Goal: Task Accomplishment & Management: Complete application form

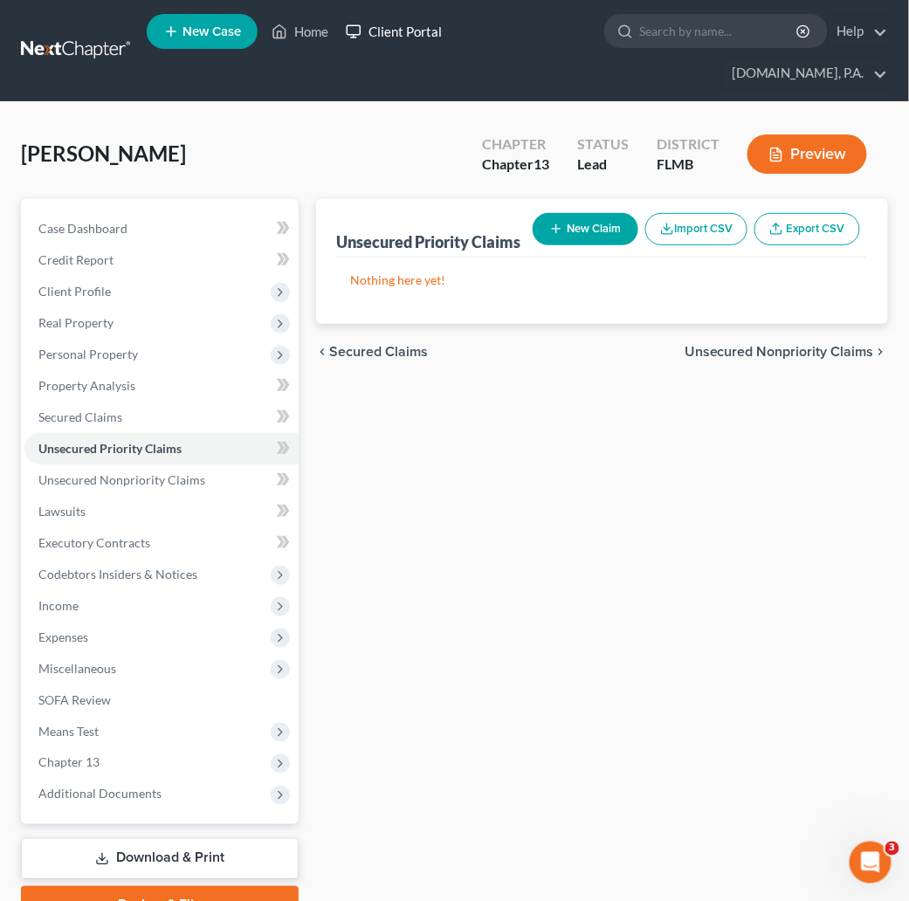
click at [394, 29] on link "Client Portal" at bounding box center [393, 31] width 113 height 31
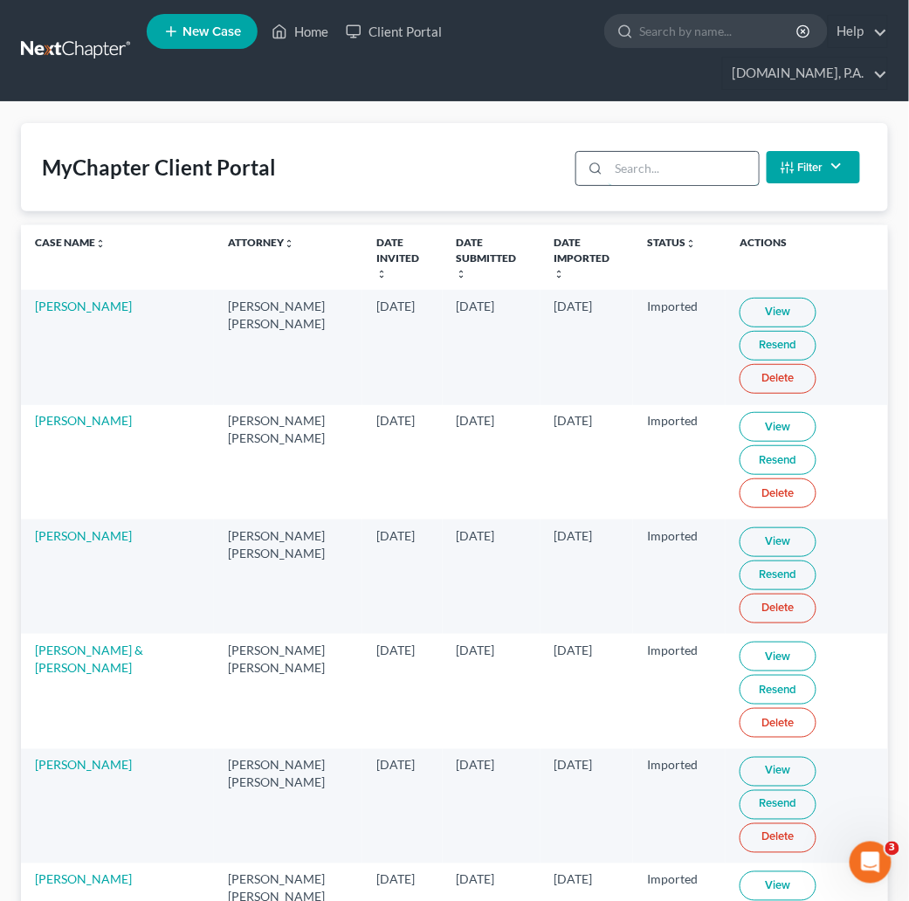
click at [646, 152] on input "search" at bounding box center [682, 168] width 149 height 33
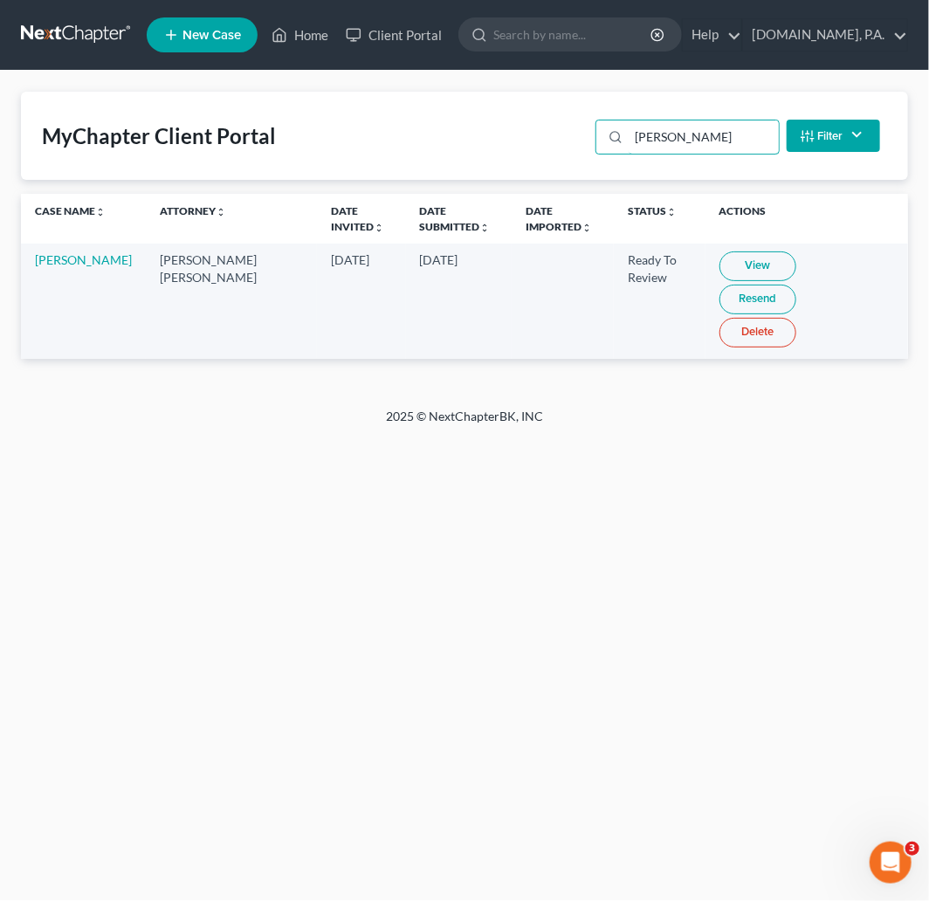
type input "[PERSON_NAME]"
click at [727, 270] on link "View" at bounding box center [757, 266] width 77 height 30
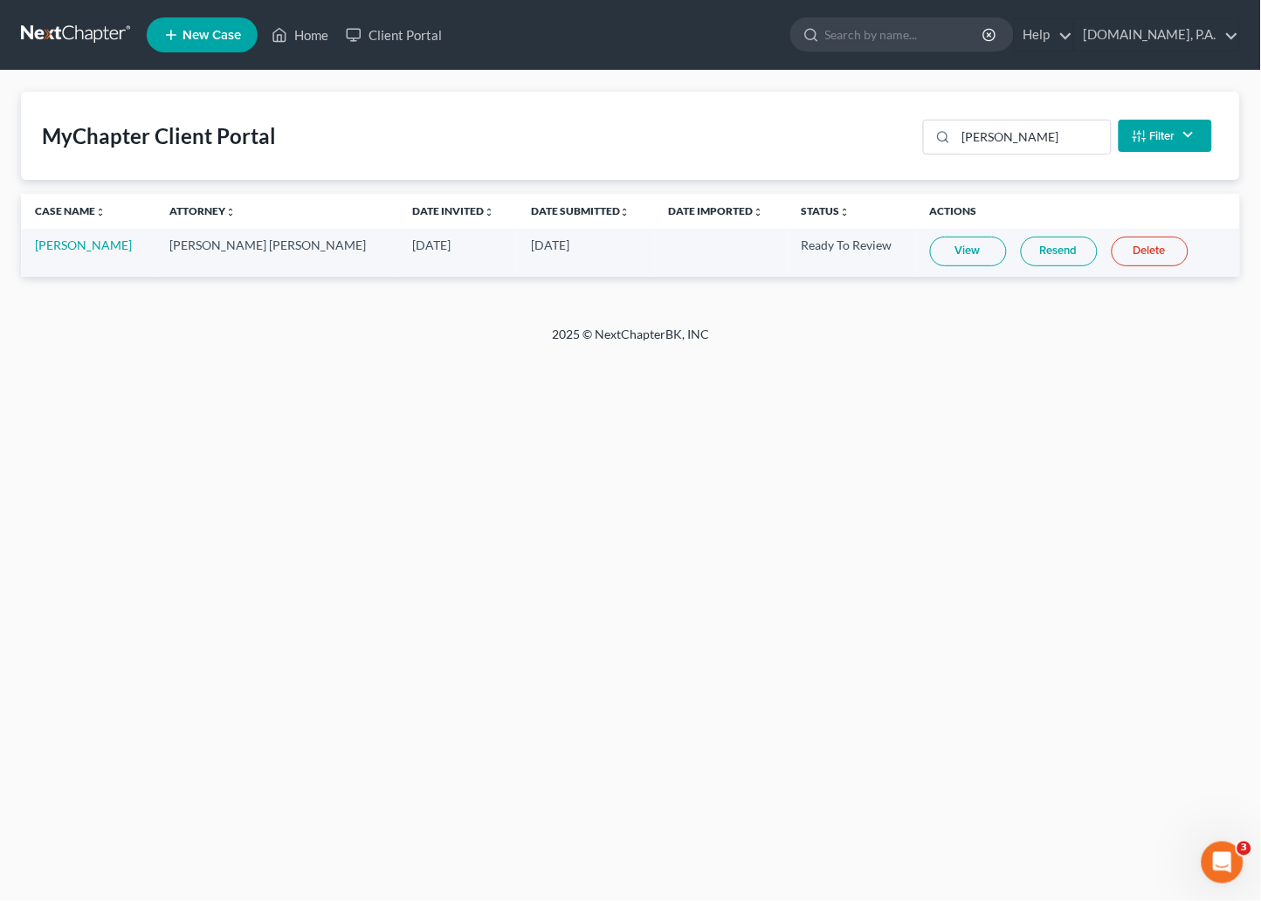
click at [91, 31] on link at bounding box center [77, 34] width 112 height 31
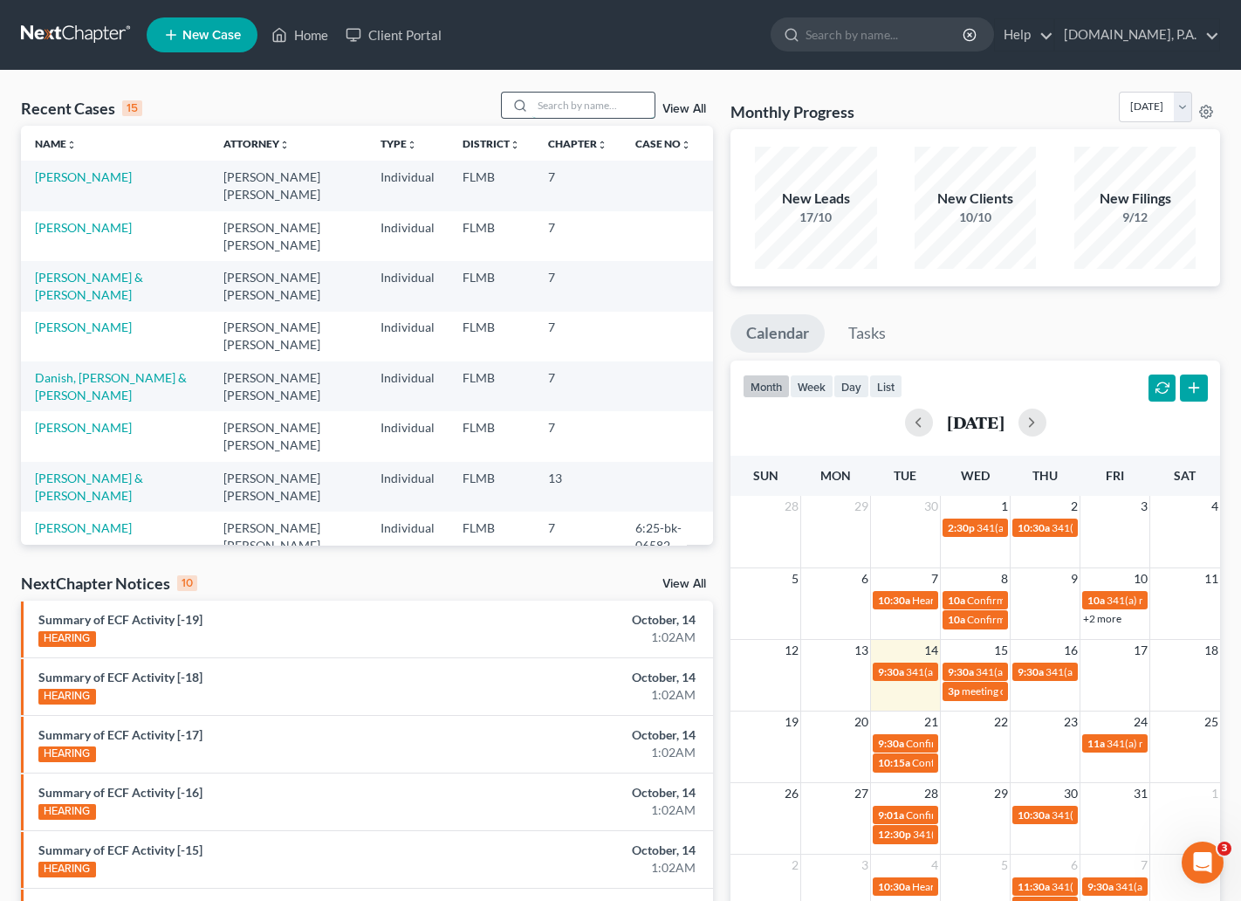
click at [574, 104] on input "search" at bounding box center [594, 105] width 122 height 25
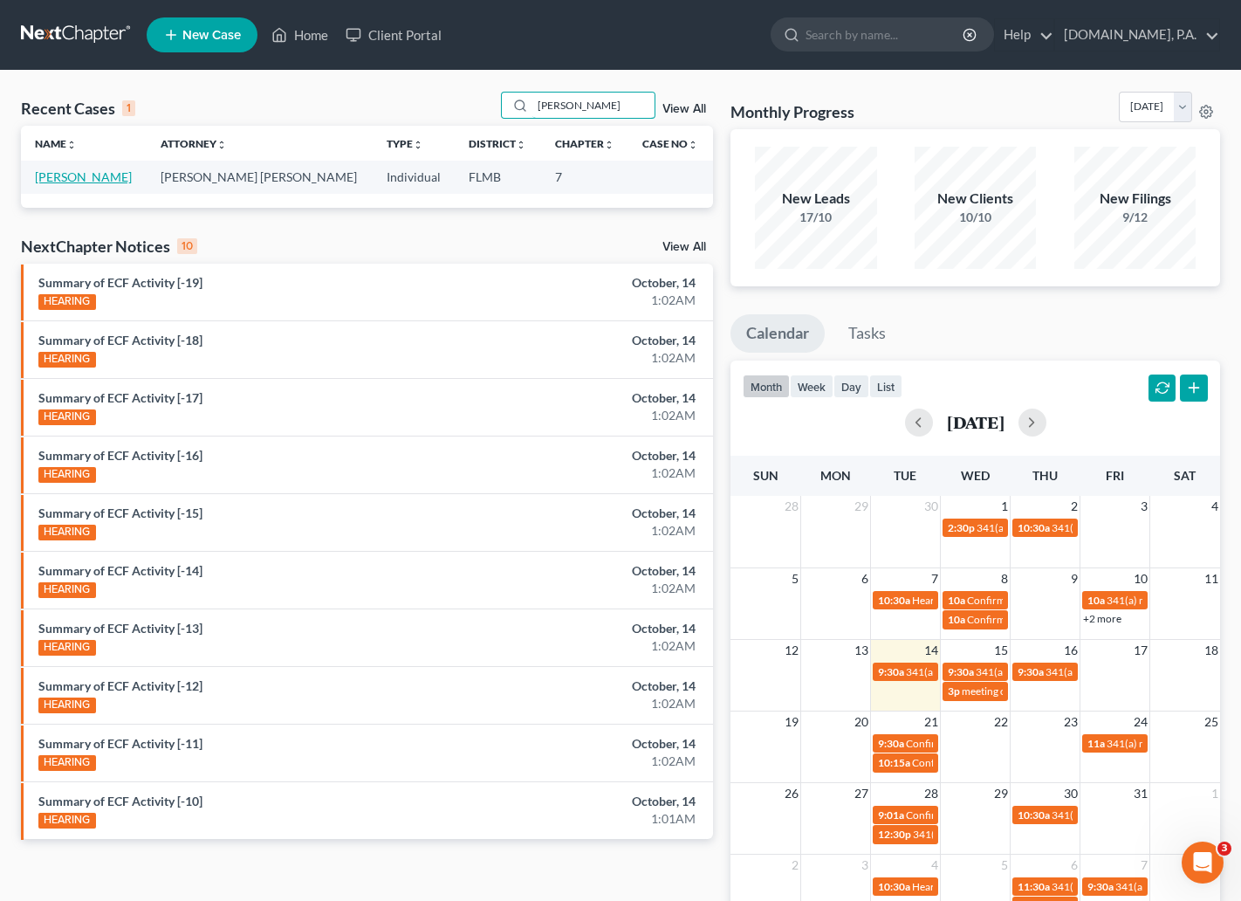
type input "[PERSON_NAME]"
click at [70, 175] on link "[PERSON_NAME]" at bounding box center [83, 176] width 97 height 15
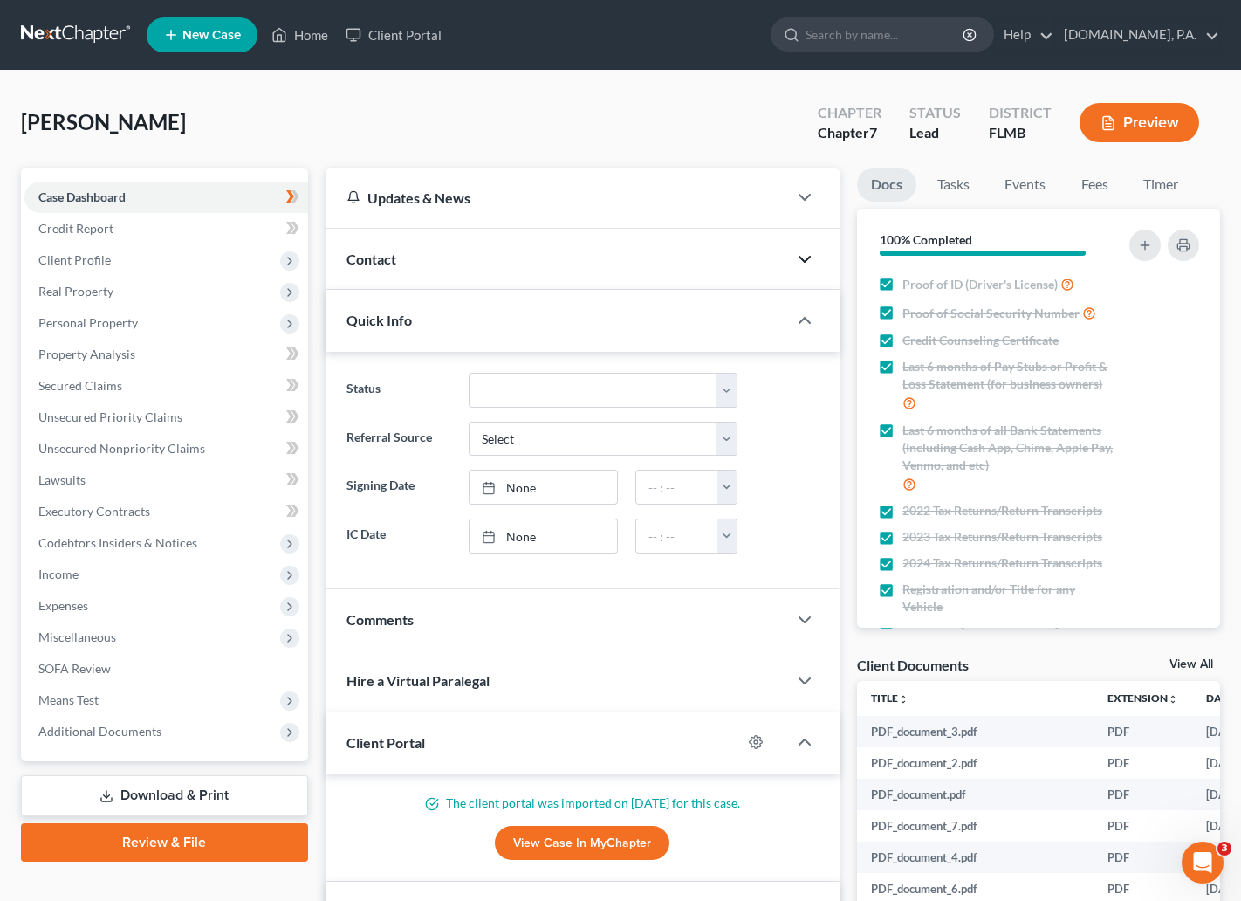
click at [808, 254] on icon "button" at bounding box center [804, 259] width 21 height 21
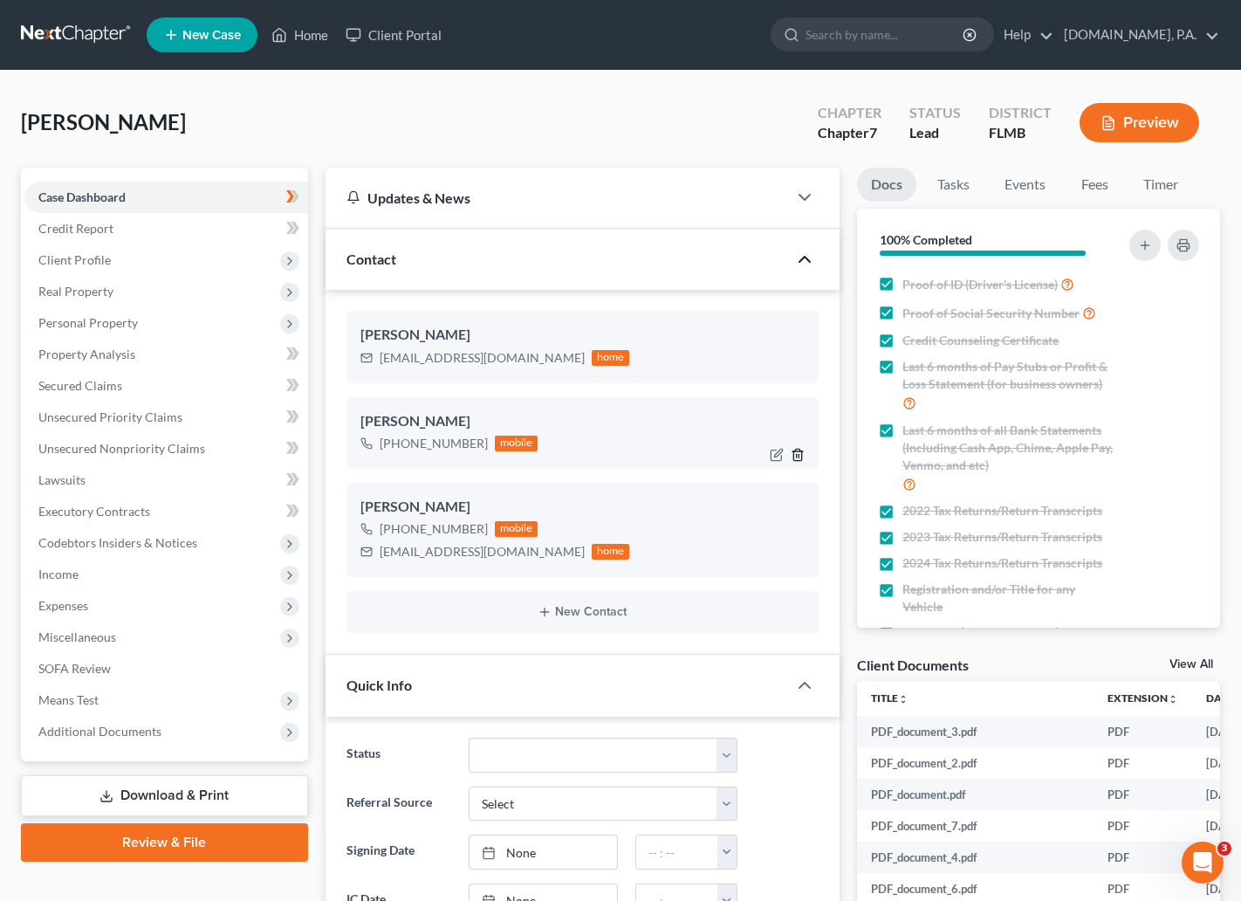
click at [801, 455] on icon "button" at bounding box center [798, 455] width 14 height 14
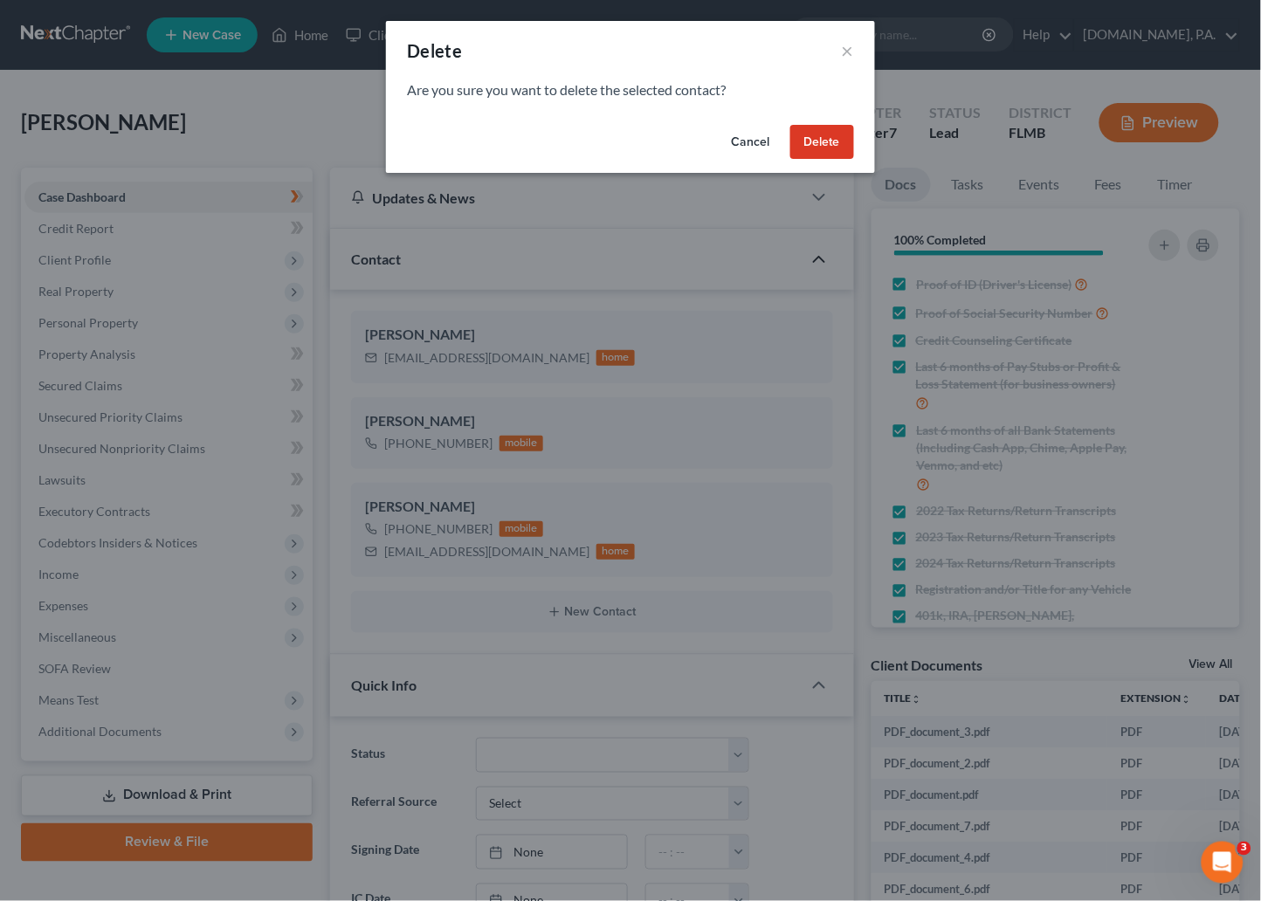
click at [829, 151] on button "Delete" at bounding box center [822, 142] width 64 height 35
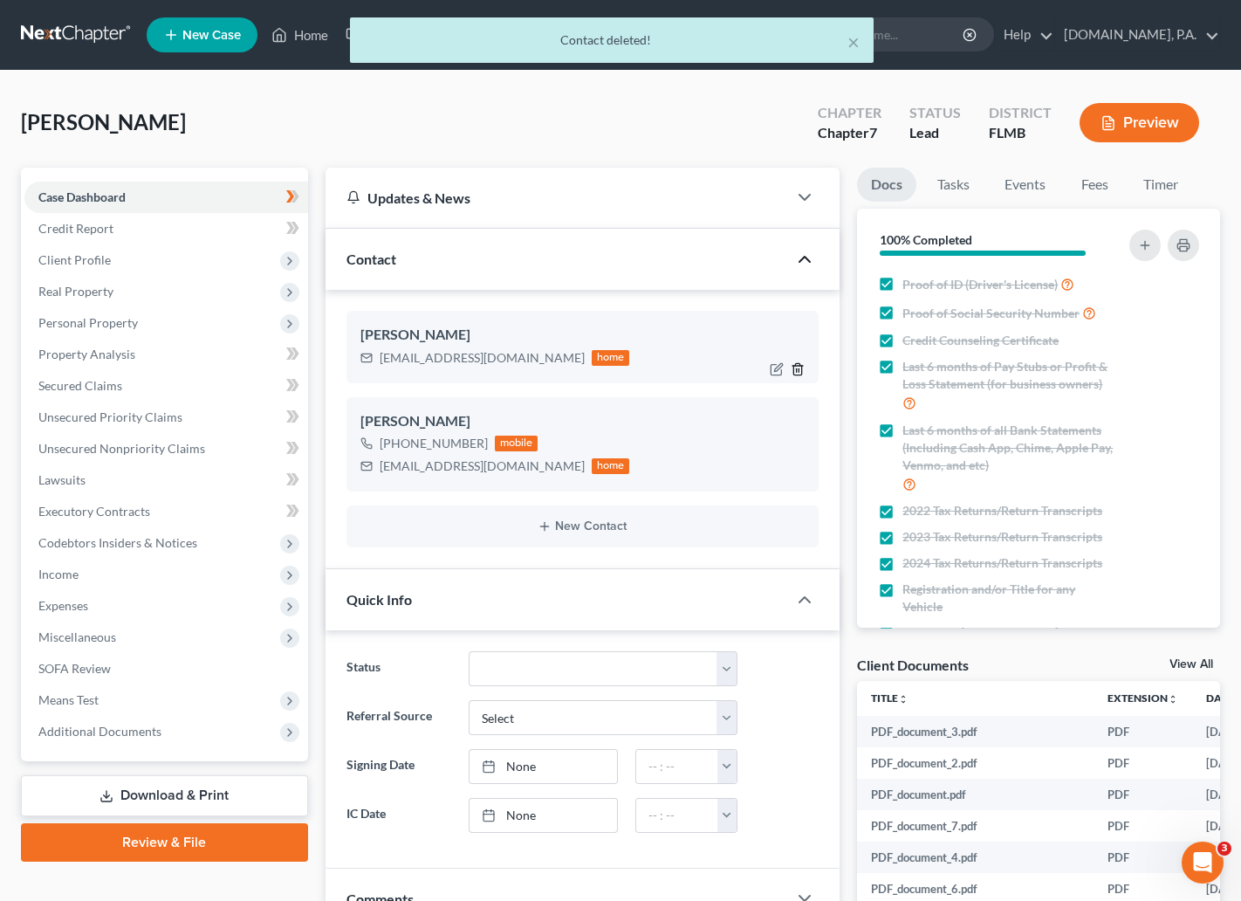
click at [802, 366] on icon "button" at bounding box center [798, 368] width 8 height 11
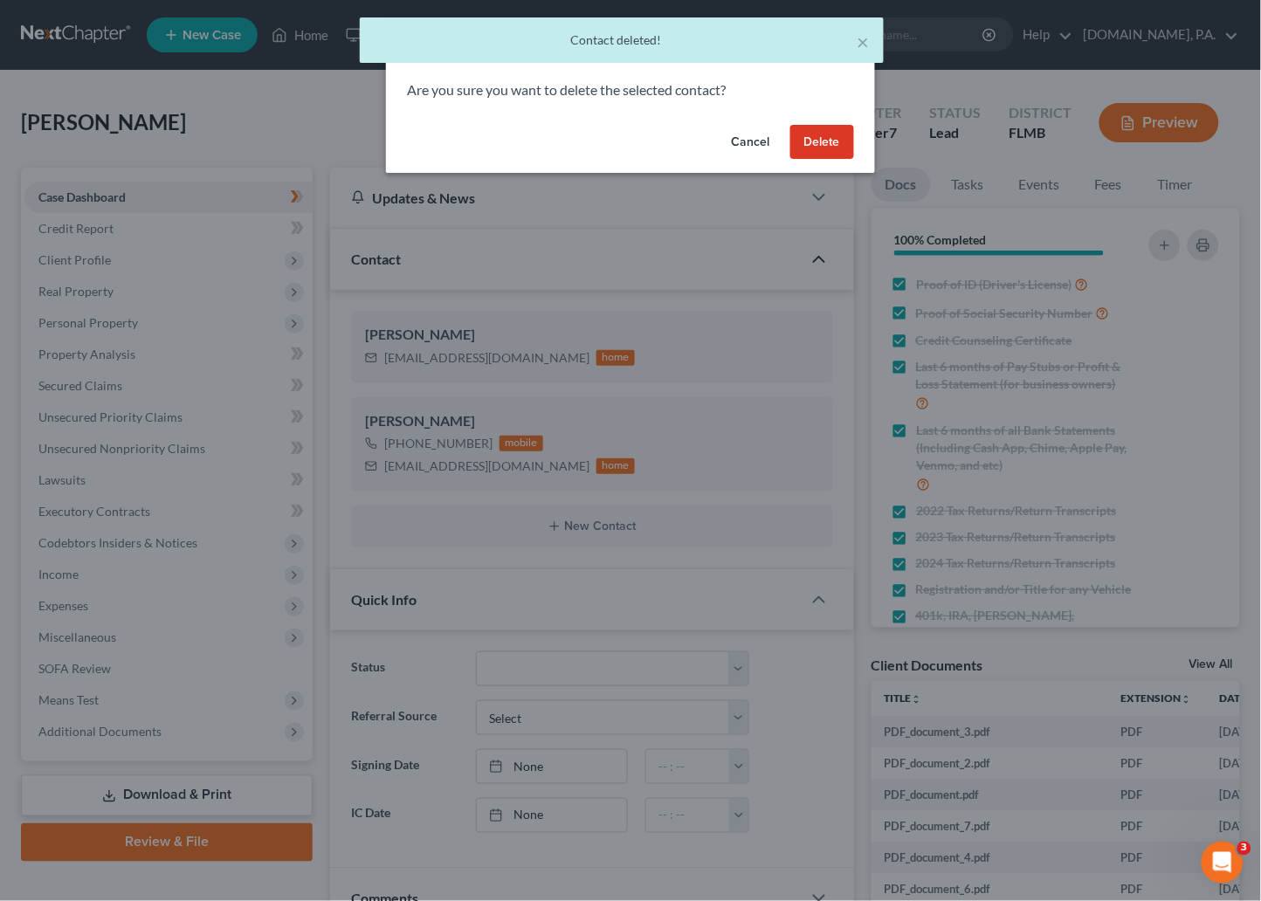
click at [821, 135] on button "Delete" at bounding box center [822, 142] width 64 height 35
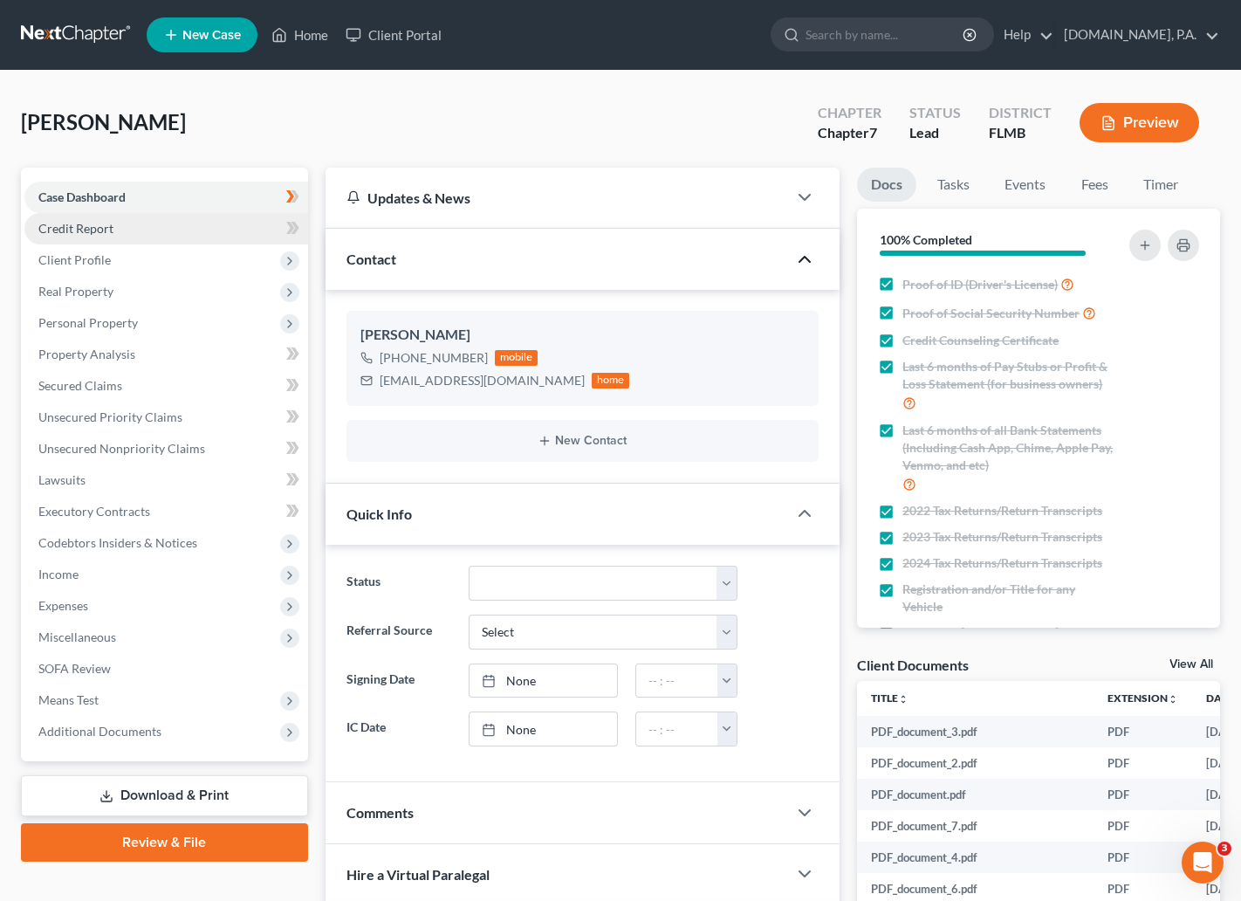
click at [95, 221] on span "Credit Report" at bounding box center [75, 228] width 75 height 15
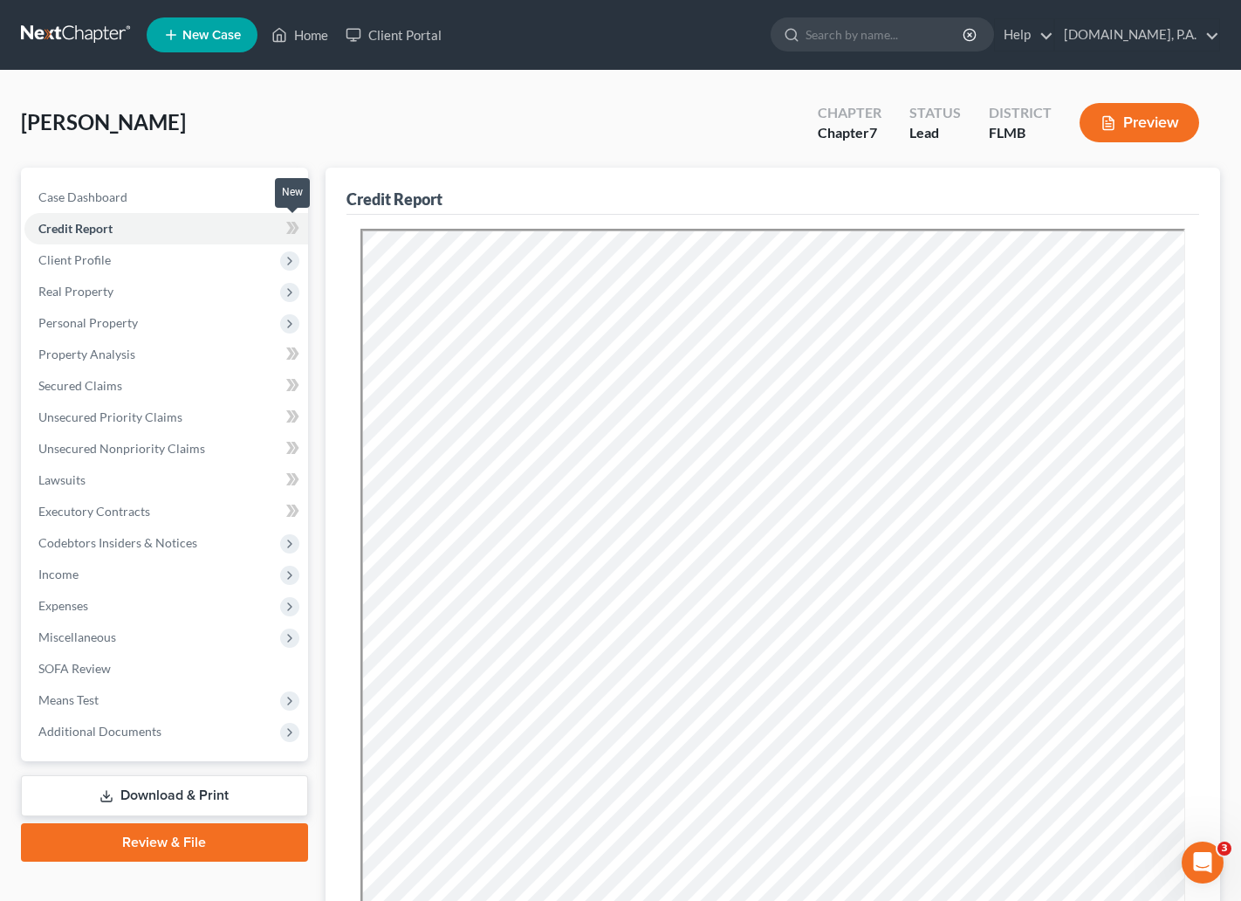
click at [287, 225] on icon at bounding box center [292, 228] width 13 height 22
click at [294, 225] on icon at bounding box center [295, 228] width 8 height 12
click at [99, 265] on span "Client Profile" at bounding box center [74, 259] width 72 height 15
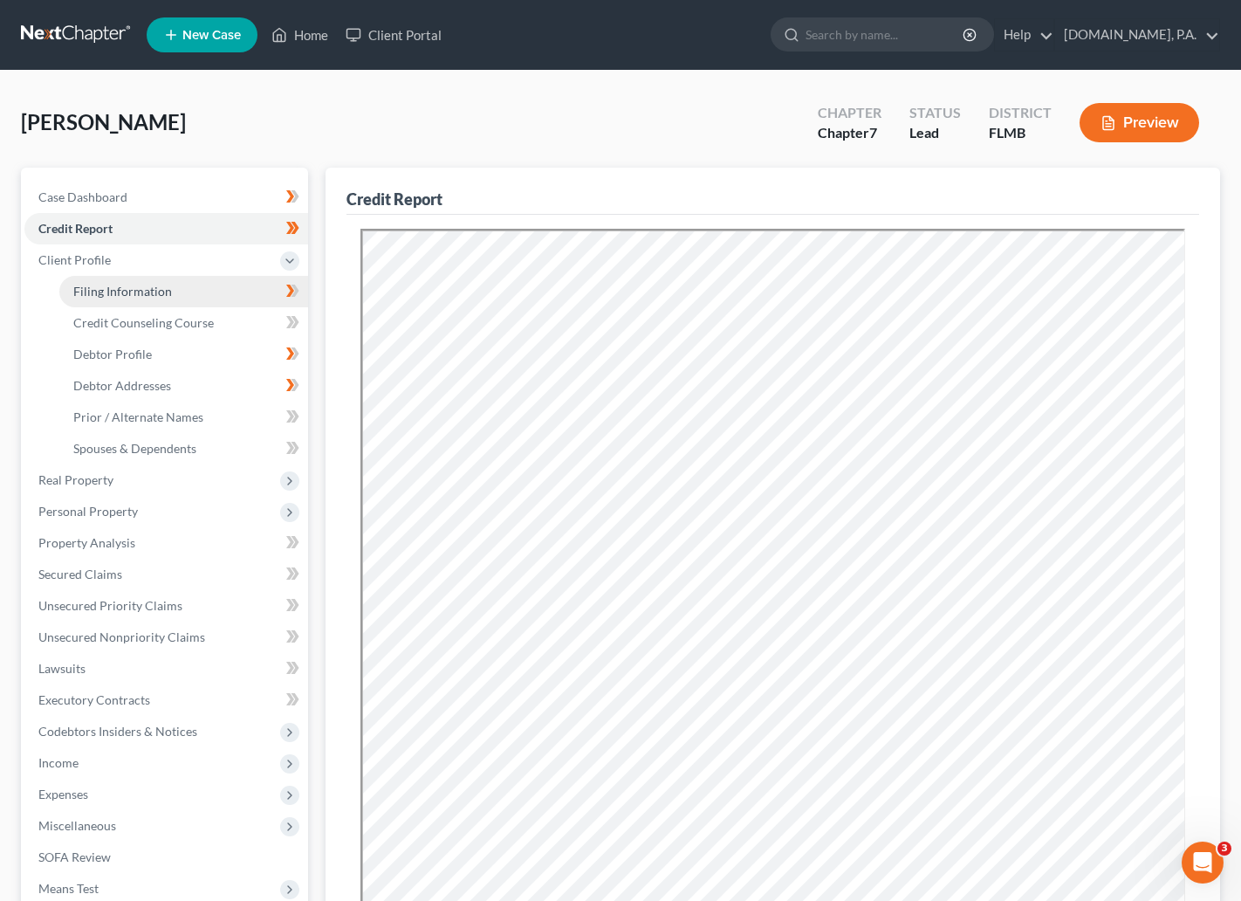
click at [107, 291] on span "Filing Information" at bounding box center [122, 291] width 99 height 15
select select "1"
select select "0"
select select "9"
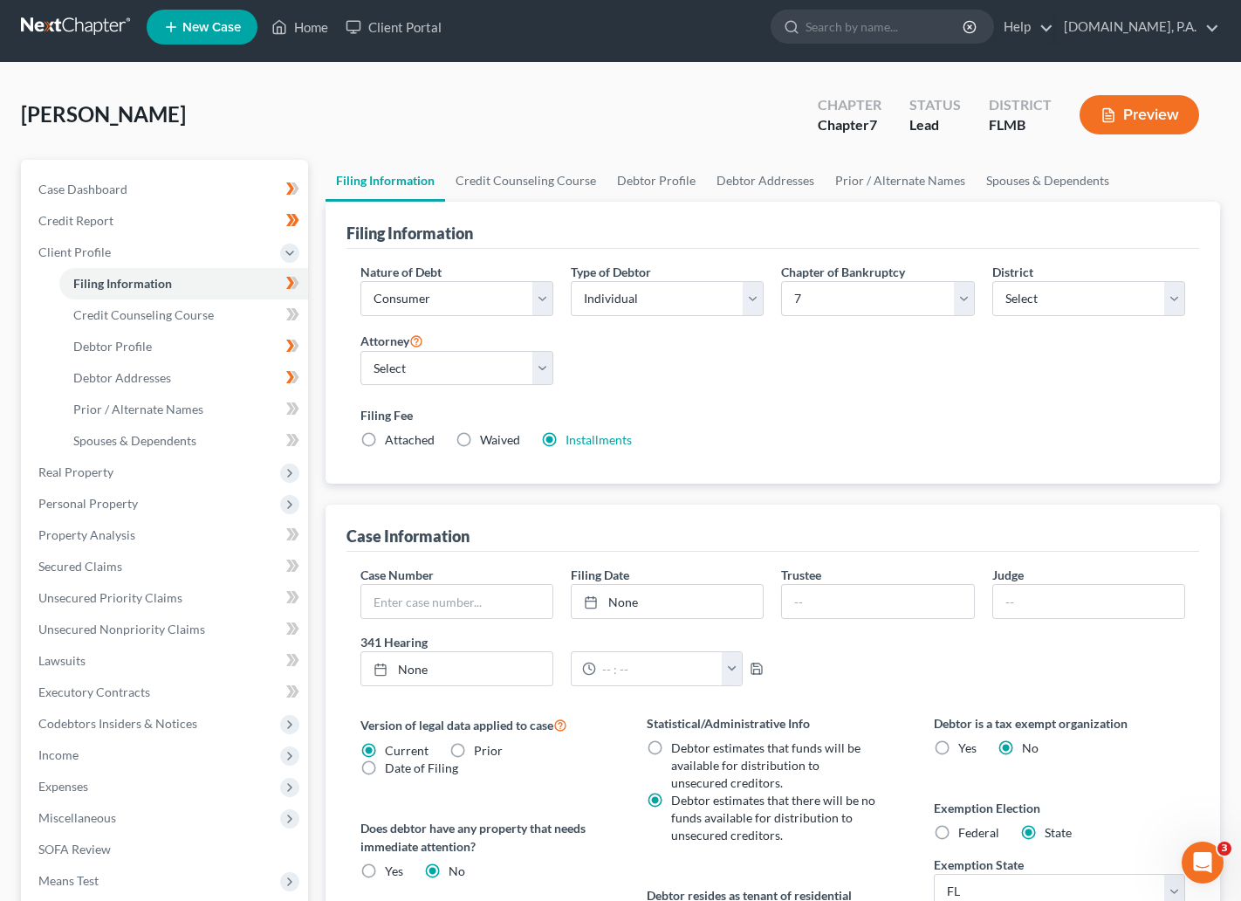
scroll to position [131, 0]
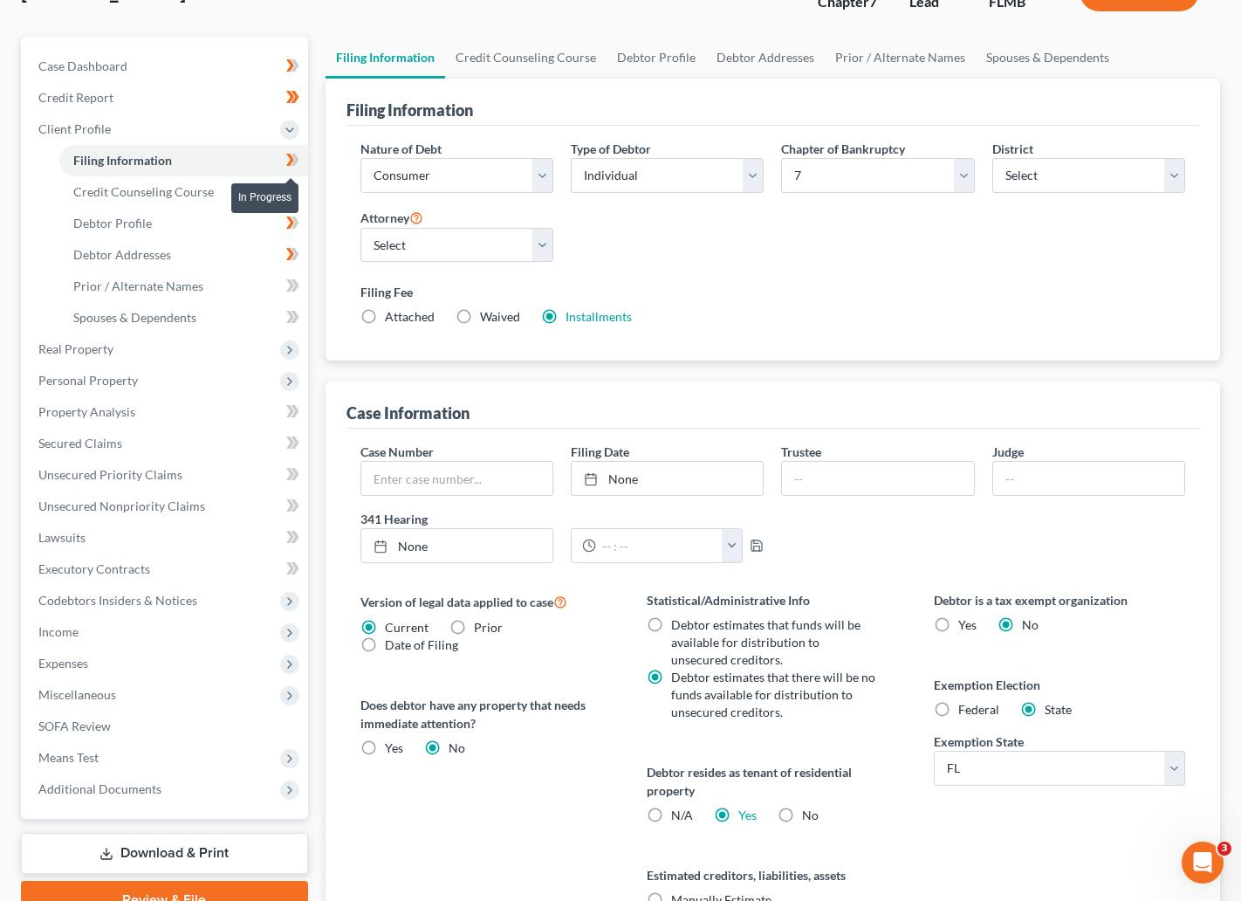
click at [292, 157] on icon at bounding box center [290, 160] width 8 height 12
click at [141, 196] on span "Credit Counseling Course" at bounding box center [143, 191] width 141 height 15
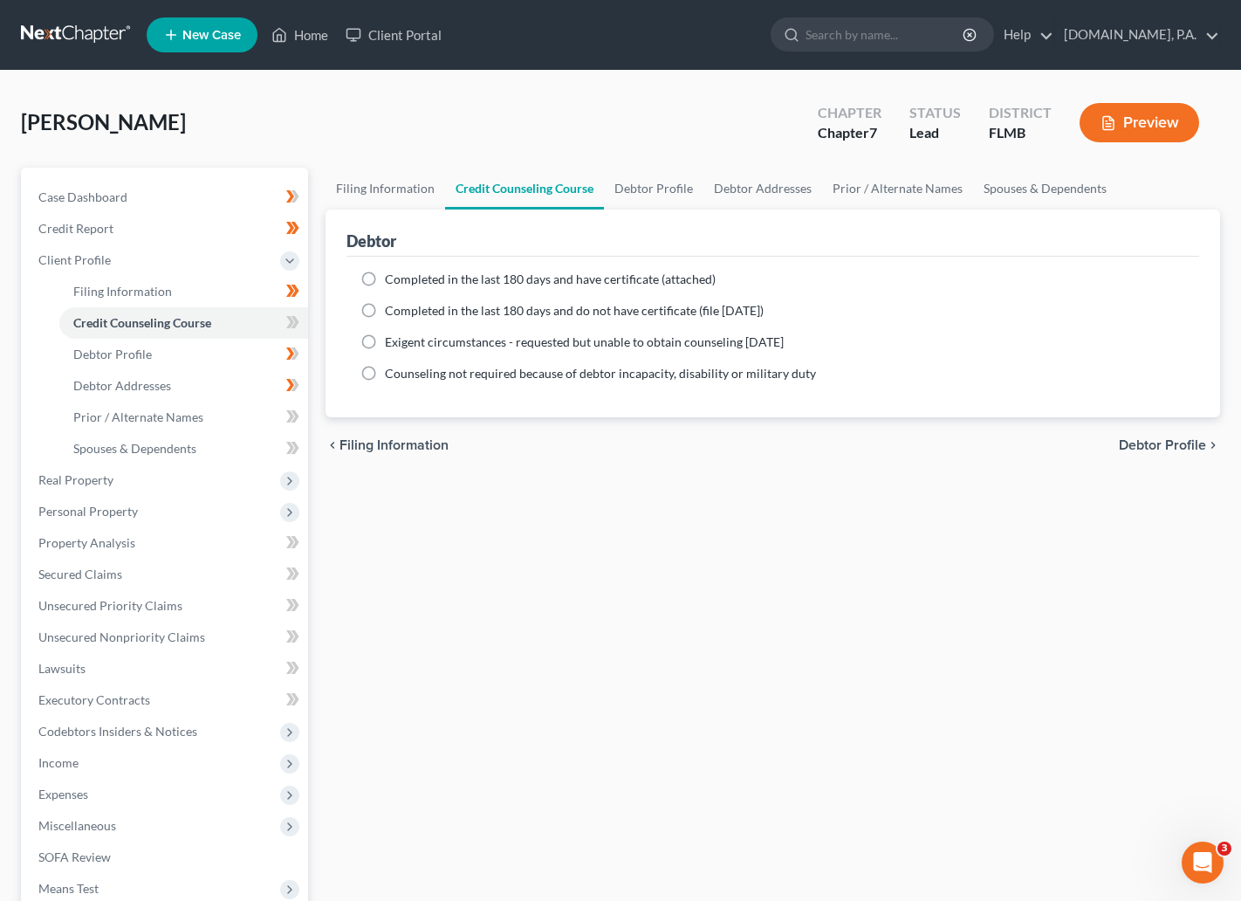
click at [385, 272] on label "Completed in the last 180 days and have certificate (attached)" at bounding box center [550, 279] width 331 height 17
click at [392, 272] on input "Completed in the last 180 days and have certificate (attached)" at bounding box center [397, 276] width 11 height 11
radio input "true"
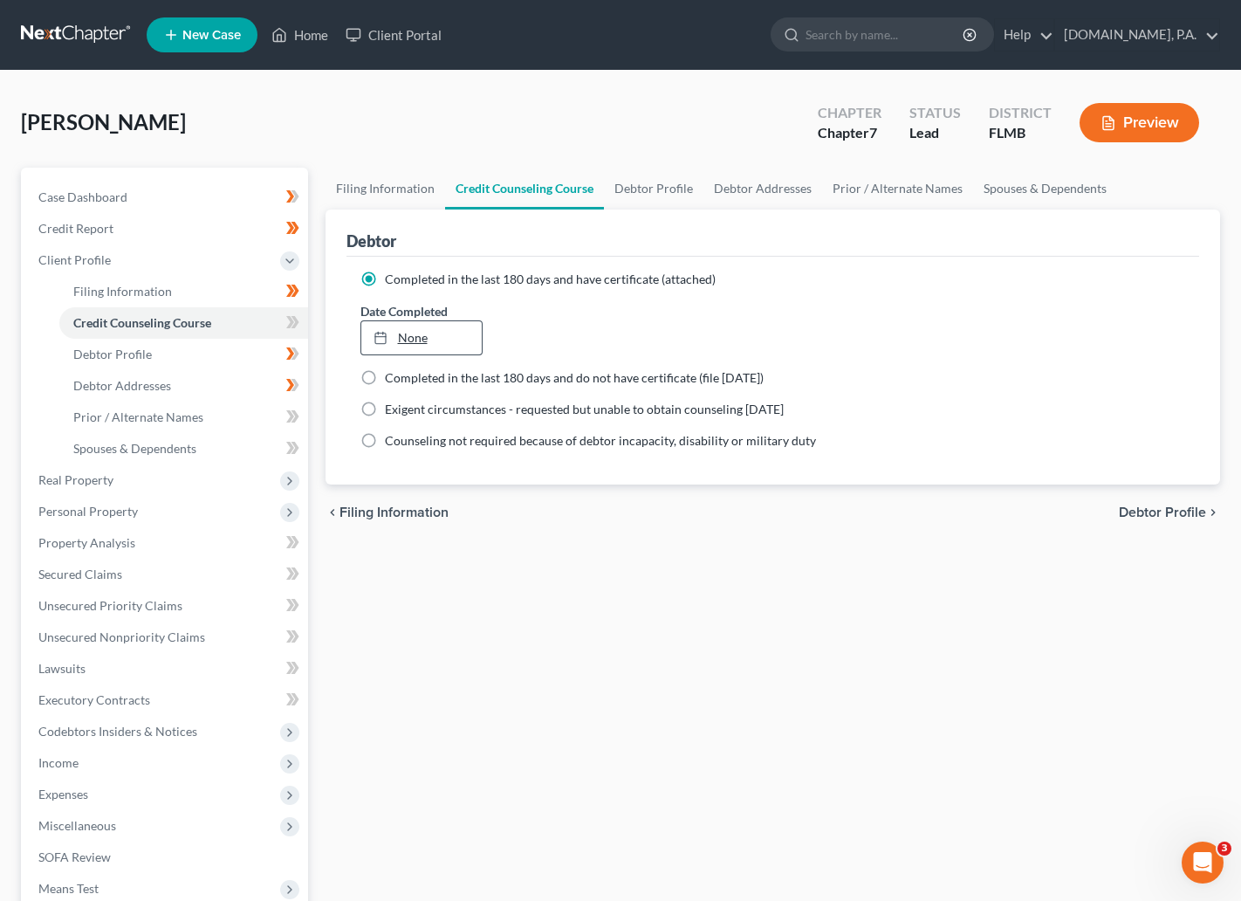
click at [428, 344] on link "None" at bounding box center [421, 337] width 121 height 33
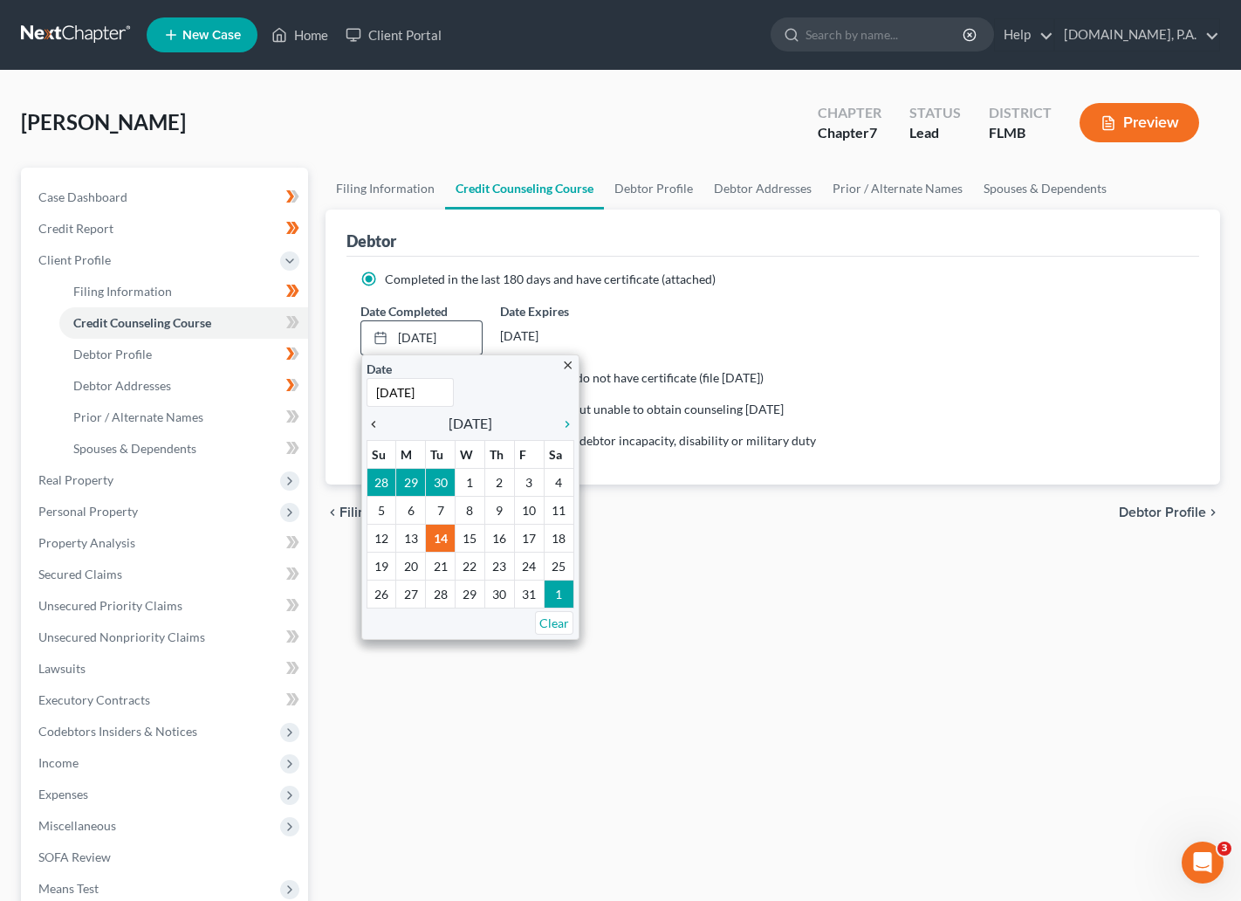
click at [369, 423] on icon "chevron_left" at bounding box center [378, 424] width 23 height 14
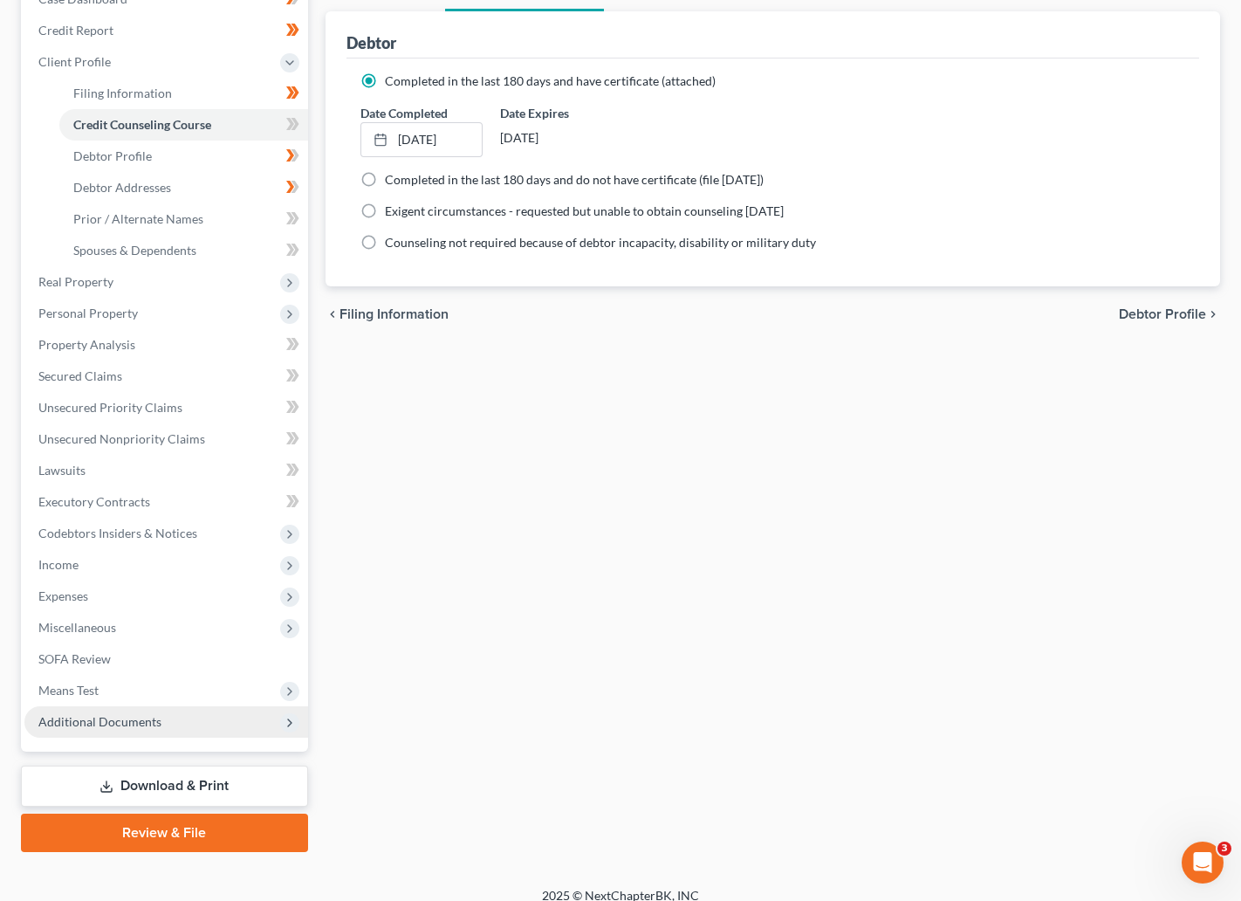
scroll to position [214, 0]
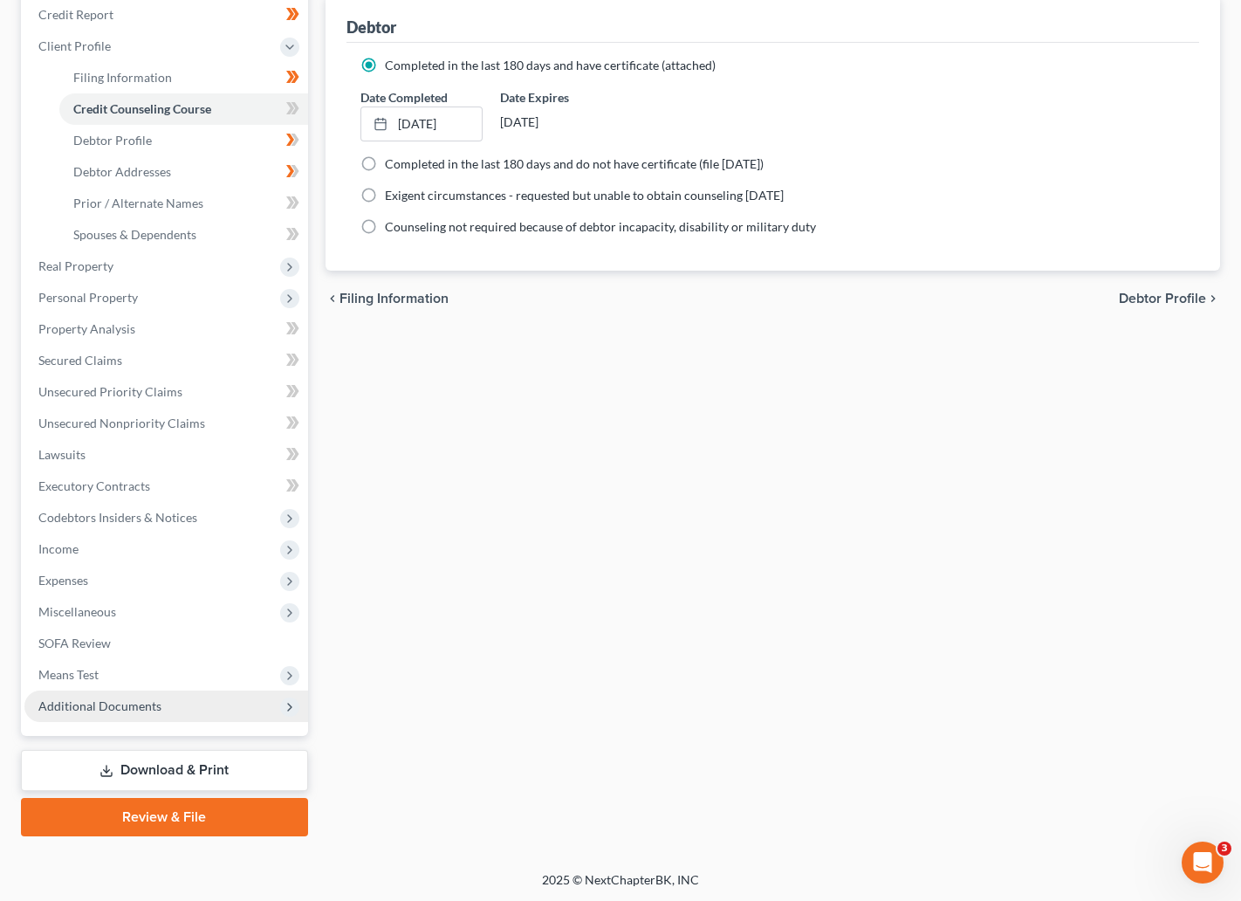
click at [107, 709] on span "Additional Documents" at bounding box center [99, 705] width 123 height 15
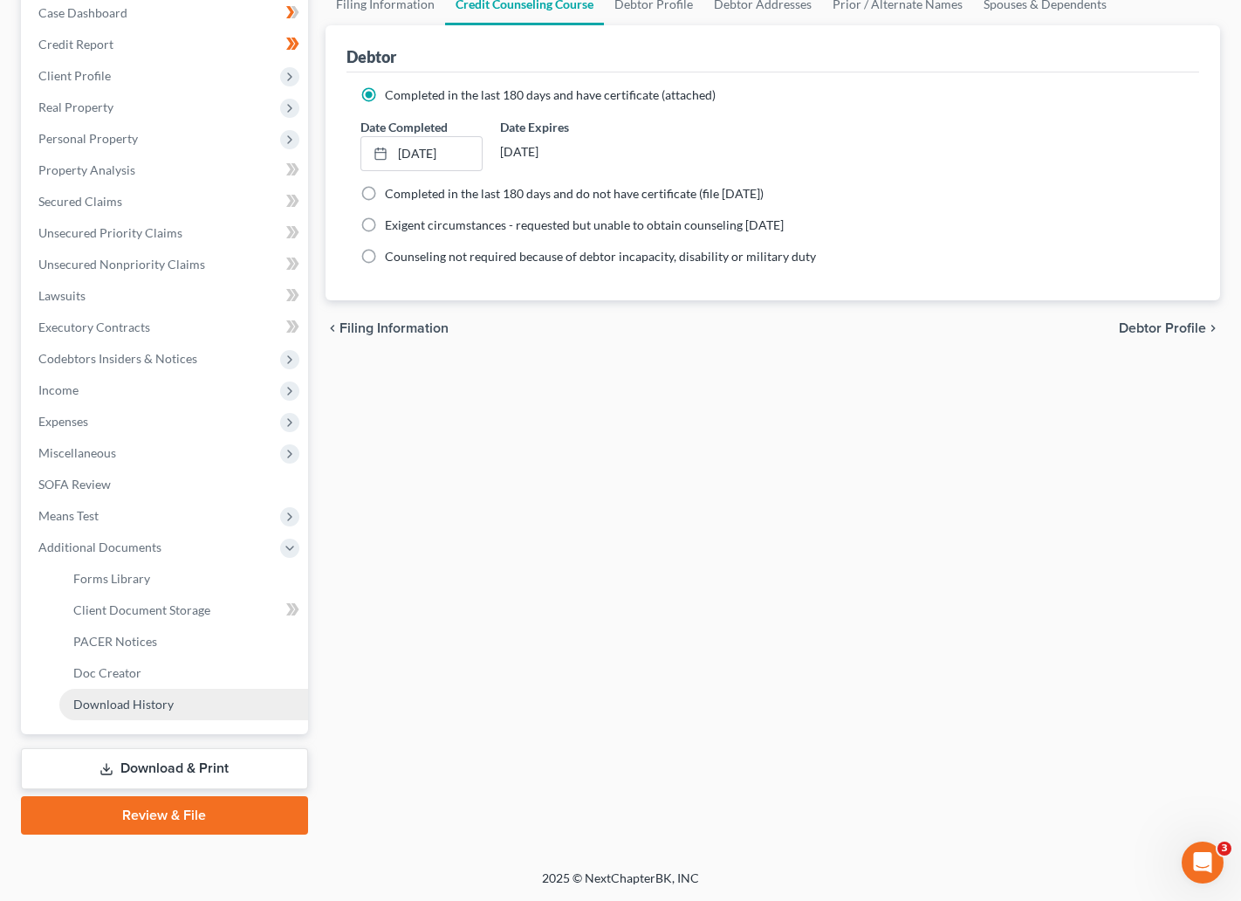
scroll to position [182, 0]
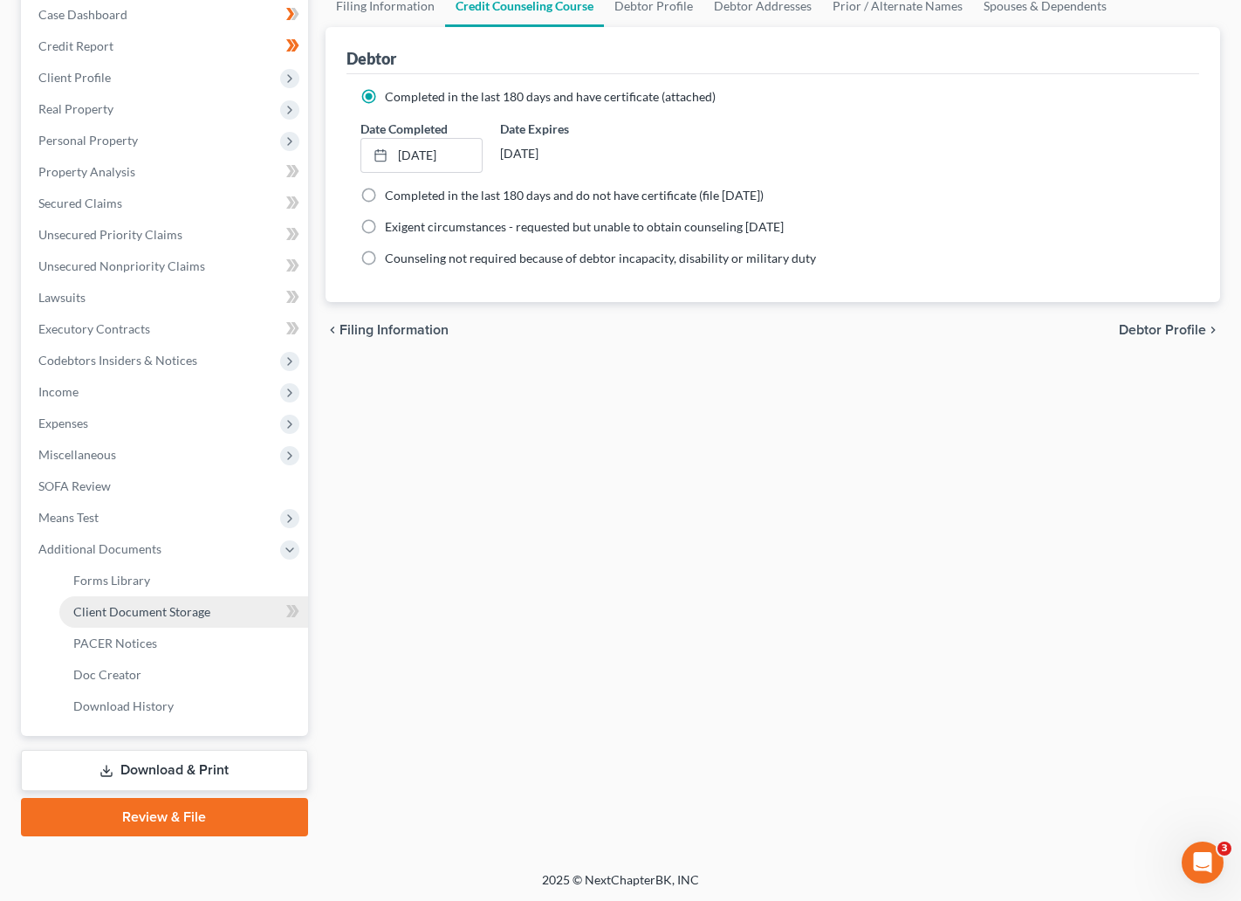
click at [132, 607] on span "Client Document Storage" at bounding box center [141, 611] width 137 height 15
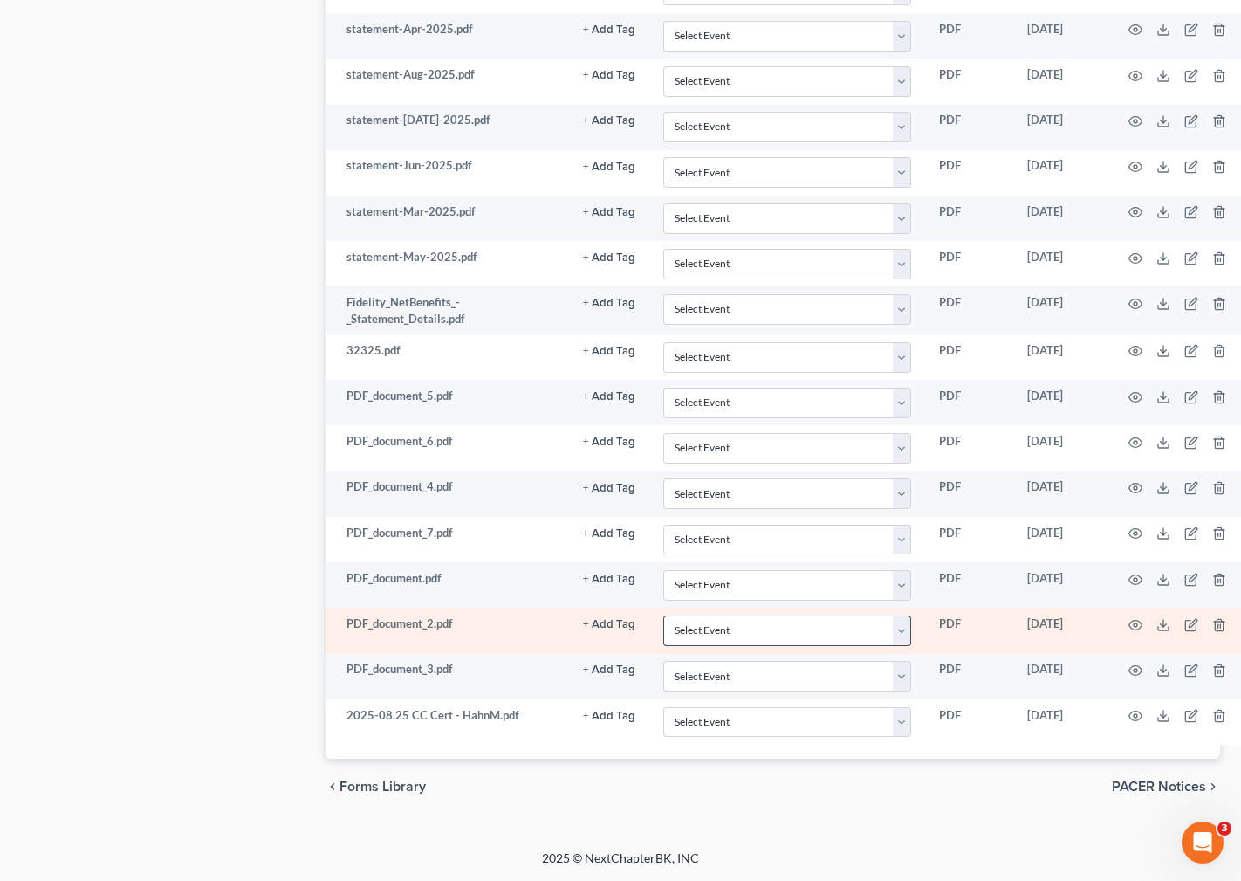
scroll to position [2020, 0]
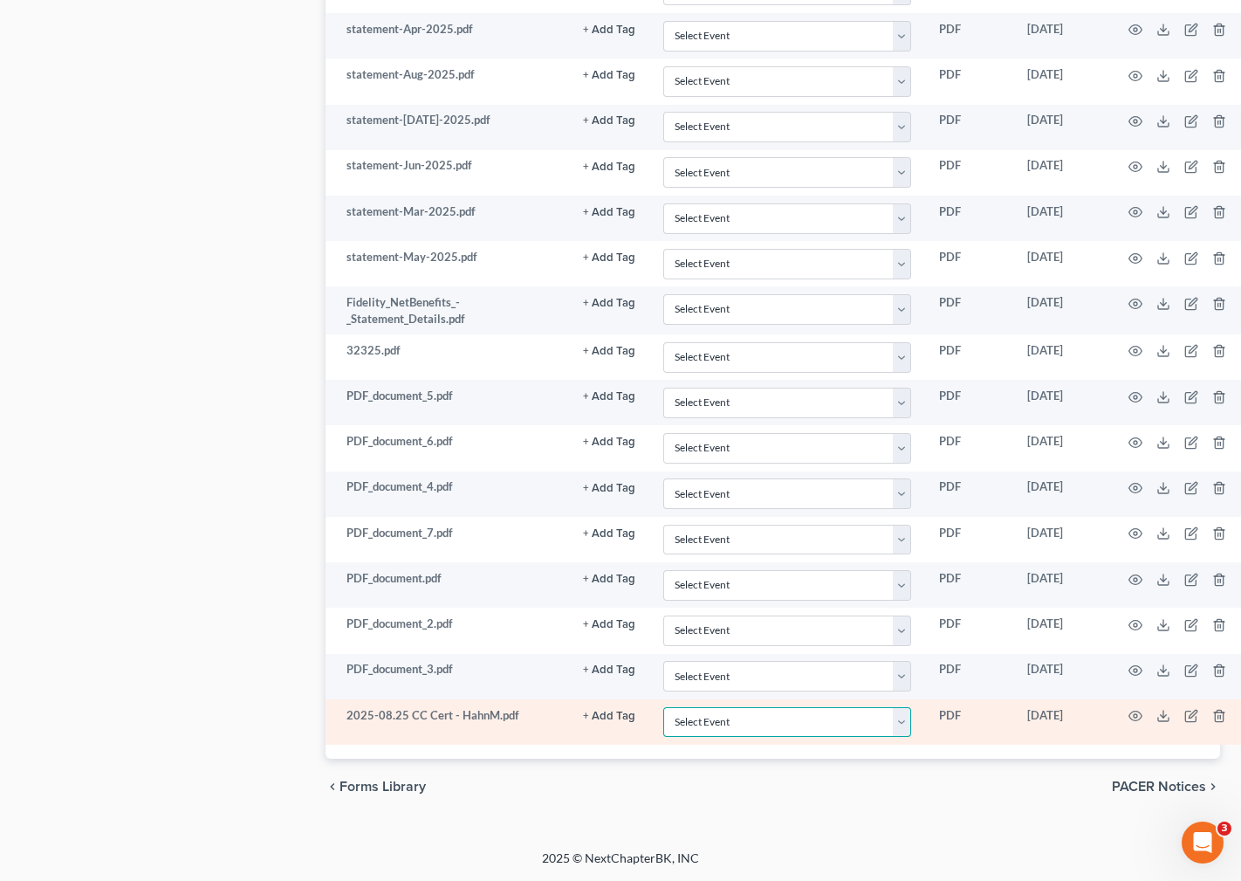
click at [903, 719] on select "Select Event 20 Largest Unsecured Creditors Amended Chapter 13 Plan Amended Cre…" at bounding box center [787, 722] width 248 height 31
select select "9"
click at [663, 707] on select "Select Event 20 Largest Unsecured Creditors Amended Chapter 13 Plan Amended Cre…" at bounding box center [787, 722] width 248 height 31
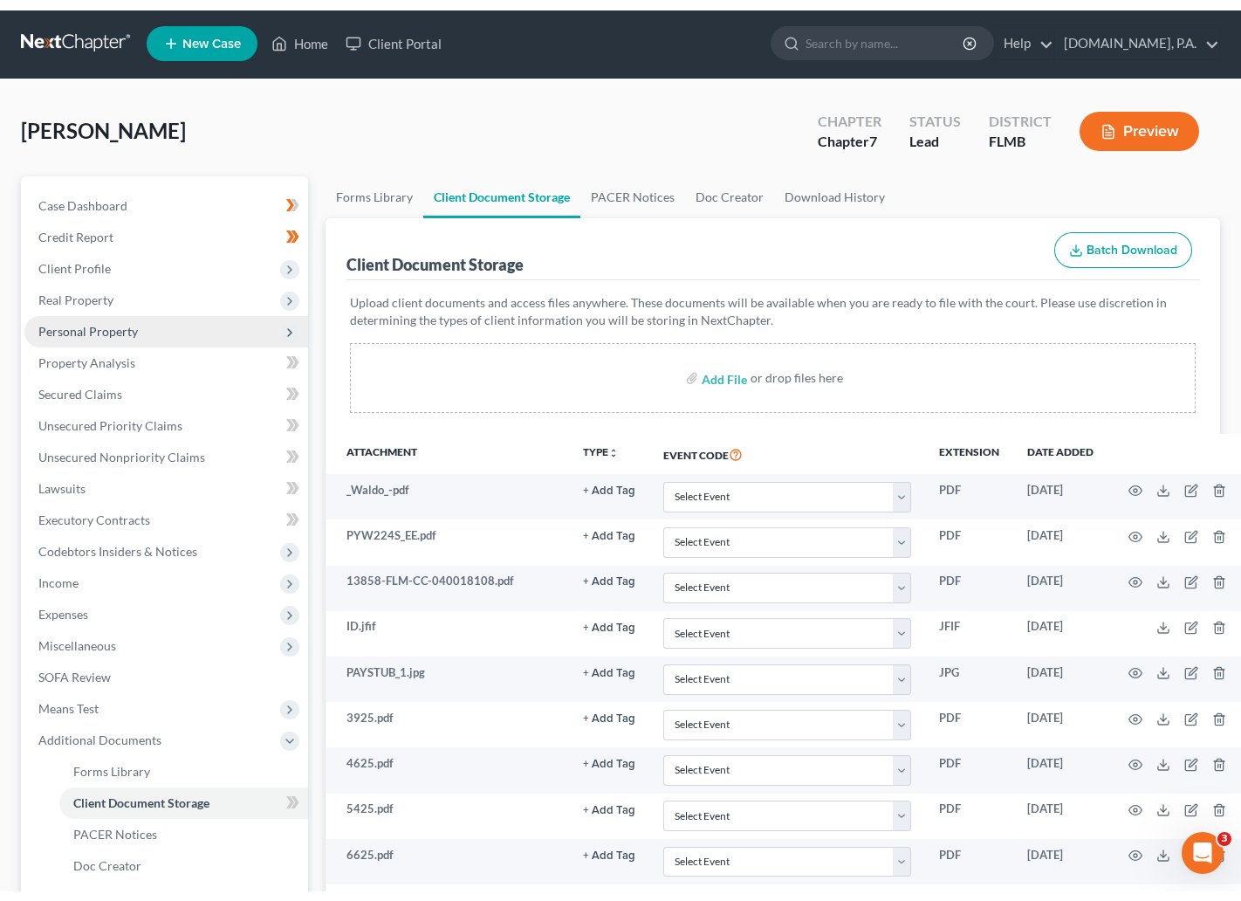
scroll to position [0, 0]
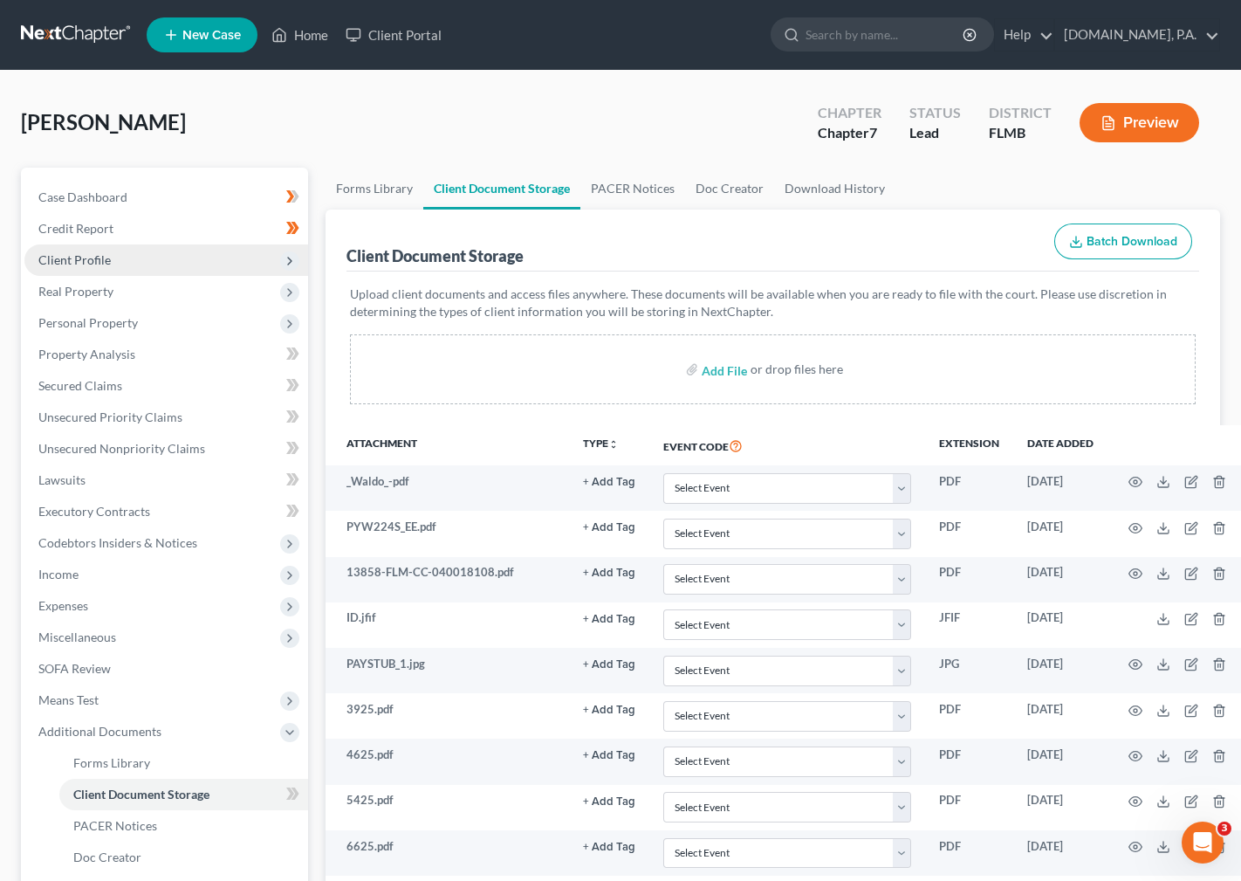
click at [74, 259] on span "Client Profile" at bounding box center [74, 259] width 72 height 15
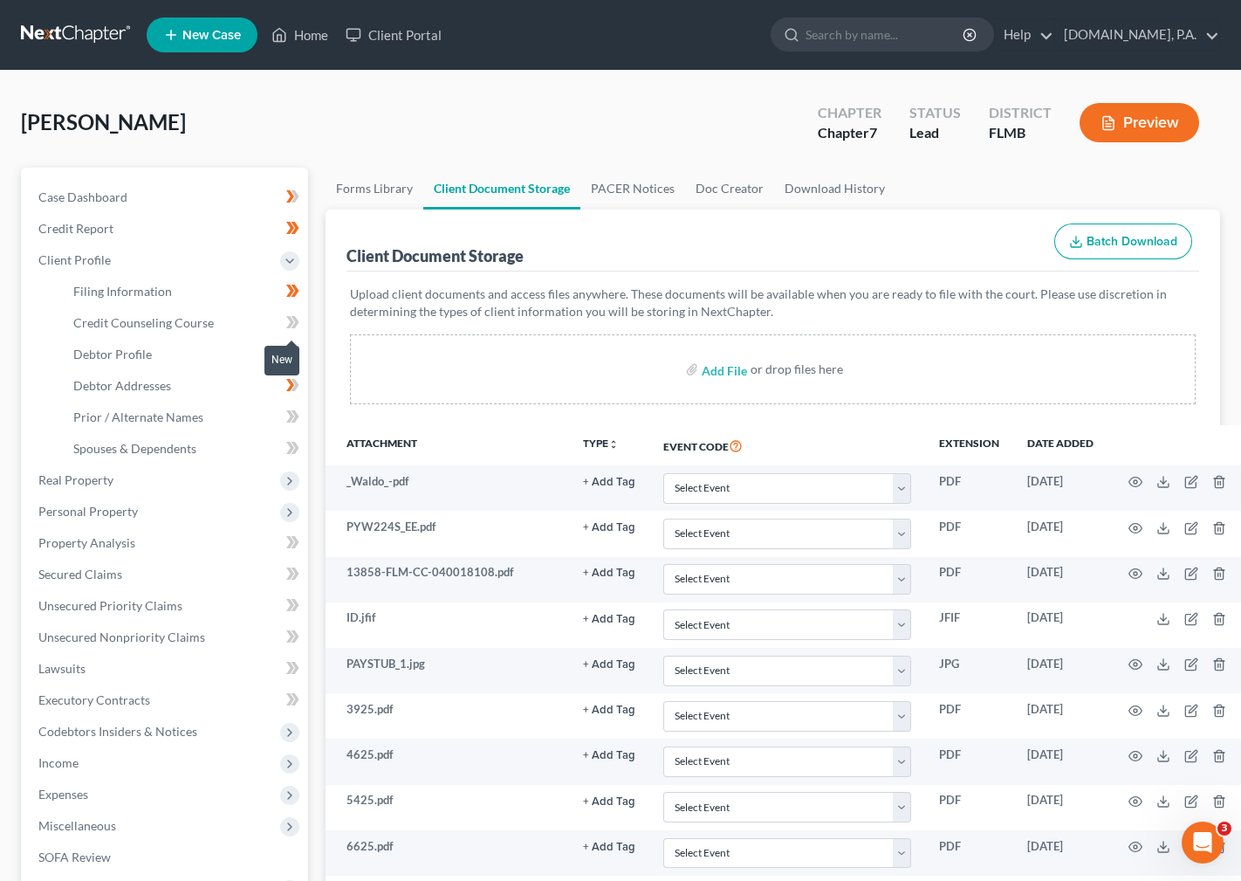
click at [284, 318] on span at bounding box center [293, 325] width 31 height 26
click at [297, 319] on icon at bounding box center [292, 323] width 13 height 22
click at [135, 347] on span "Debtor Profile" at bounding box center [112, 354] width 79 height 15
select select "0"
select select "2"
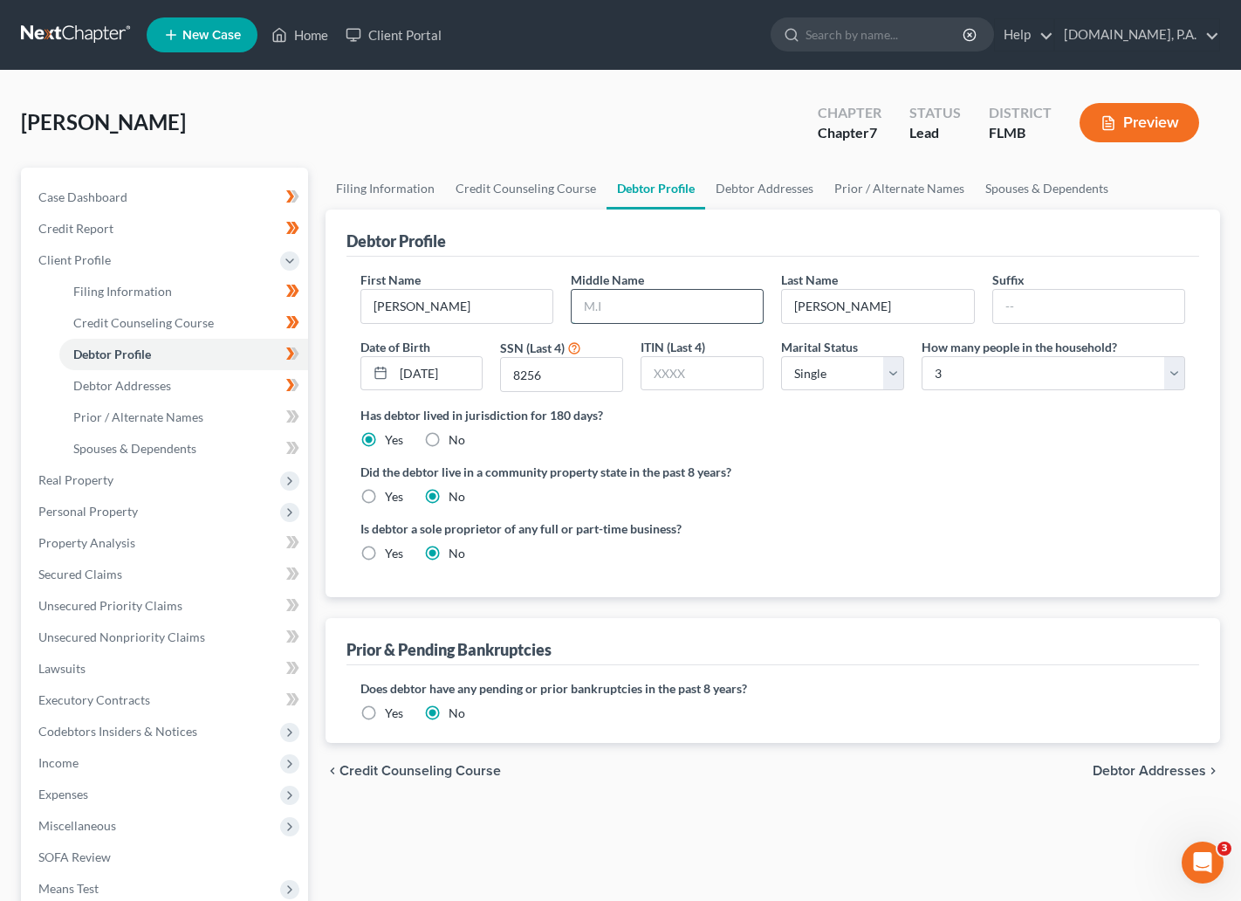
click at [595, 301] on input "text" at bounding box center [667, 306] width 191 height 33
type input "R"
click at [295, 358] on icon at bounding box center [292, 354] width 13 height 22
click at [134, 381] on span "Debtor Addresses" at bounding box center [122, 385] width 98 height 15
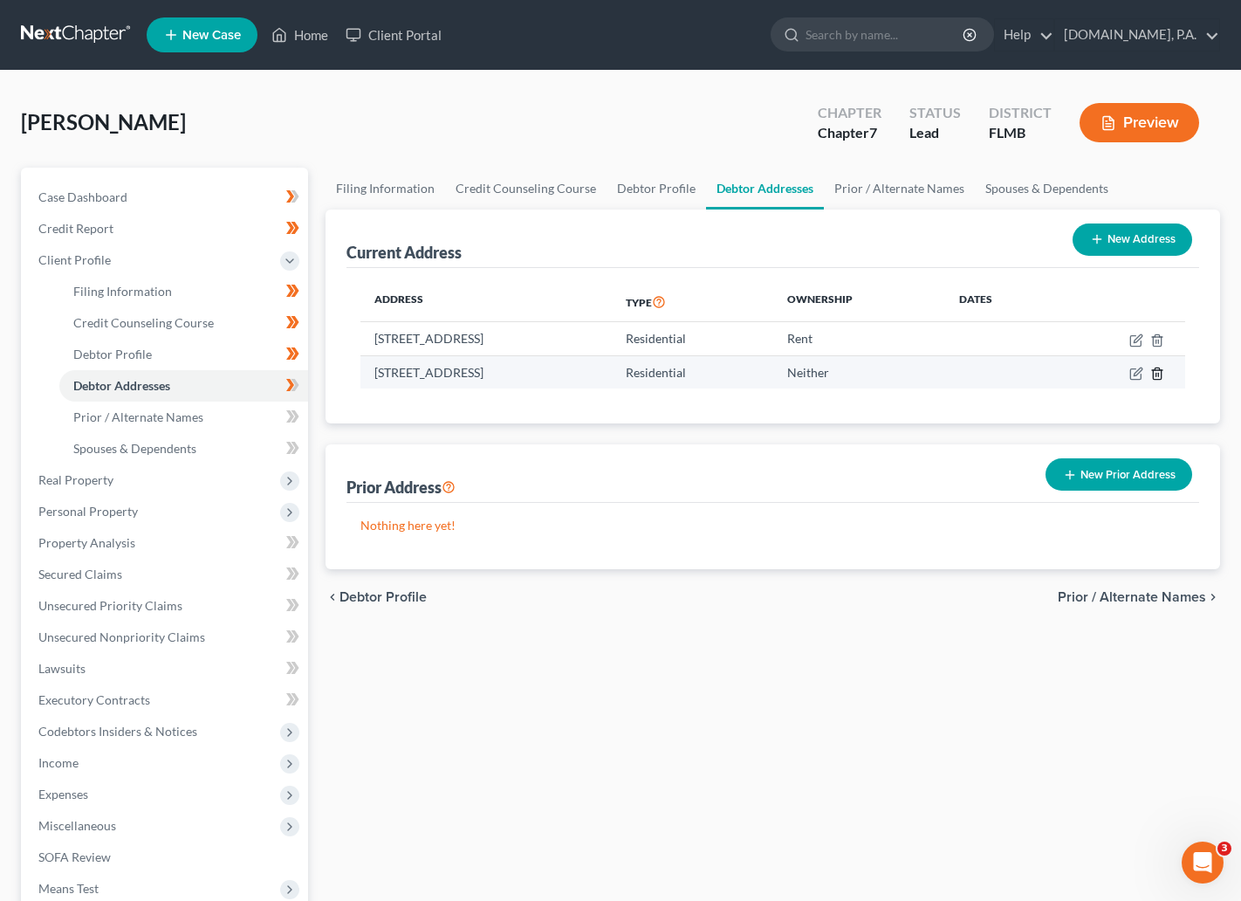
click at [1160, 372] on icon "button" at bounding box center [1158, 374] width 14 height 14
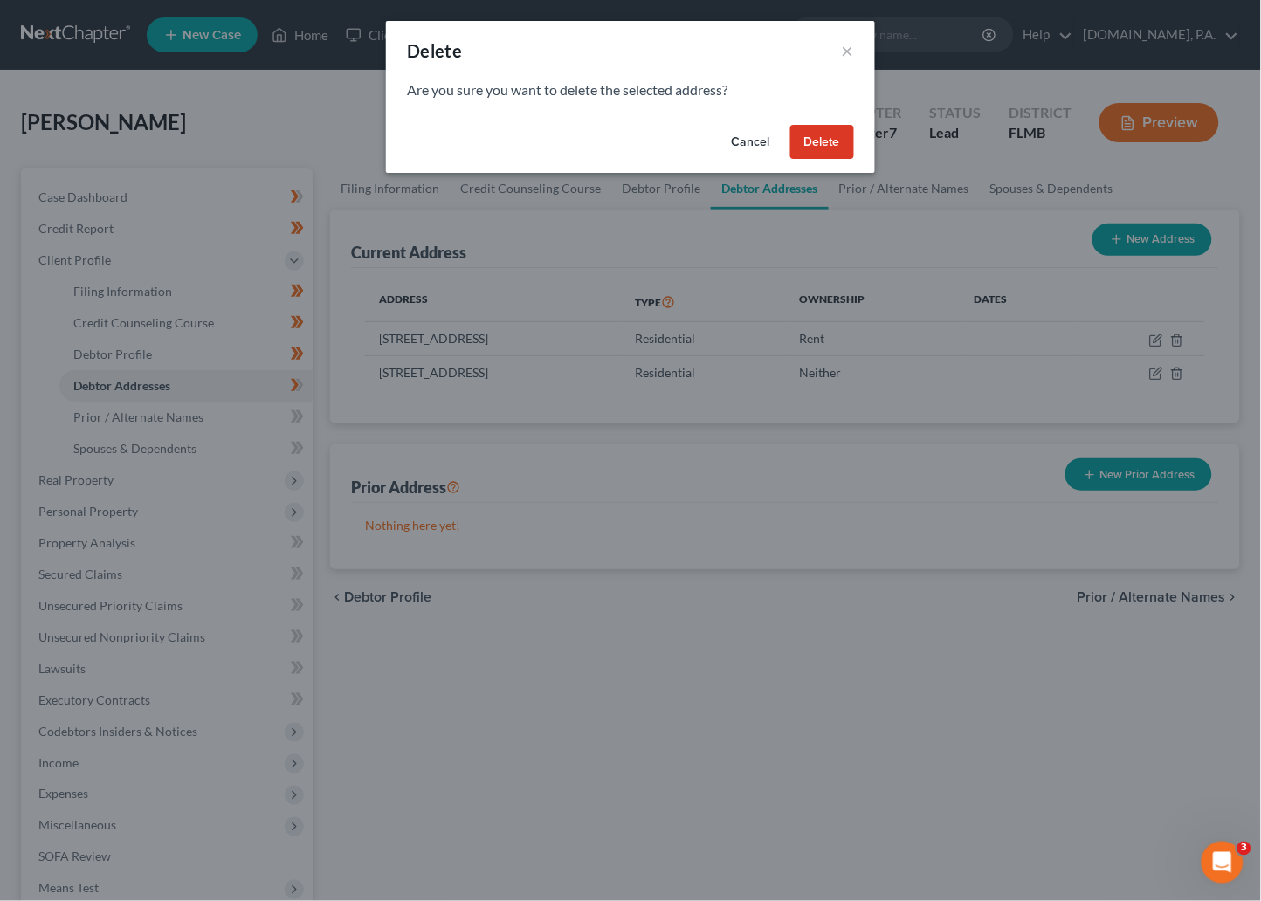
click at [813, 144] on button "Delete" at bounding box center [822, 142] width 64 height 35
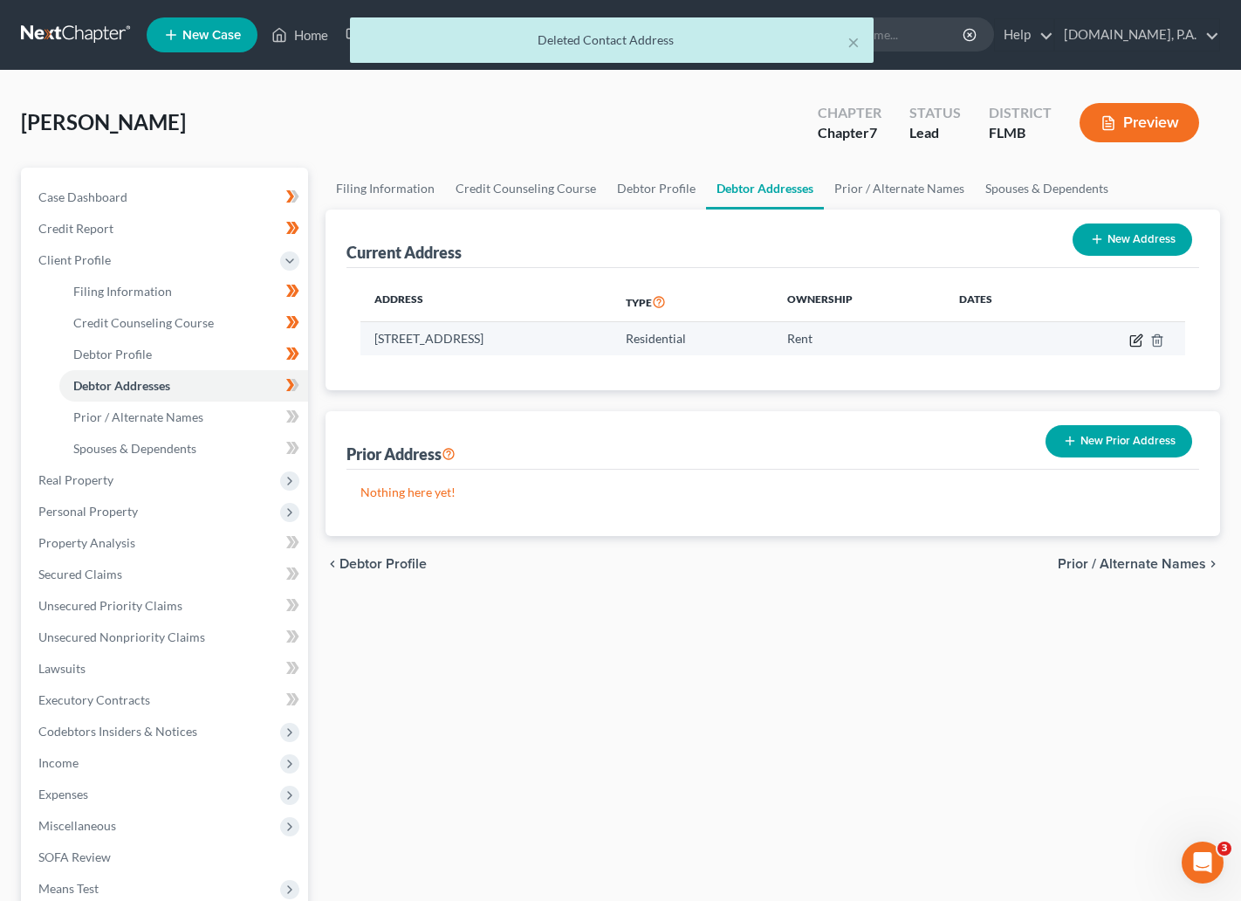
click at [1134, 334] on icon "button" at bounding box center [1137, 340] width 14 height 14
select select "9"
select select "47"
select select "0"
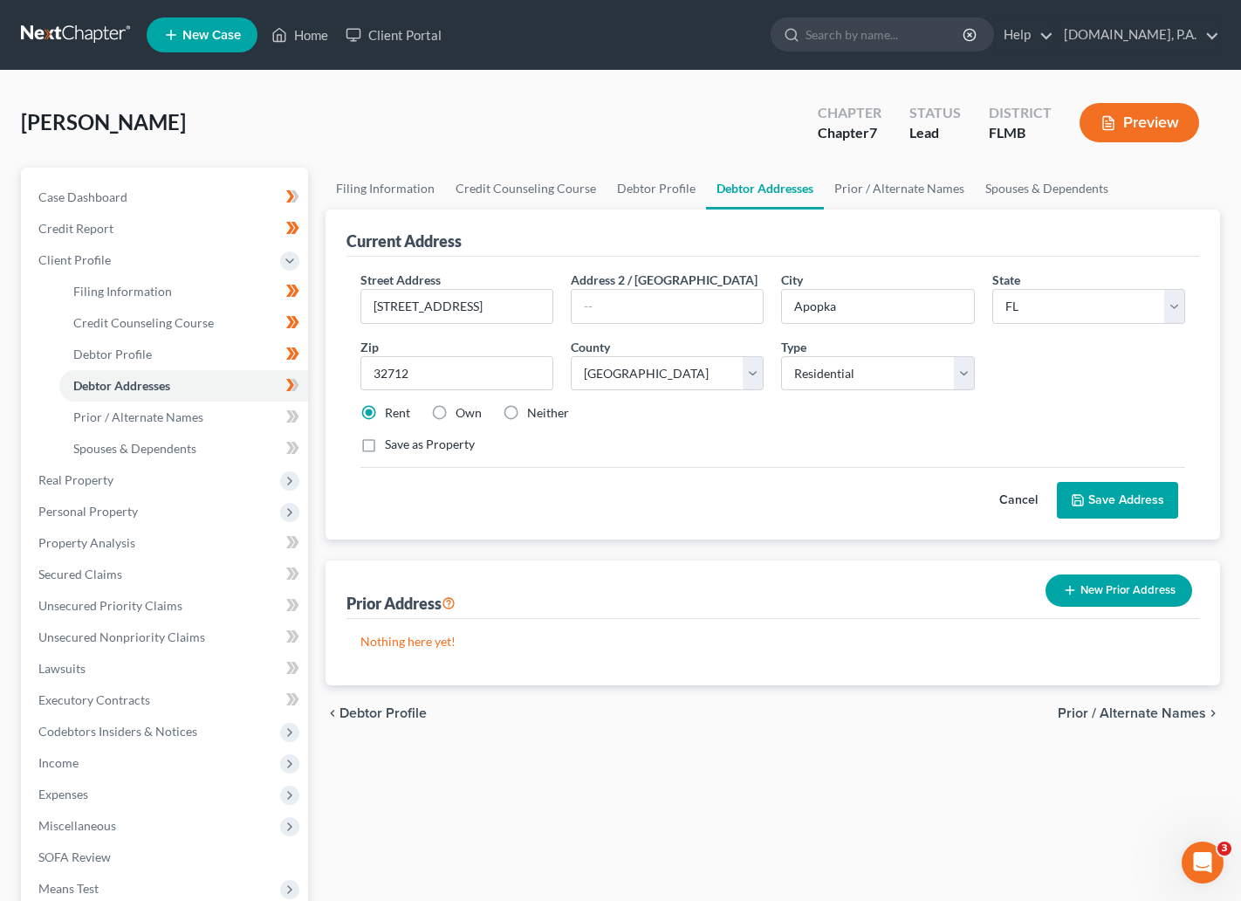
click at [1091, 511] on button "Save Address" at bounding box center [1117, 500] width 121 height 37
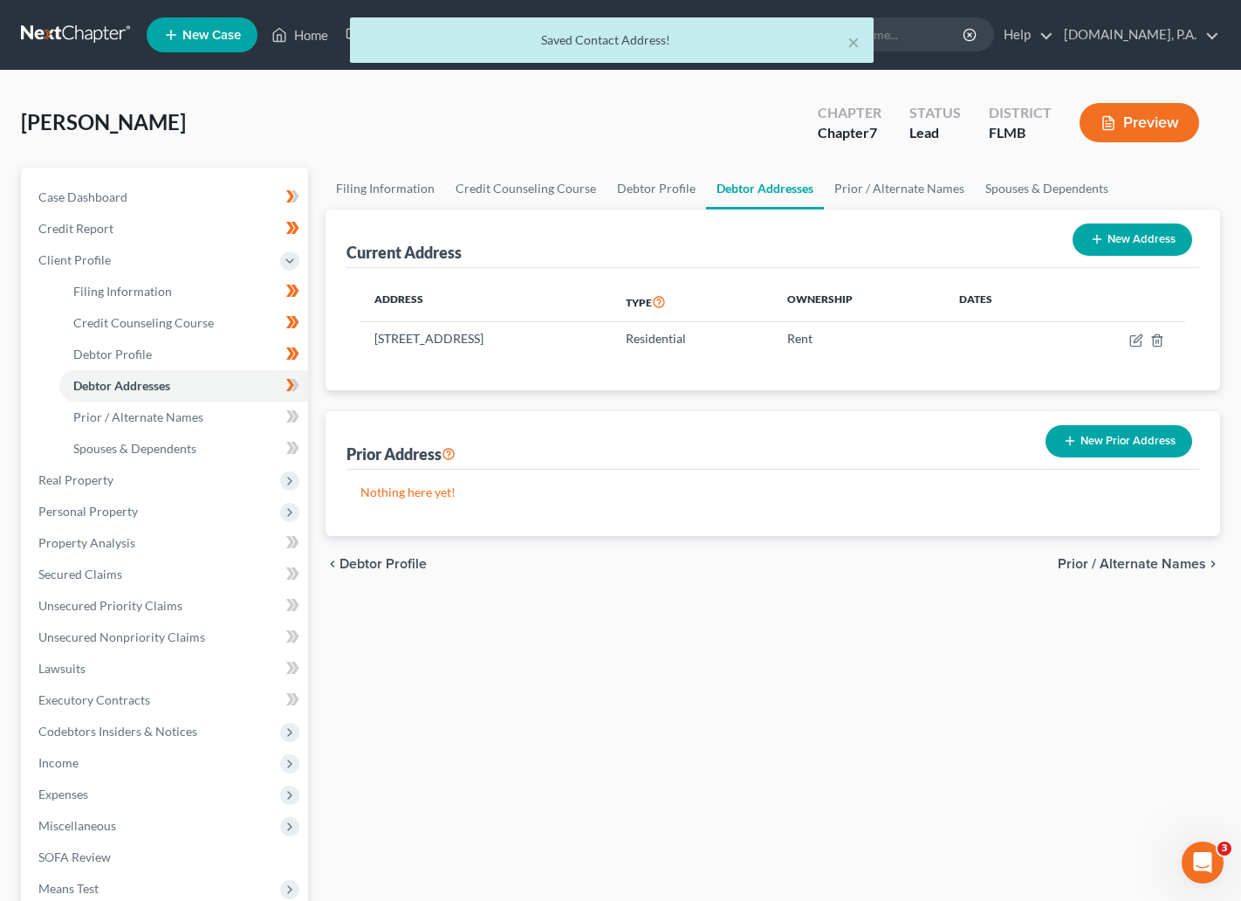
click at [1098, 567] on span "Prior / Alternate Names" at bounding box center [1132, 564] width 148 height 14
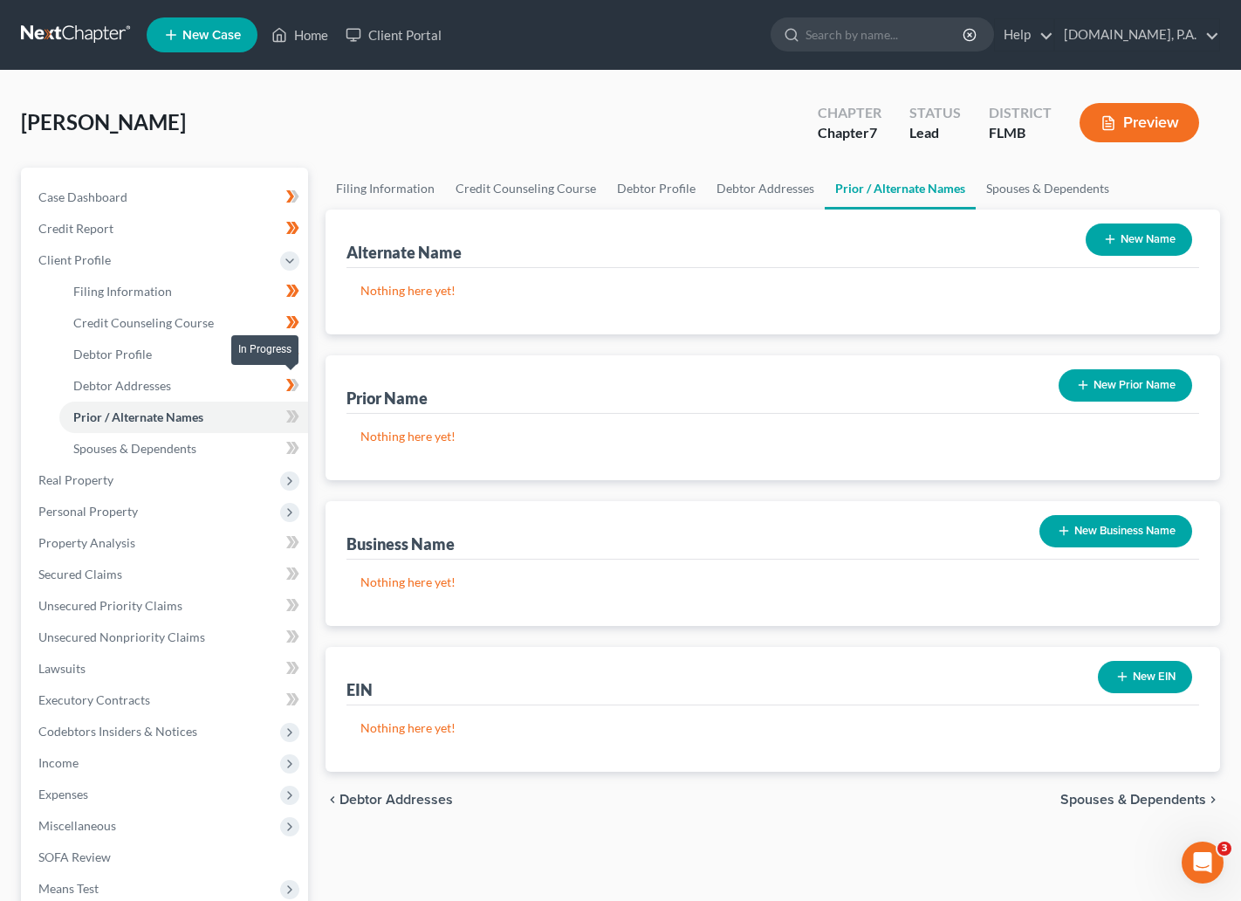
click at [295, 381] on icon at bounding box center [295, 385] width 8 height 12
click at [286, 417] on icon at bounding box center [292, 417] width 13 height 22
click at [297, 416] on icon at bounding box center [295, 416] width 8 height 12
click at [182, 445] on span "Spouses & Dependents" at bounding box center [134, 448] width 123 height 15
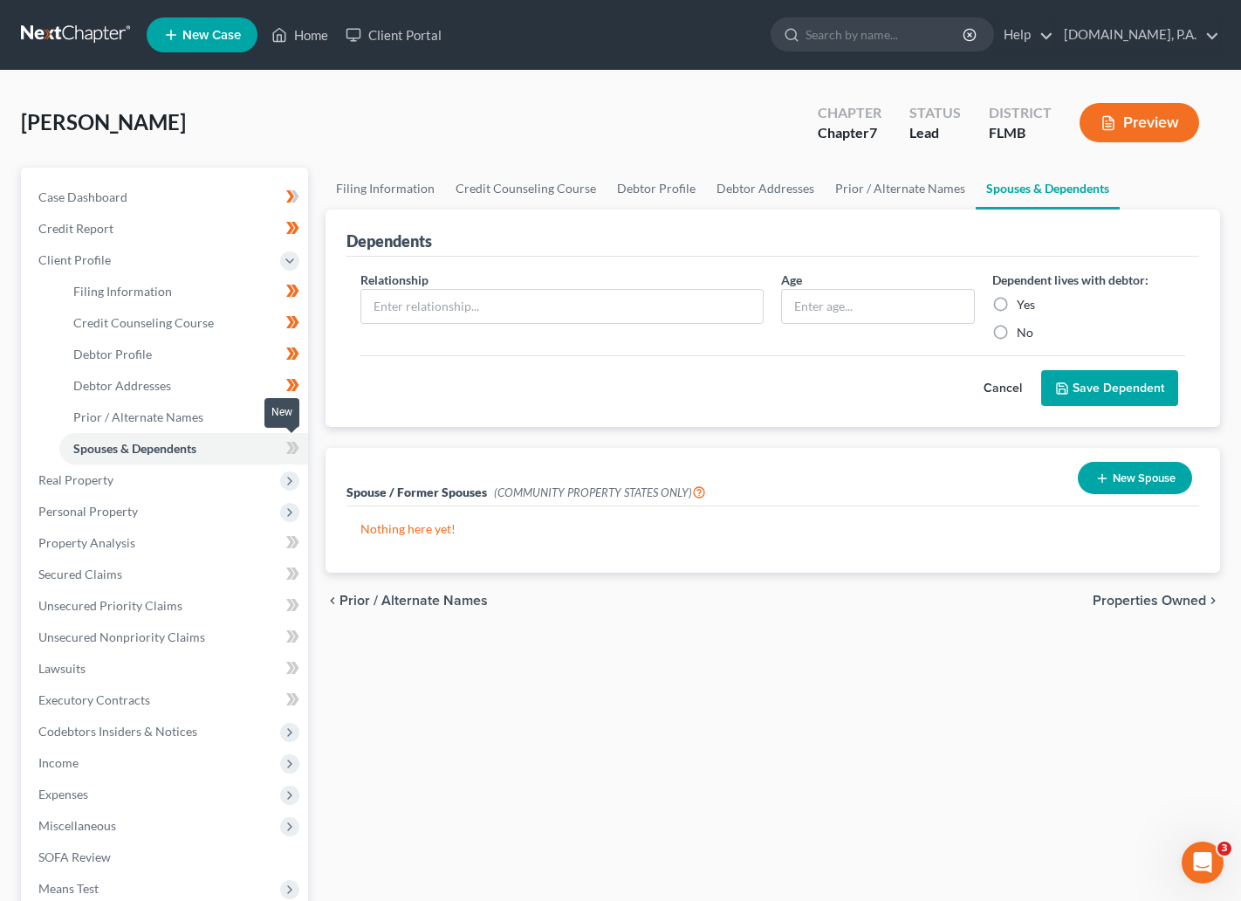
click at [286, 448] on icon at bounding box center [292, 448] width 13 height 22
click at [299, 445] on span at bounding box center [293, 450] width 31 height 26
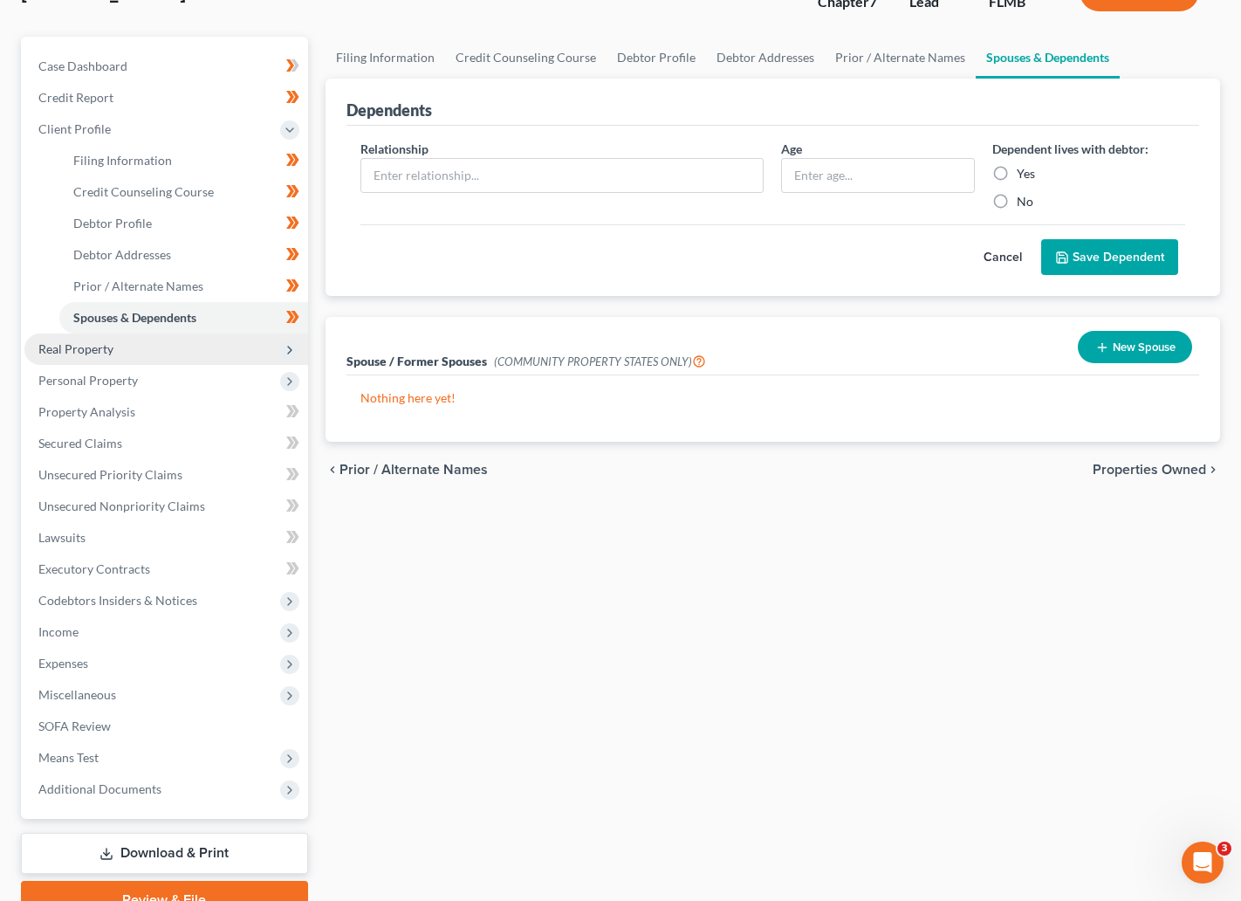
click at [72, 344] on span "Real Property" at bounding box center [75, 348] width 75 height 15
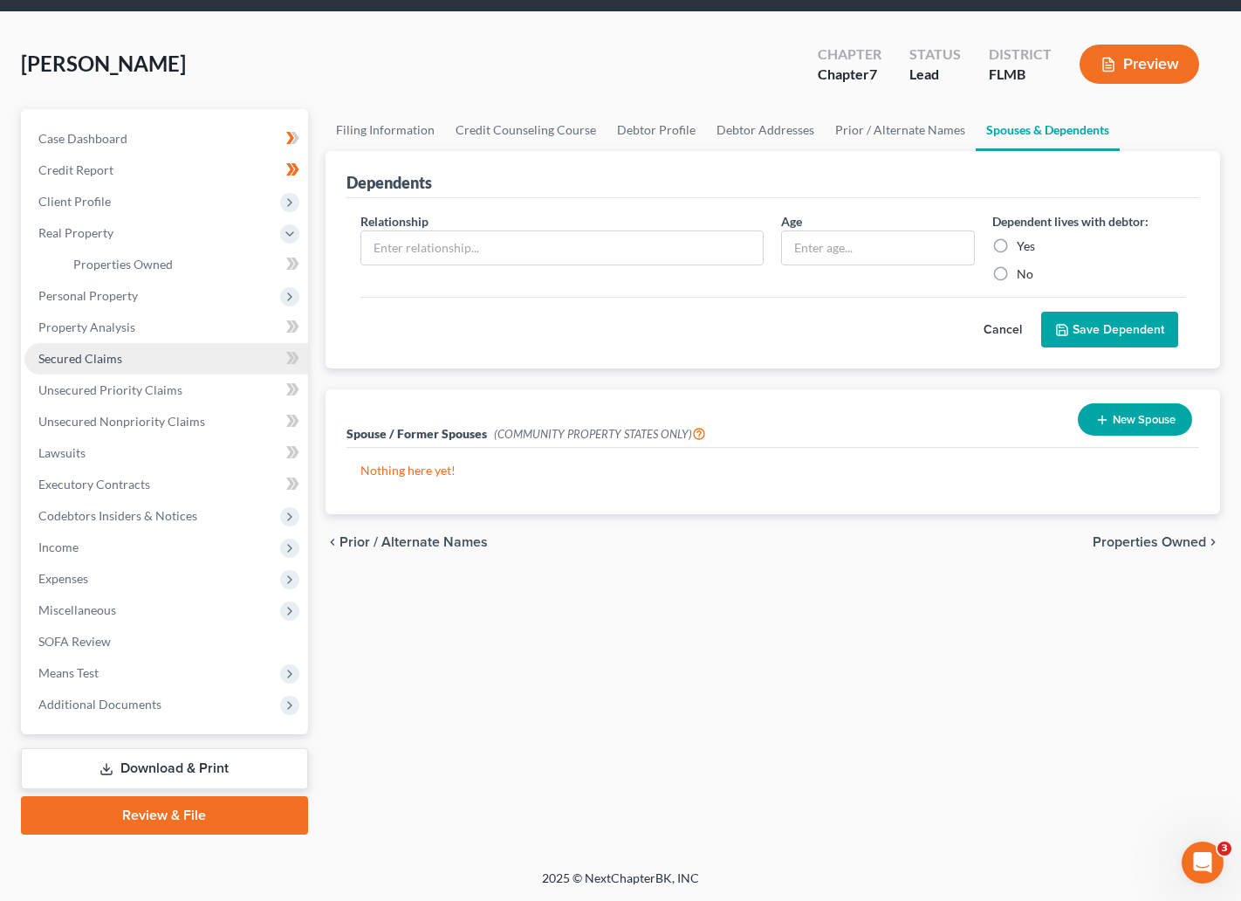
scroll to position [58, 0]
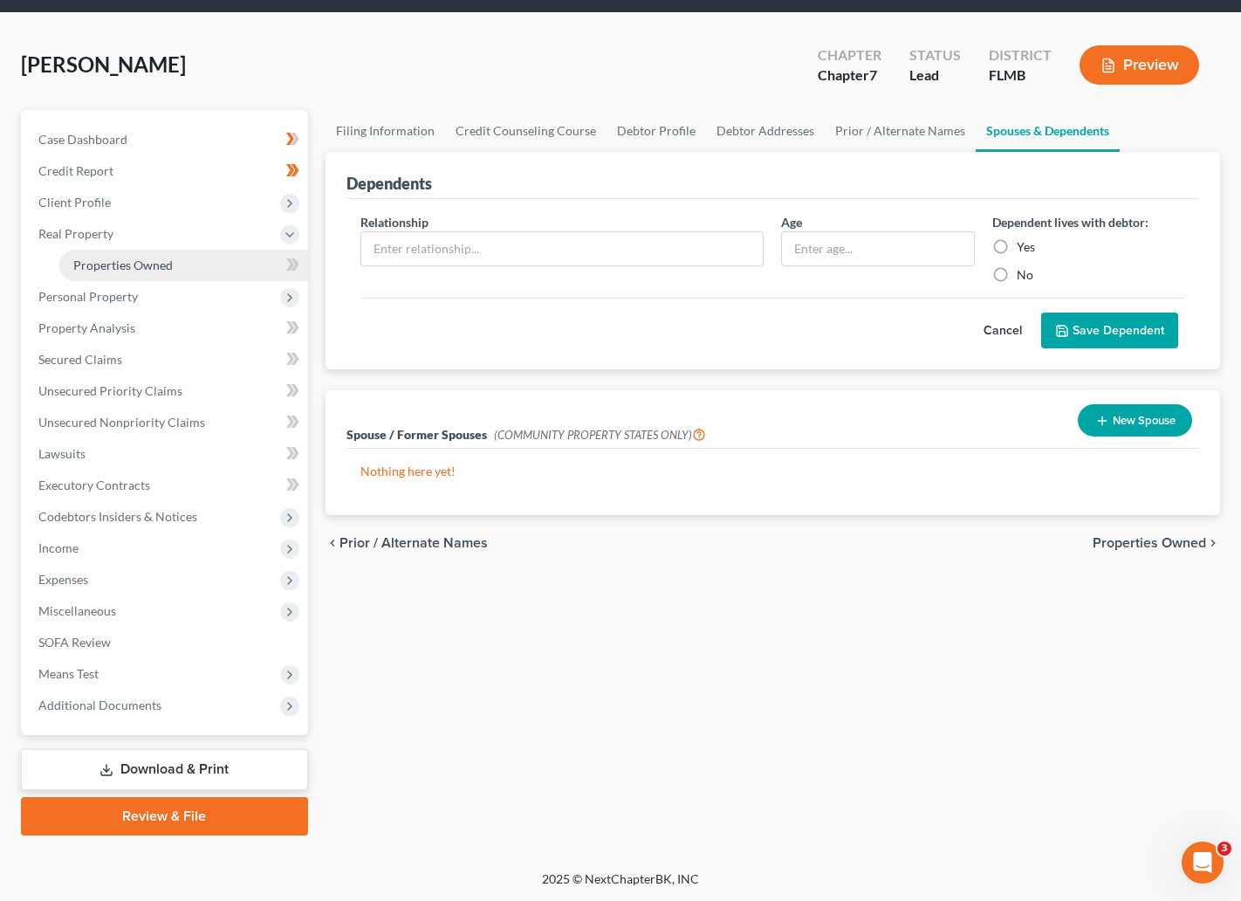
click at [139, 255] on link "Properties Owned" at bounding box center [183, 265] width 249 height 31
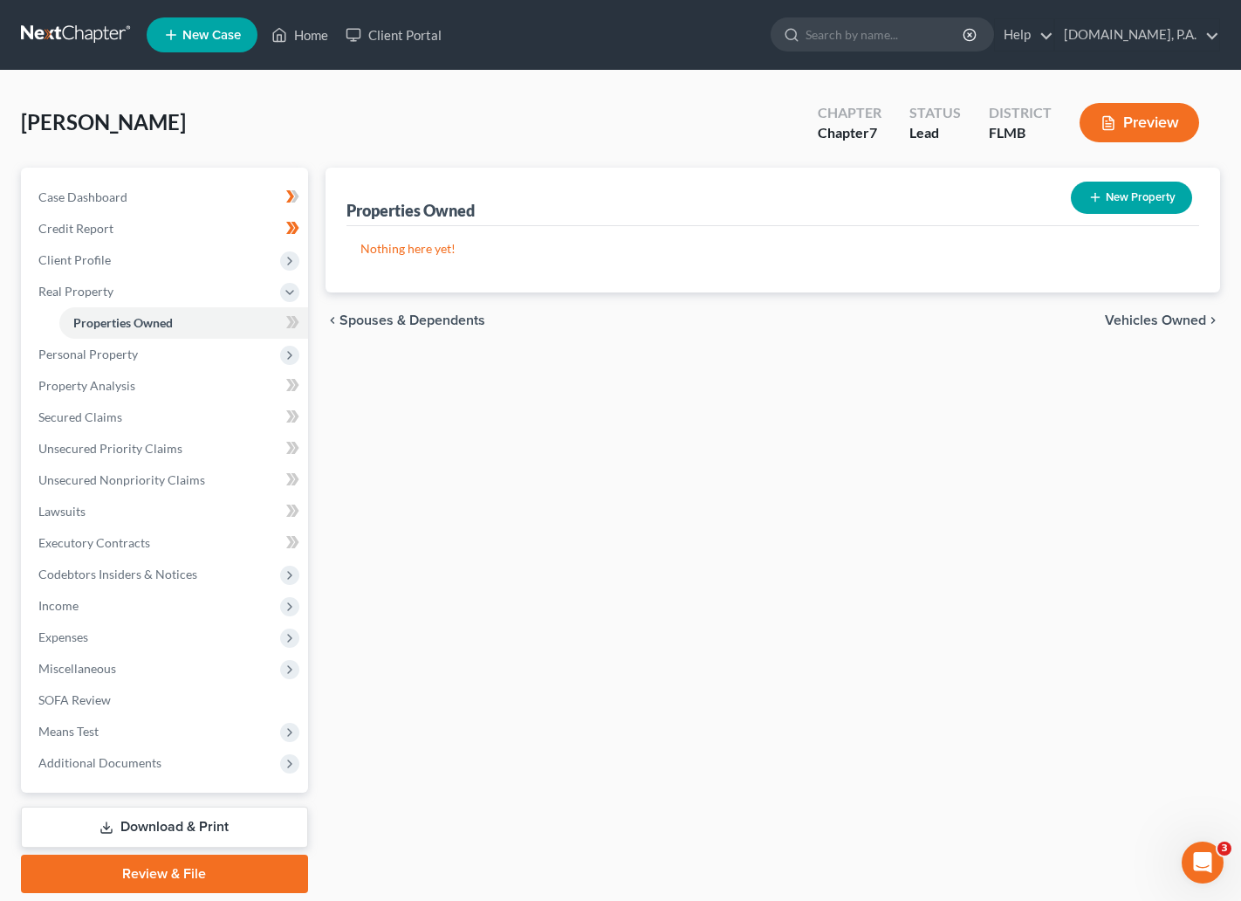
click at [285, 320] on div "New" at bounding box center [282, 309] width 35 height 29
click at [290, 318] on div "New" at bounding box center [282, 309] width 35 height 29
click at [287, 381] on icon at bounding box center [292, 386] width 13 height 22
click at [290, 380] on icon at bounding box center [292, 386] width 13 height 22
click at [290, 317] on icon at bounding box center [290, 322] width 8 height 12
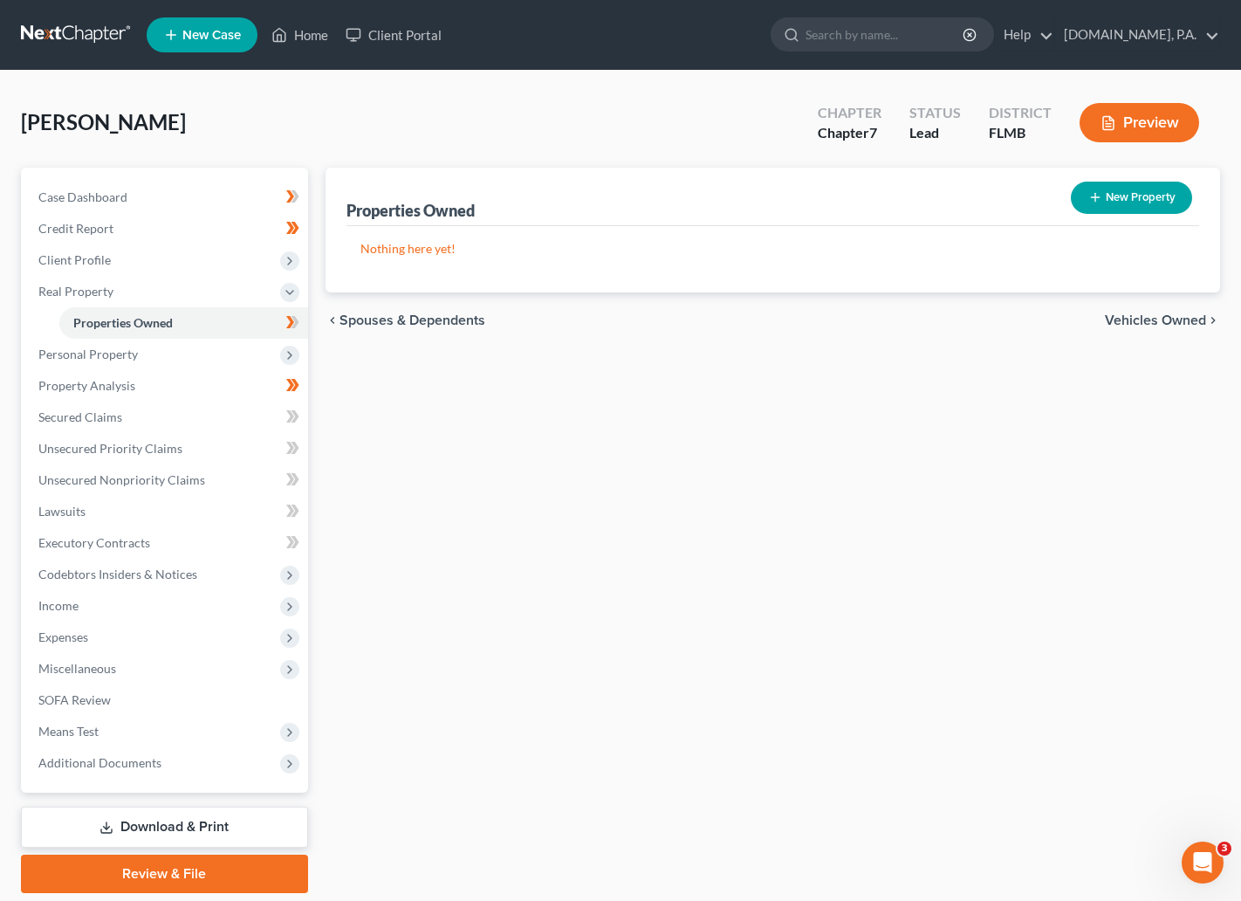
click at [295, 320] on icon at bounding box center [295, 322] width 8 height 12
click at [80, 361] on span "Personal Property" at bounding box center [166, 354] width 284 height 31
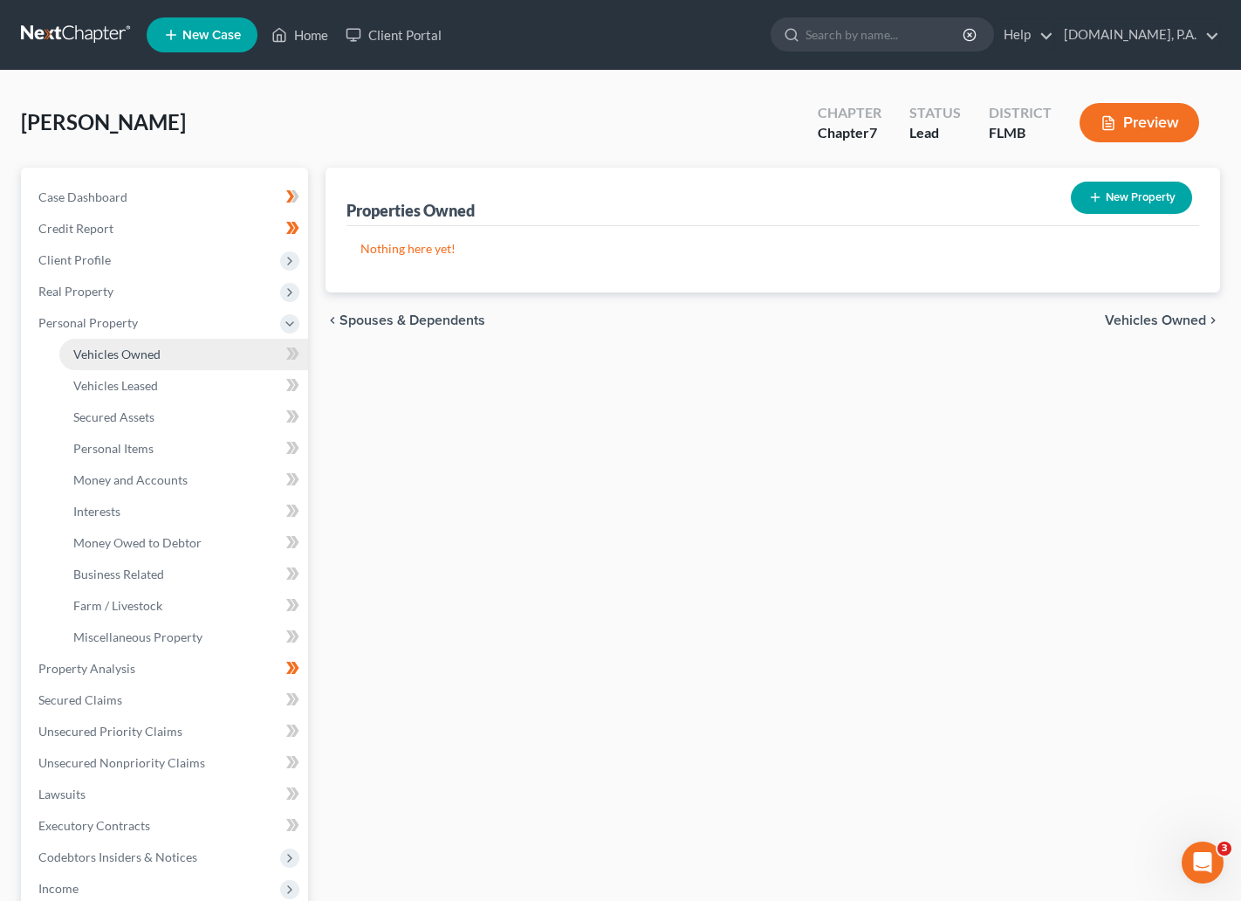
click at [130, 354] on span "Vehicles Owned" at bounding box center [116, 354] width 87 height 15
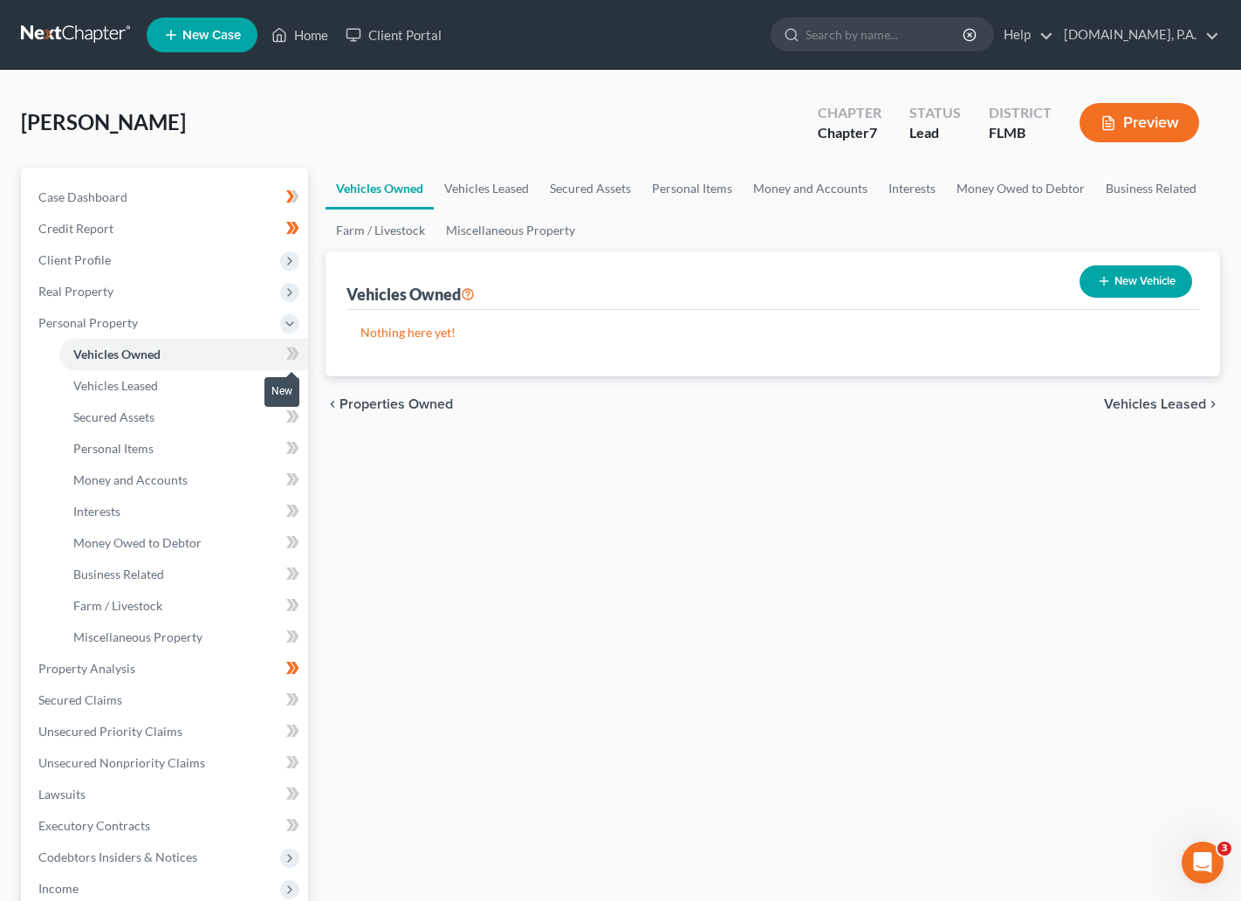
click at [286, 353] on icon at bounding box center [292, 354] width 13 height 22
click at [294, 347] on icon at bounding box center [295, 353] width 8 height 12
click at [135, 387] on span "Vehicles Leased" at bounding box center [115, 385] width 85 height 15
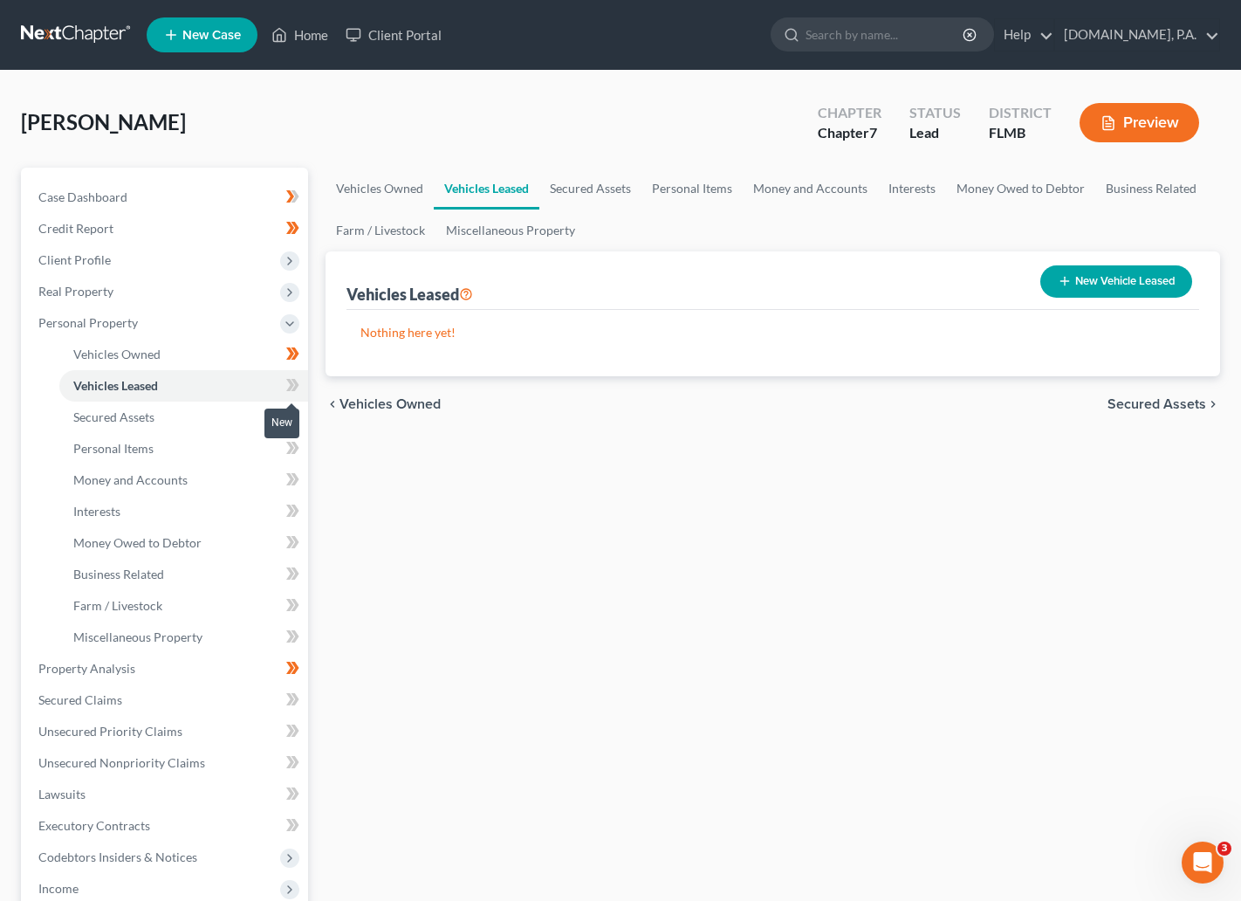
click at [287, 386] on icon at bounding box center [292, 386] width 13 height 22
click at [297, 387] on icon at bounding box center [292, 386] width 13 height 22
click at [114, 419] on span "Secured Assets" at bounding box center [113, 416] width 81 height 15
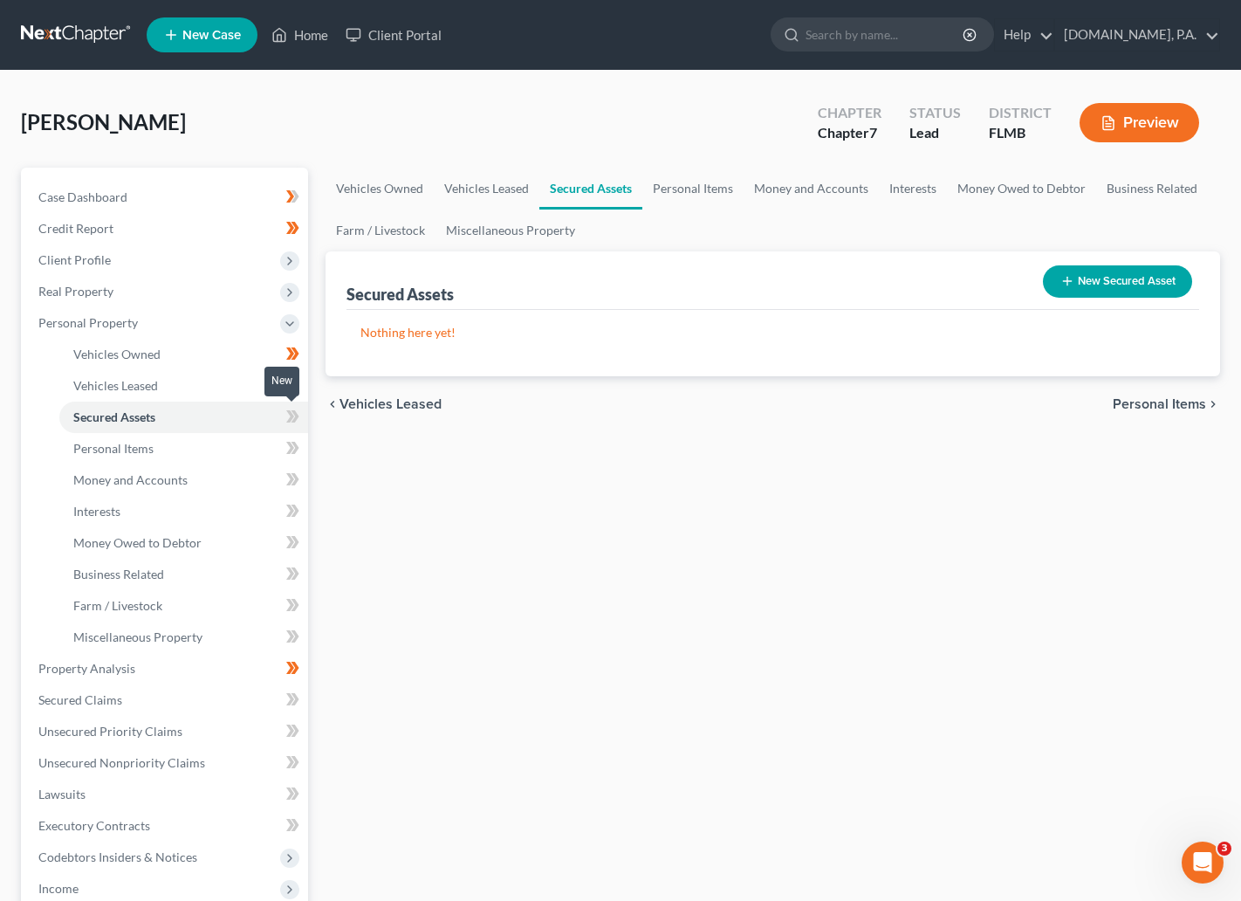
click at [287, 414] on icon at bounding box center [292, 417] width 13 height 22
click at [292, 417] on icon at bounding box center [292, 417] width 13 height 22
click at [124, 453] on span "Personal Items" at bounding box center [113, 448] width 80 height 15
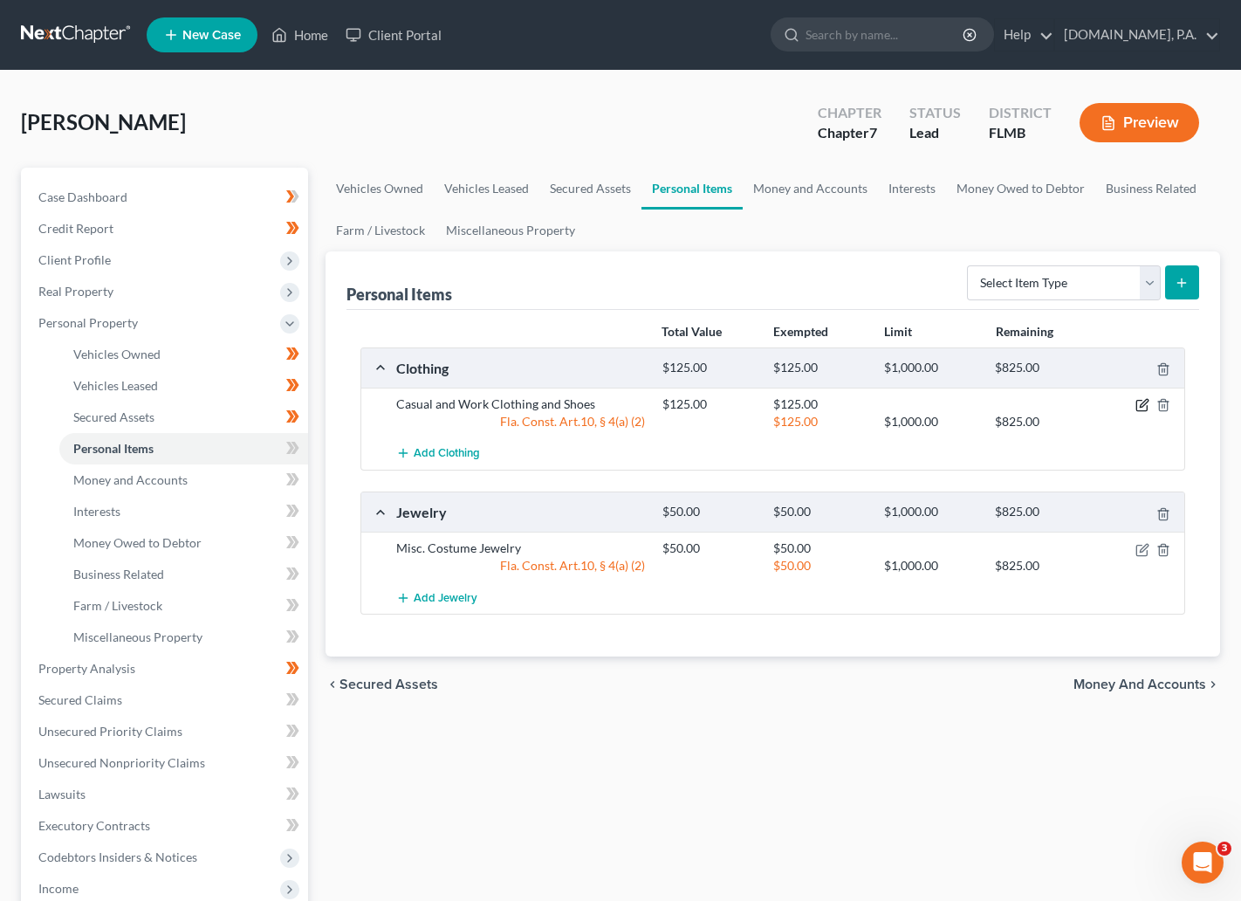
click at [1144, 406] on icon "button" at bounding box center [1144, 404] width 8 height 8
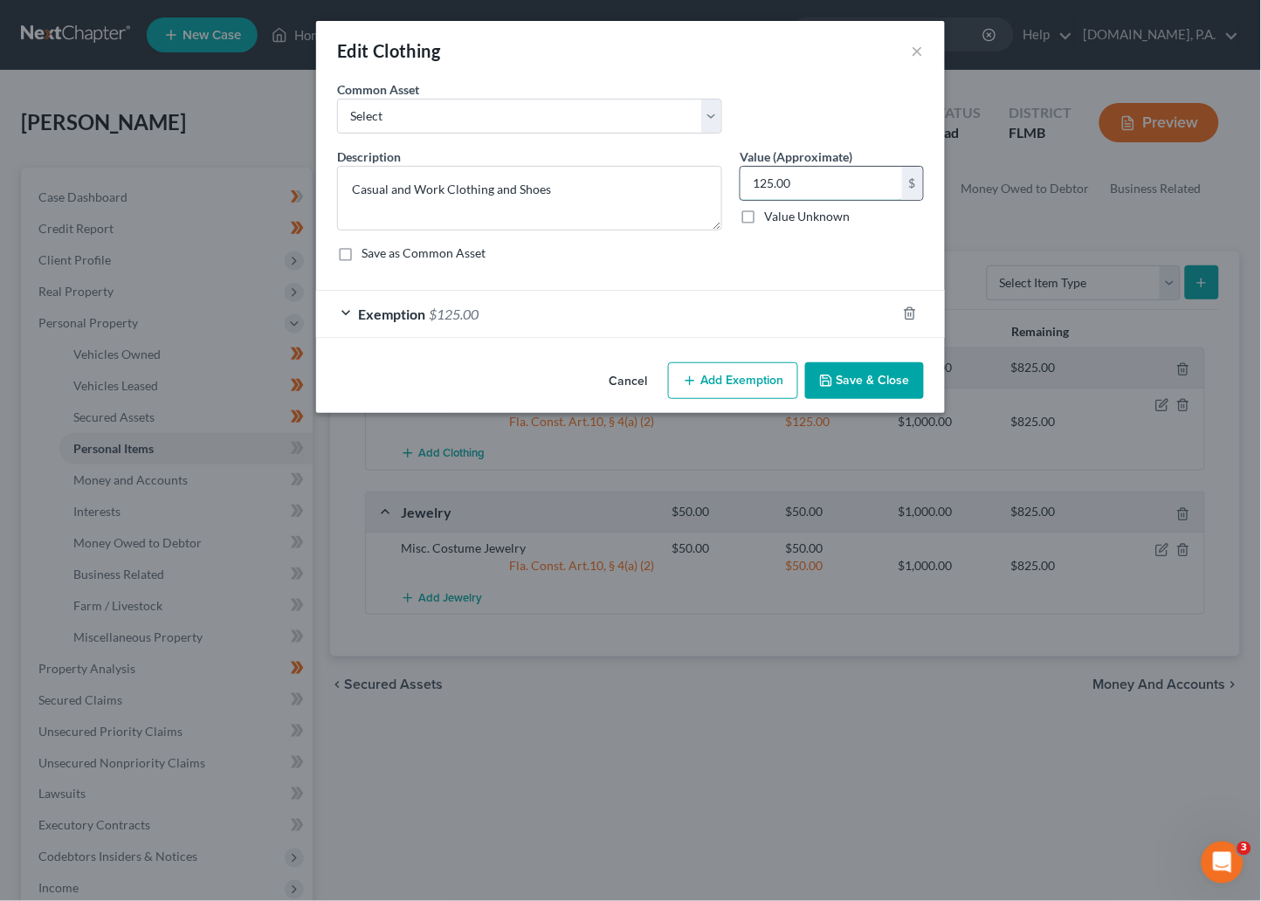
click at [801, 189] on input "125.00" at bounding box center [821, 183] width 162 height 33
type input "100"
click at [348, 313] on div "Exemption $125.00" at bounding box center [606, 314] width 580 height 46
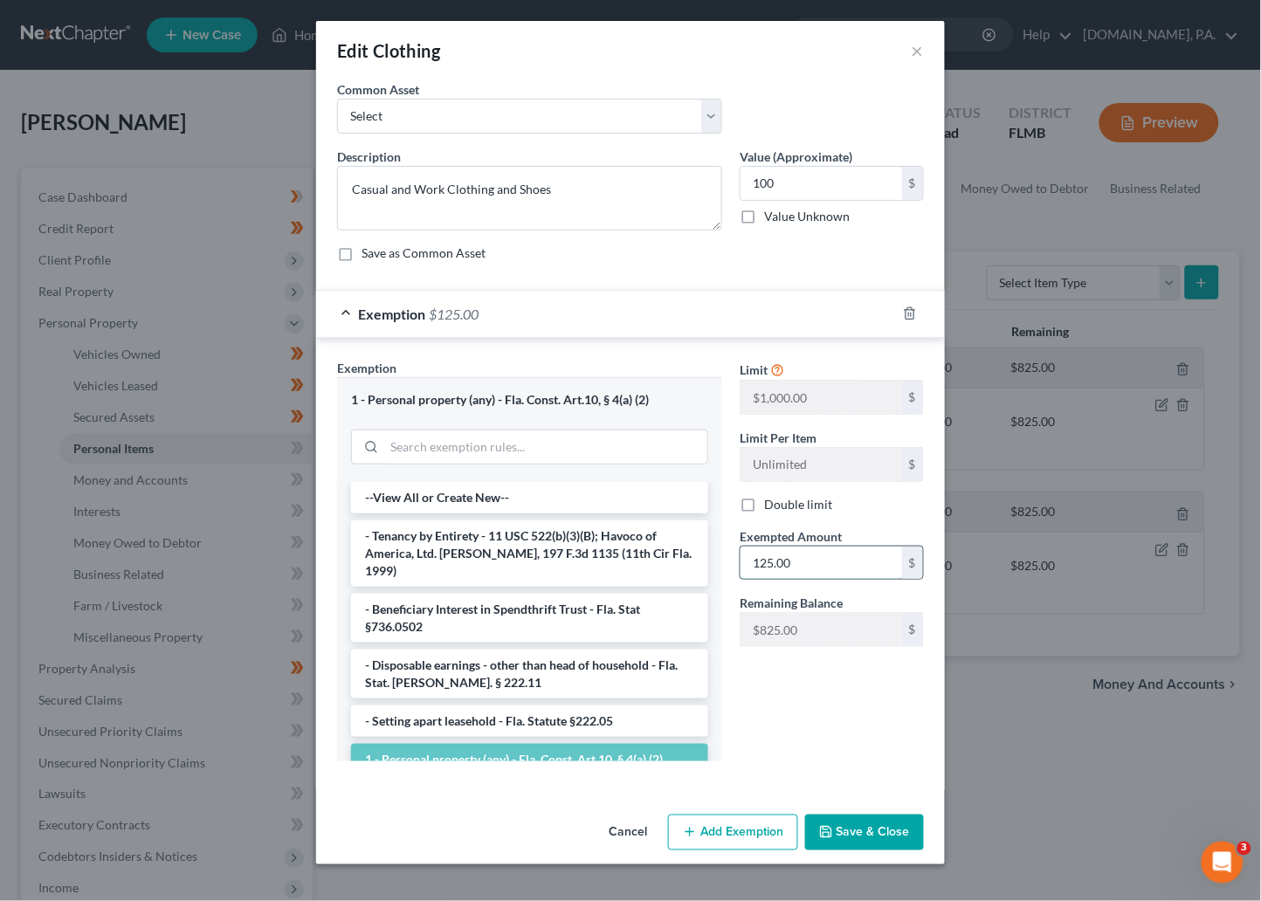
click at [806, 559] on input "125.00" at bounding box center [821, 562] width 162 height 33
type input "100"
click at [863, 838] on button "Save & Close" at bounding box center [864, 833] width 119 height 37
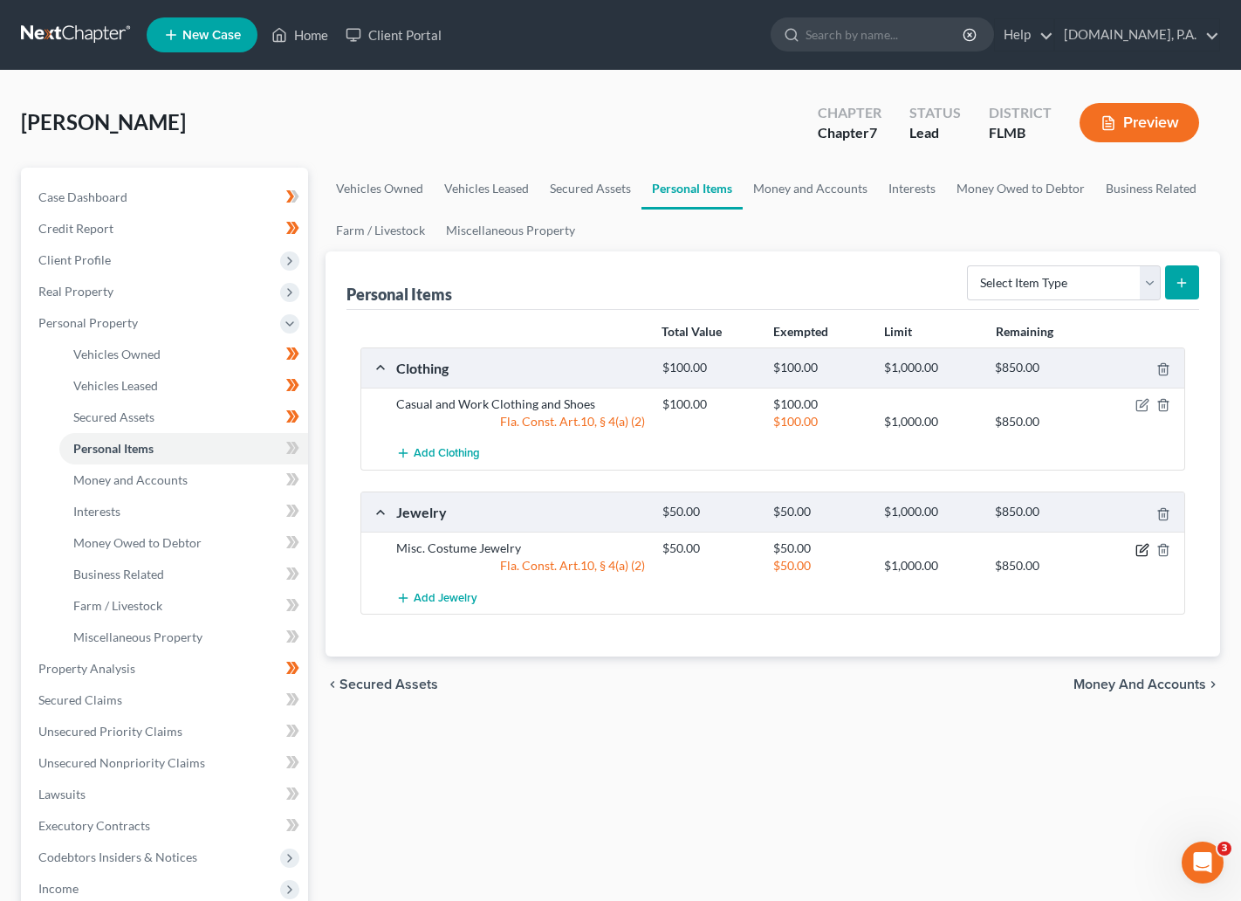
click at [1146, 546] on icon "button" at bounding box center [1143, 550] width 14 height 14
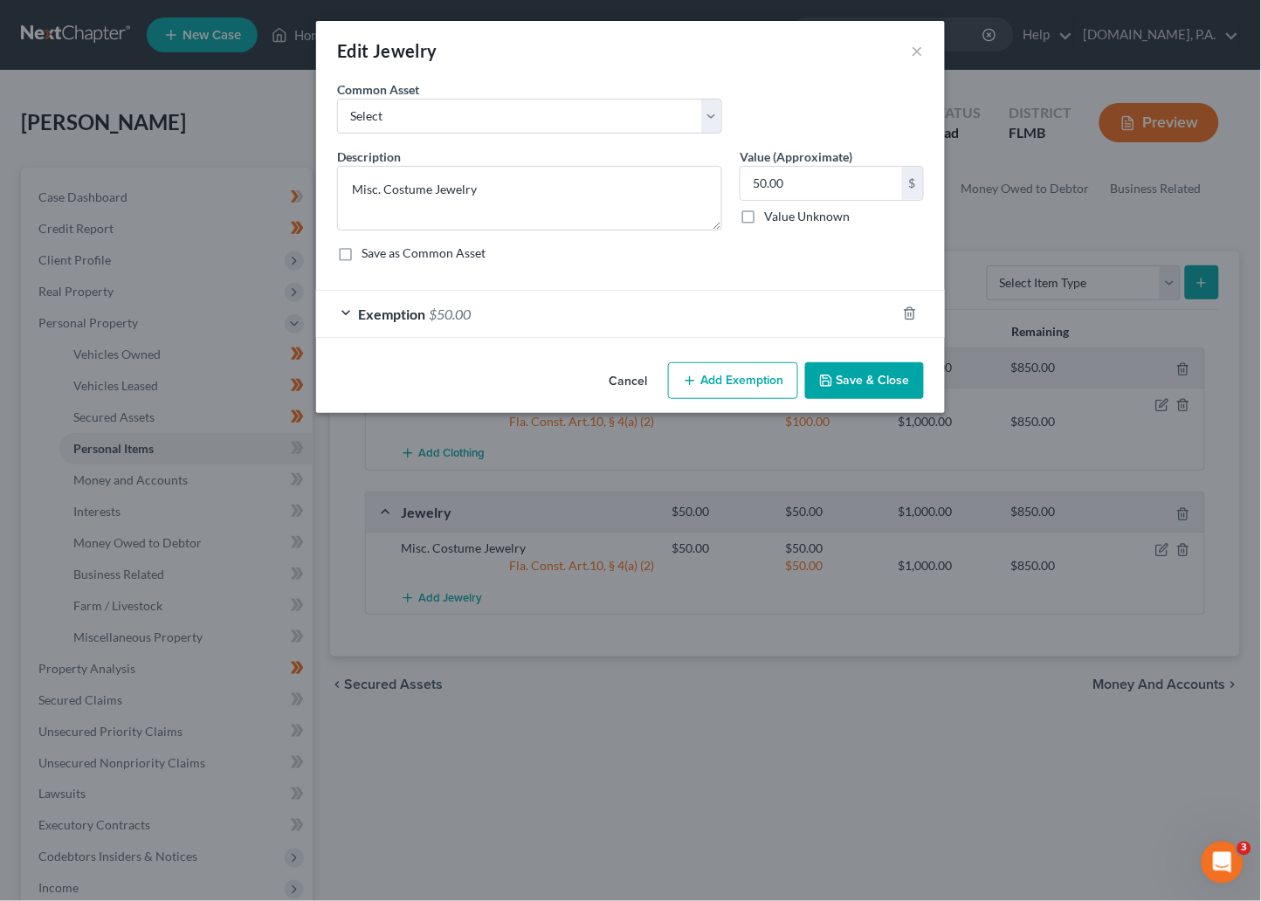
click at [889, 380] on button "Save & Close" at bounding box center [864, 380] width 119 height 37
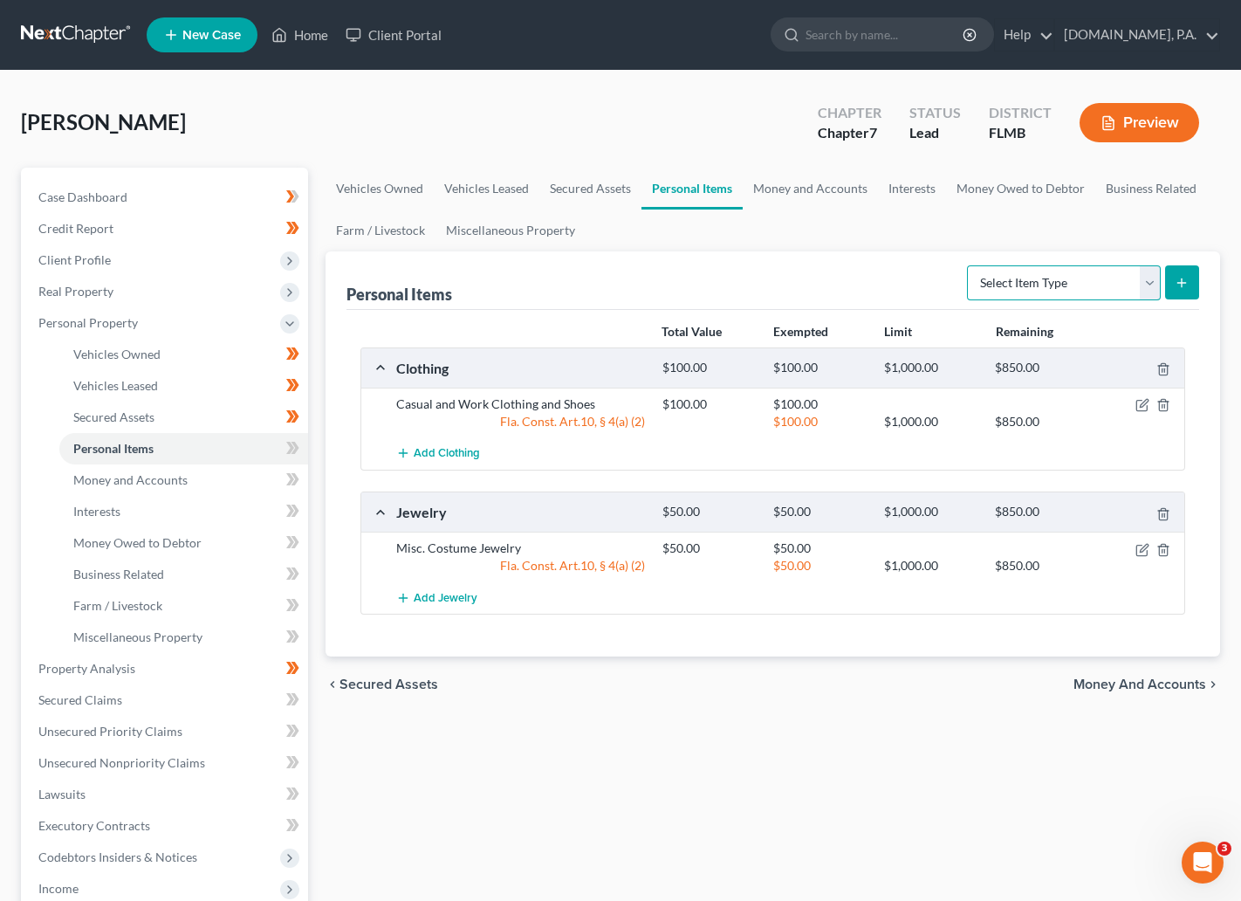
click at [1143, 285] on select "Select Item Type Clothing Collectibles Of Value Electronics Firearms Household …" at bounding box center [1064, 282] width 194 height 35
select select "household_goods"
click at [968, 265] on select "Select Item Type Clothing Collectibles Of Value Electronics Firearms Household …" at bounding box center [1064, 282] width 194 height 35
click at [1180, 288] on icon "submit" at bounding box center [1182, 283] width 14 height 14
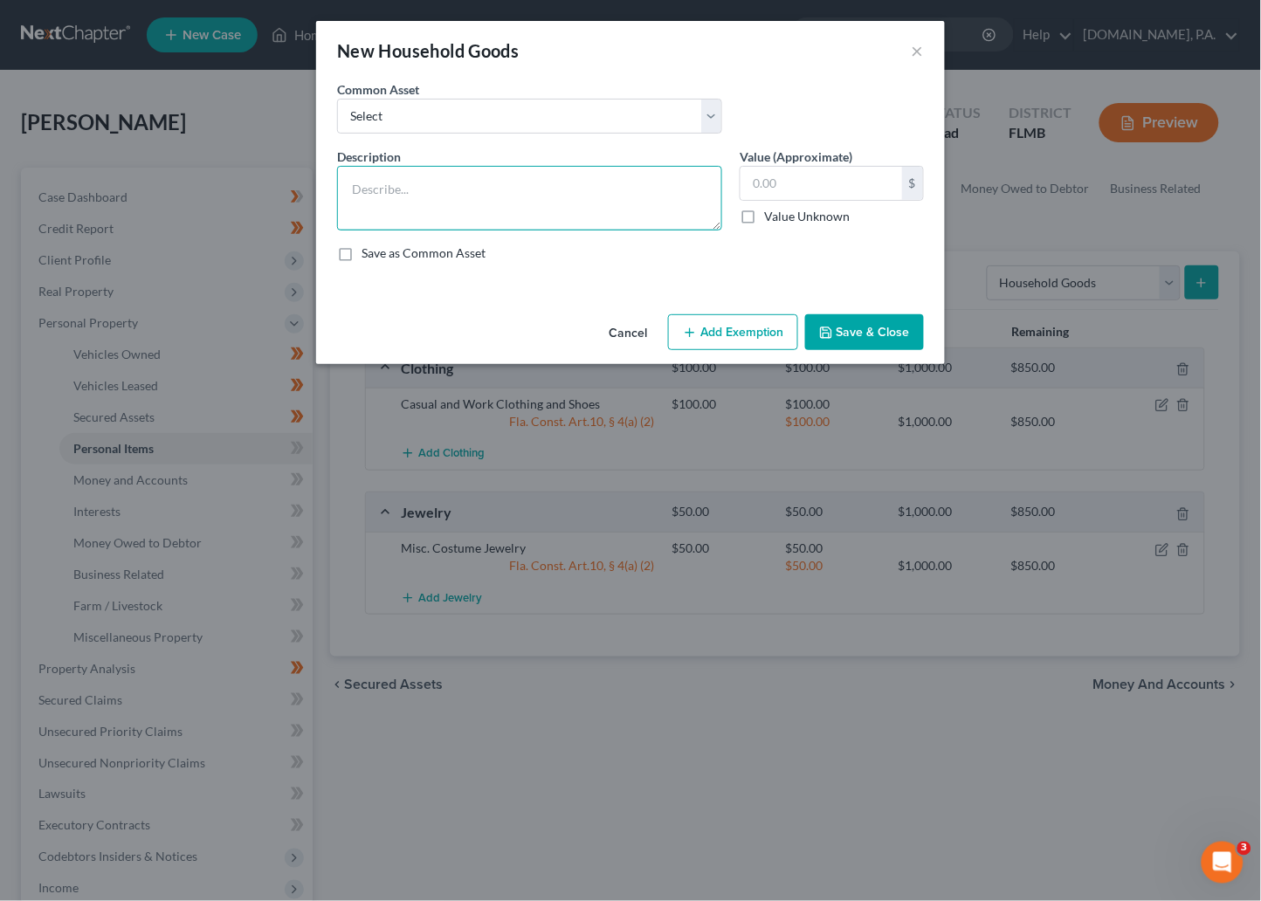
click at [381, 188] on textarea at bounding box center [529, 198] width 385 height 65
type textarea "Household Items"
click at [764, 182] on input "text" at bounding box center [821, 183] width 162 height 33
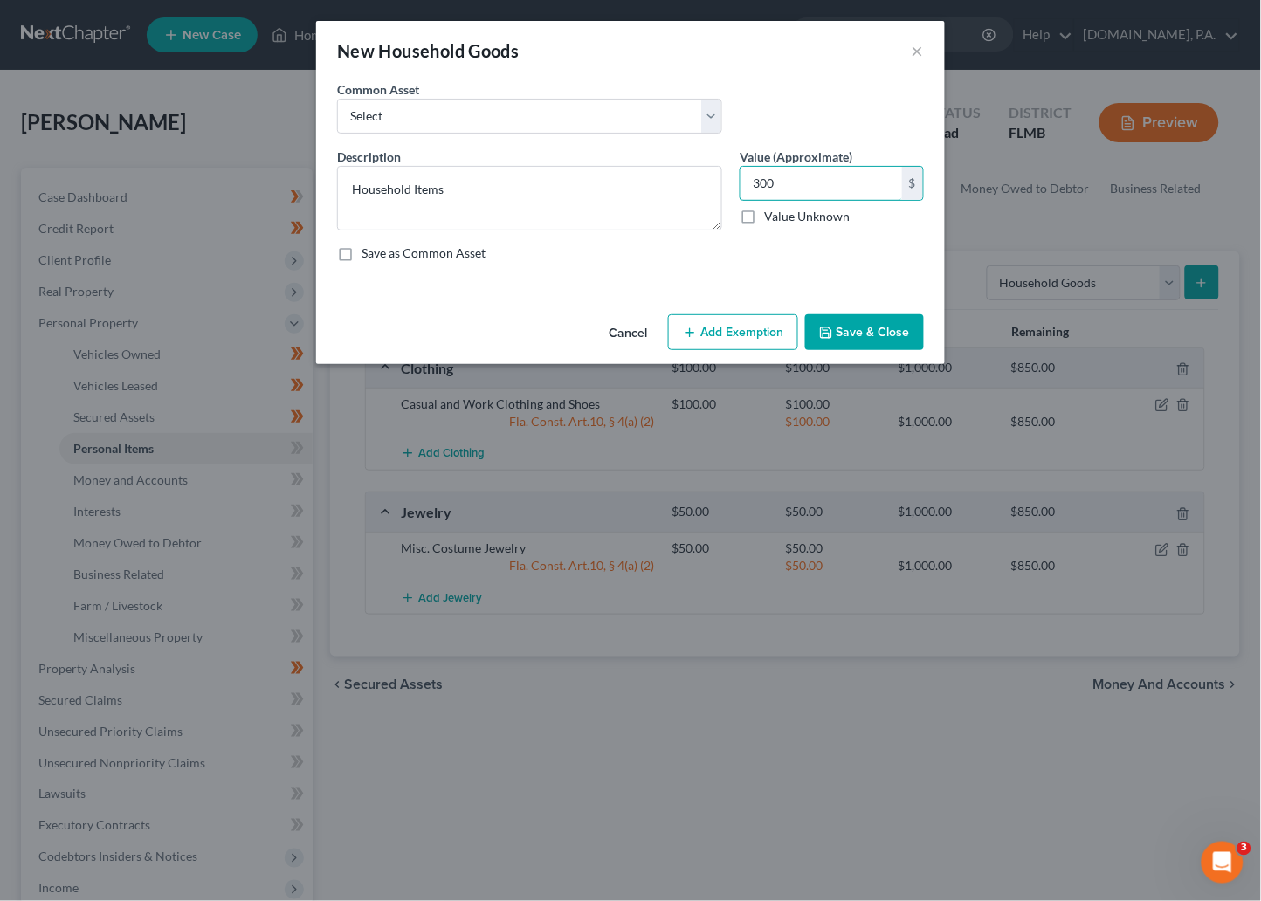
type input "300"
click at [745, 335] on button "Add Exemption" at bounding box center [733, 332] width 130 height 37
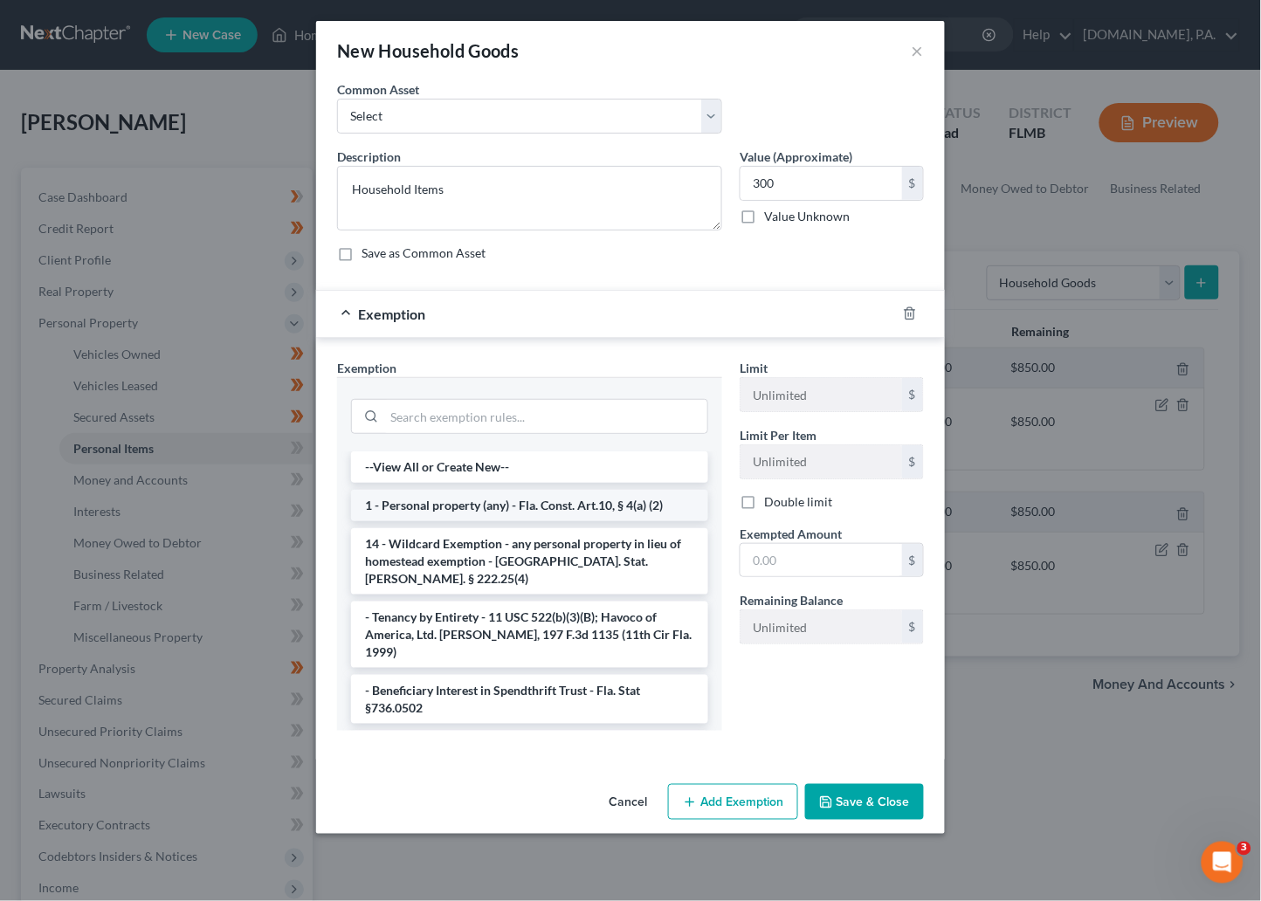
click at [495, 507] on li "1 - Personal property (any) - Fla. Const. Art.10, § 4(a) (2)" at bounding box center [529, 505] width 357 height 31
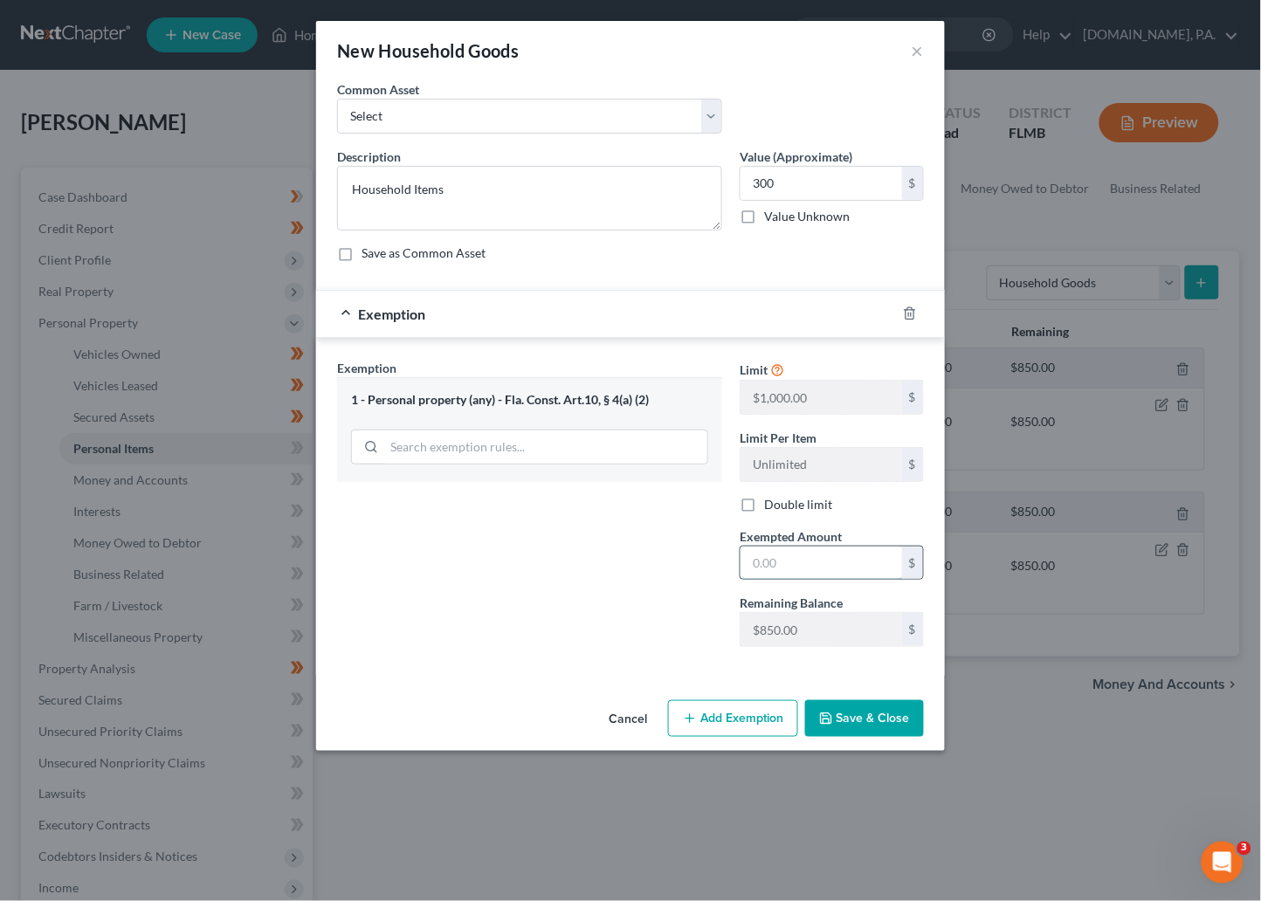
click at [808, 555] on input "text" at bounding box center [821, 562] width 162 height 33
type input "300"
click at [851, 718] on button "Save & Close" at bounding box center [864, 718] width 119 height 37
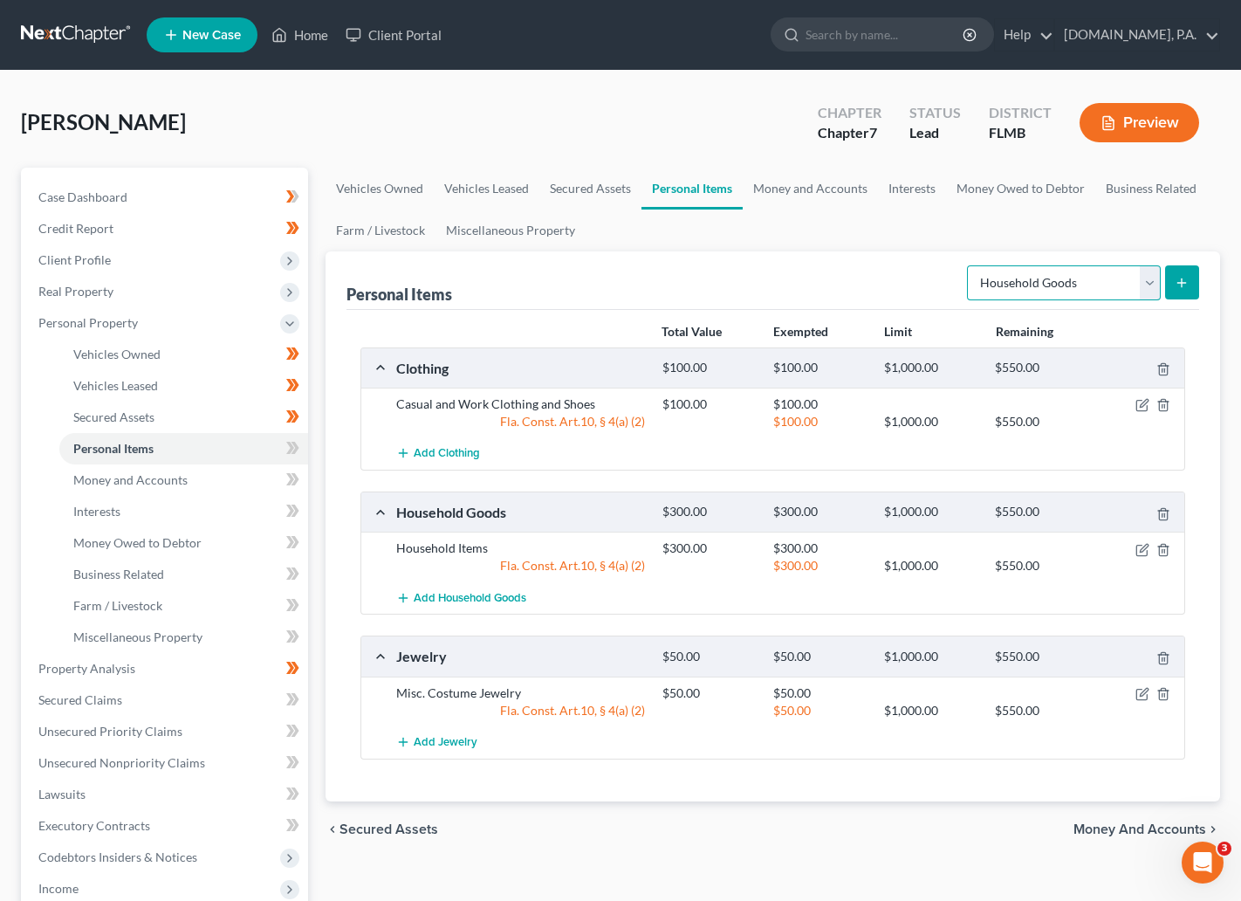
click at [1149, 285] on select "Select Item Type Clothing Collectibles Of Value Electronics Firearms Household …" at bounding box center [1064, 282] width 194 height 35
select select "electronics"
click at [968, 265] on select "Select Item Type Clothing Collectibles Of Value Electronics Firearms Household …" at bounding box center [1064, 282] width 194 height 35
click at [1182, 283] on line "submit" at bounding box center [1183, 283] width 8 height 0
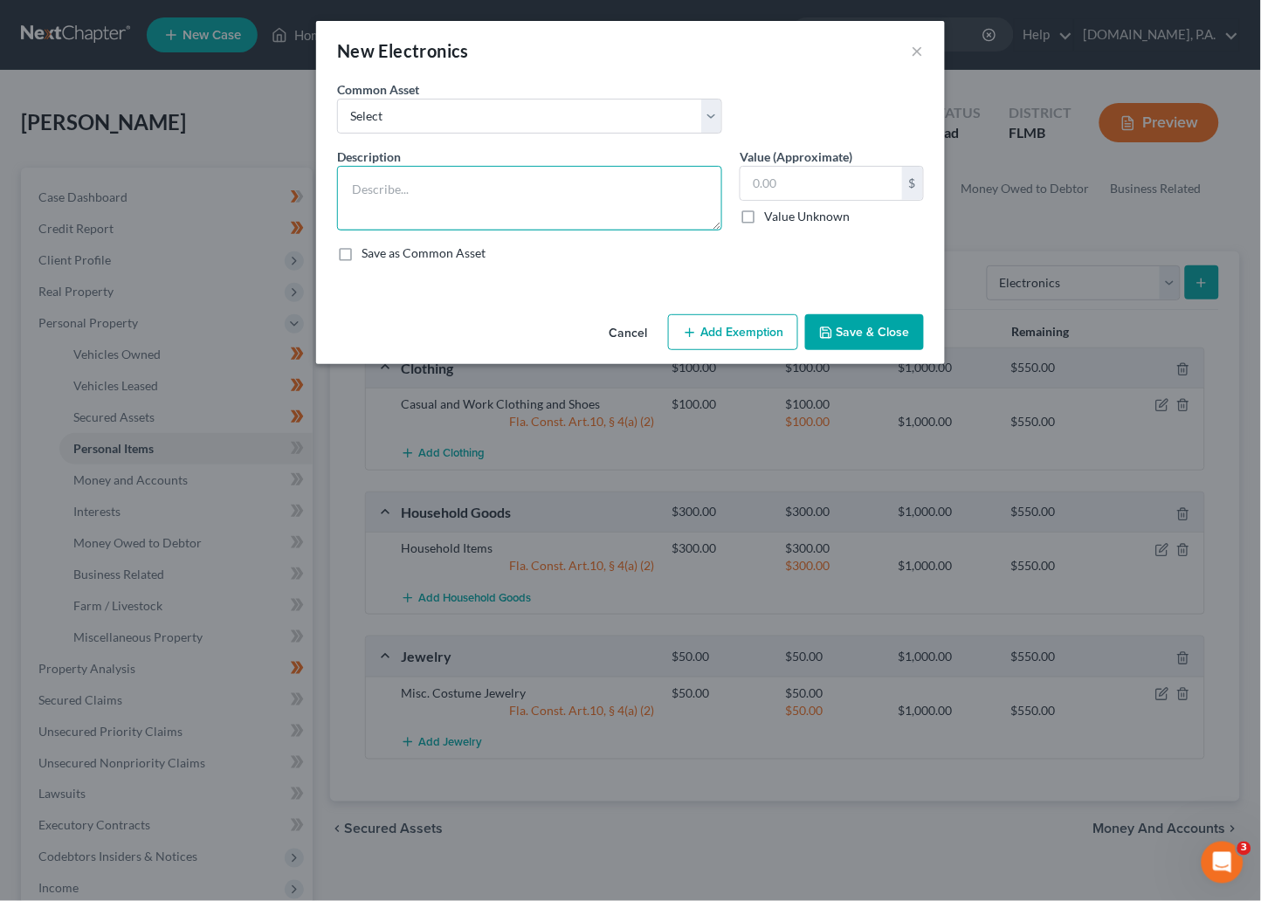
click at [390, 189] on textarea at bounding box center [529, 198] width 385 height 65
type textarea "Electronics"
click at [806, 193] on input "text" at bounding box center [821, 183] width 162 height 33
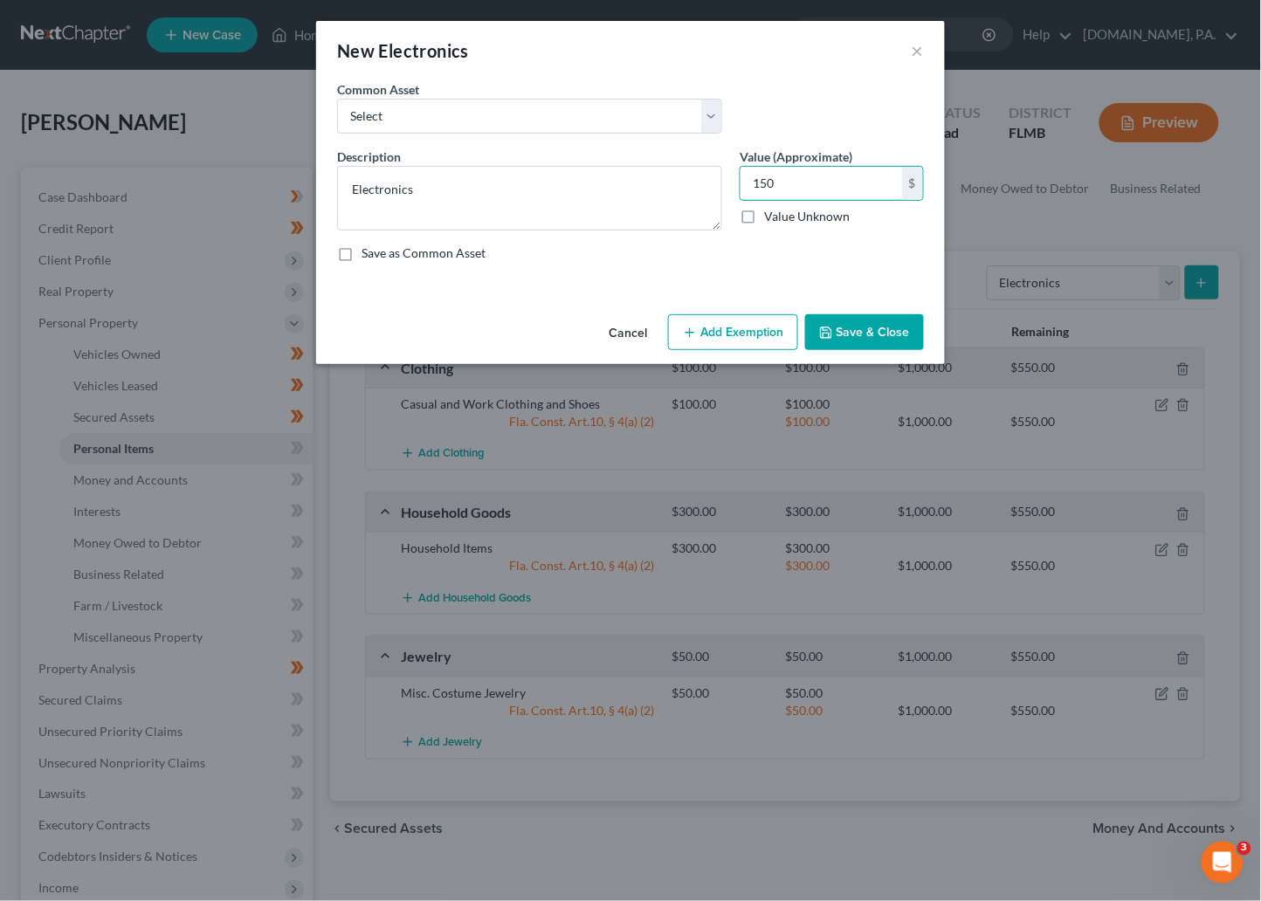
type input "150"
click at [735, 327] on button "Add Exemption" at bounding box center [733, 332] width 130 height 37
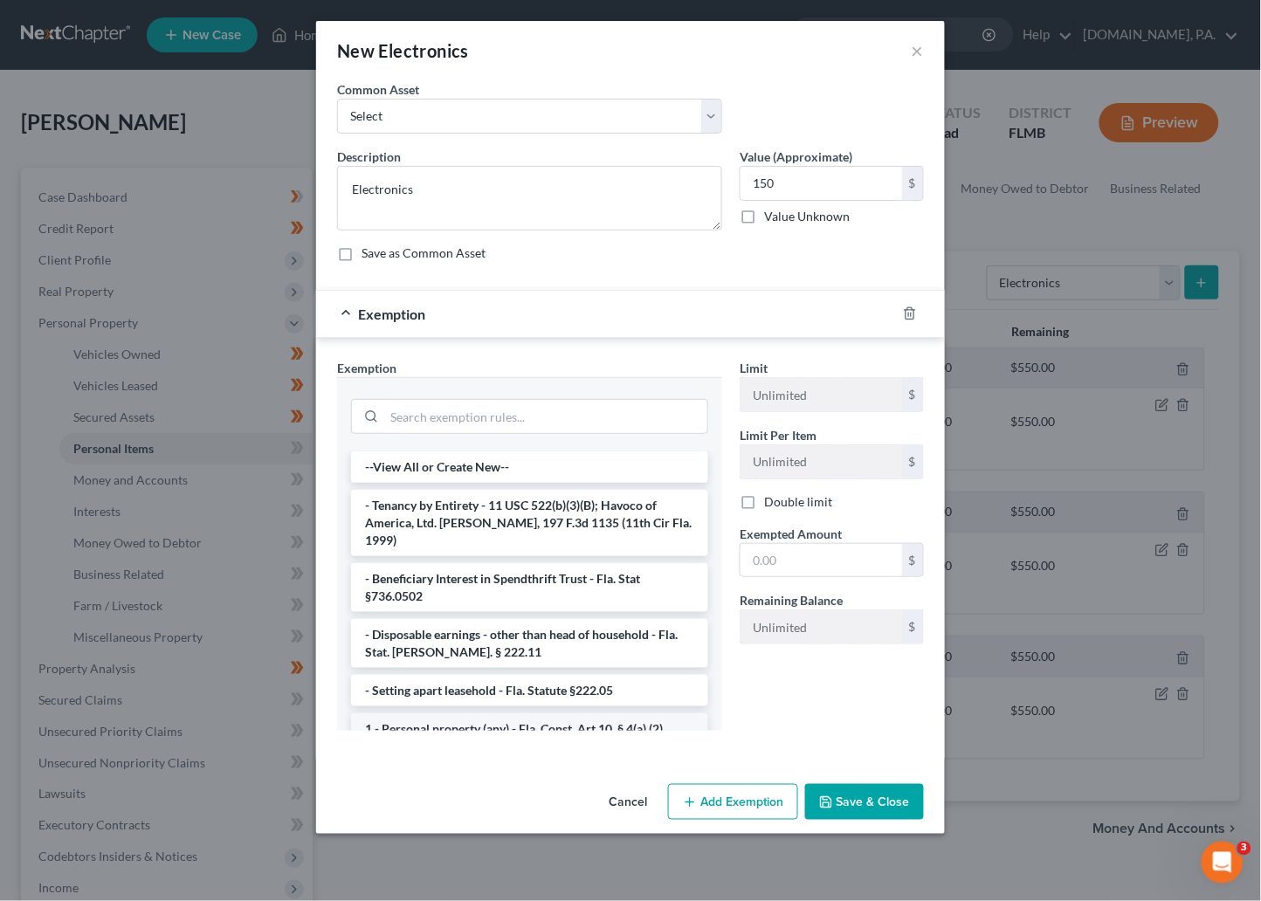
click at [453, 713] on li "1 - Personal property (any) - Fla. Const. Art.10, § 4(a) (2)" at bounding box center [529, 728] width 357 height 31
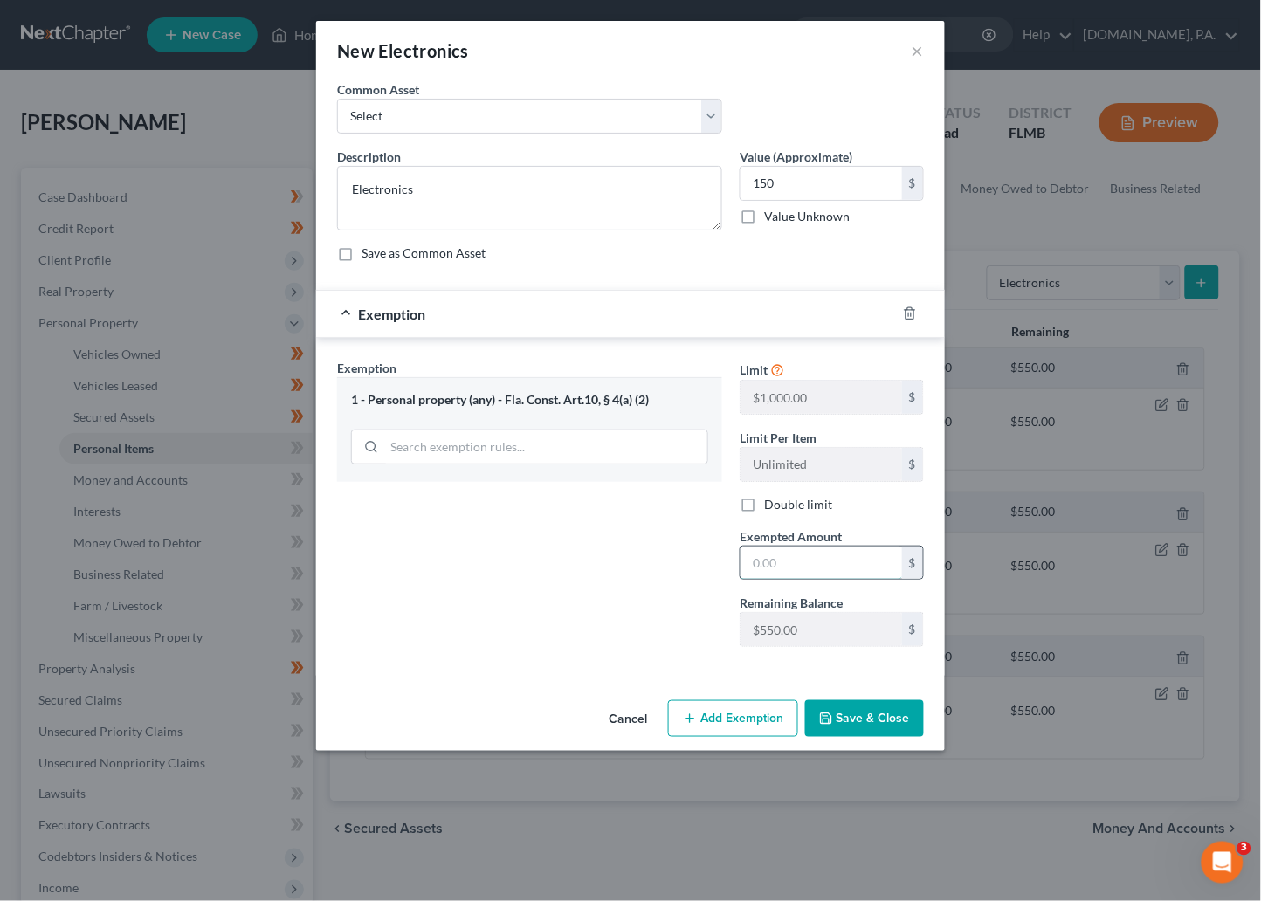
click at [827, 564] on input "text" at bounding box center [821, 562] width 162 height 33
type input "150"
click at [832, 707] on button "Save & Close" at bounding box center [864, 718] width 119 height 37
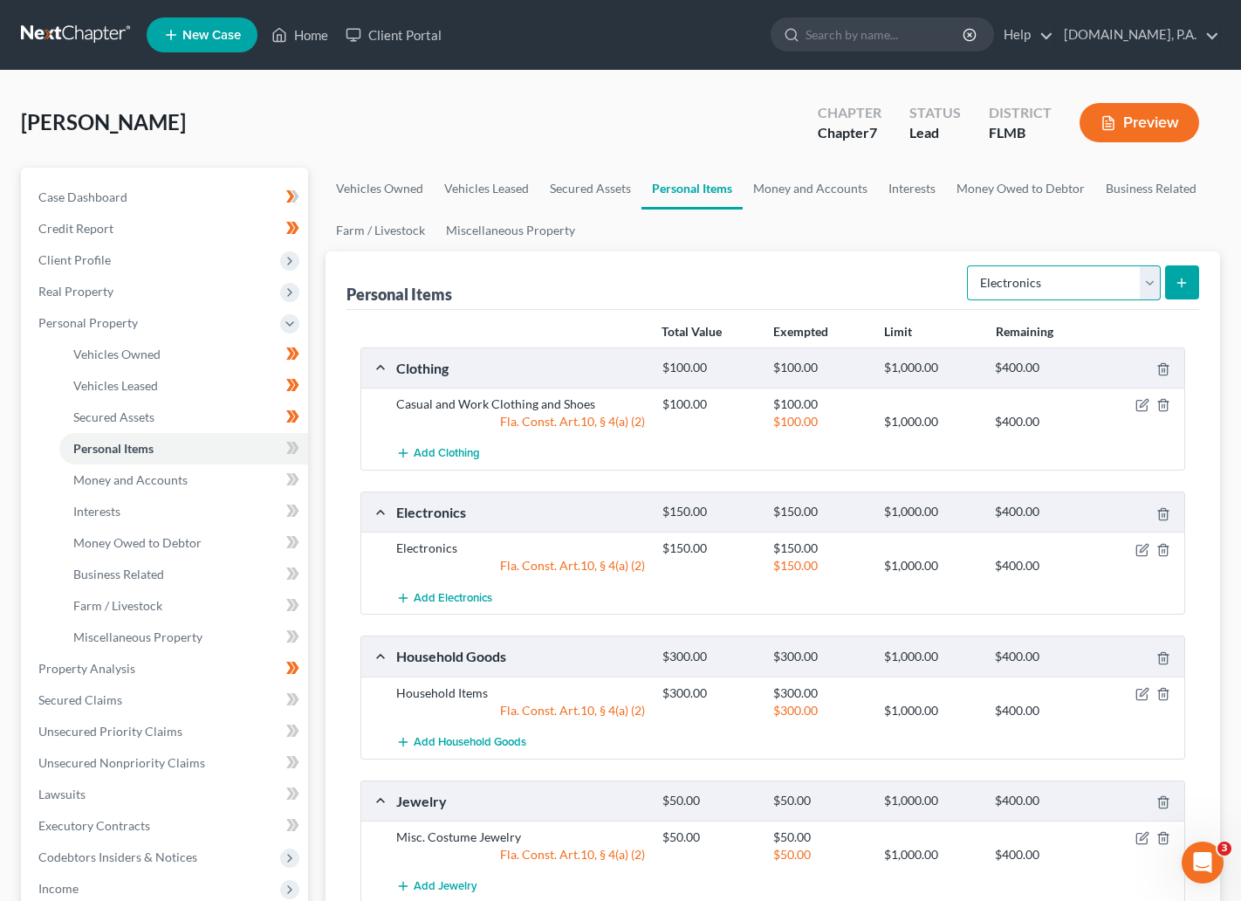
click at [1151, 286] on select "Select Item Type Clothing Collectibles Of Value Electronics Firearms Household …" at bounding box center [1064, 282] width 194 height 35
select select "pets"
click at [968, 265] on select "Select Item Type Clothing Collectibles Of Value Electronics Firearms Household …" at bounding box center [1064, 282] width 194 height 35
click at [1193, 281] on button "submit" at bounding box center [1182, 282] width 34 height 34
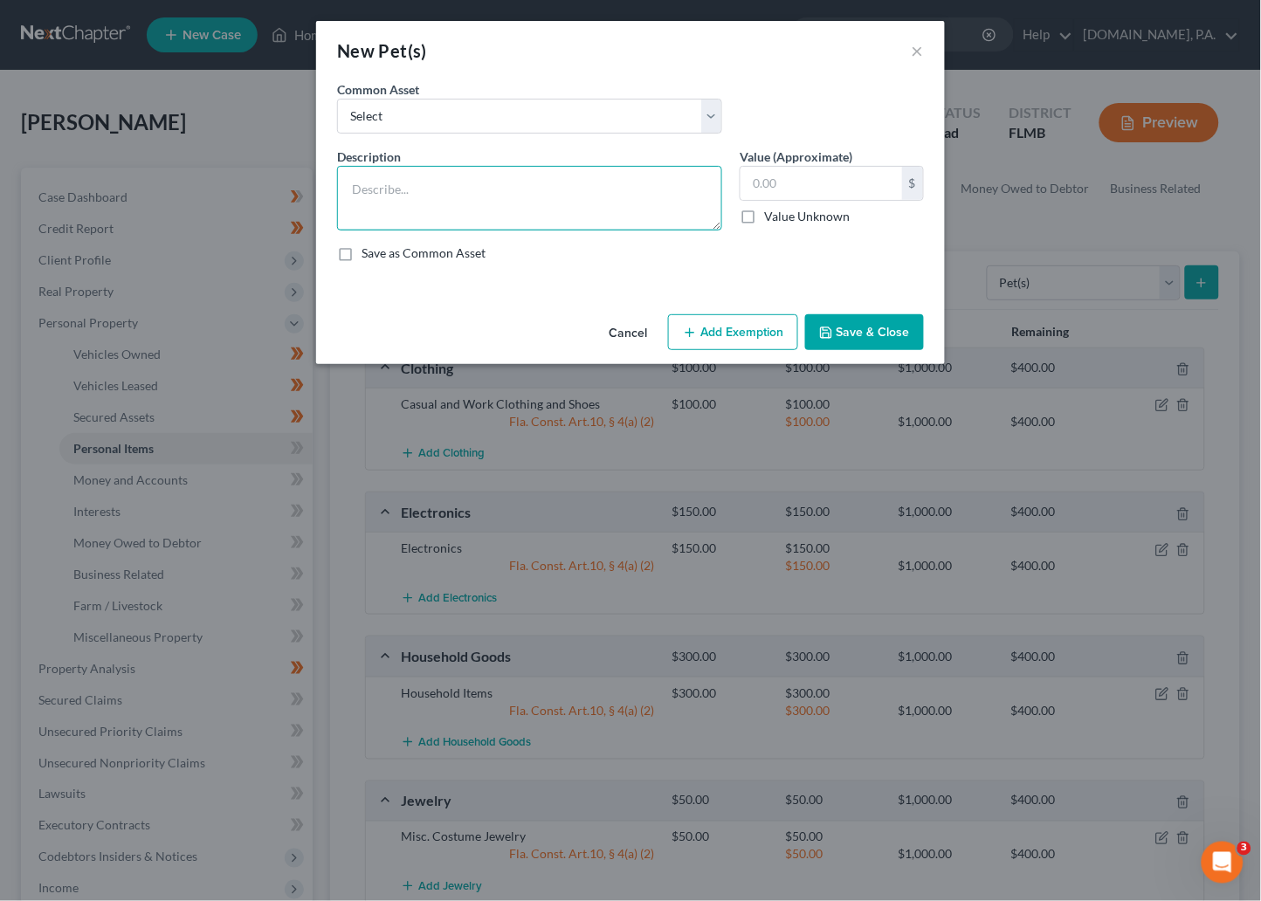
click at [381, 178] on textarea at bounding box center [529, 198] width 385 height 65
type textarea "1 pet"
click at [773, 181] on input "text" at bounding box center [821, 183] width 162 height 33
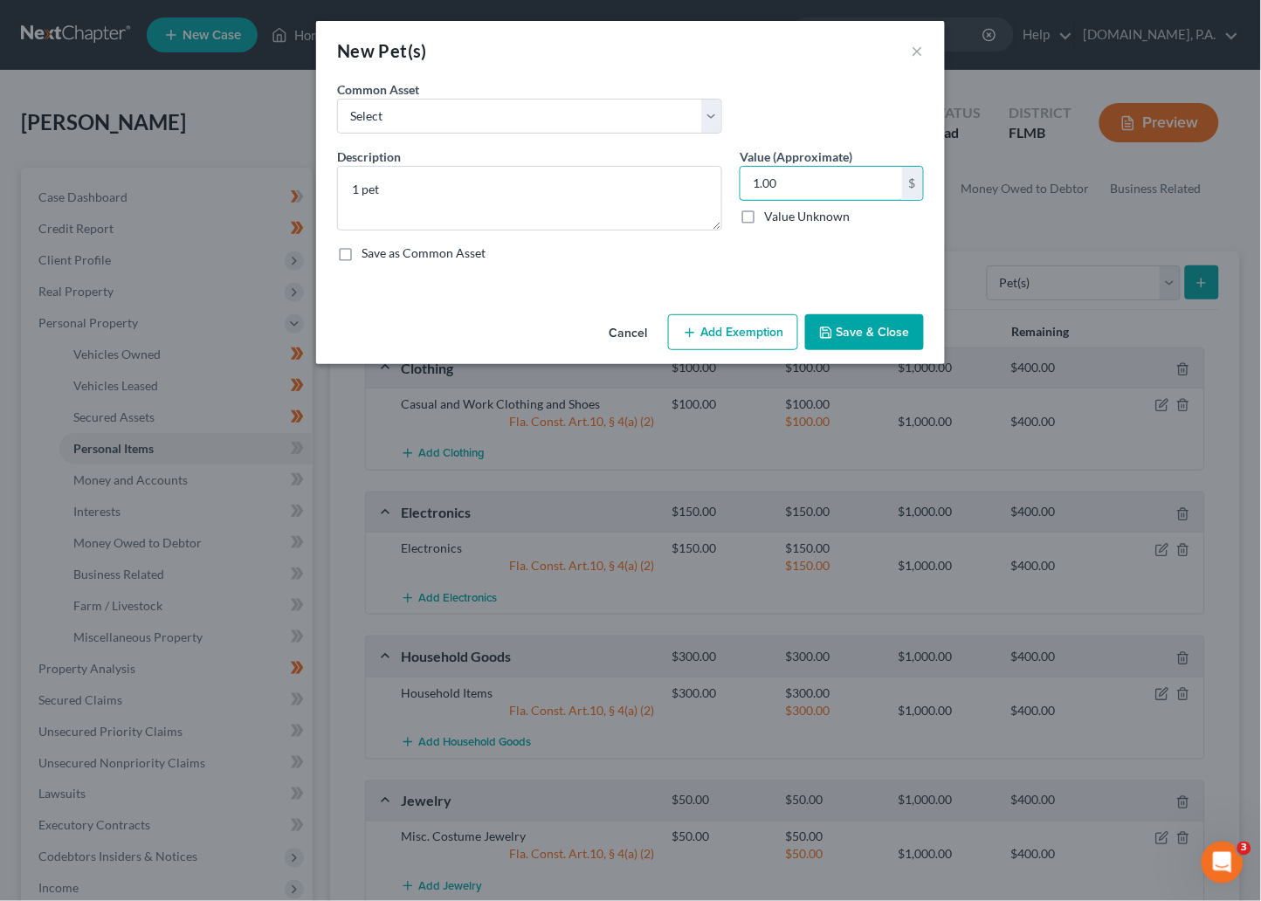
type input "1.00"
click at [758, 326] on button "Add Exemption" at bounding box center [733, 332] width 130 height 37
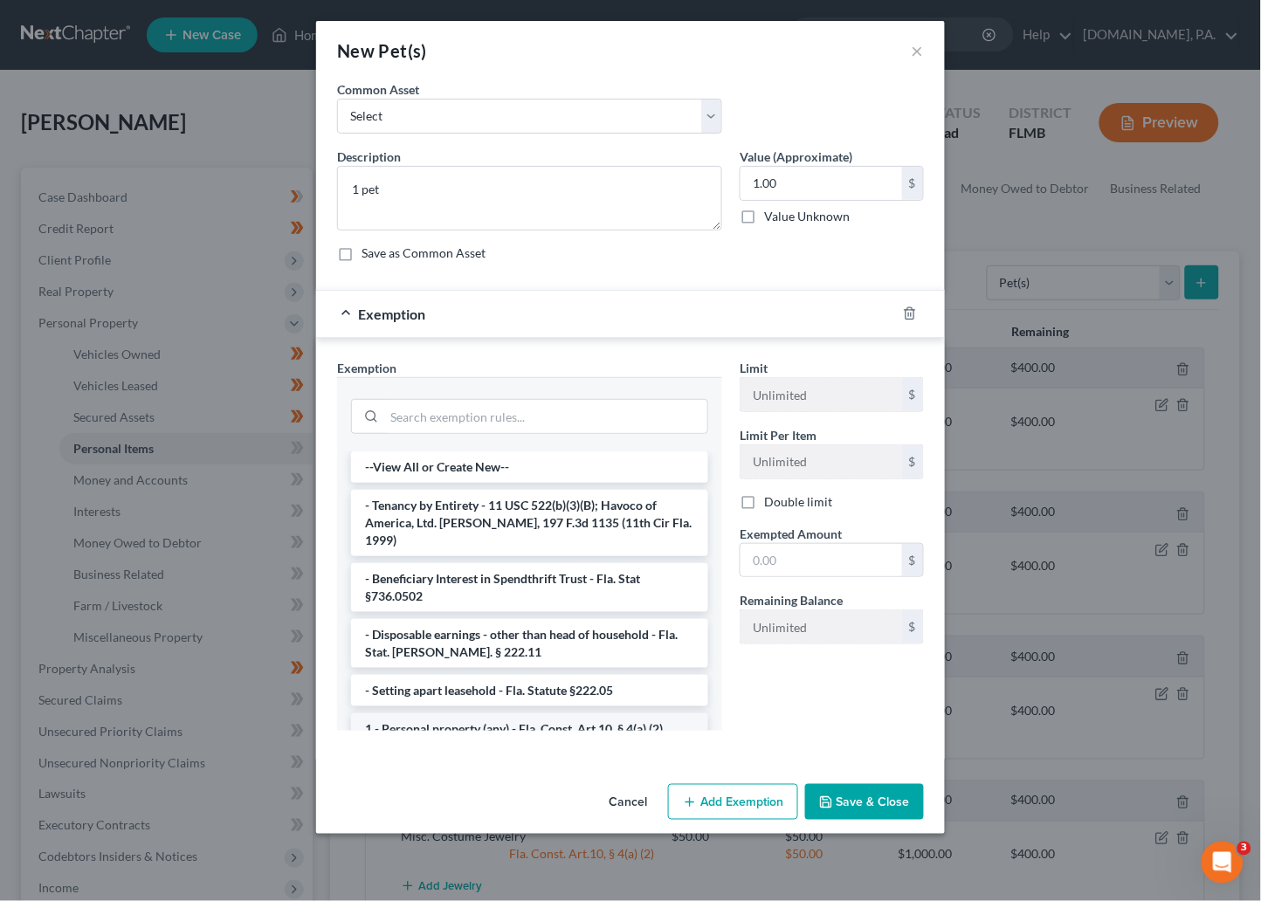
click at [475, 717] on li "1 - Personal property (any) - Fla. Const. Art.10, § 4(a) (2)" at bounding box center [529, 728] width 357 height 31
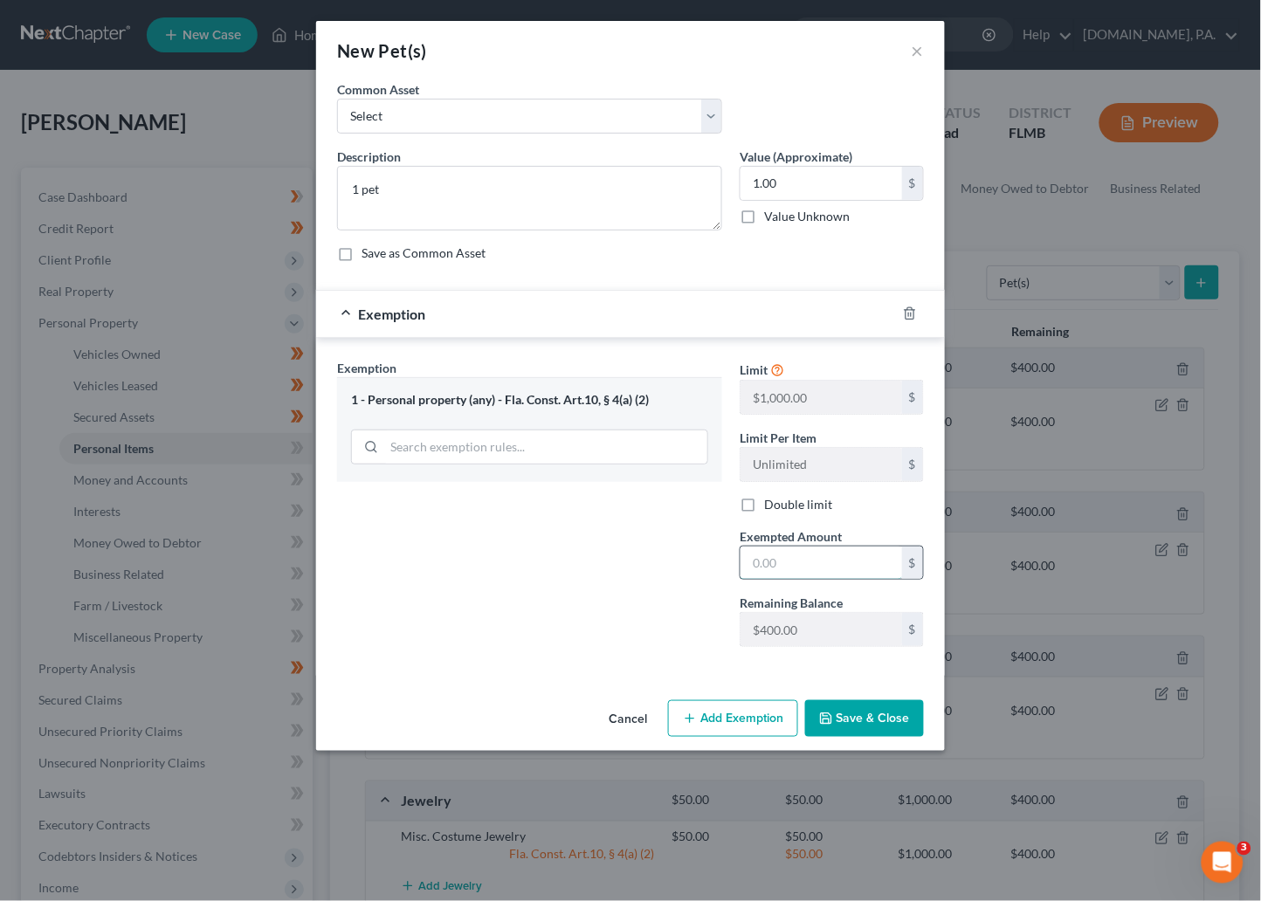
click at [787, 575] on input "text" at bounding box center [821, 562] width 162 height 33
type input "1.00"
click at [863, 721] on button "Save & Close" at bounding box center [864, 718] width 119 height 37
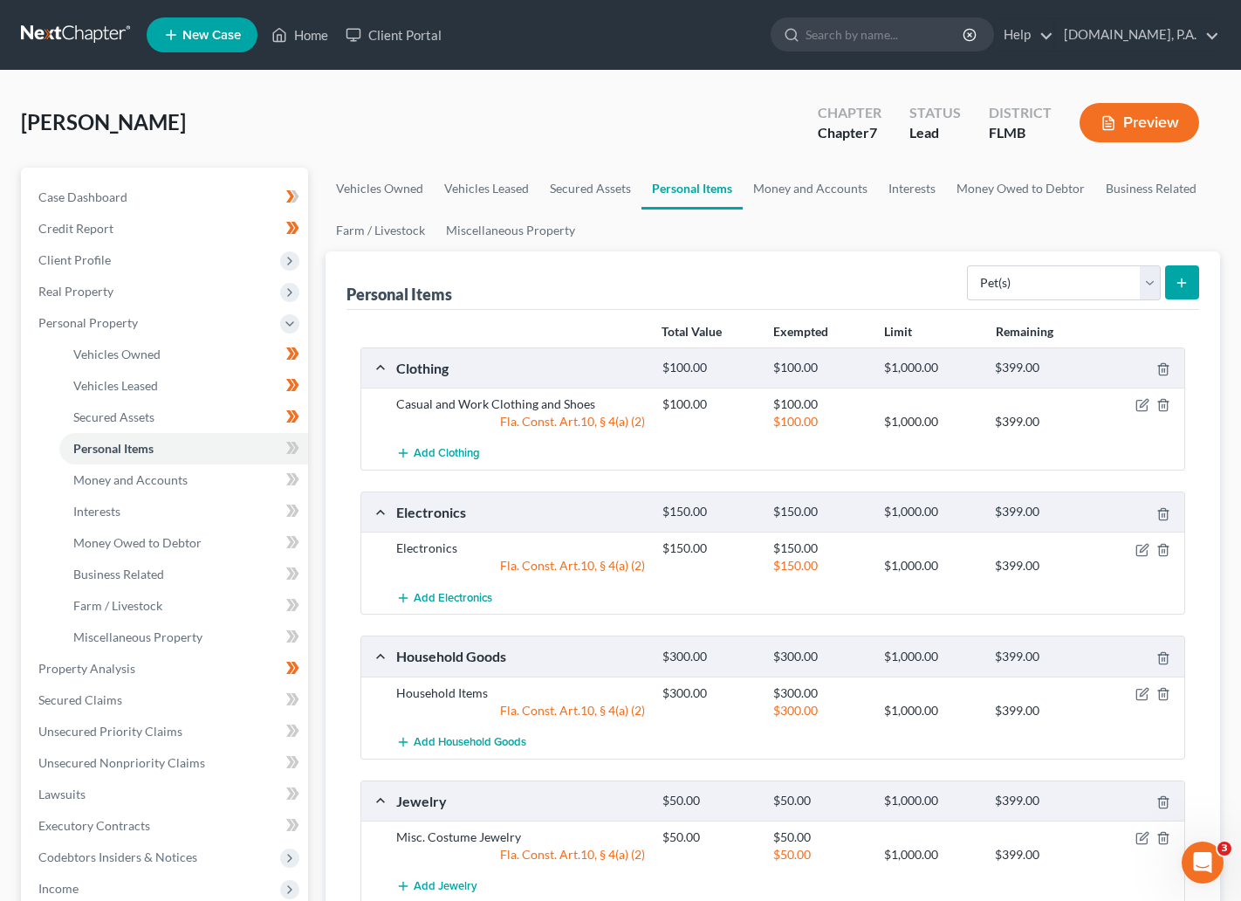
scroll to position [131, 0]
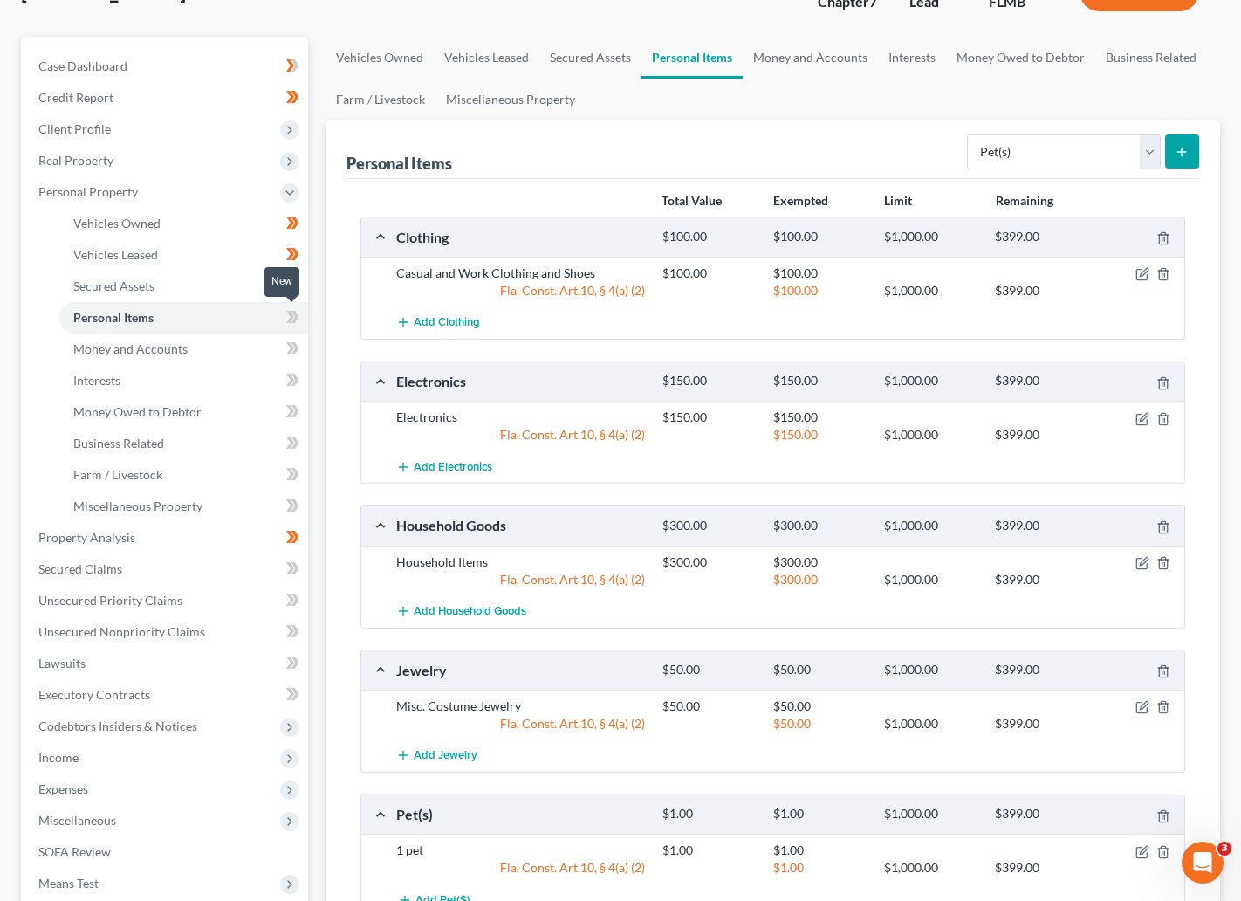
click at [284, 314] on span at bounding box center [293, 319] width 31 height 26
drag, startPoint x: 296, startPoint y: 311, endPoint x: 272, endPoint y: 327, distance: 29.5
click at [296, 312] on icon at bounding box center [292, 317] width 13 height 22
click at [140, 349] on span "Money and Accounts" at bounding box center [130, 348] width 114 height 15
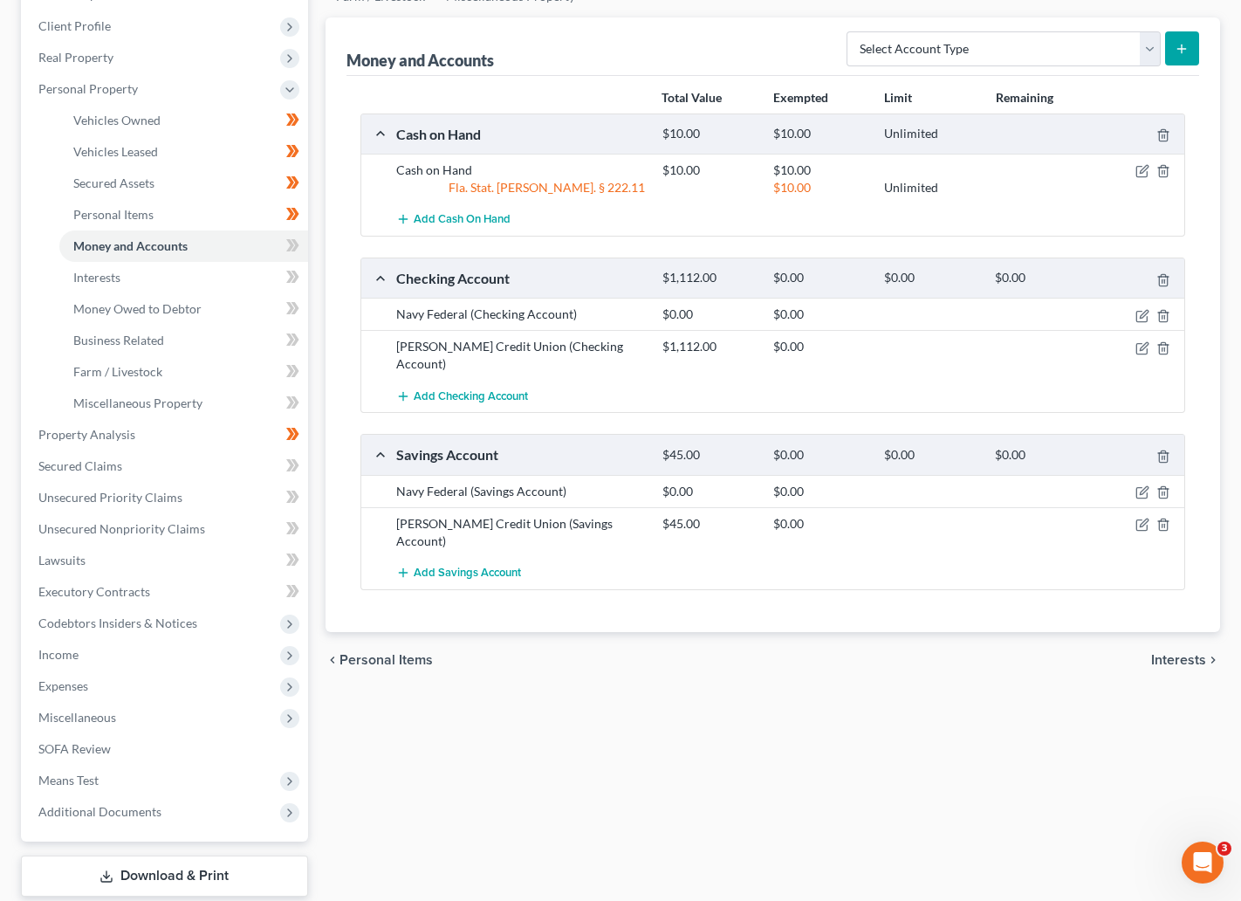
scroll to position [262, 0]
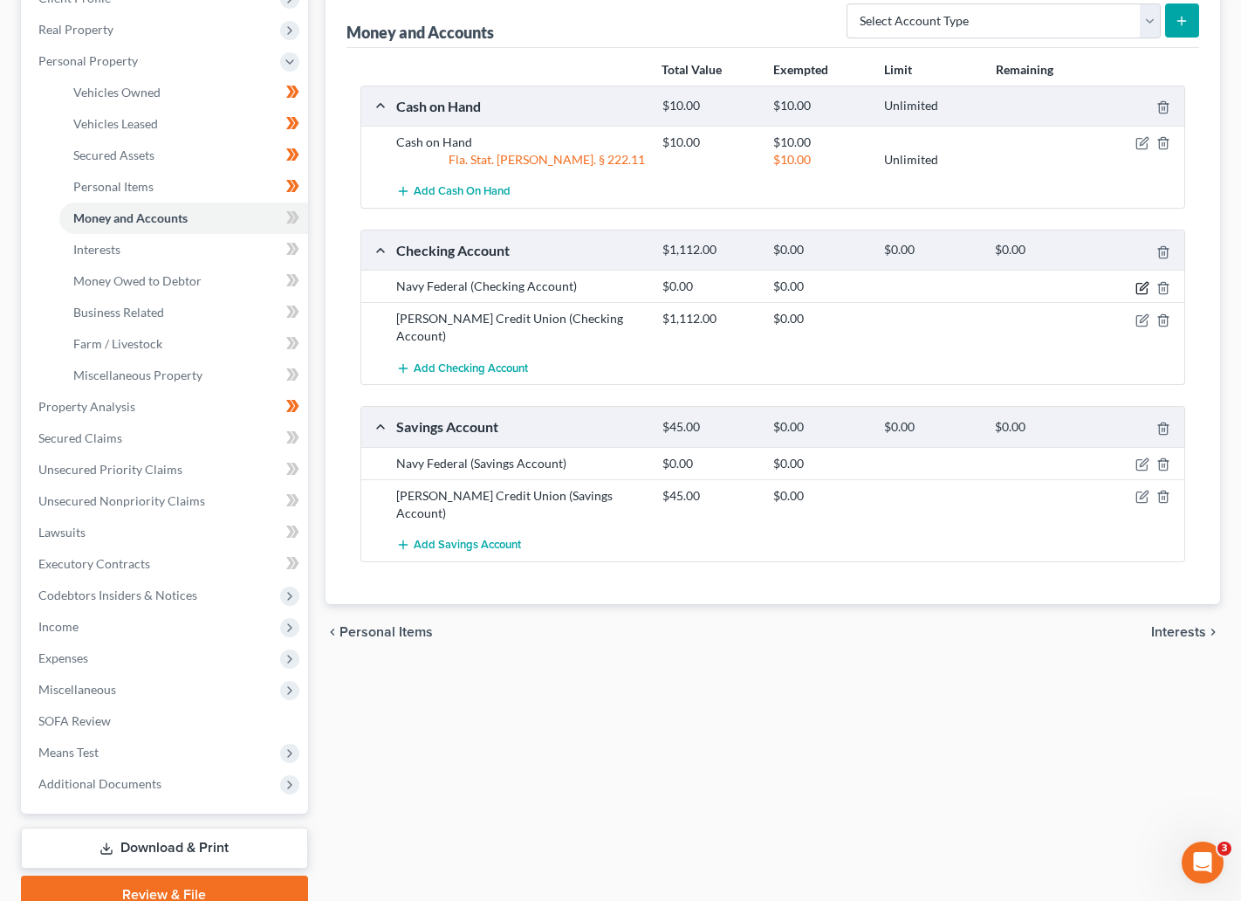
click at [1143, 292] on icon "button" at bounding box center [1143, 288] width 14 height 14
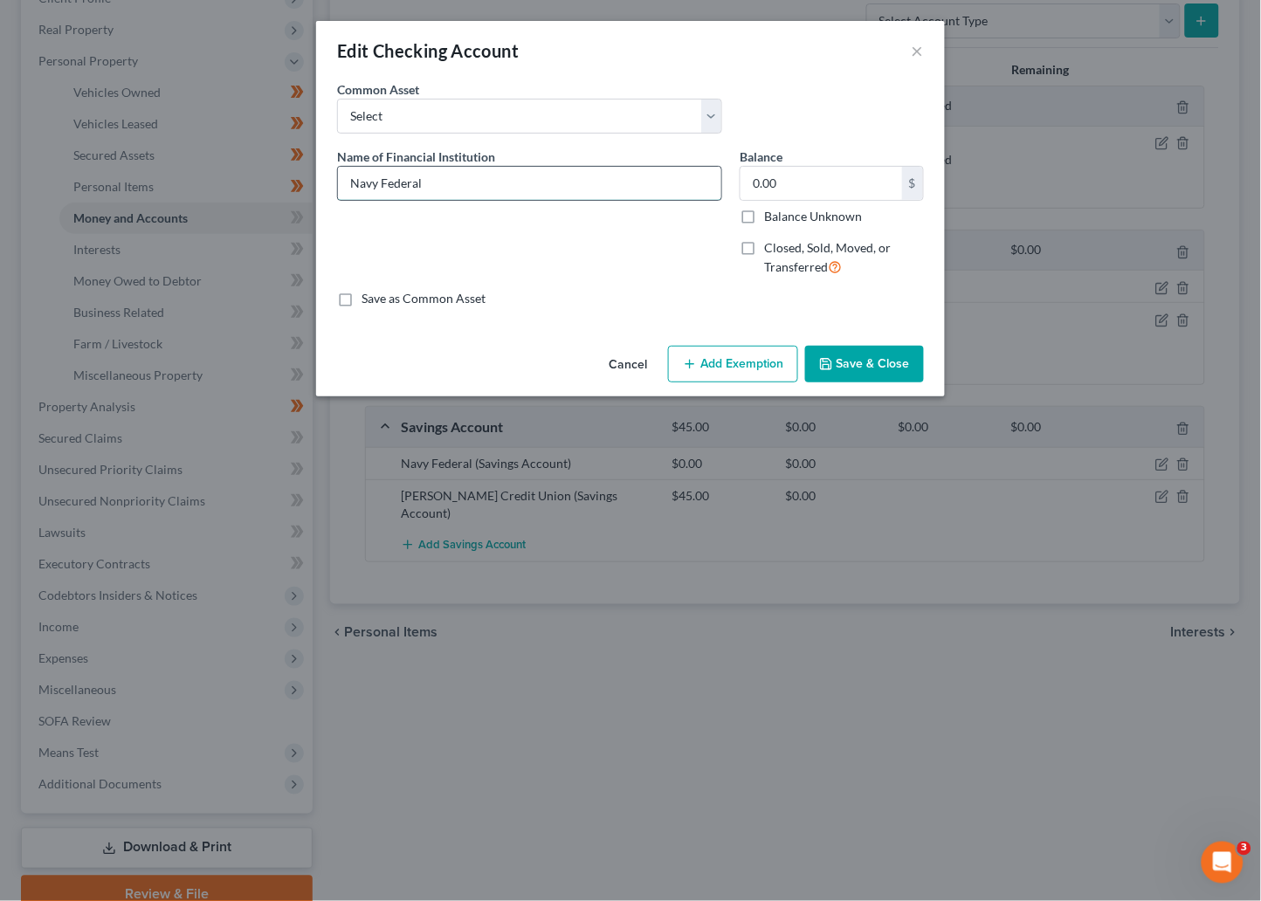
click at [439, 183] on input "Navy Federal" at bounding box center [529, 183] width 383 height 33
type input "Navy Federal - 1605"
click at [860, 368] on button "Save & Close" at bounding box center [864, 364] width 119 height 37
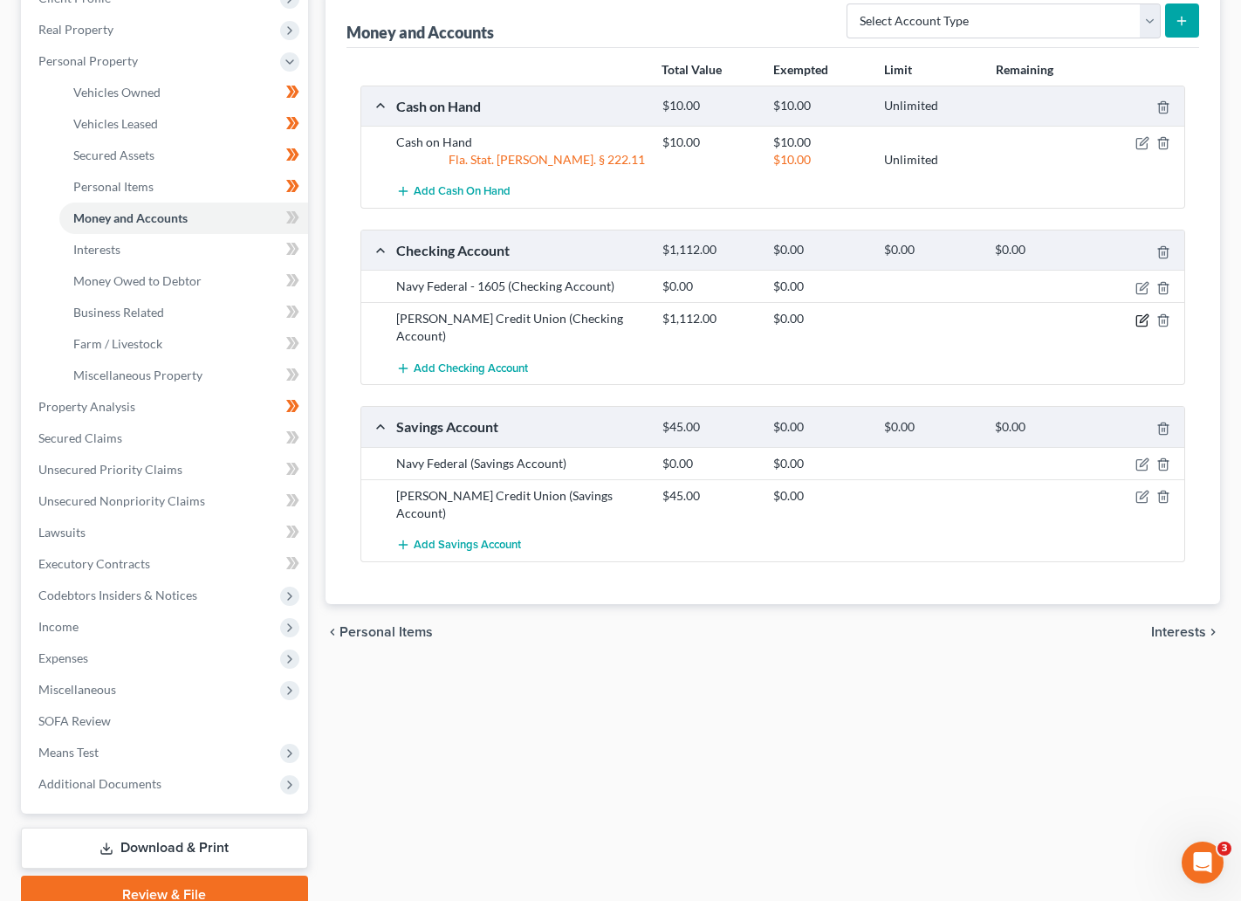
click at [1144, 319] on icon "button" at bounding box center [1144, 318] width 8 height 8
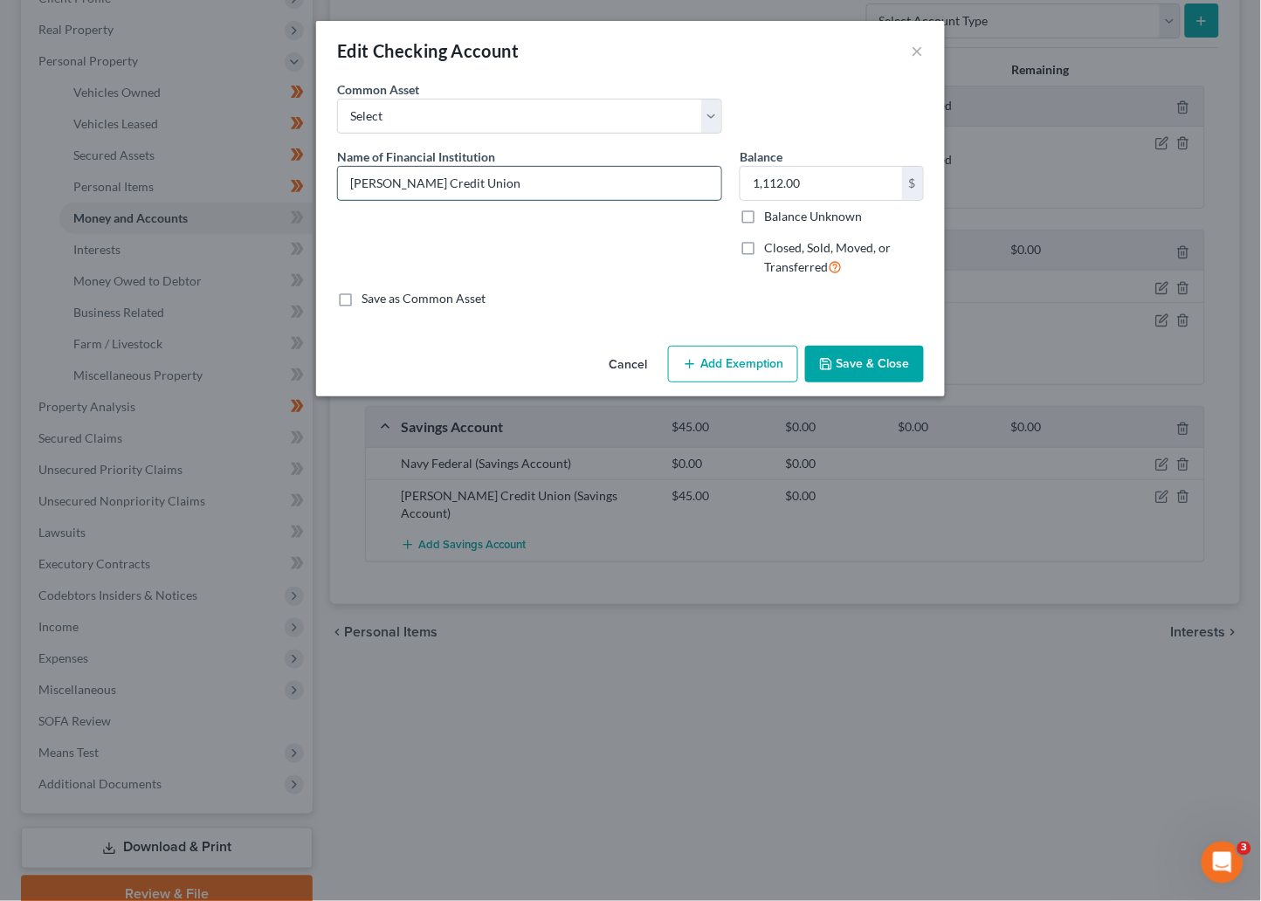
click at [478, 176] on input "[PERSON_NAME] Credit Union" at bounding box center [529, 183] width 383 height 33
type input "[PERSON_NAME] Credit Union - *867"
click at [835, 182] on input "1,112.00" at bounding box center [821, 183] width 162 height 33
type input "0"
click at [878, 366] on button "Save & Close" at bounding box center [864, 364] width 119 height 37
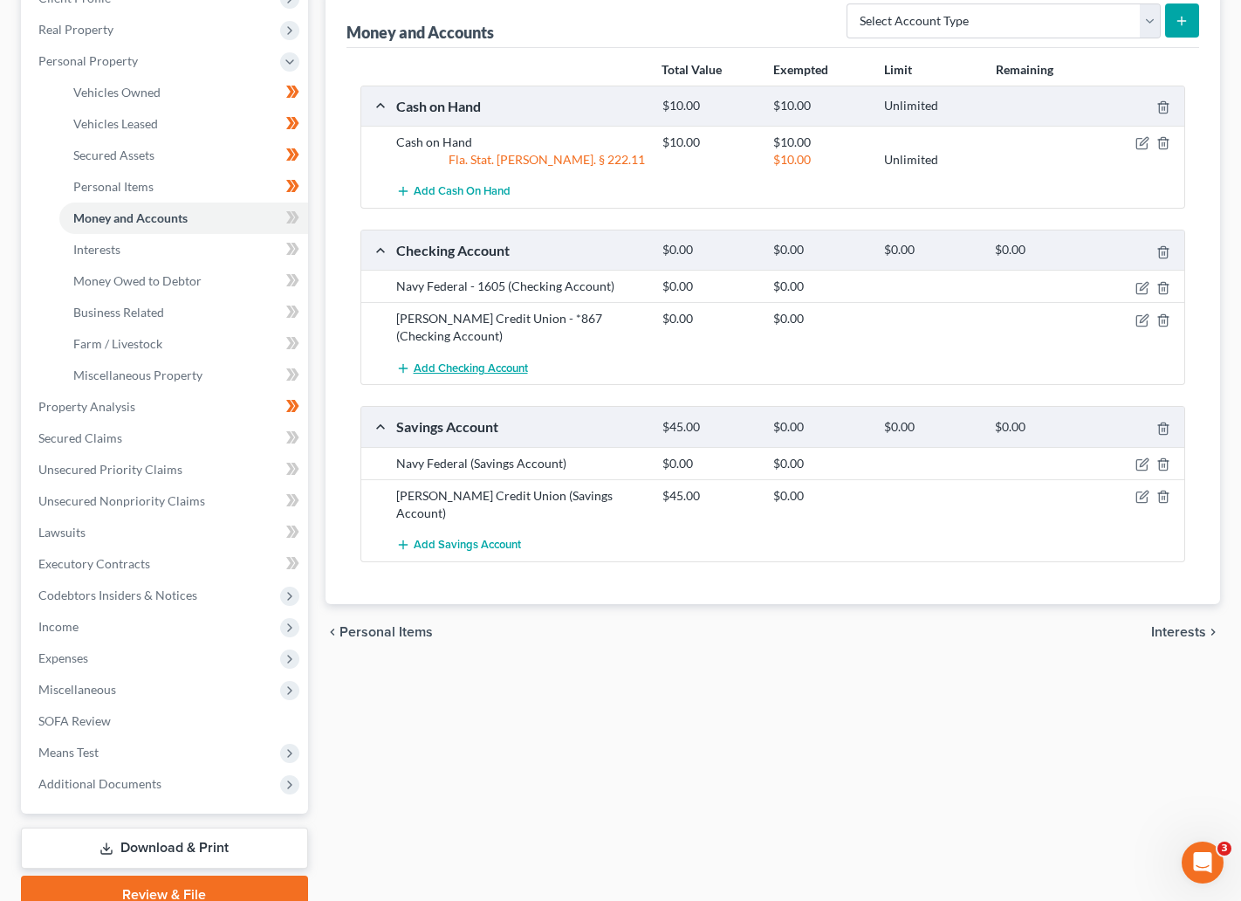
click at [460, 361] on span "Add Checking Account" at bounding box center [471, 368] width 114 height 14
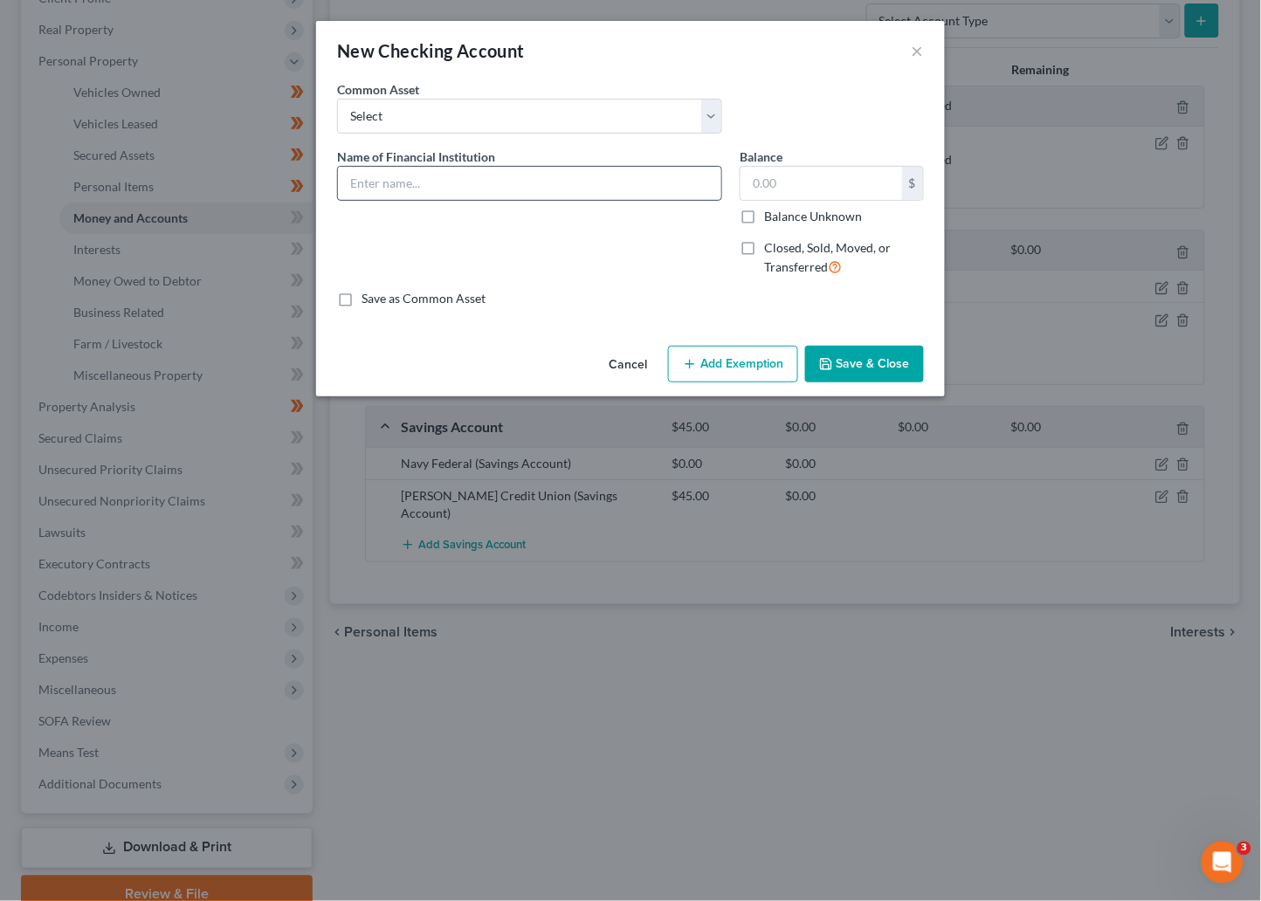
click at [442, 189] on input "text" at bounding box center [529, 183] width 383 height 33
type input "PayPal"
click at [856, 364] on button "Save & Close" at bounding box center [864, 364] width 119 height 37
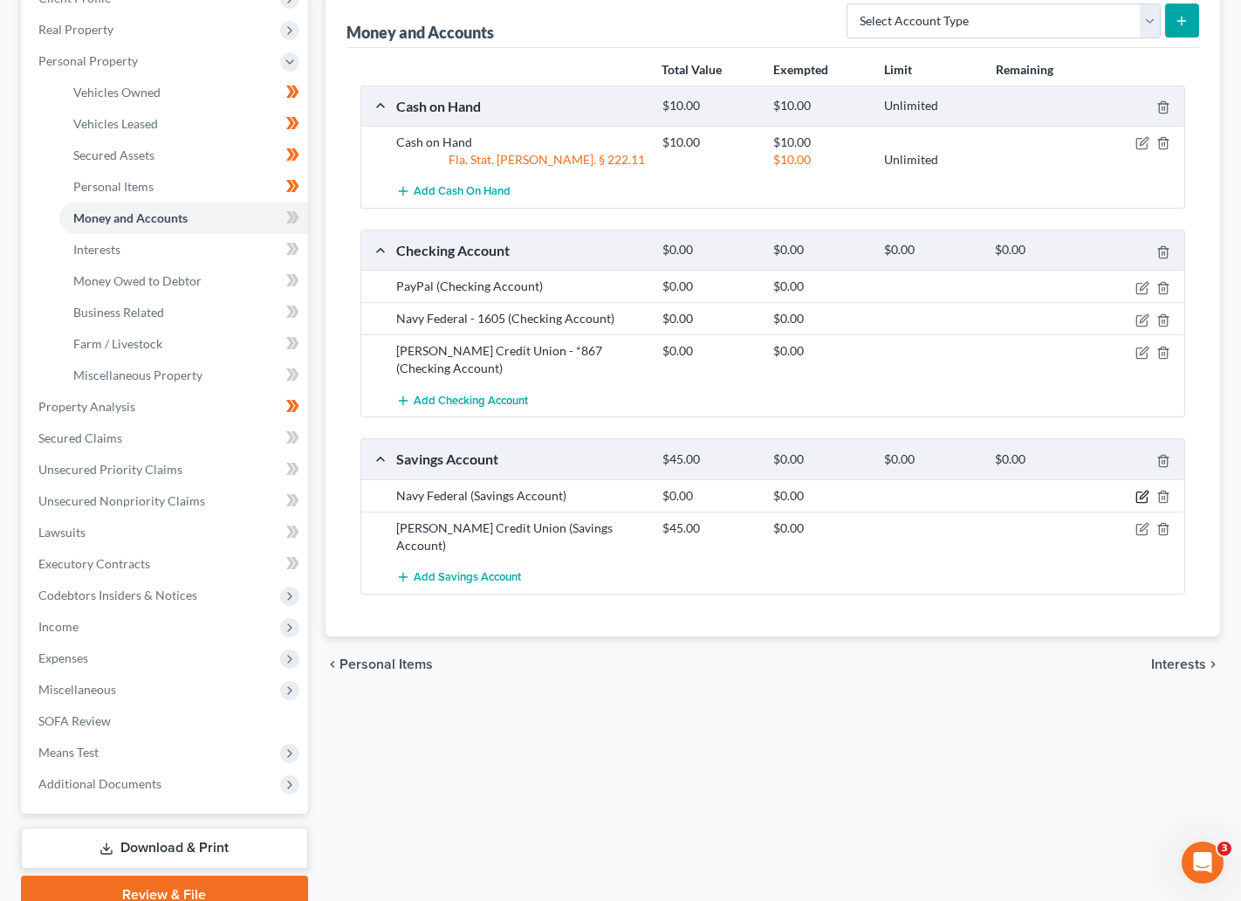
click at [1144, 490] on icon "button" at bounding box center [1143, 497] width 14 height 14
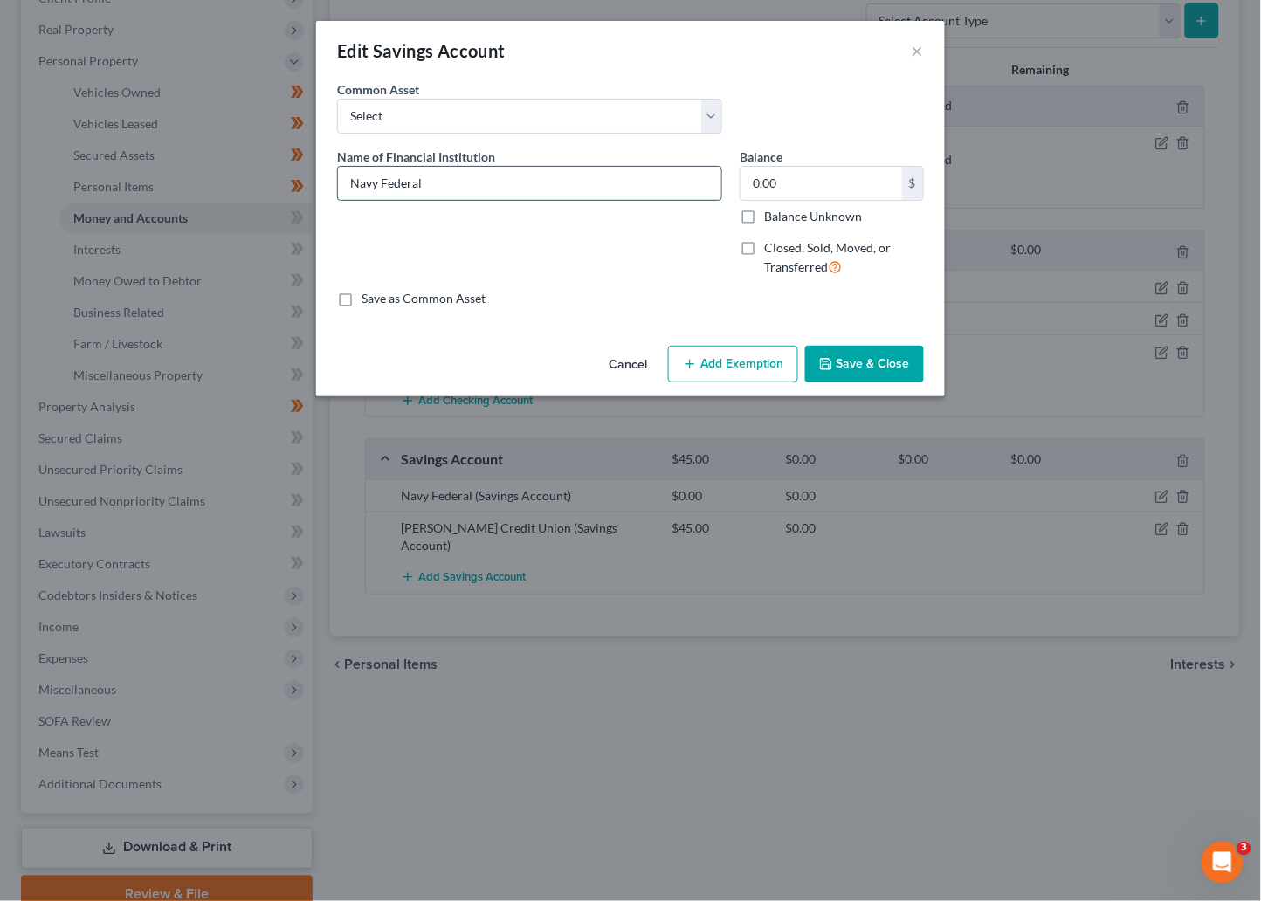
click at [469, 182] on input "Navy Federal" at bounding box center [529, 183] width 383 height 33
type input "Navy Federal - 9205"
click at [866, 359] on button "Save & Close" at bounding box center [864, 364] width 119 height 37
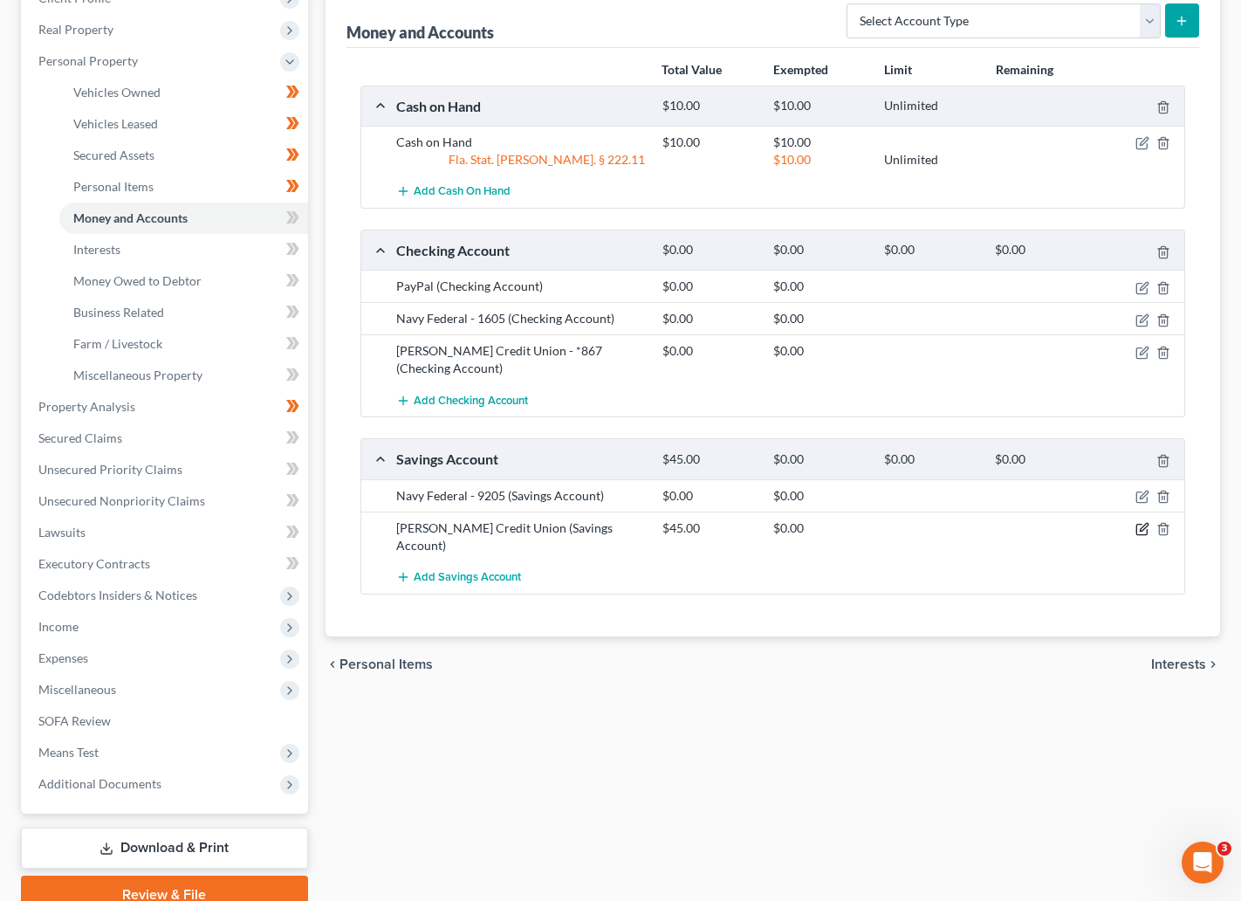
click at [1138, 525] on icon "button" at bounding box center [1142, 530] width 10 height 10
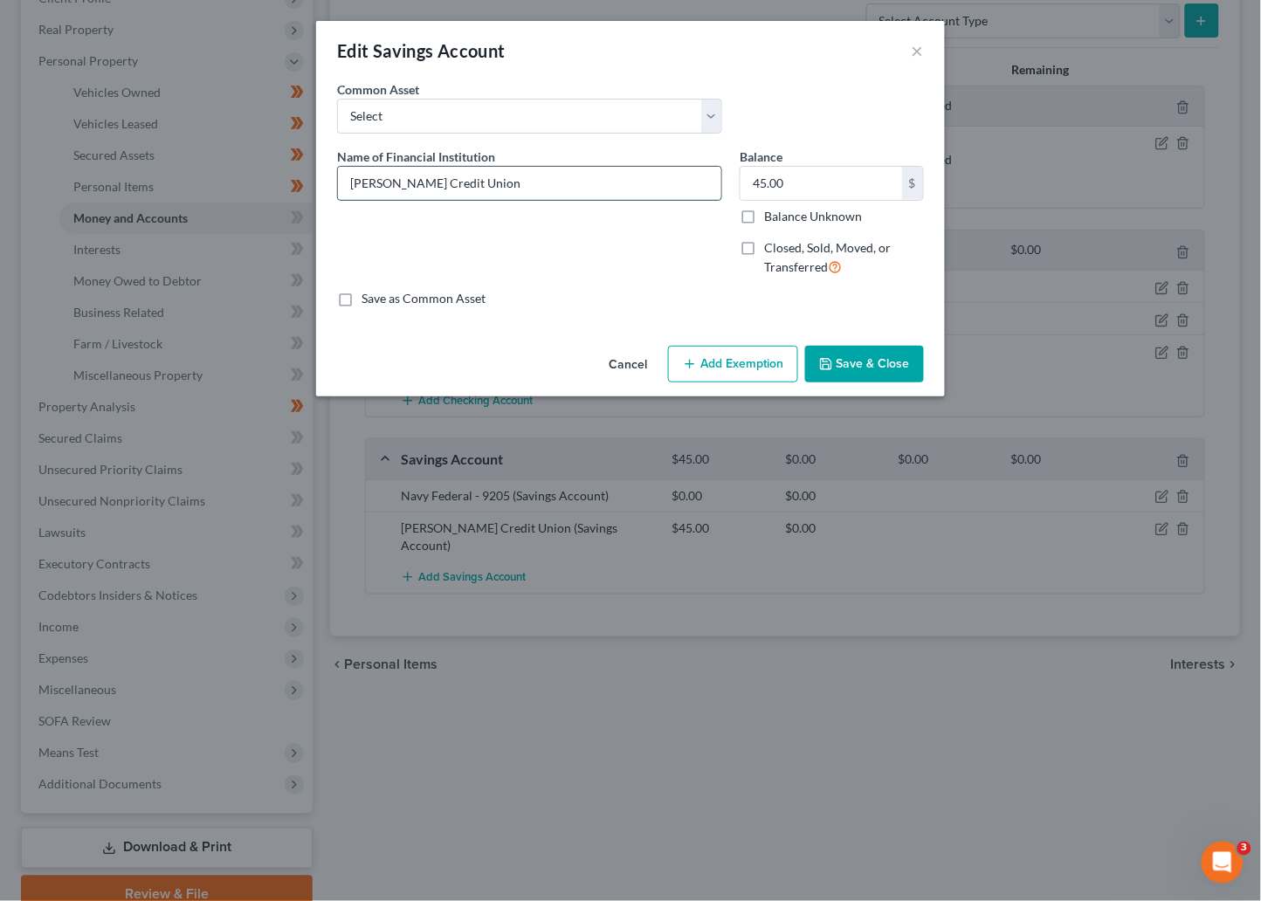
click at [489, 192] on input "[PERSON_NAME] Credit Union" at bounding box center [529, 183] width 383 height 33
type input "[PERSON_NAME] Credit Union - *867"
click at [856, 177] on input "45.00" at bounding box center [821, 183] width 162 height 33
type input "0"
click at [873, 363] on button "Save & Close" at bounding box center [864, 364] width 119 height 37
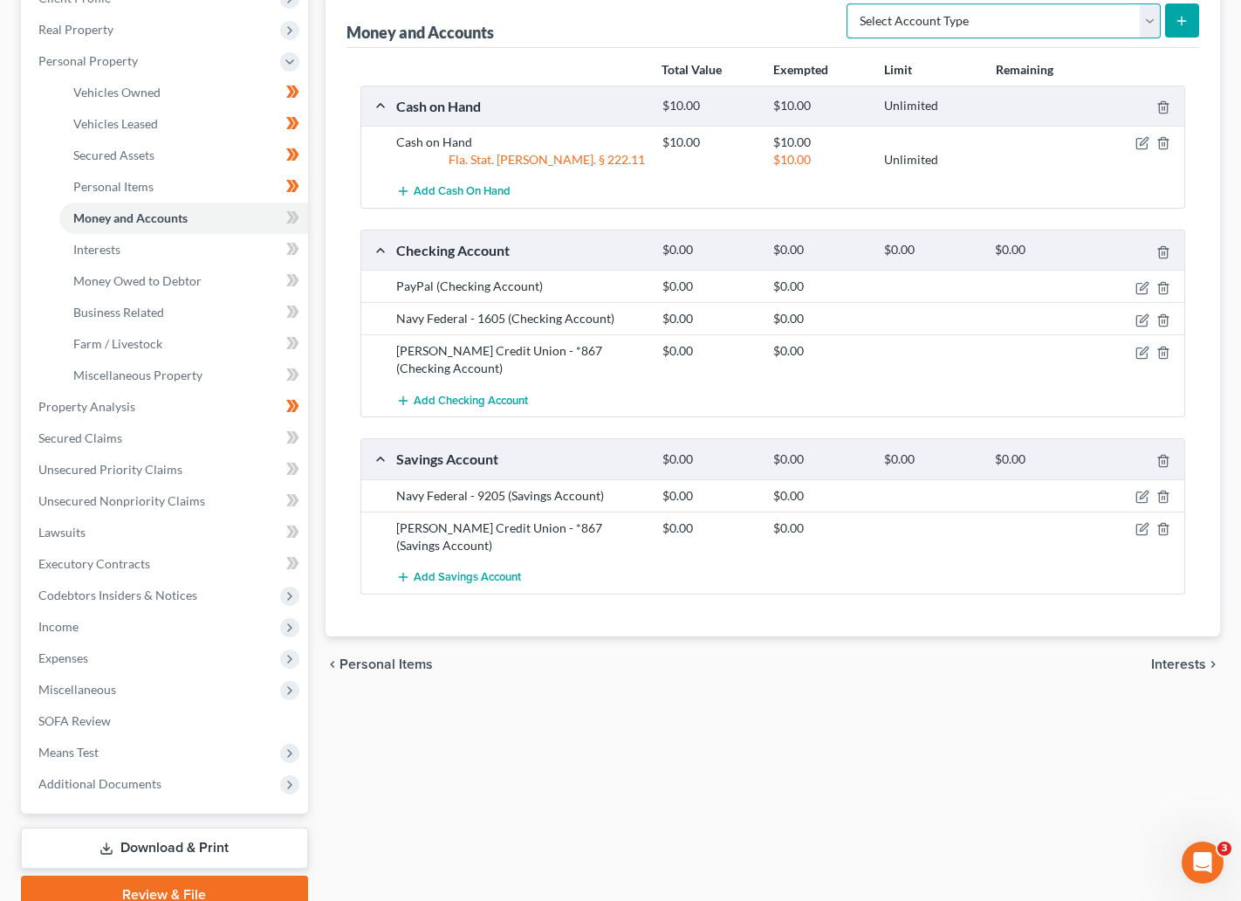
click at [1148, 25] on select "Select Account Type Brokerage Cash on Hand Certificates of Deposit Checking Acc…" at bounding box center [1004, 20] width 314 height 35
select select "brokerage"
click at [849, 3] on select "Select Account Type Brokerage Cash on Hand Certificates of Deposit Checking Acc…" at bounding box center [1004, 20] width 314 height 35
click at [1193, 21] on button "submit" at bounding box center [1182, 20] width 34 height 34
click at [1190, 16] on button "submit" at bounding box center [1182, 20] width 34 height 34
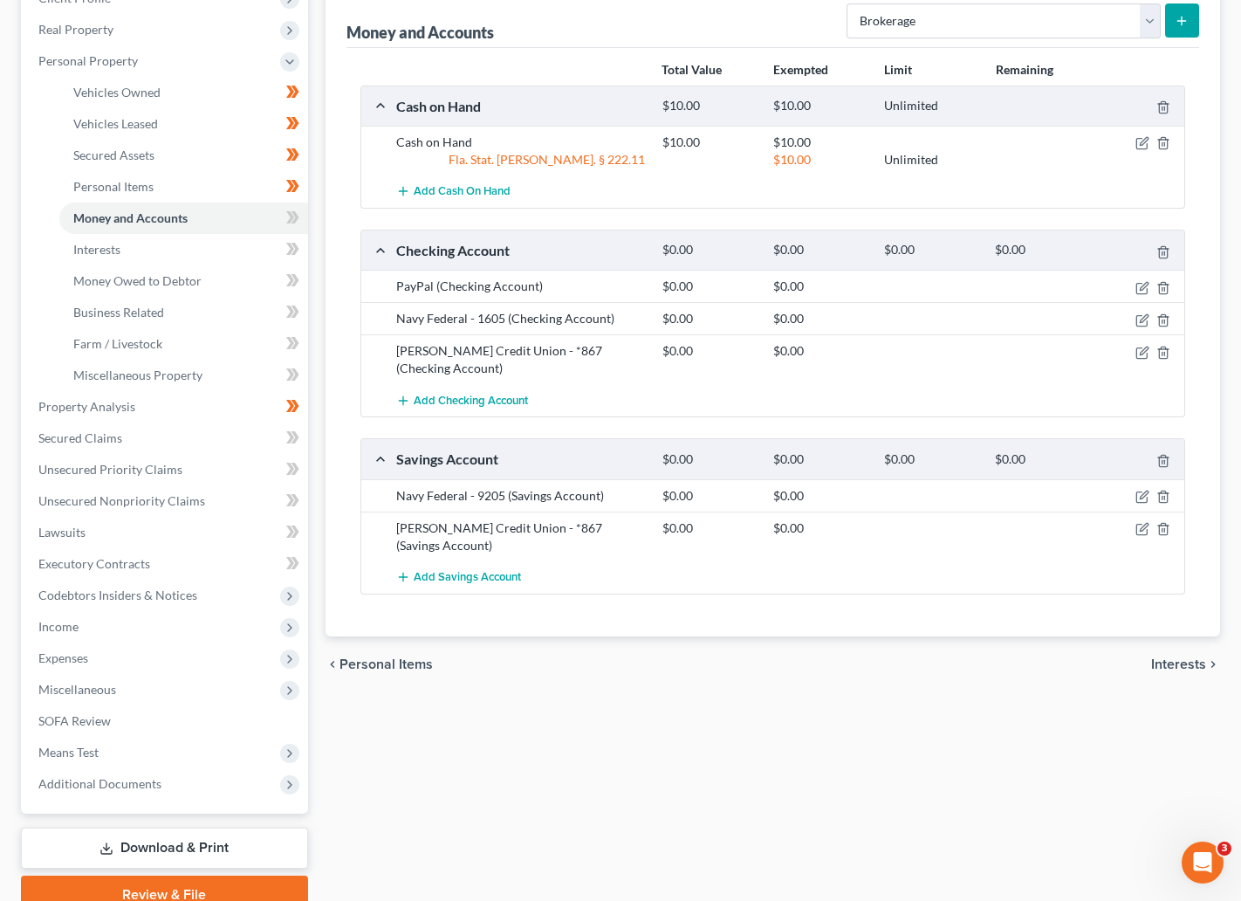
click at [1172, 657] on span "Interests" at bounding box center [1178, 664] width 55 height 14
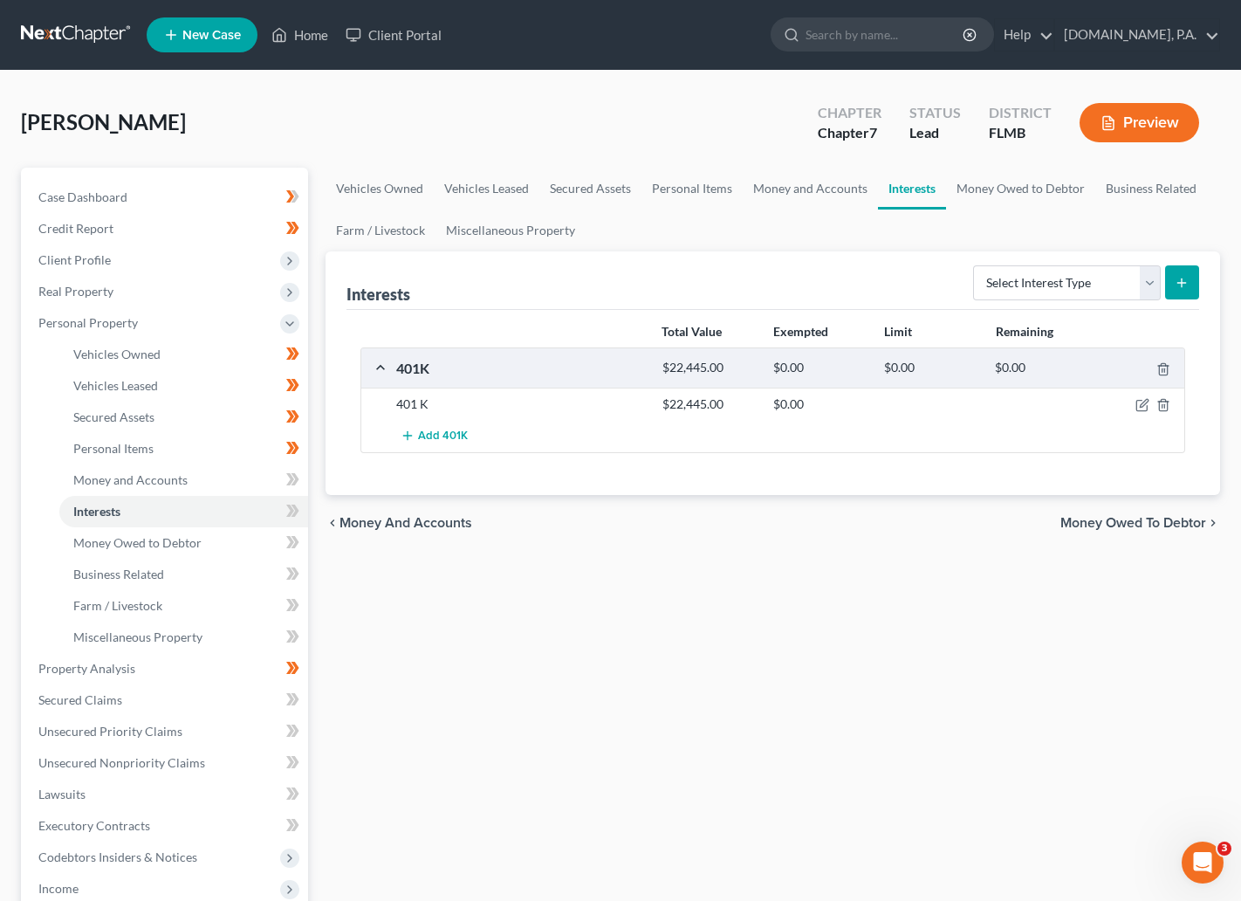
click at [416, 517] on span "Money and Accounts" at bounding box center [406, 523] width 133 height 14
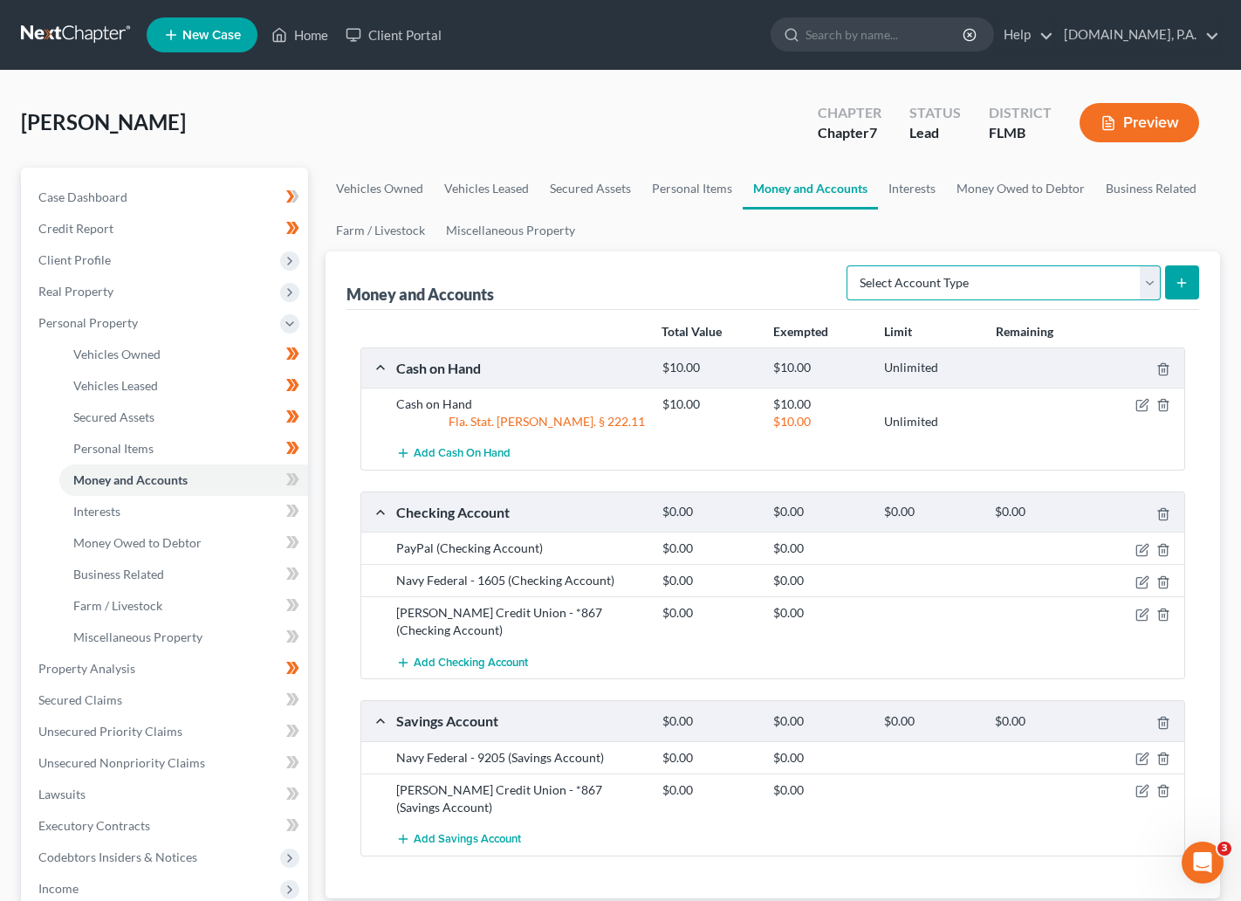
click at [1146, 281] on select "Select Account Type Brokerage Cash on Hand Certificates of Deposit Checking Acc…" at bounding box center [1004, 282] width 314 height 35
select select "brokerage"
click at [849, 265] on select "Select Account Type Brokerage Cash on Hand Certificates of Deposit Checking Acc…" at bounding box center [1004, 282] width 314 height 35
click at [1182, 276] on icon "submit" at bounding box center [1182, 283] width 14 height 14
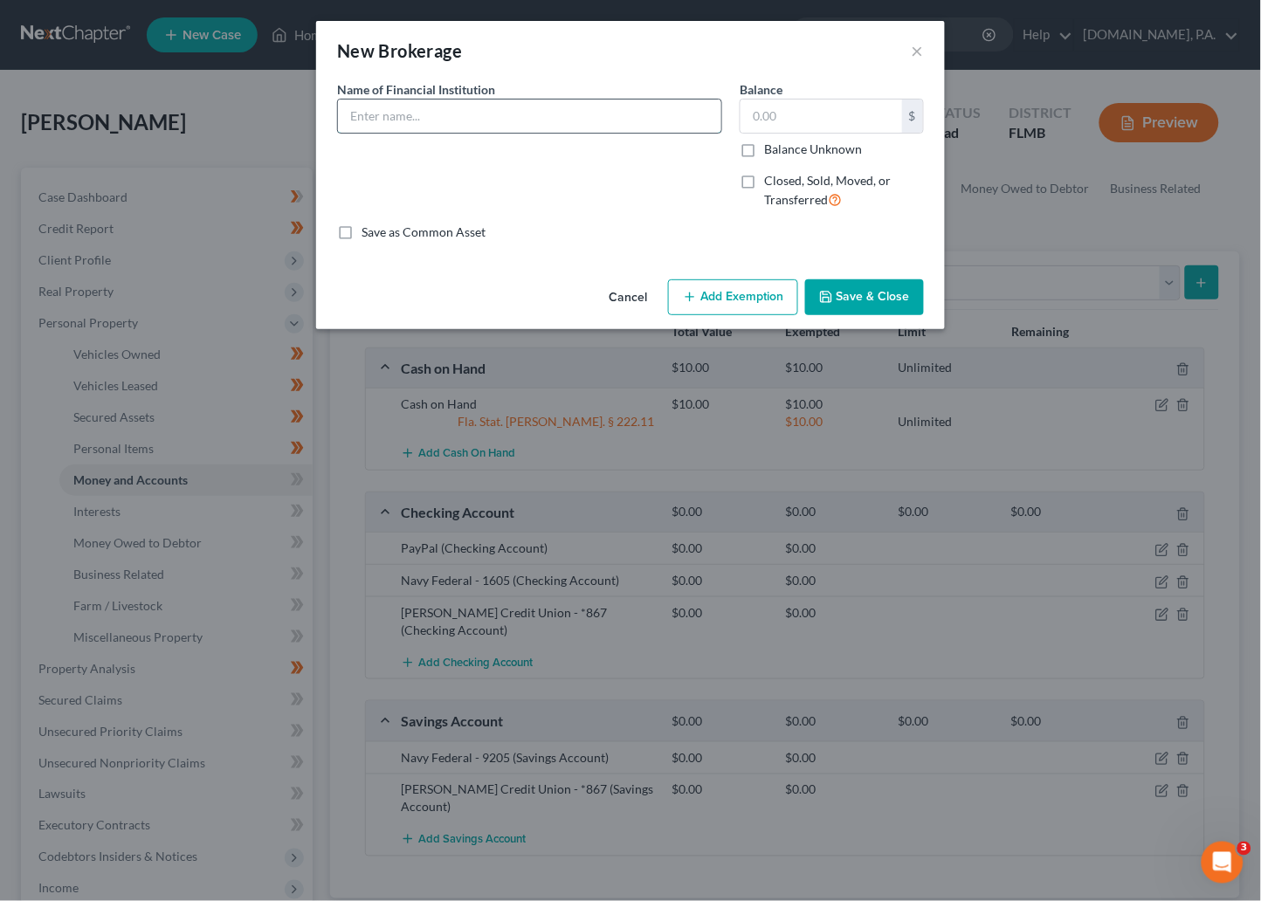
click at [381, 112] on input "text" at bounding box center [529, 116] width 383 height 33
type input "Acorns Securities - 1873"
click at [862, 295] on button "Save & Close" at bounding box center [864, 297] width 119 height 37
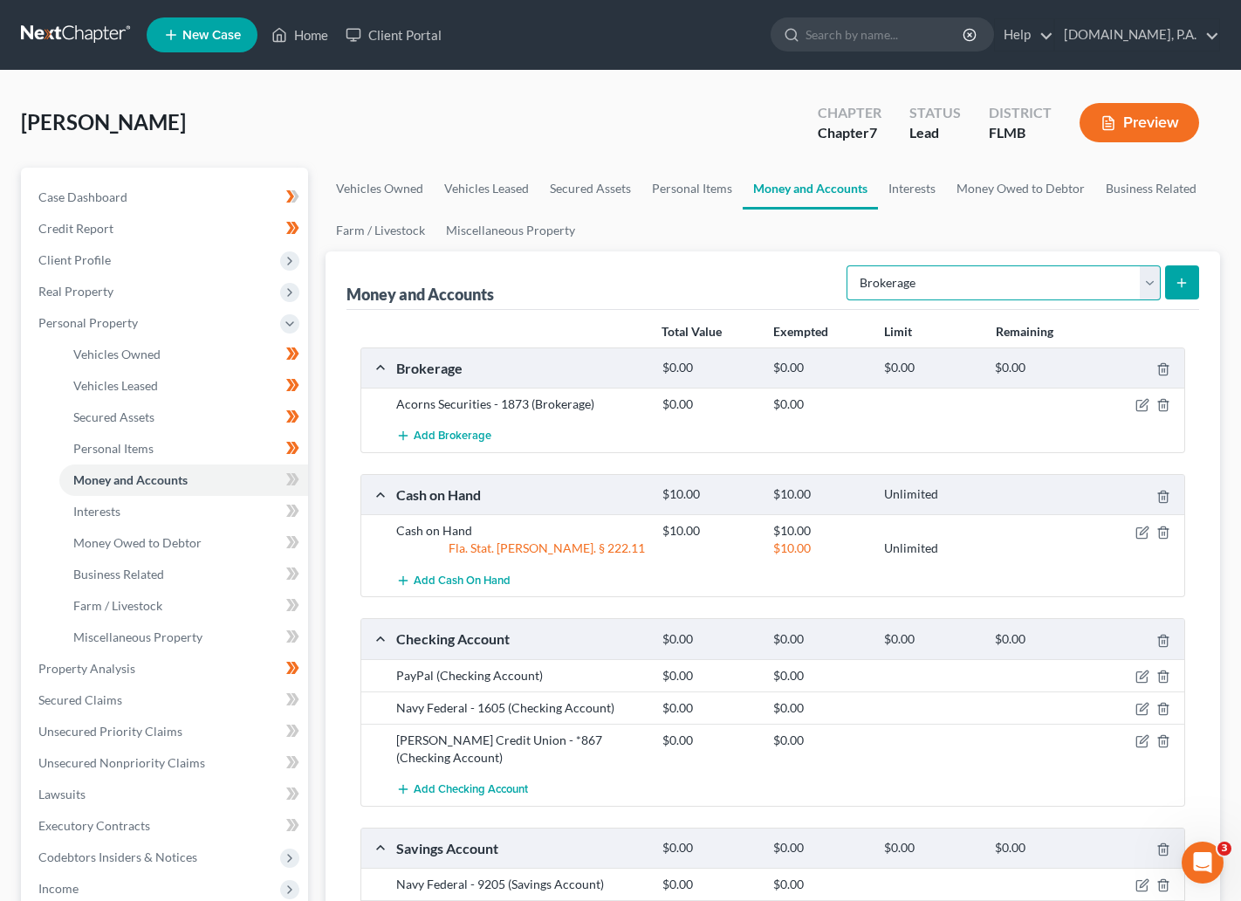
click at [1149, 276] on select "Select Account Type Brokerage Cash on Hand Certificates of Deposit Checking Acc…" at bounding box center [1004, 282] width 314 height 35
click at [706, 265] on div "Money and Accounts Select Account Type Brokerage Cash on Hand Certificates of D…" at bounding box center [774, 280] width 854 height 58
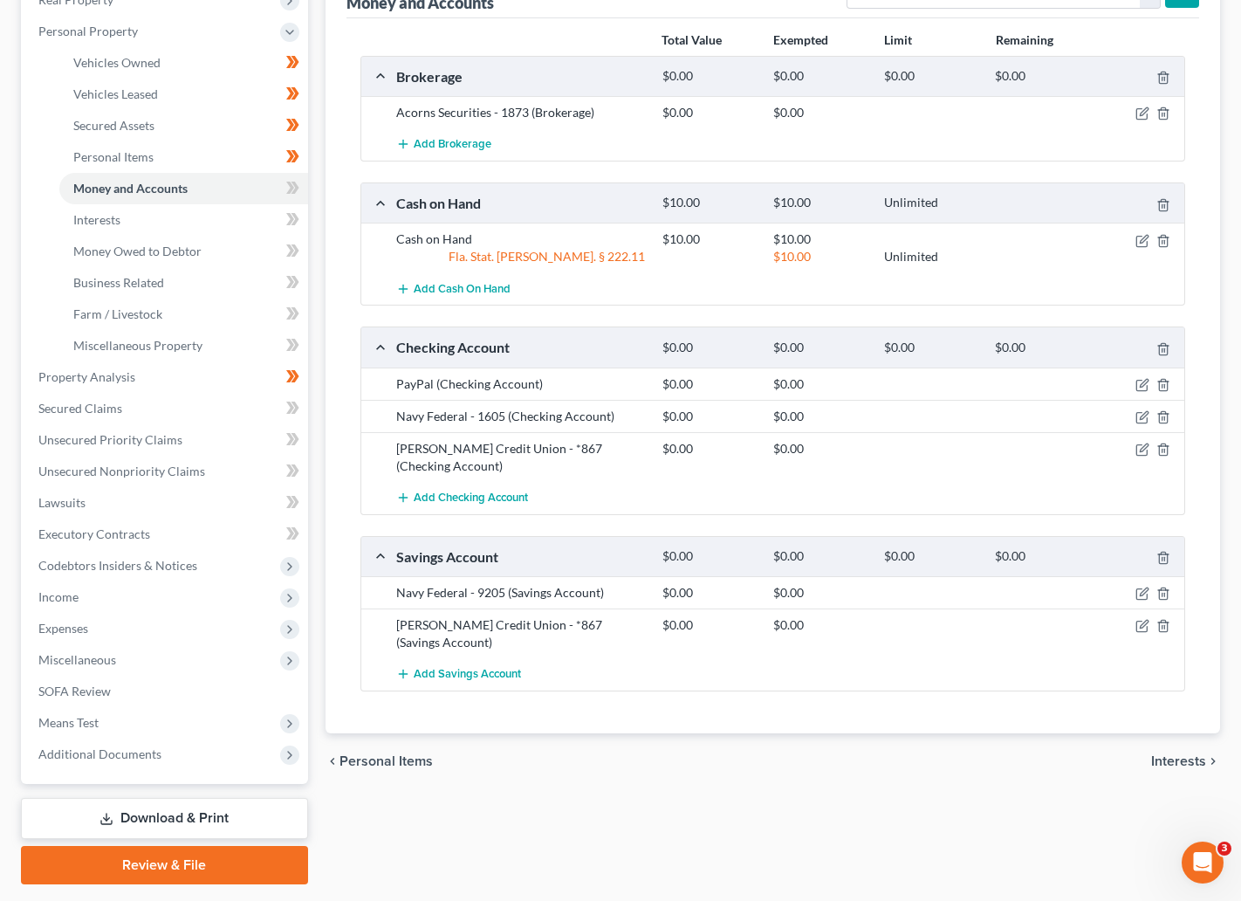
scroll to position [340, 0]
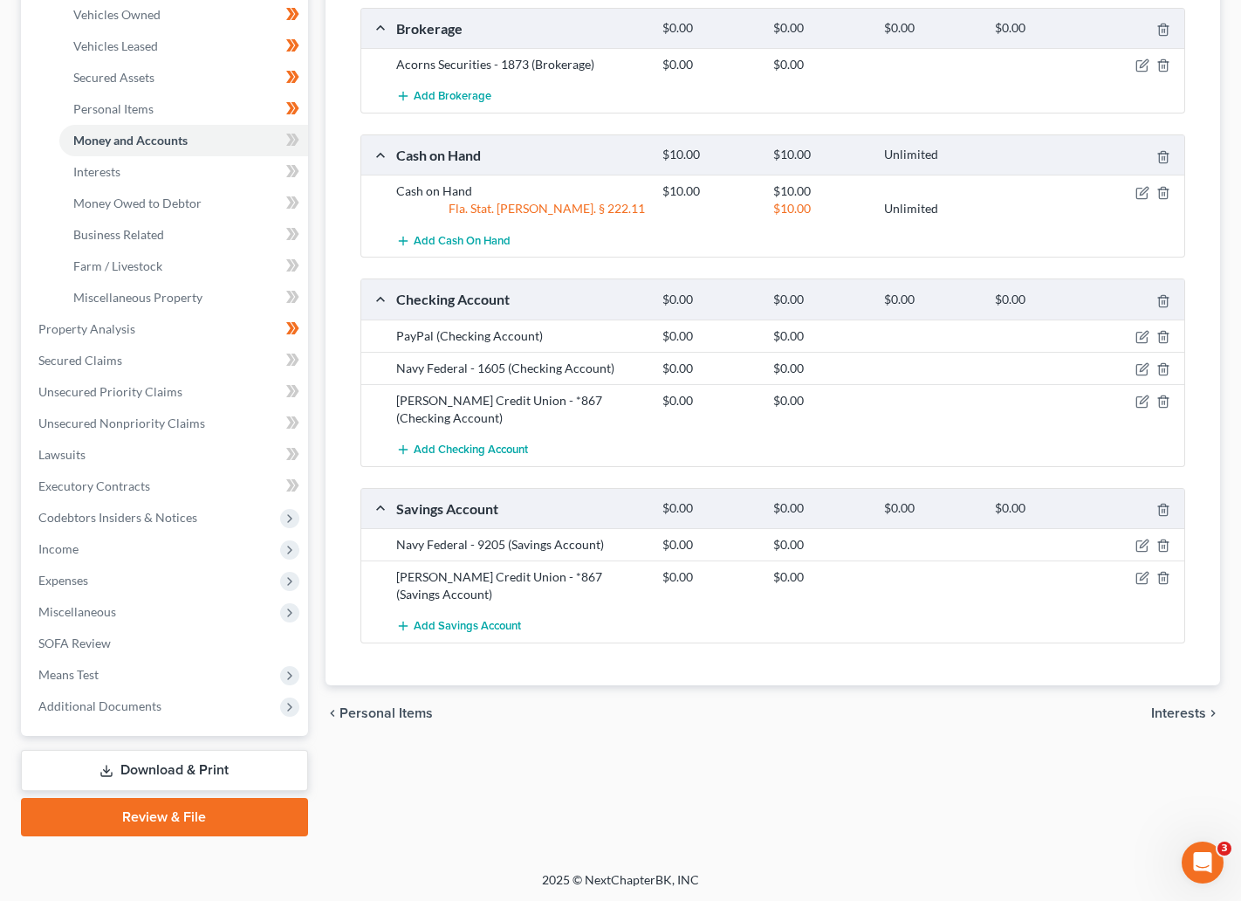
click at [1183, 706] on span "Interests" at bounding box center [1178, 713] width 55 height 14
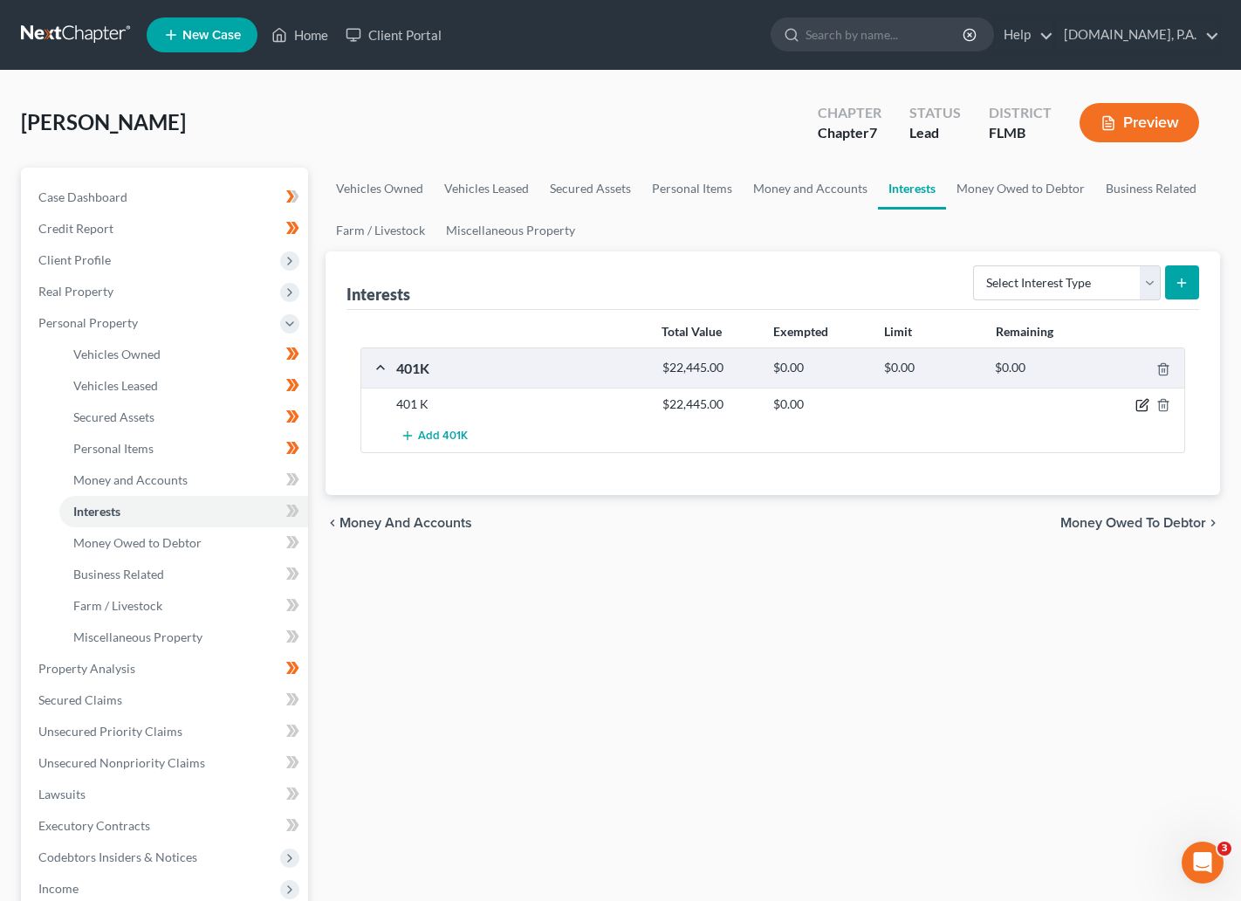
click at [1139, 403] on icon "button" at bounding box center [1143, 405] width 14 height 14
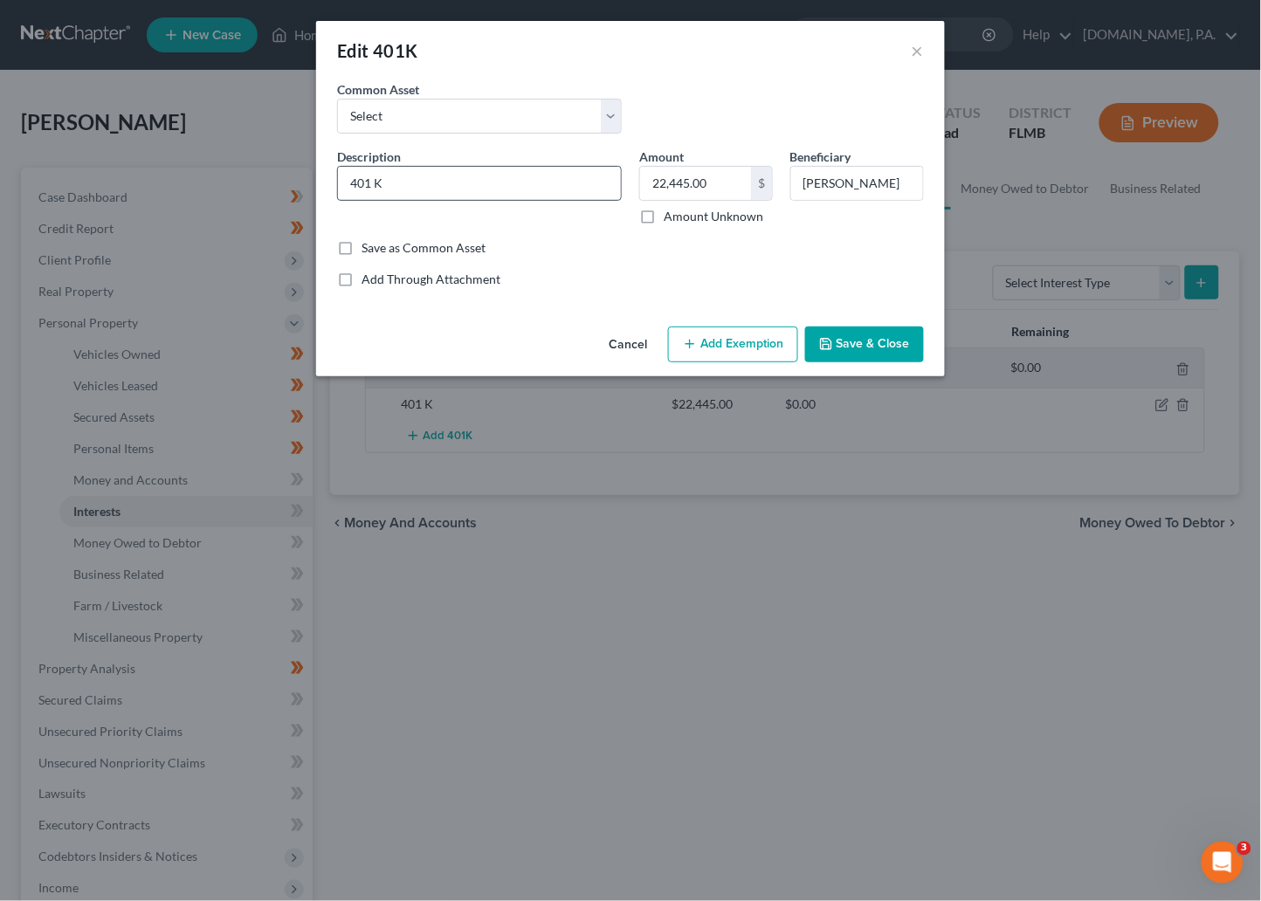
drag, startPoint x: 410, startPoint y: 189, endPoint x: 345, endPoint y: 189, distance: 65.5
click at [345, 189] on input "401 K" at bounding box center [479, 183] width 283 height 33
type input "AHRP Fidelity 401a & 403b"
click at [729, 189] on input "22,445.00" at bounding box center [695, 183] width 111 height 33
type input "0"
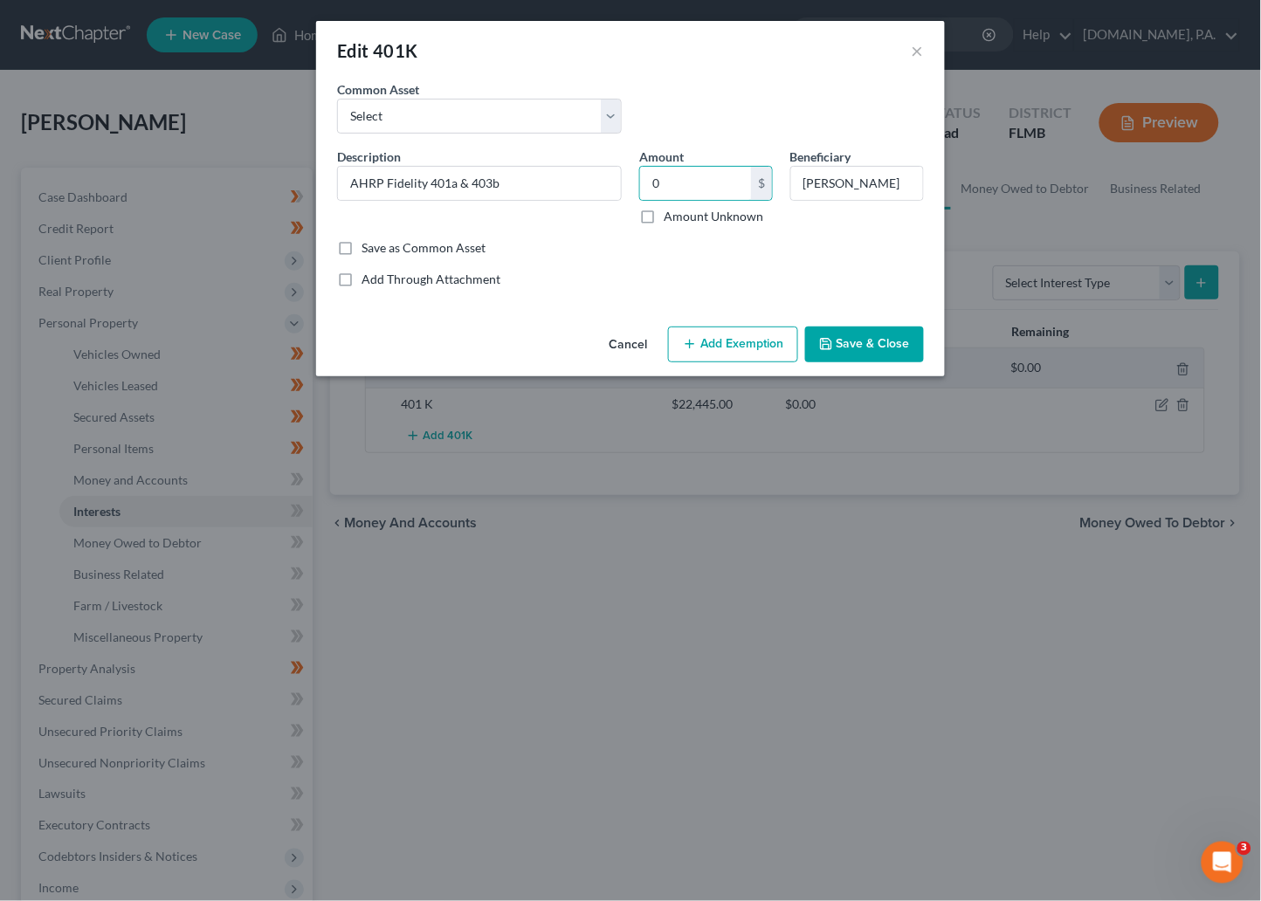
click at [569, 281] on div "Add Through Attachment" at bounding box center [630, 279] width 587 height 17
click at [872, 346] on button "Save & Close" at bounding box center [864, 344] width 119 height 37
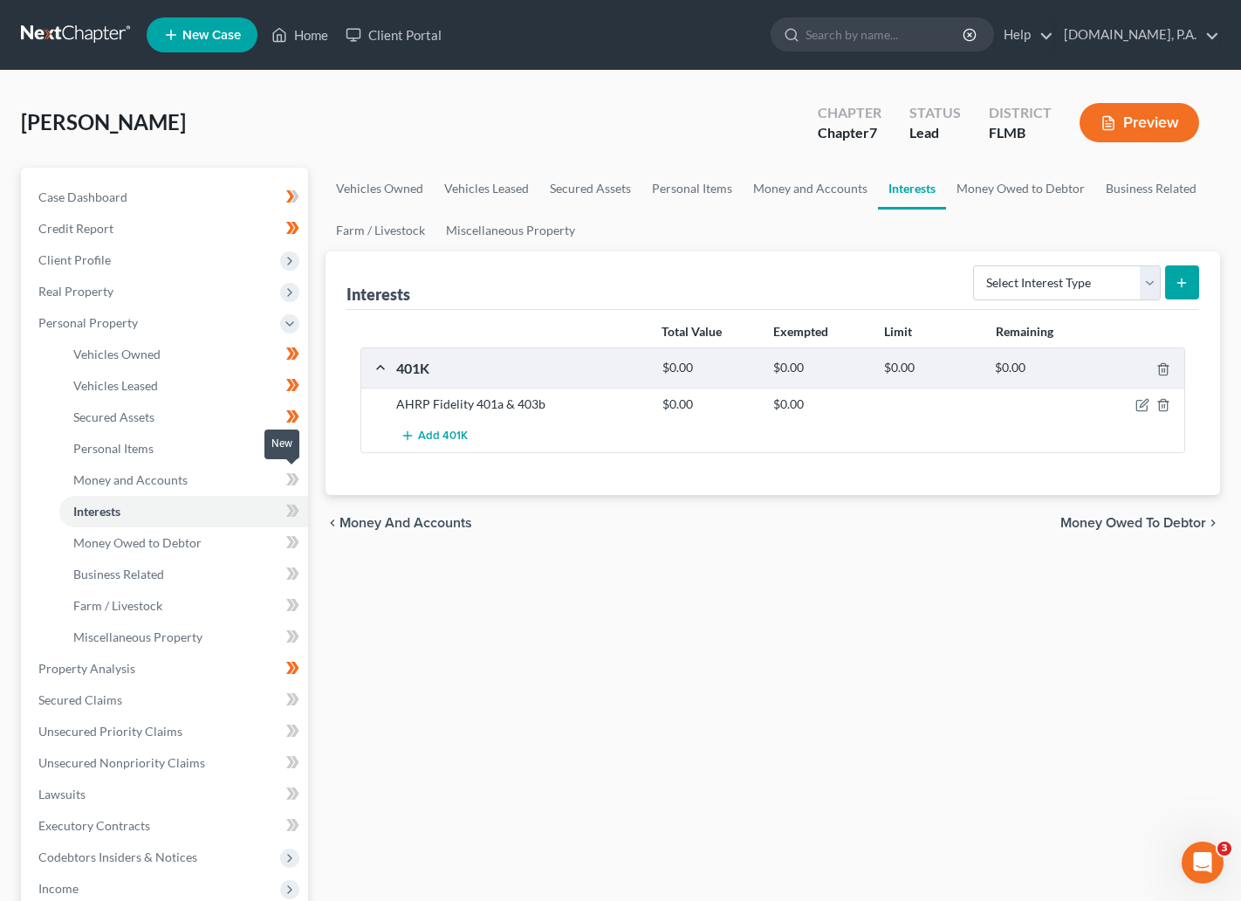
click at [287, 476] on icon at bounding box center [292, 480] width 13 height 22
click at [296, 474] on icon at bounding box center [292, 480] width 13 height 22
click at [287, 515] on icon at bounding box center [290, 511] width 8 height 12
click at [301, 511] on span at bounding box center [293, 513] width 31 height 26
click at [153, 547] on span "Money Owed to Debtor" at bounding box center [137, 542] width 128 height 15
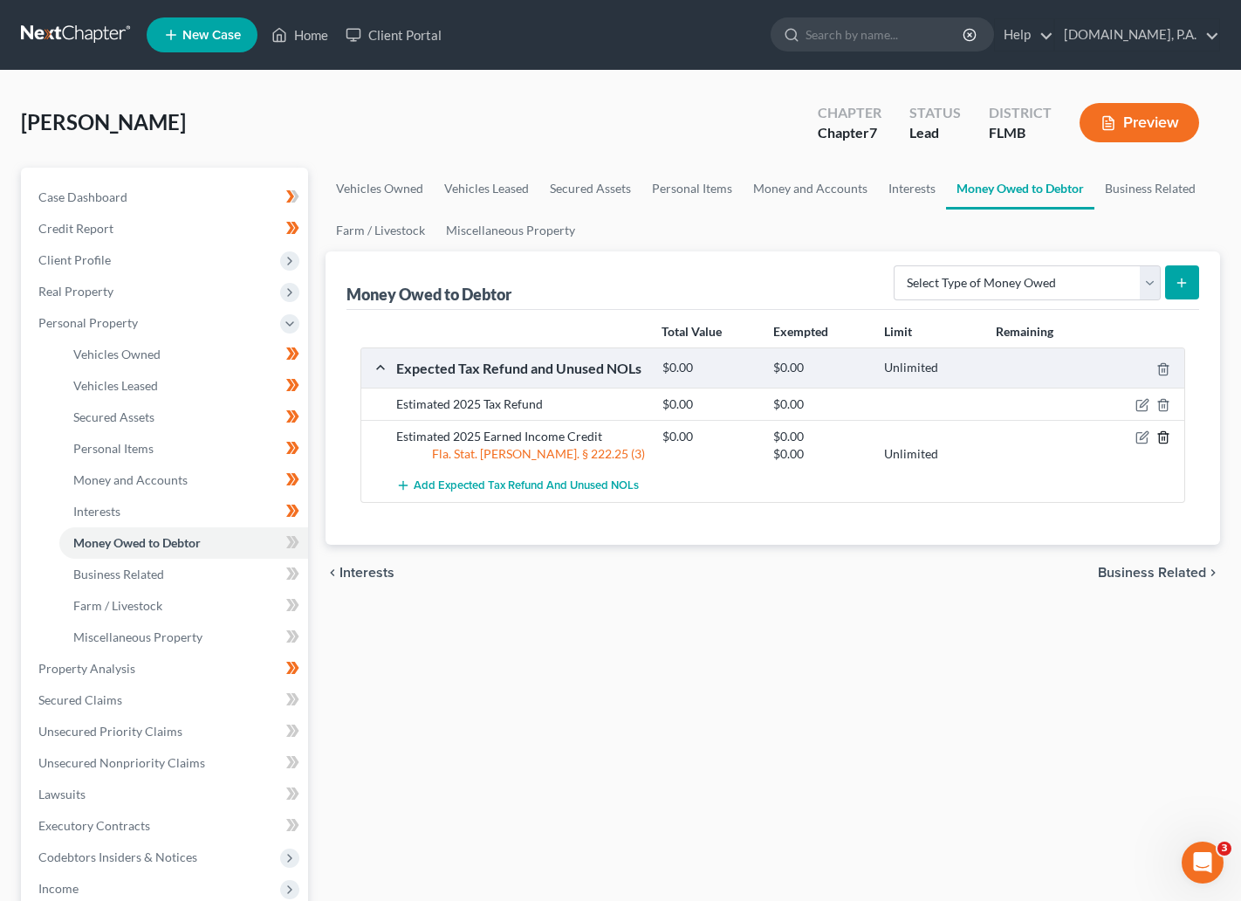
click at [1158, 437] on icon "button" at bounding box center [1164, 437] width 14 height 14
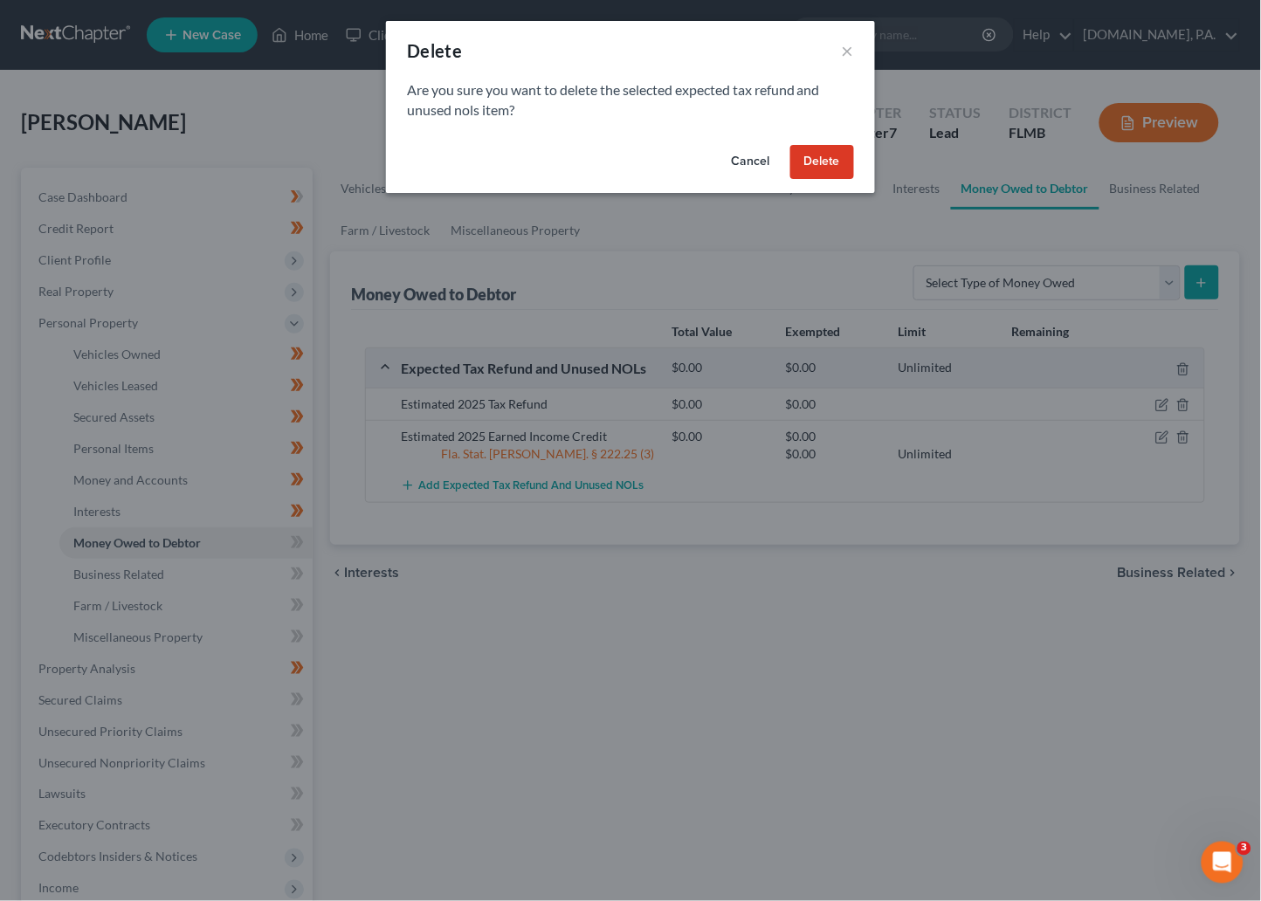
click at [825, 156] on button "Delete" at bounding box center [822, 162] width 64 height 35
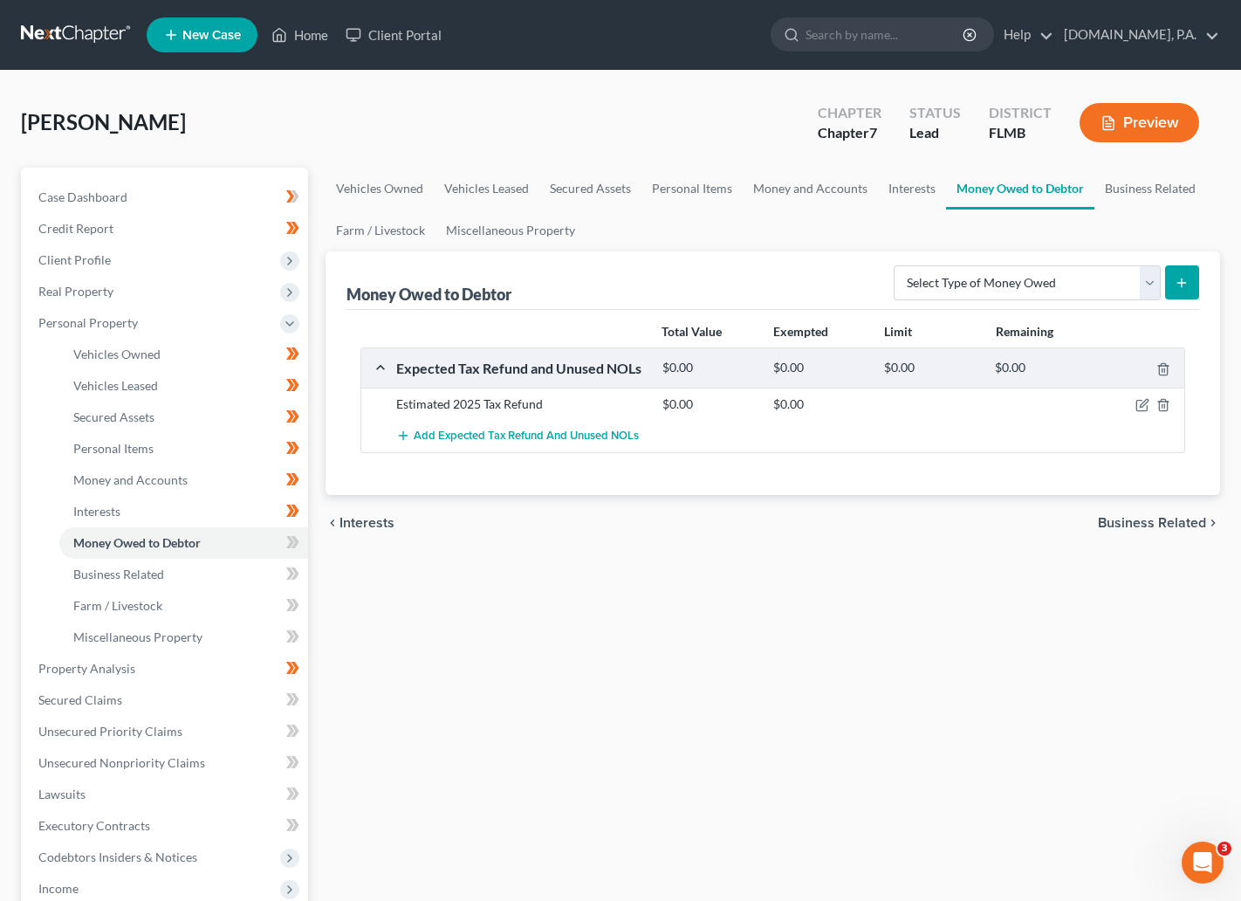
click at [1161, 516] on span "Business Related" at bounding box center [1152, 523] width 108 height 14
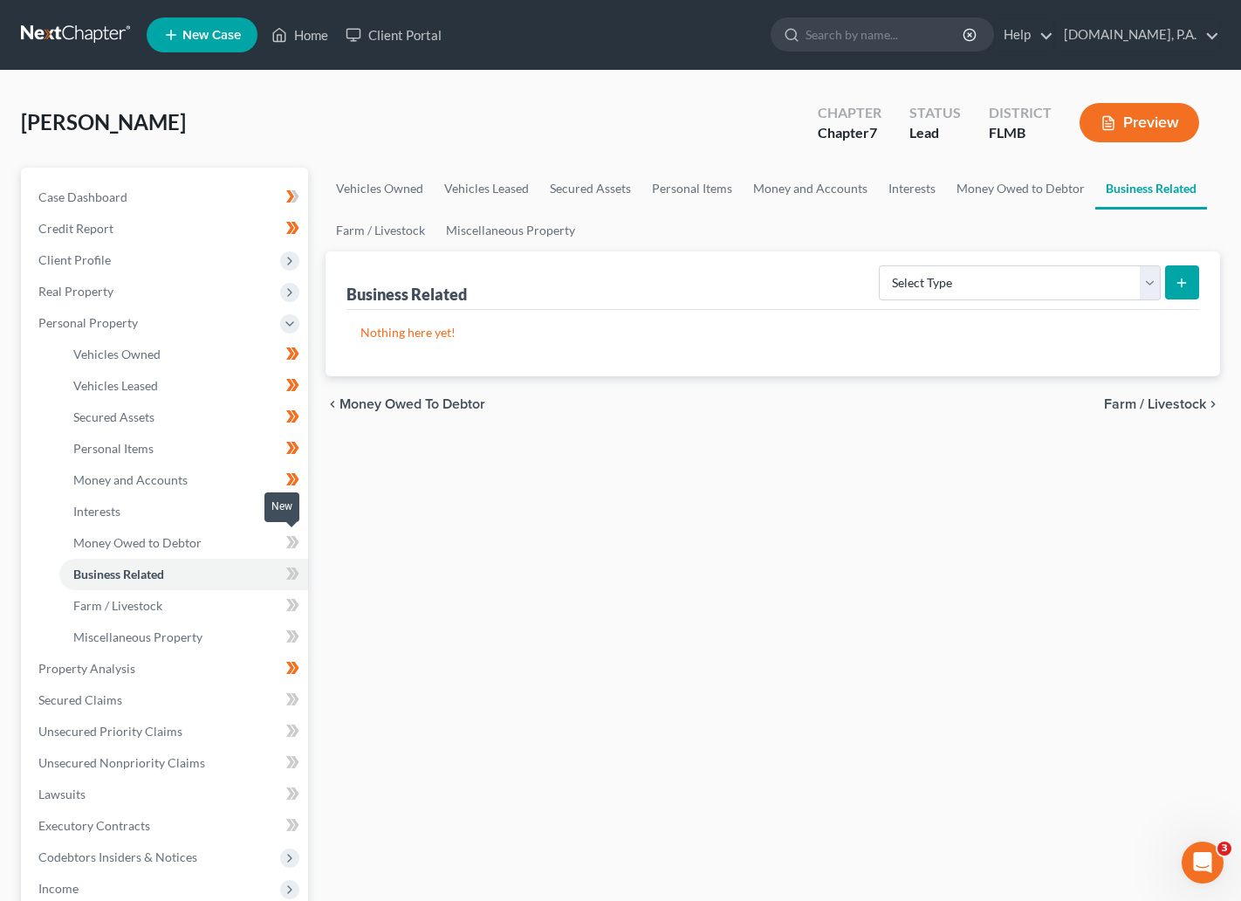
click at [281, 534] on span at bounding box center [293, 545] width 31 height 26
click at [297, 536] on icon at bounding box center [292, 543] width 13 height 22
click at [287, 573] on icon at bounding box center [292, 574] width 13 height 22
click at [295, 567] on icon at bounding box center [292, 574] width 13 height 22
click at [120, 605] on span "Farm / Livestock" at bounding box center [117, 605] width 89 height 15
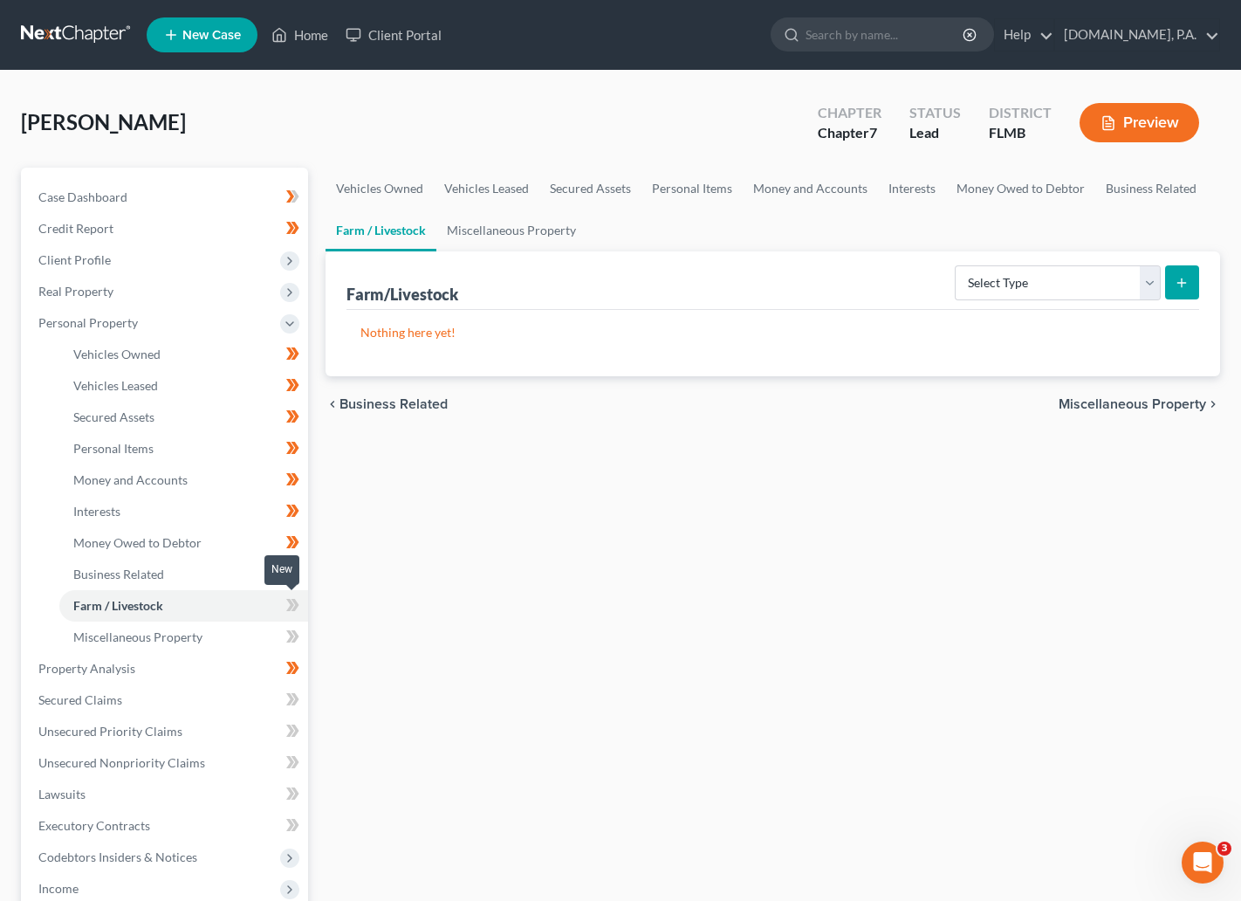
click at [291, 602] on icon at bounding box center [290, 605] width 8 height 12
click at [298, 600] on icon at bounding box center [292, 606] width 13 height 22
click at [135, 633] on span "Miscellaneous Property" at bounding box center [137, 636] width 129 height 15
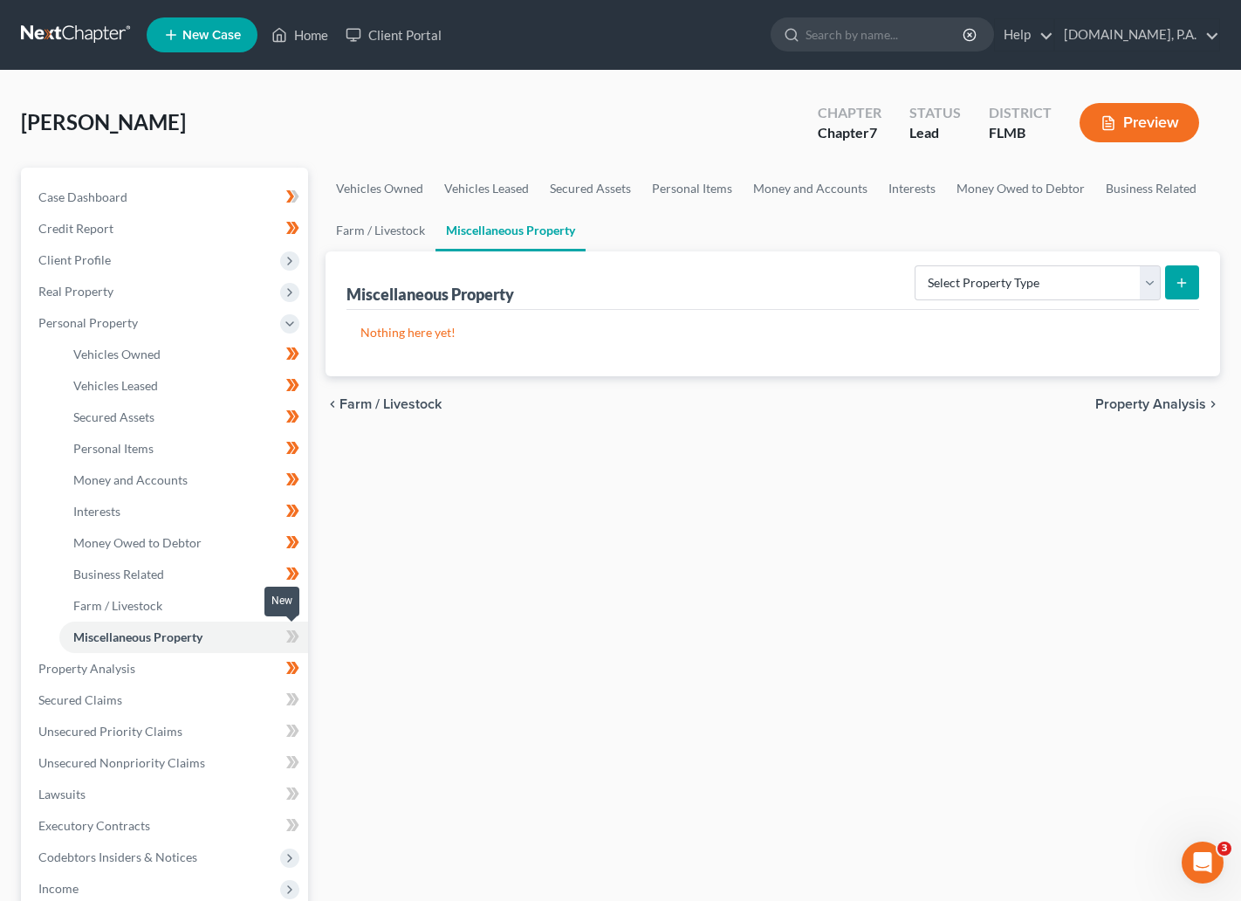
click at [286, 633] on icon at bounding box center [292, 637] width 13 height 22
click at [292, 633] on icon at bounding box center [292, 637] width 13 height 22
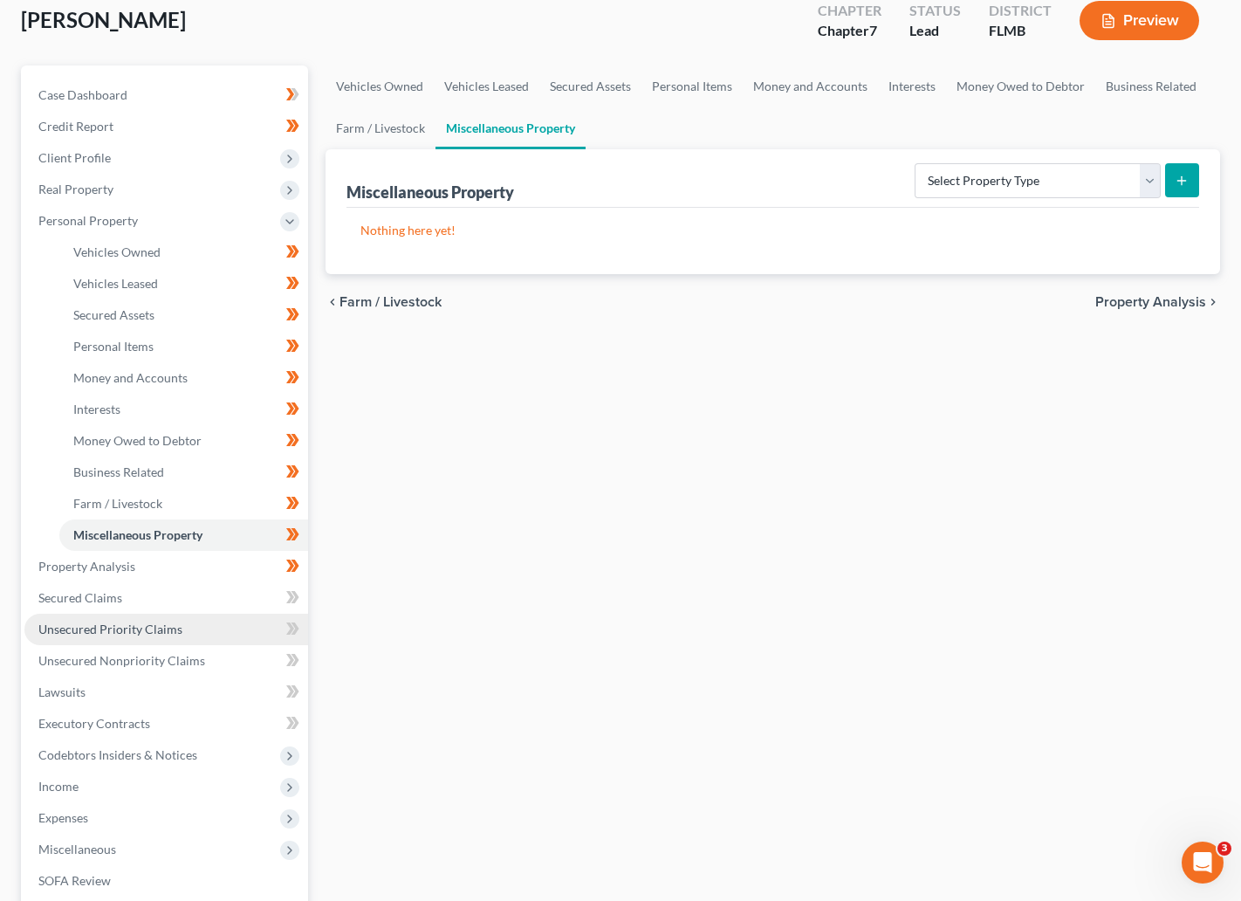
scroll to position [131, 0]
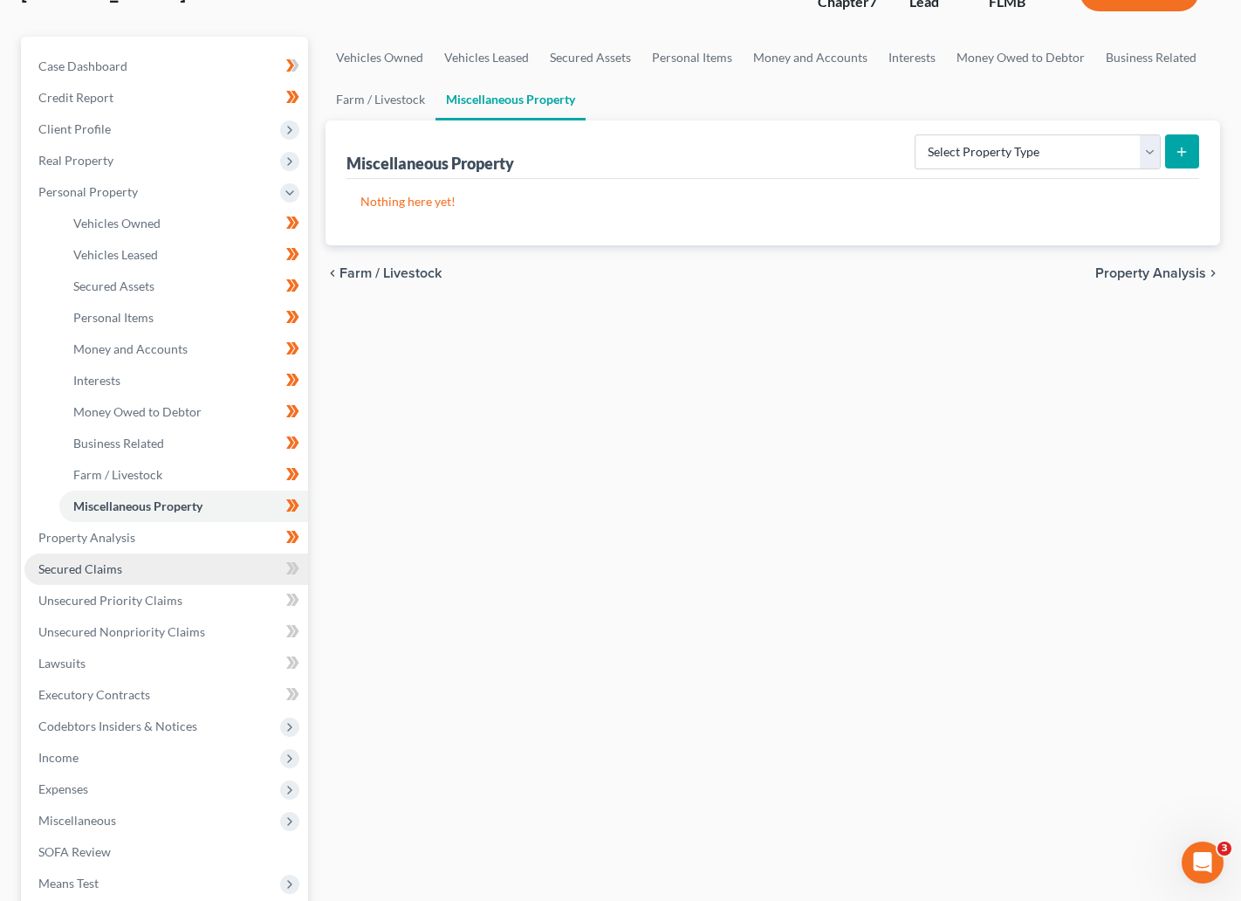
click at [78, 573] on span "Secured Claims" at bounding box center [80, 568] width 84 height 15
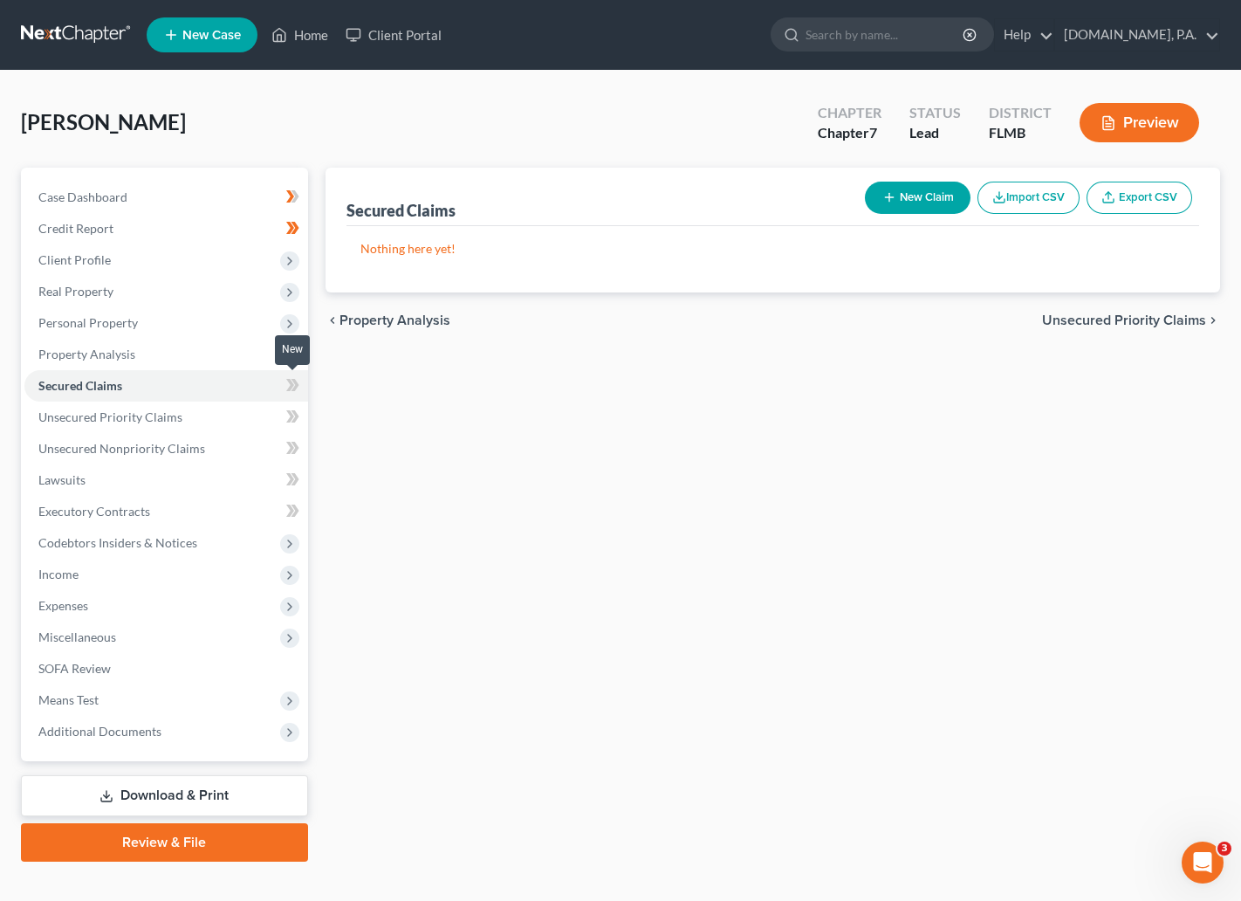
click at [292, 384] on icon at bounding box center [290, 385] width 8 height 12
click at [297, 385] on icon at bounding box center [295, 385] width 8 height 12
click at [130, 412] on span "Unsecured Priority Claims" at bounding box center [110, 416] width 144 height 15
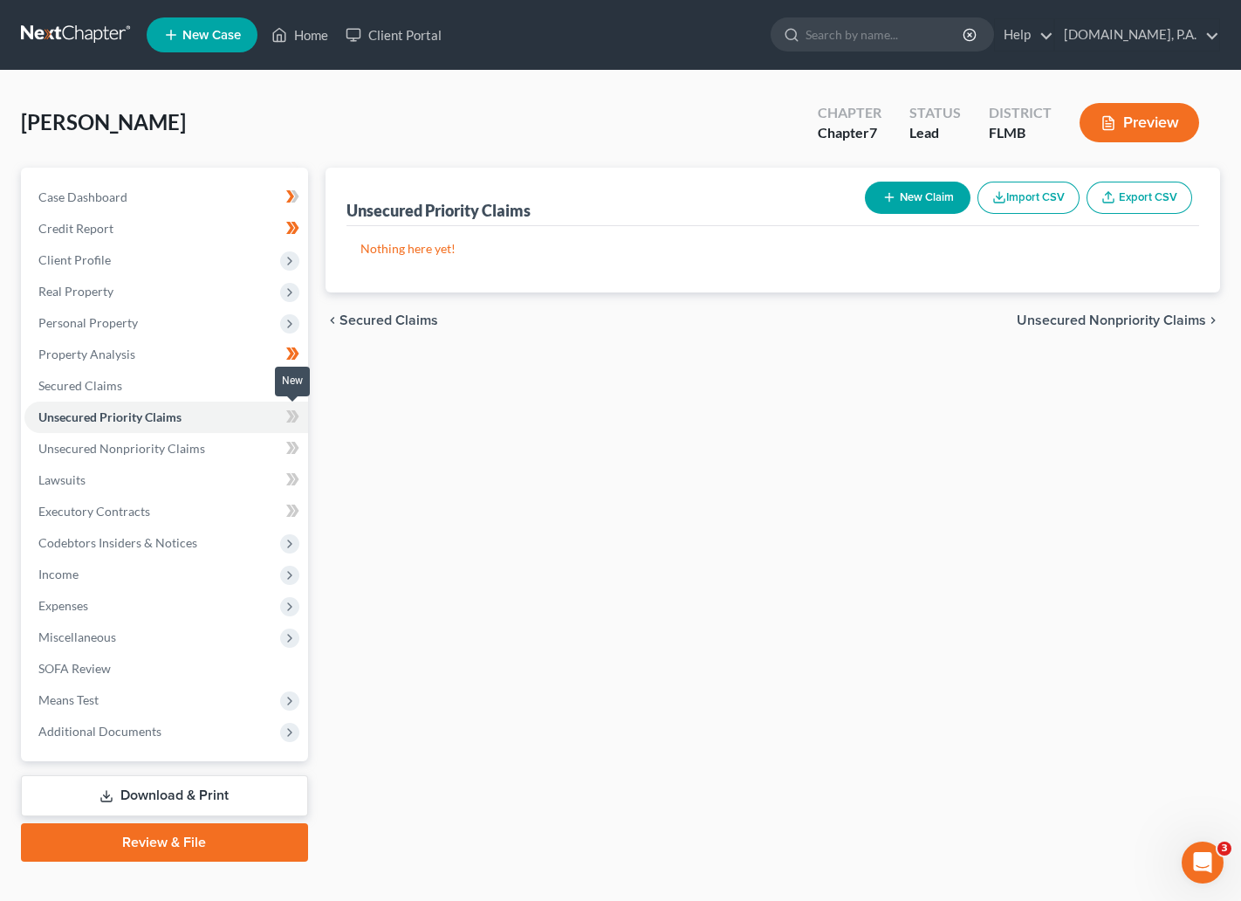
click at [286, 414] on icon at bounding box center [292, 417] width 13 height 22
click at [294, 416] on icon at bounding box center [295, 416] width 8 height 12
click at [170, 450] on span "Unsecured Nonpriority Claims" at bounding box center [121, 448] width 167 height 15
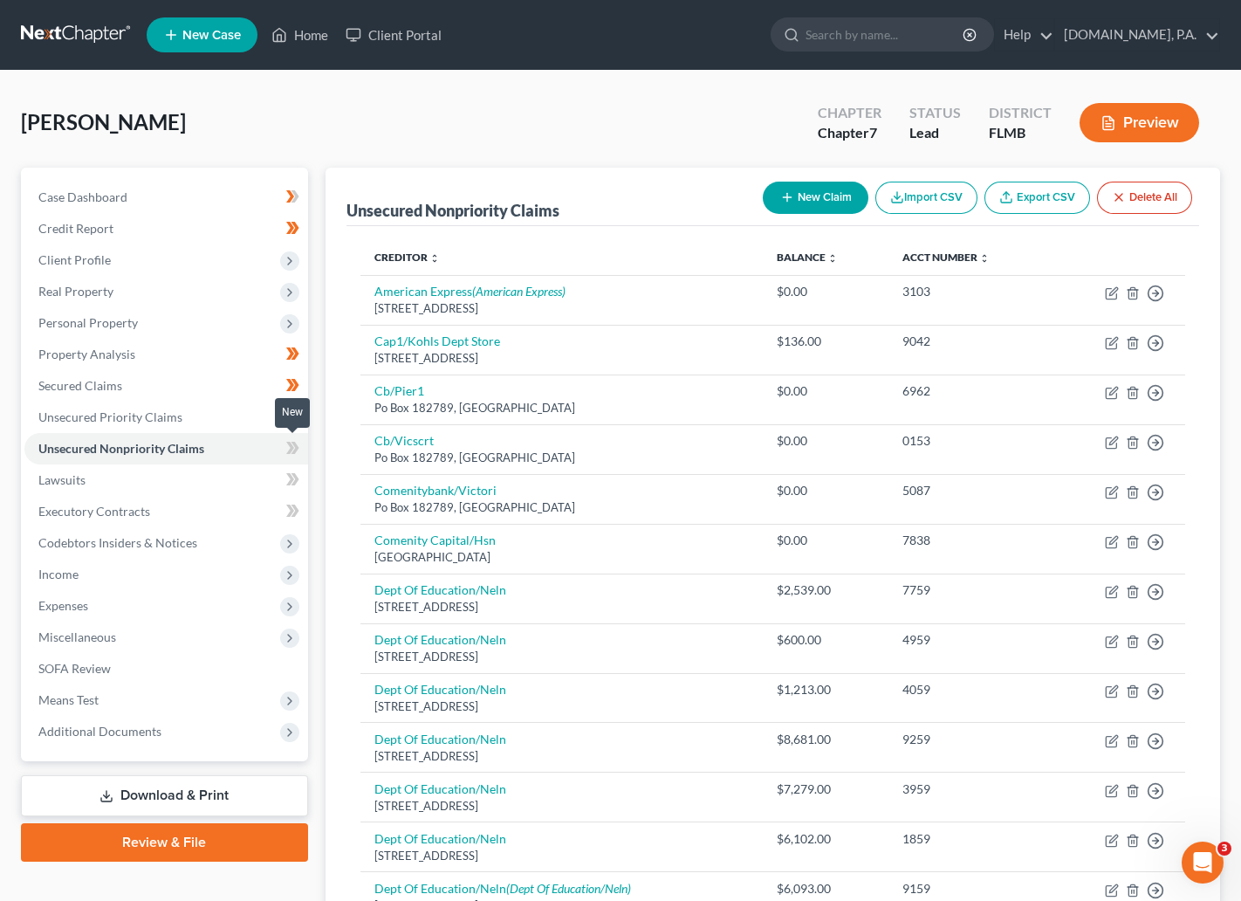
click at [284, 443] on span at bounding box center [293, 450] width 31 height 26
click at [295, 444] on icon at bounding box center [295, 448] width 8 height 12
click at [129, 481] on link "Lawsuits" at bounding box center [166, 479] width 284 height 31
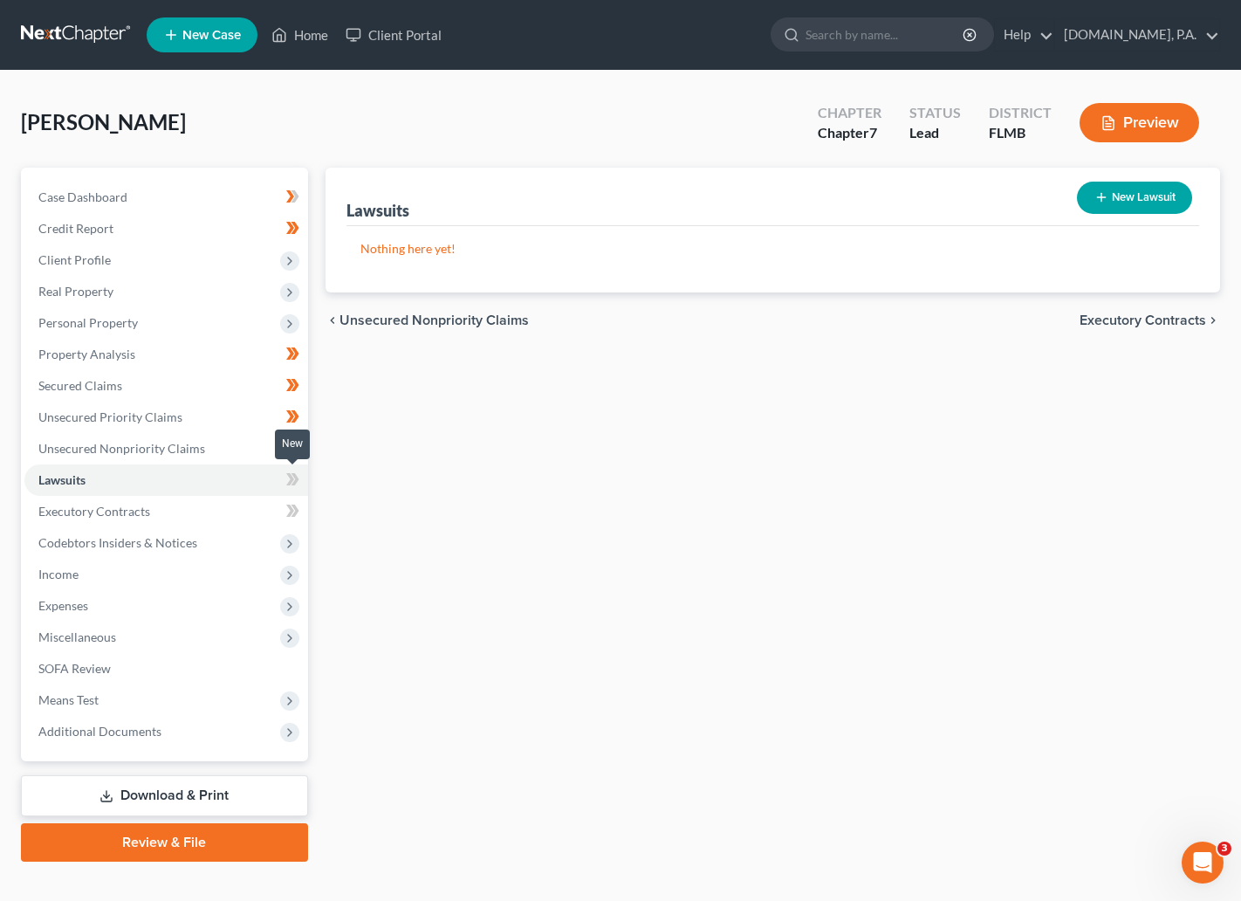
click at [286, 478] on icon at bounding box center [292, 480] width 13 height 22
click at [297, 474] on icon at bounding box center [292, 480] width 13 height 22
click at [107, 504] on span "Executory Contracts" at bounding box center [94, 511] width 112 height 15
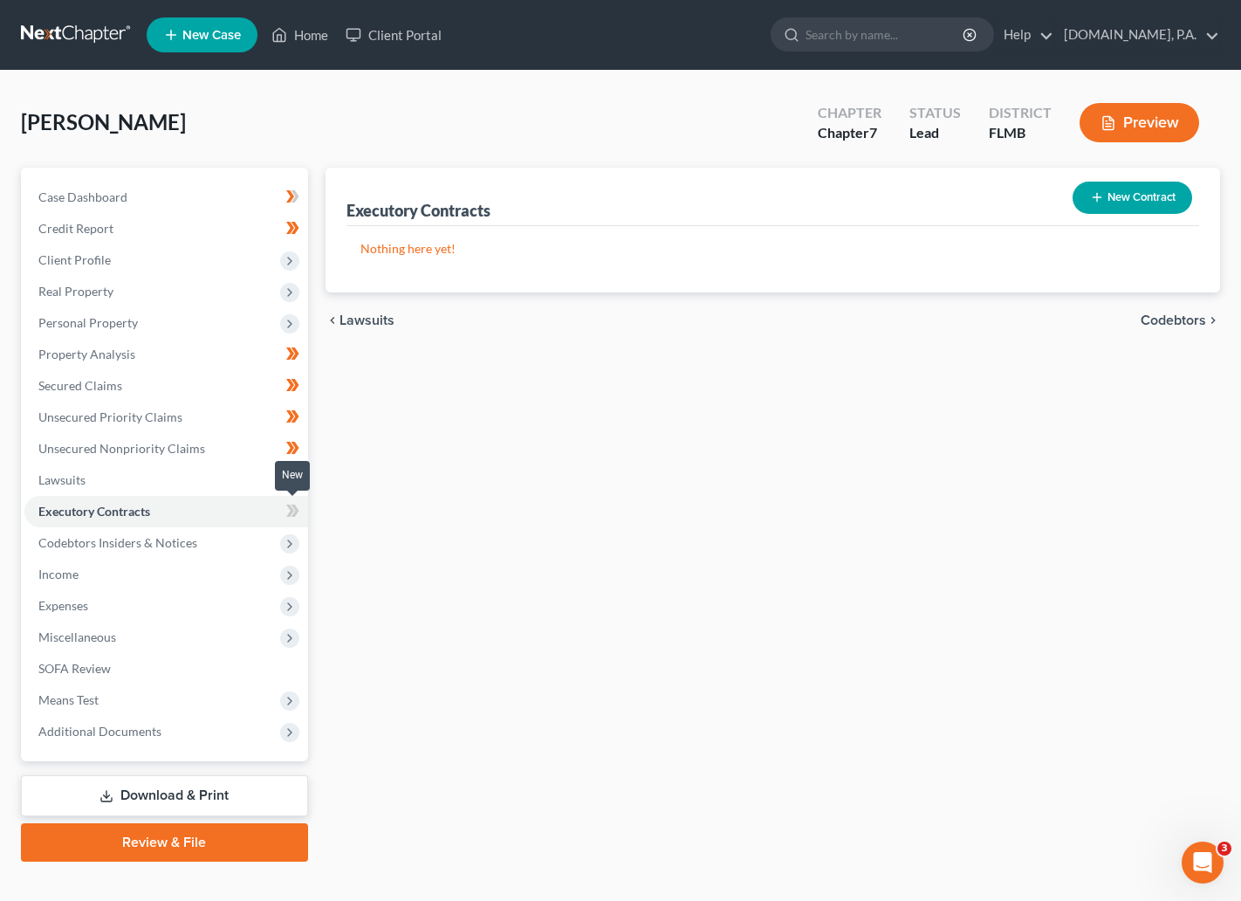
click at [290, 515] on icon at bounding box center [290, 511] width 8 height 12
click at [296, 506] on icon at bounding box center [292, 511] width 13 height 22
click at [130, 541] on span "Codebtors Insiders & Notices" at bounding box center [117, 542] width 159 height 15
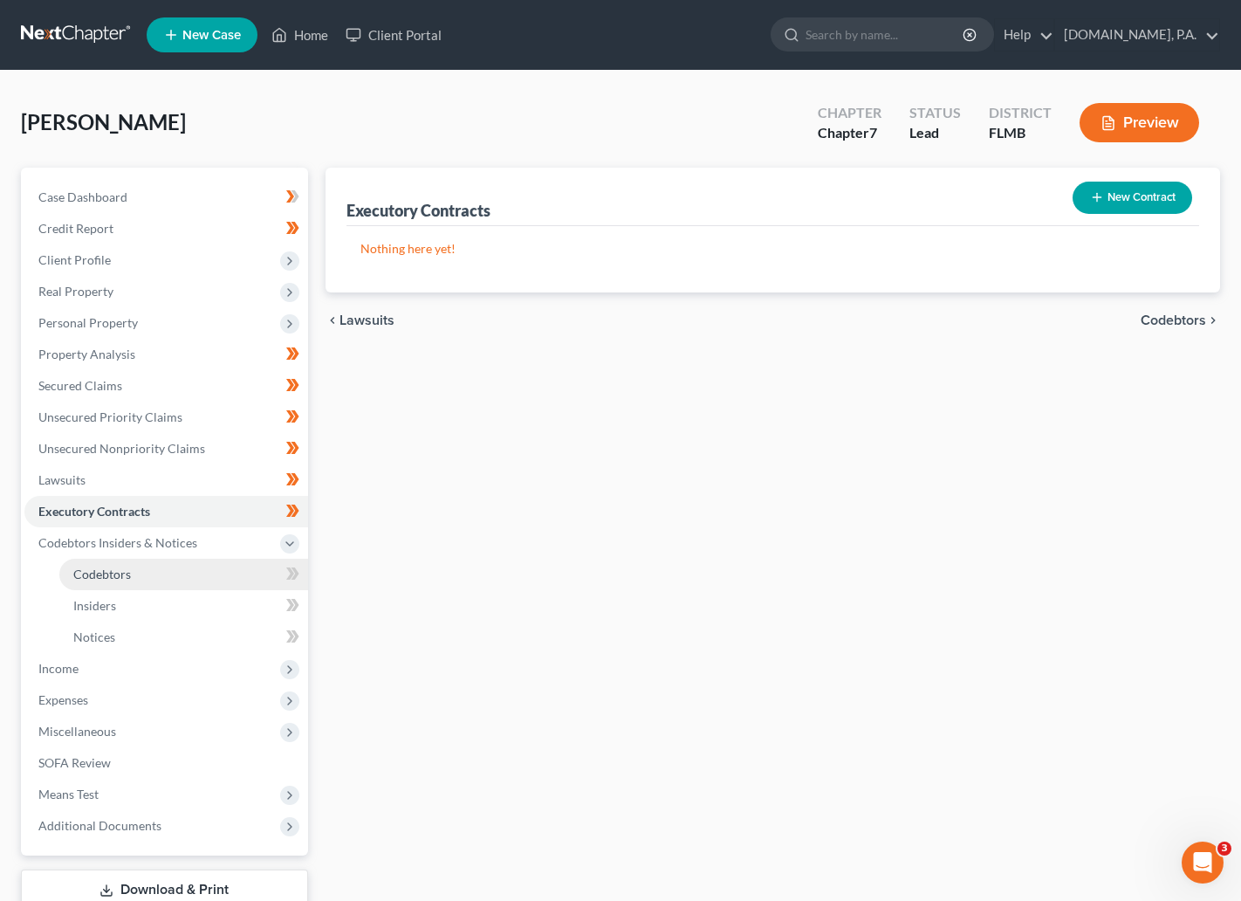
click at [117, 581] on link "Codebtors" at bounding box center [183, 574] width 249 height 31
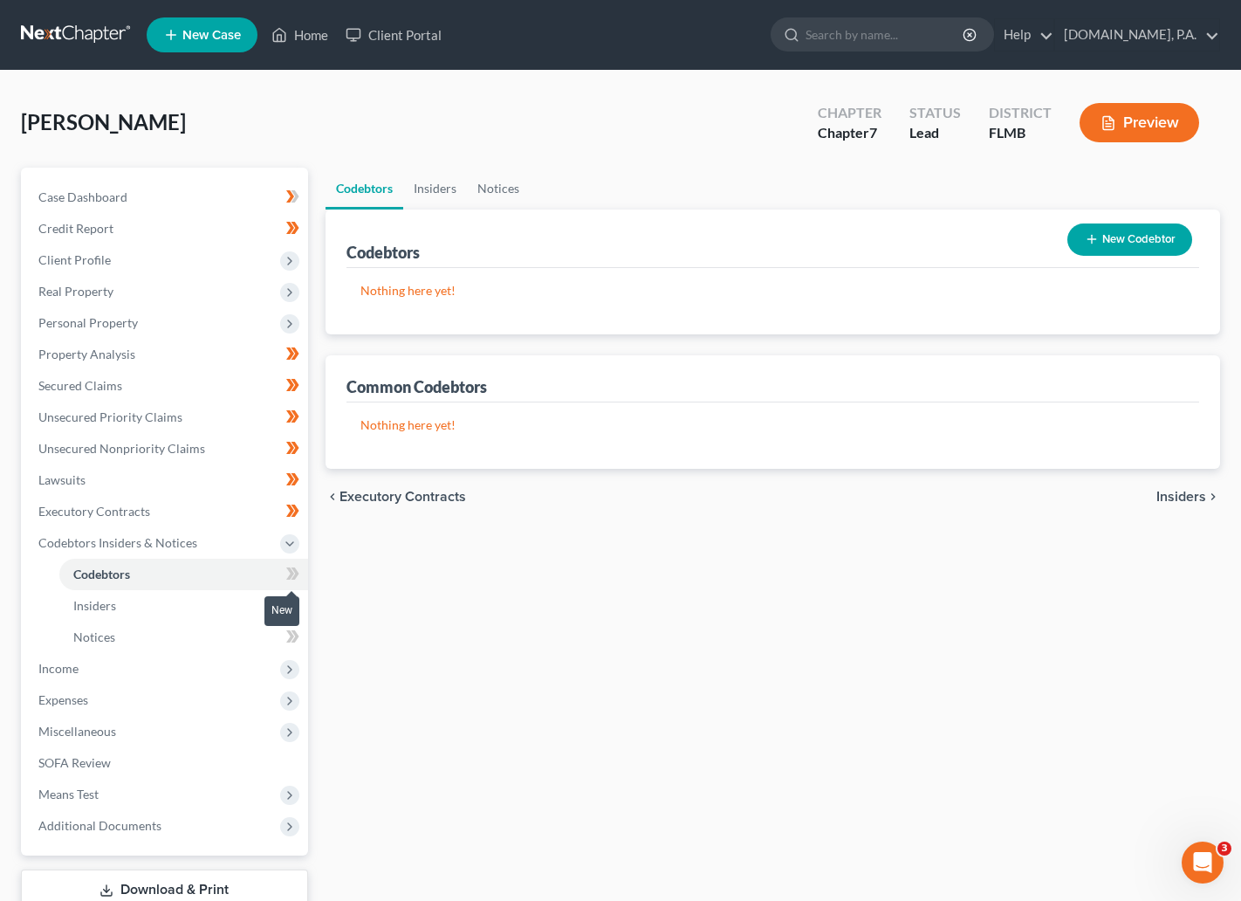
click at [291, 569] on icon at bounding box center [290, 573] width 8 height 12
click at [298, 567] on icon at bounding box center [292, 574] width 13 height 22
click at [125, 602] on link "Insiders" at bounding box center [183, 605] width 249 height 31
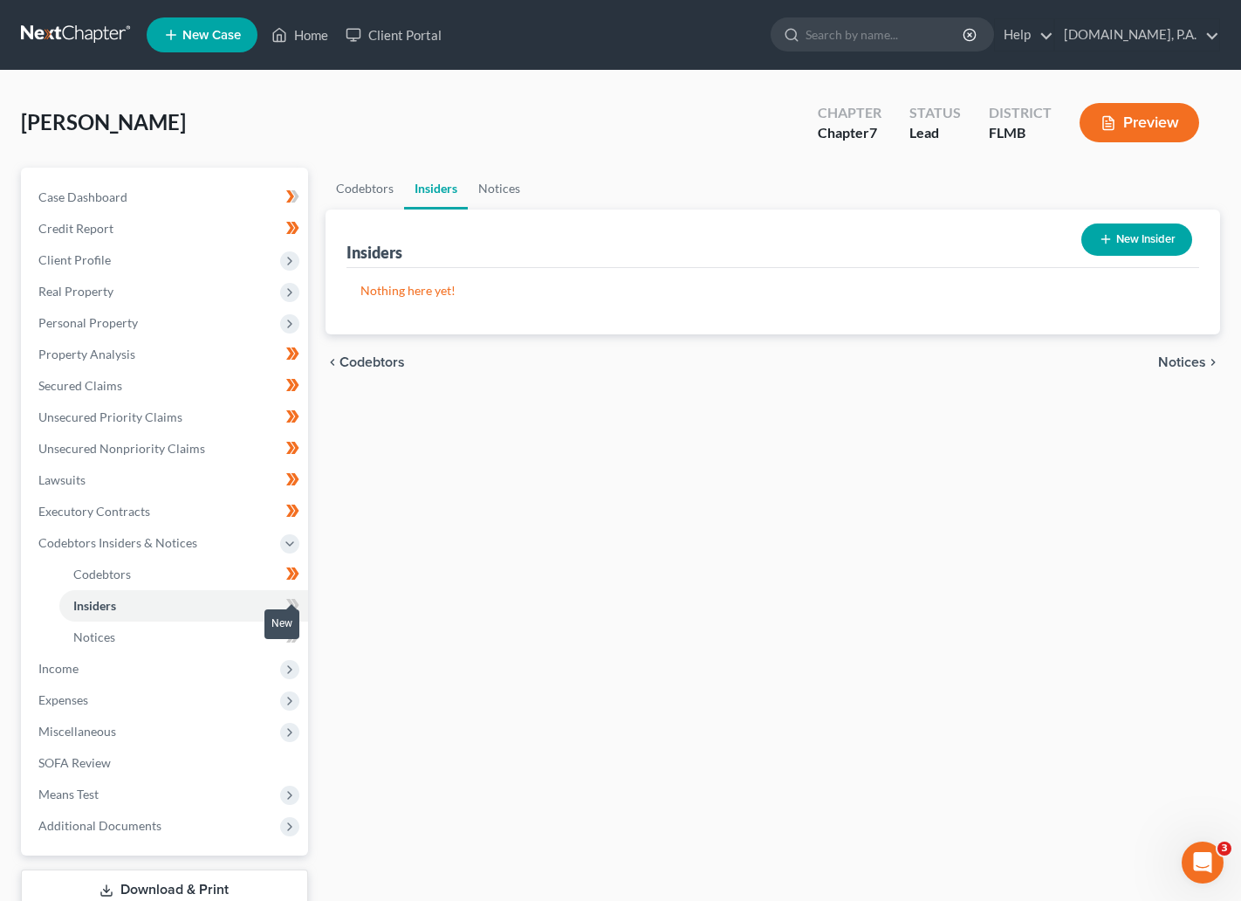
click at [286, 596] on icon at bounding box center [292, 606] width 13 height 22
click at [299, 602] on span at bounding box center [293, 608] width 31 height 26
click at [90, 643] on link "Notices" at bounding box center [183, 637] width 249 height 31
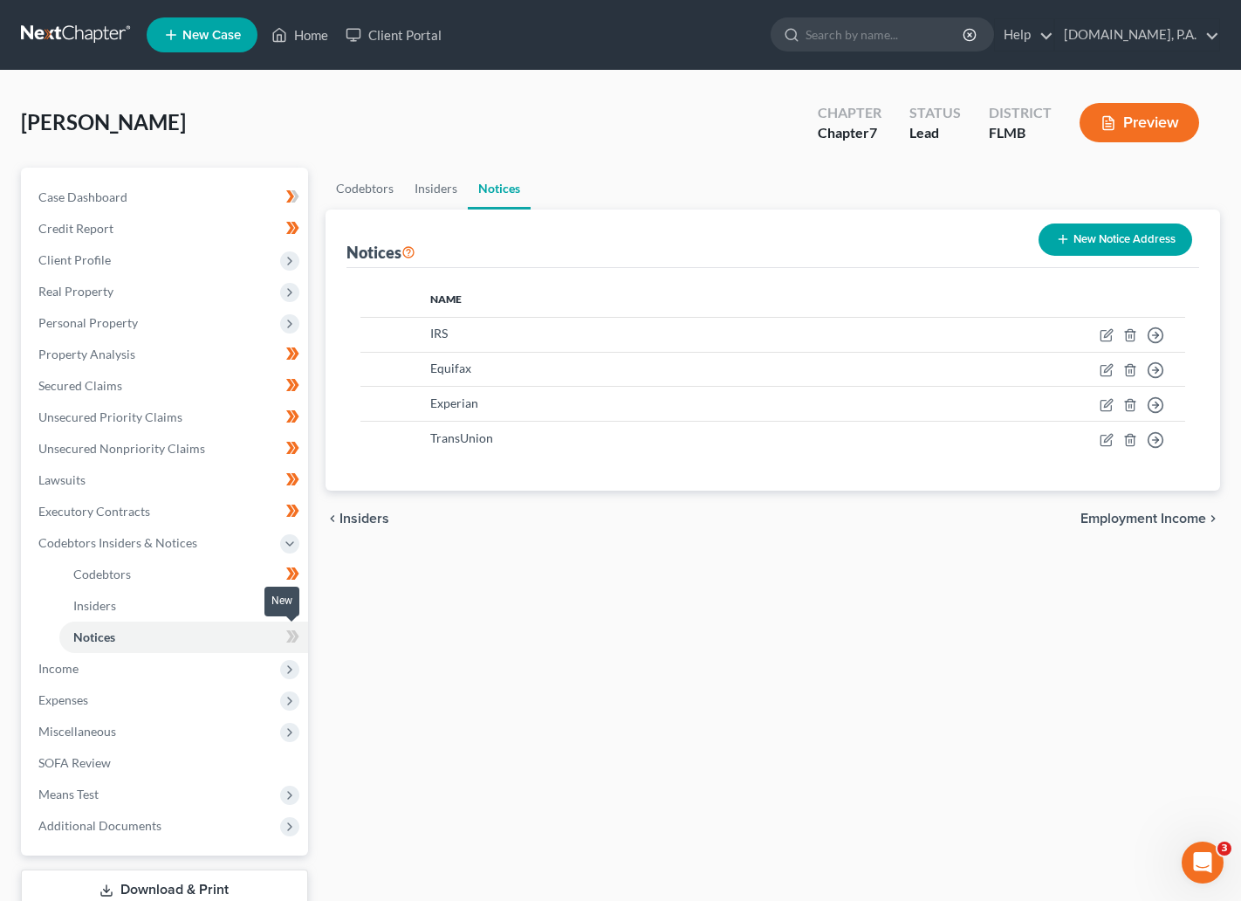
click at [282, 634] on span at bounding box center [293, 639] width 31 height 26
click at [297, 634] on icon at bounding box center [292, 637] width 13 height 22
click at [51, 668] on span "Income" at bounding box center [58, 668] width 40 height 15
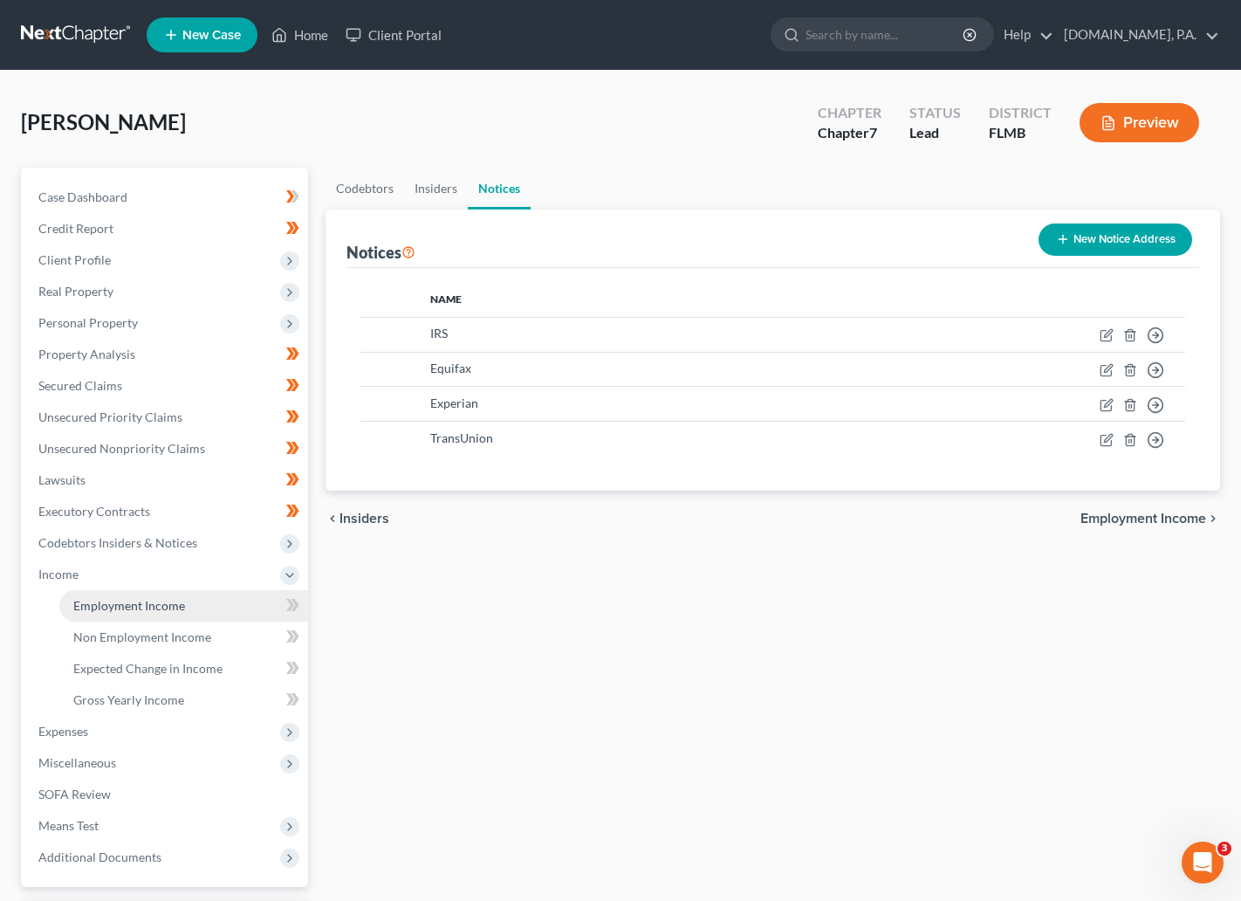
click at [193, 605] on link "Employment Income" at bounding box center [183, 605] width 249 height 31
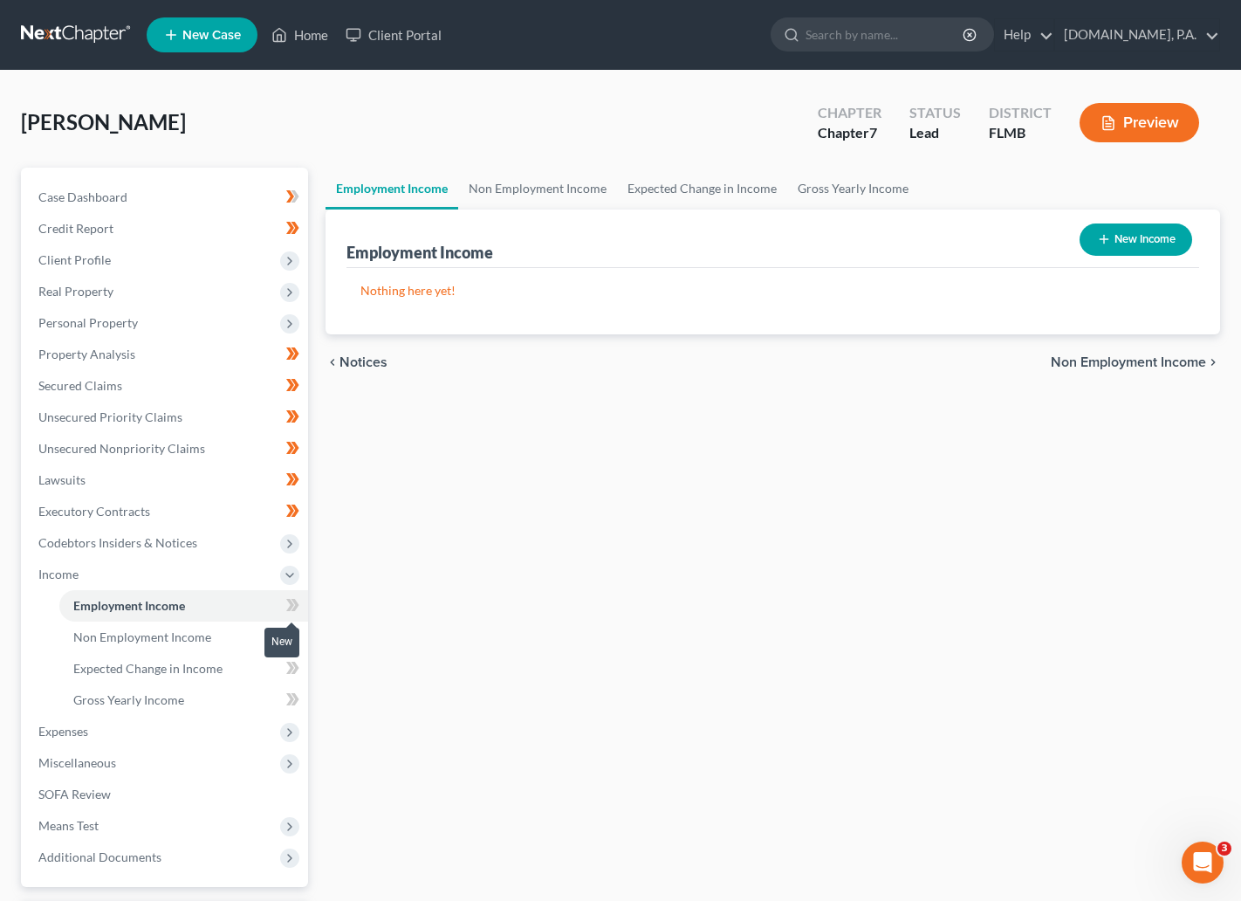
click at [287, 600] on icon at bounding box center [292, 606] width 13 height 22
click at [299, 601] on span at bounding box center [293, 608] width 31 height 26
click at [182, 627] on link "Non Employment Income" at bounding box center [183, 637] width 249 height 31
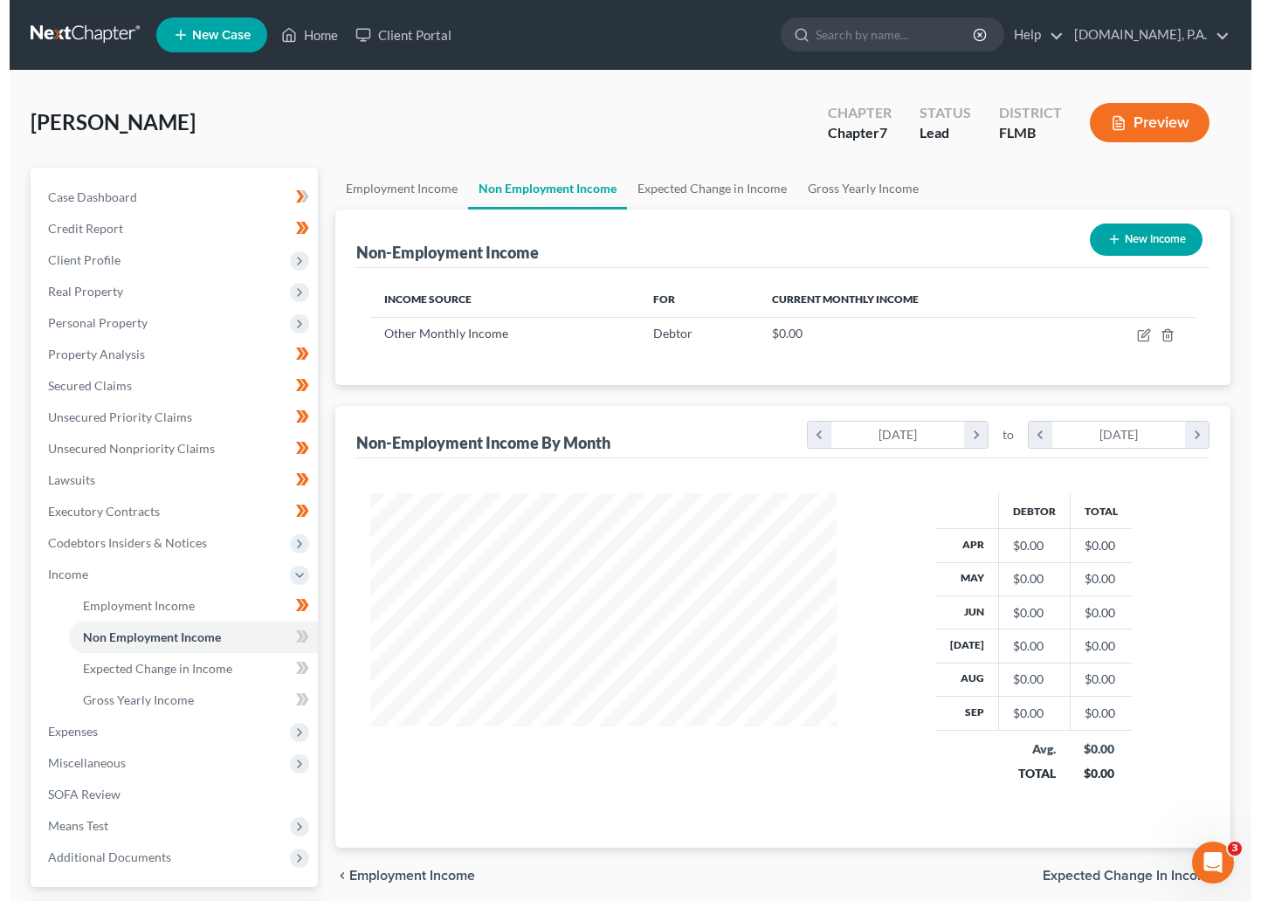
scroll to position [313, 501]
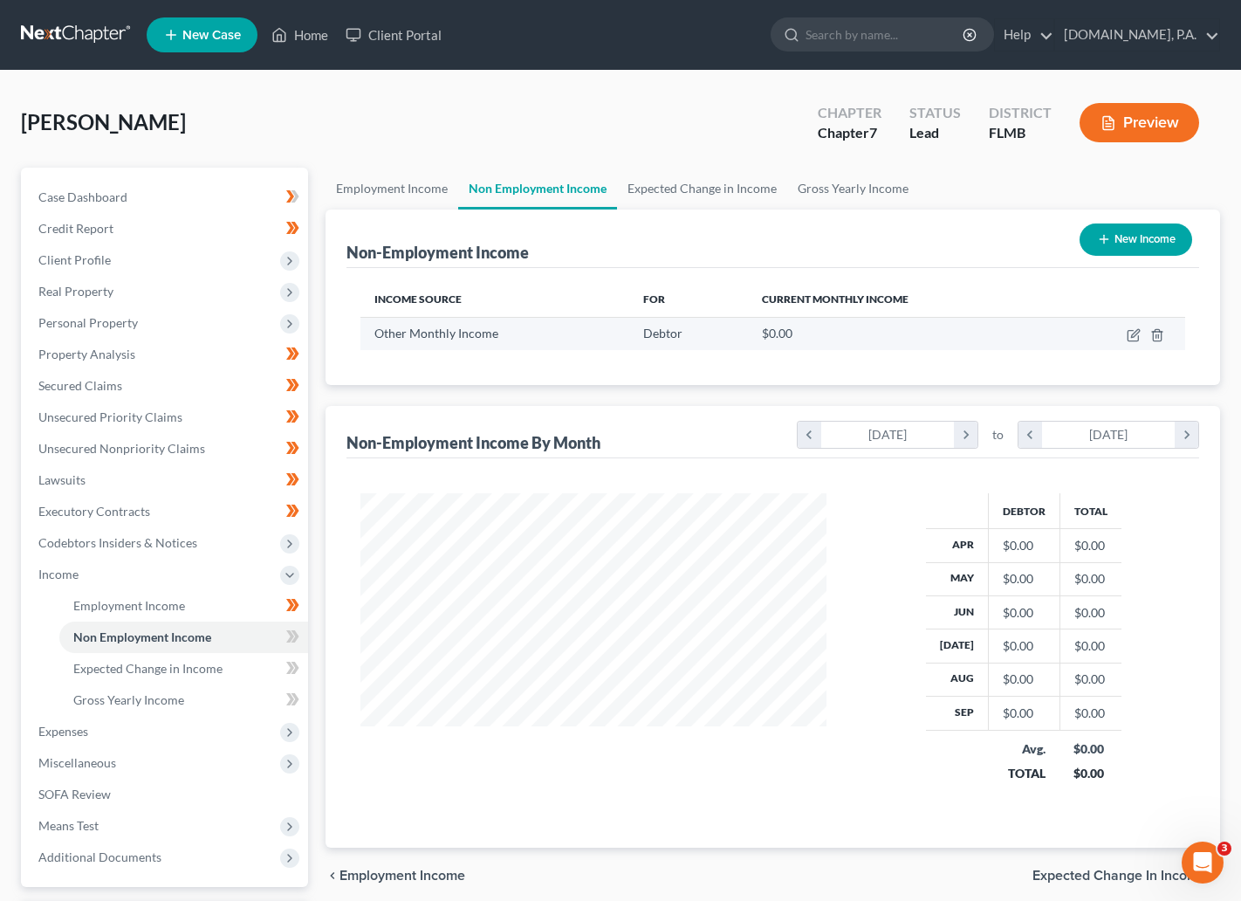
click at [1141, 323] on td at bounding box center [1121, 333] width 128 height 33
click at [1133, 337] on icon "button" at bounding box center [1135, 333] width 8 height 8
select select "13"
select select "1"
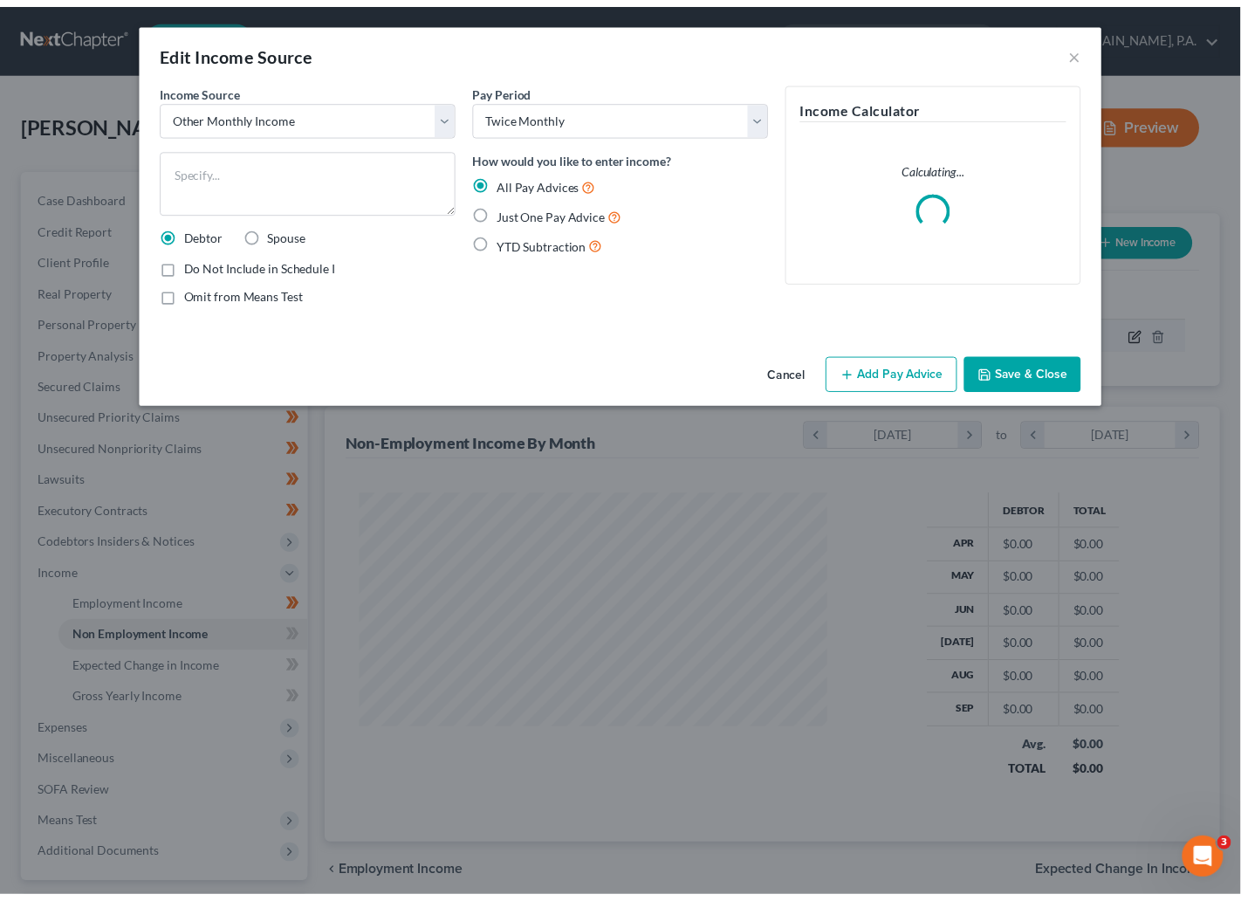
scroll to position [313, 511]
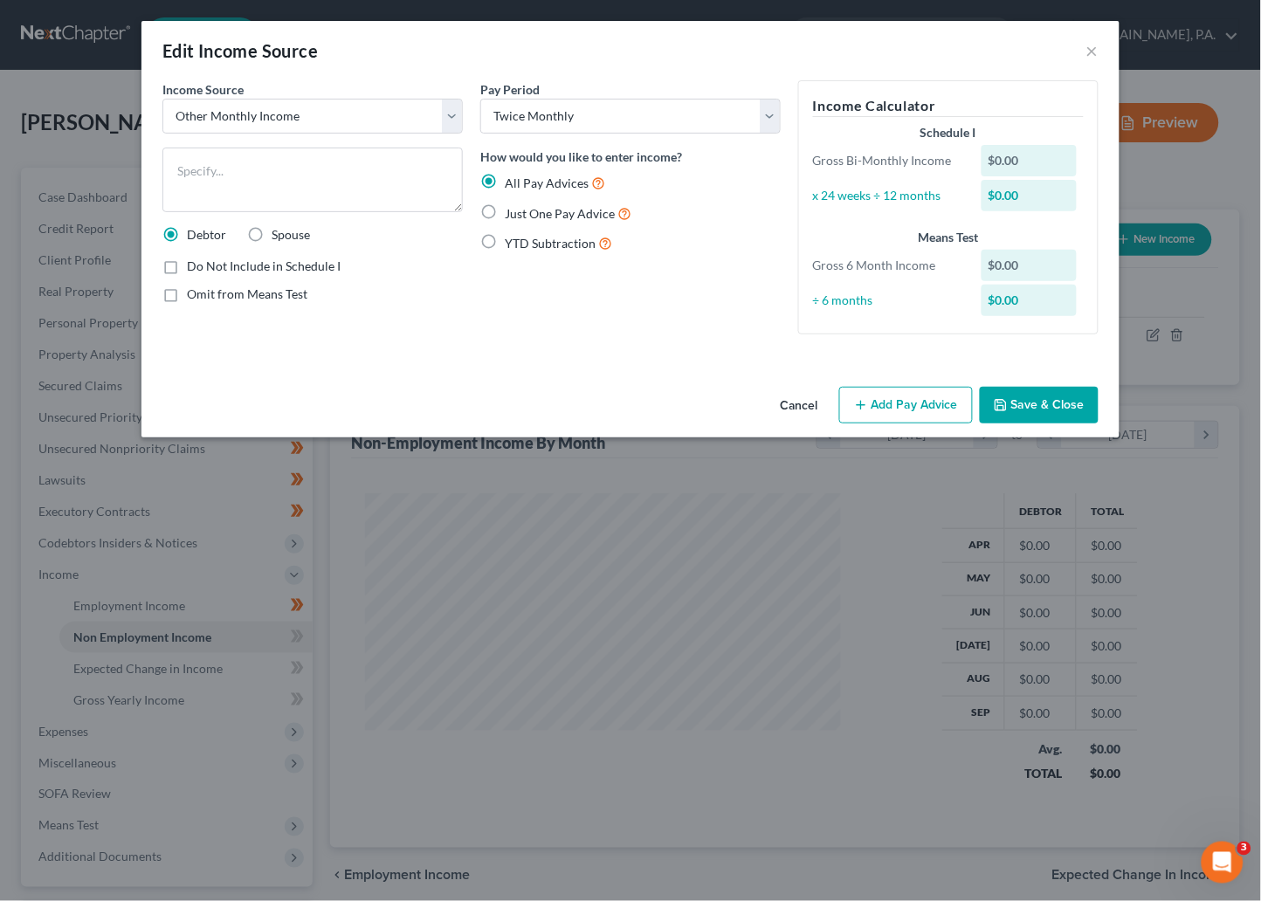
click at [805, 403] on button "Cancel" at bounding box center [799, 405] width 66 height 35
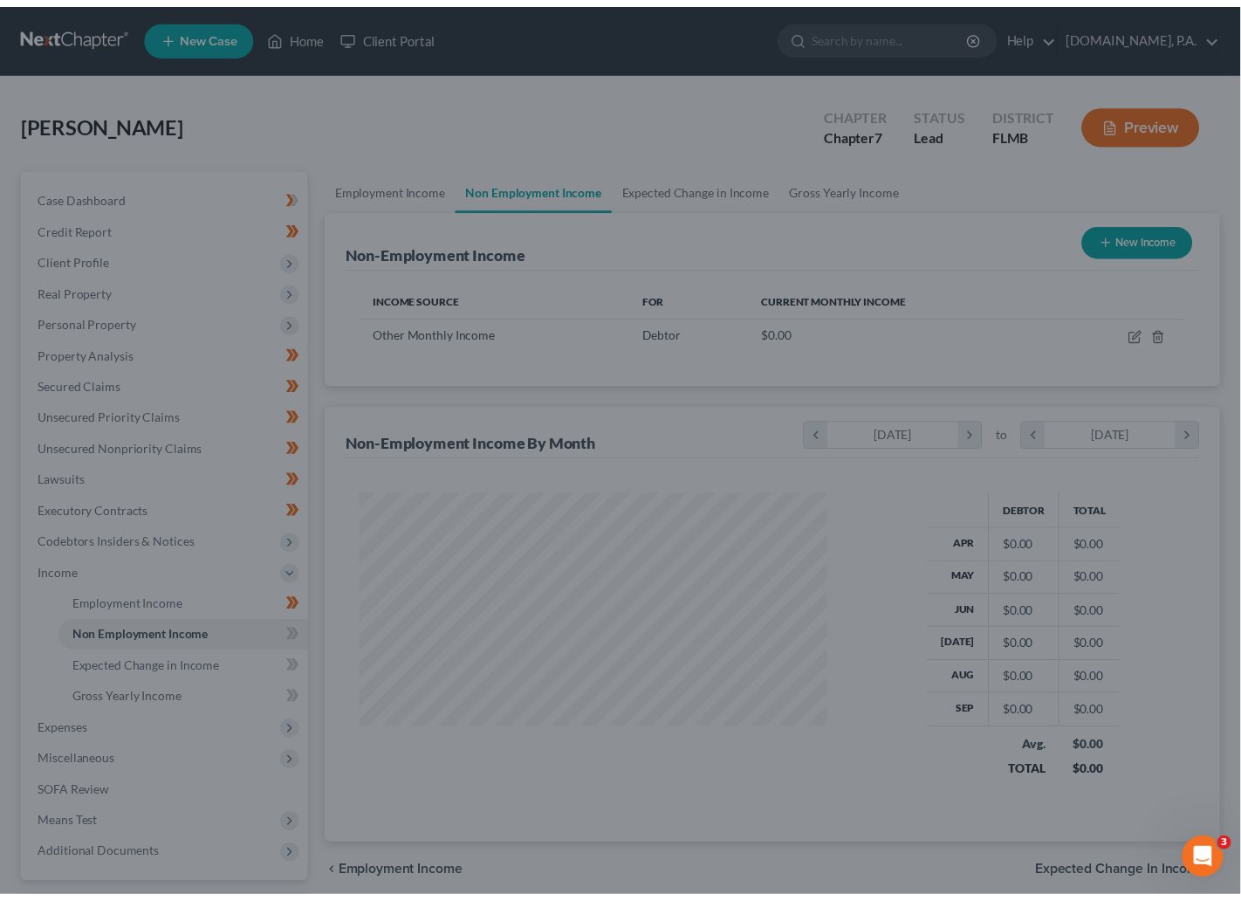
scroll to position [872678, 872490]
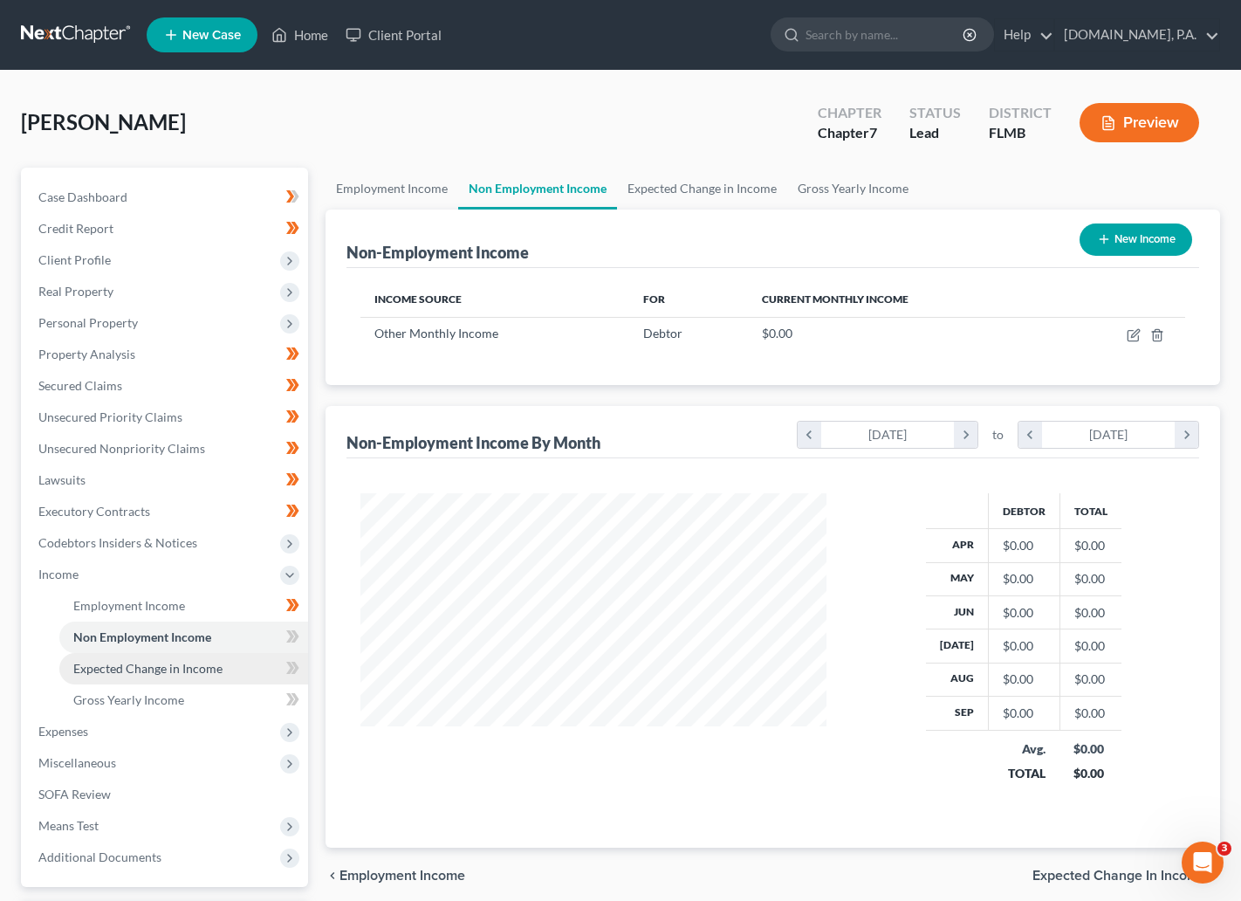
click at [165, 664] on span "Expected Change in Income" at bounding box center [147, 668] width 149 height 15
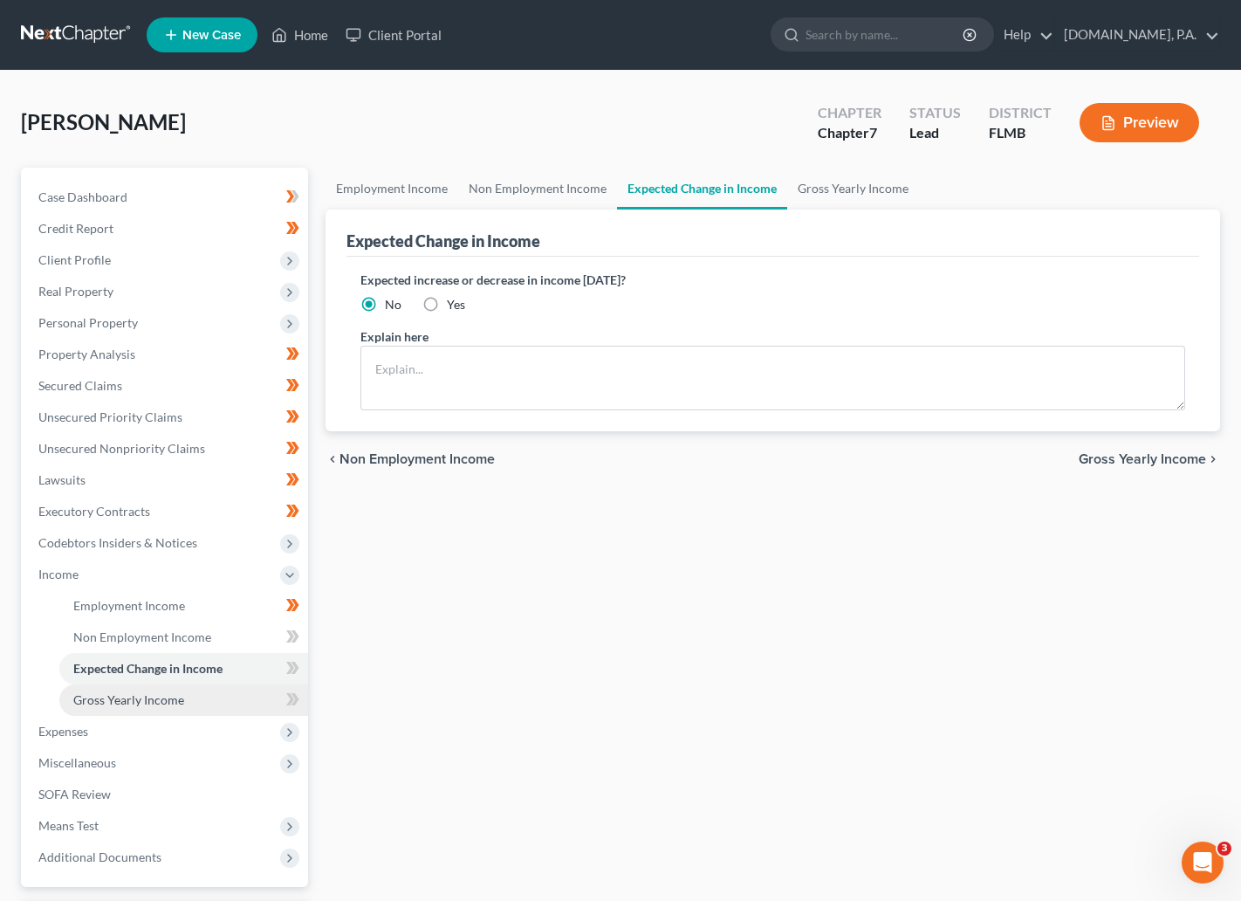
click at [150, 695] on span "Gross Yearly Income" at bounding box center [128, 699] width 111 height 15
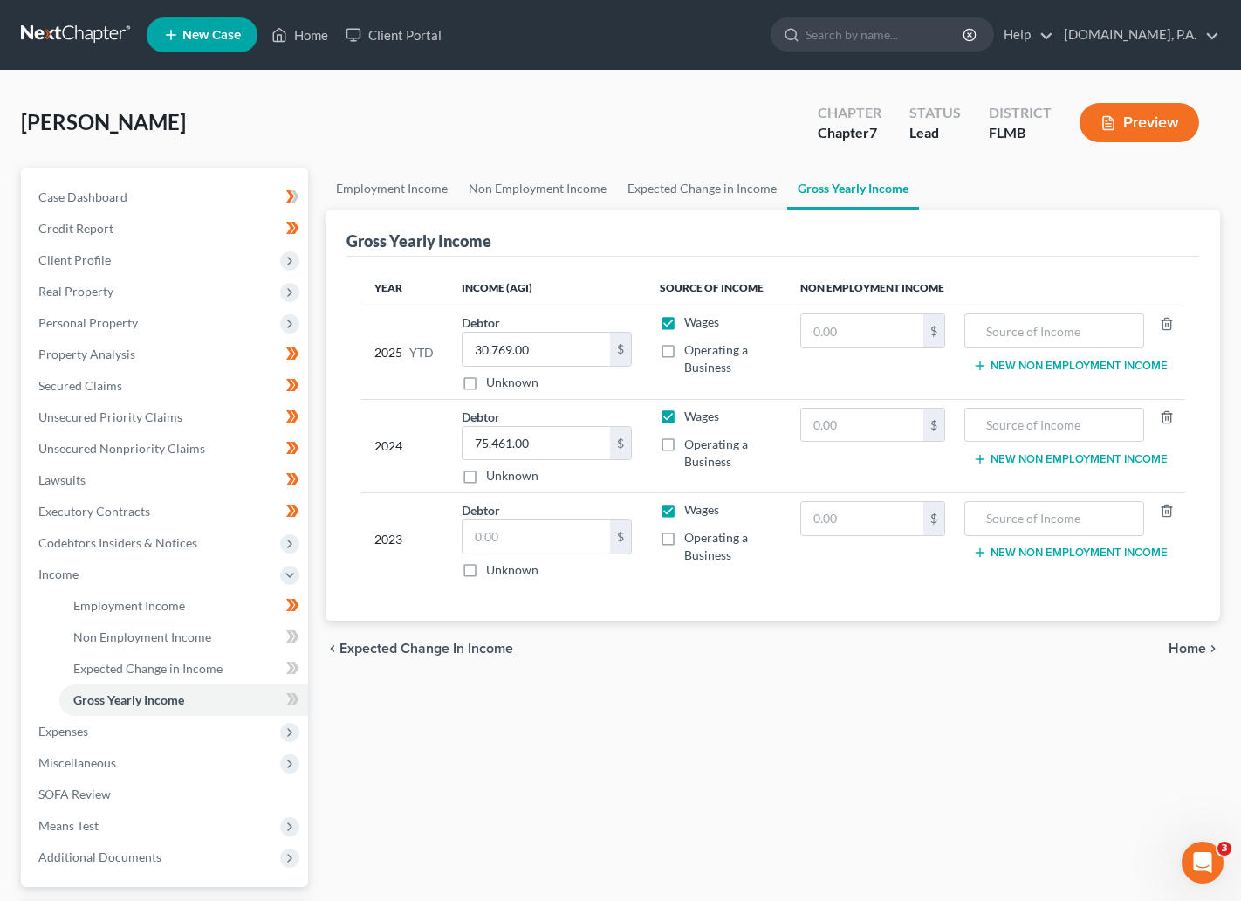
scroll to position [131, 0]
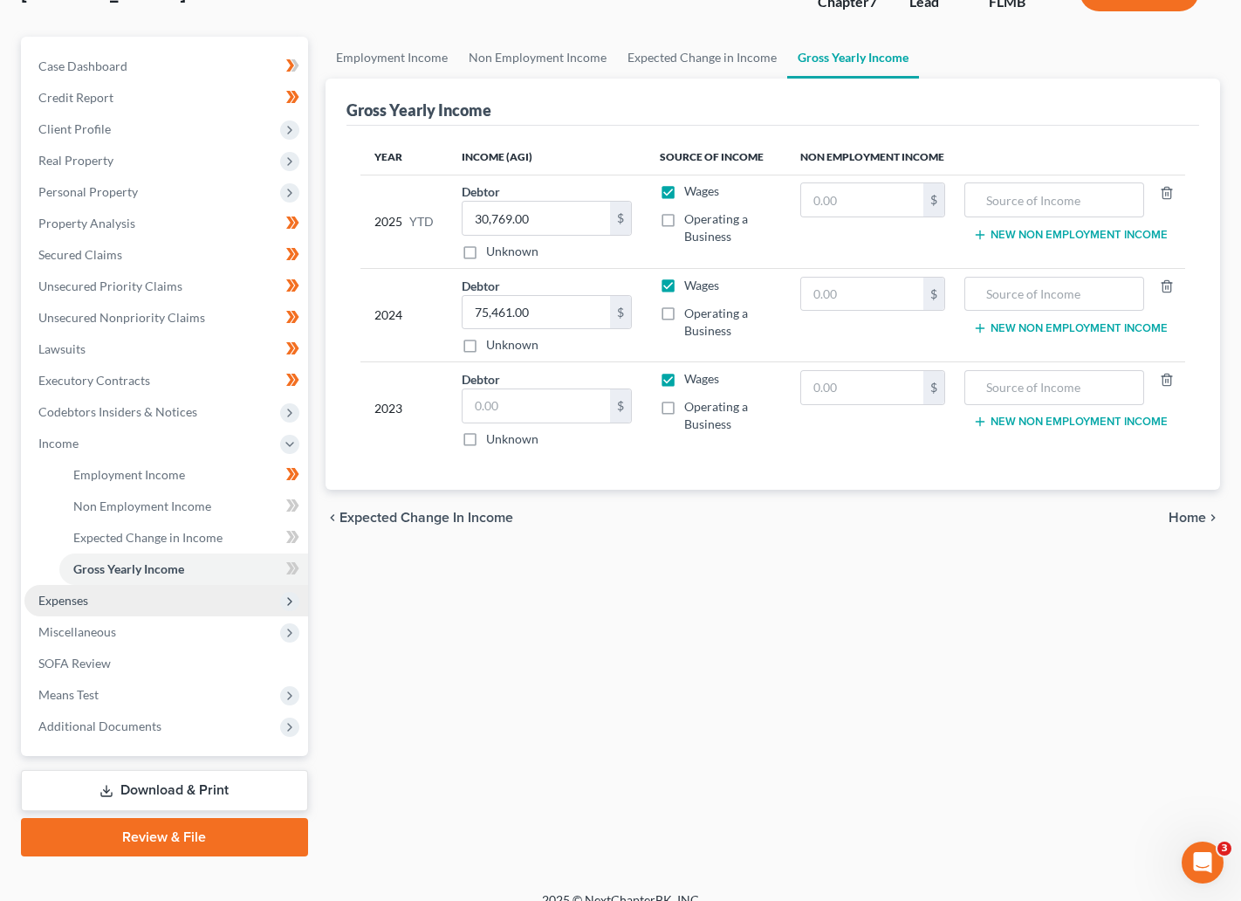
click at [69, 602] on span "Expenses" at bounding box center [63, 600] width 50 height 15
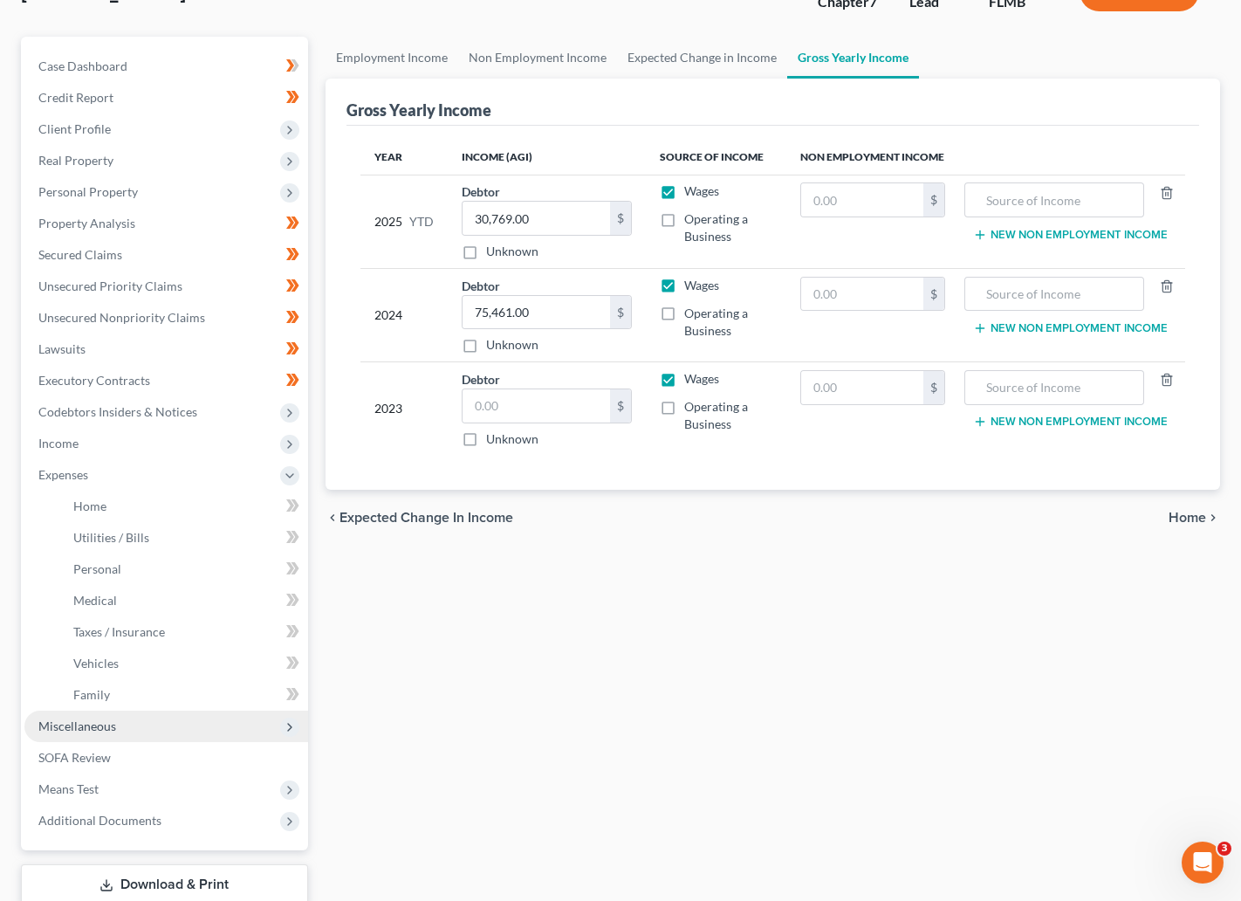
click at [81, 731] on span "Miscellaneous" at bounding box center [77, 725] width 78 height 15
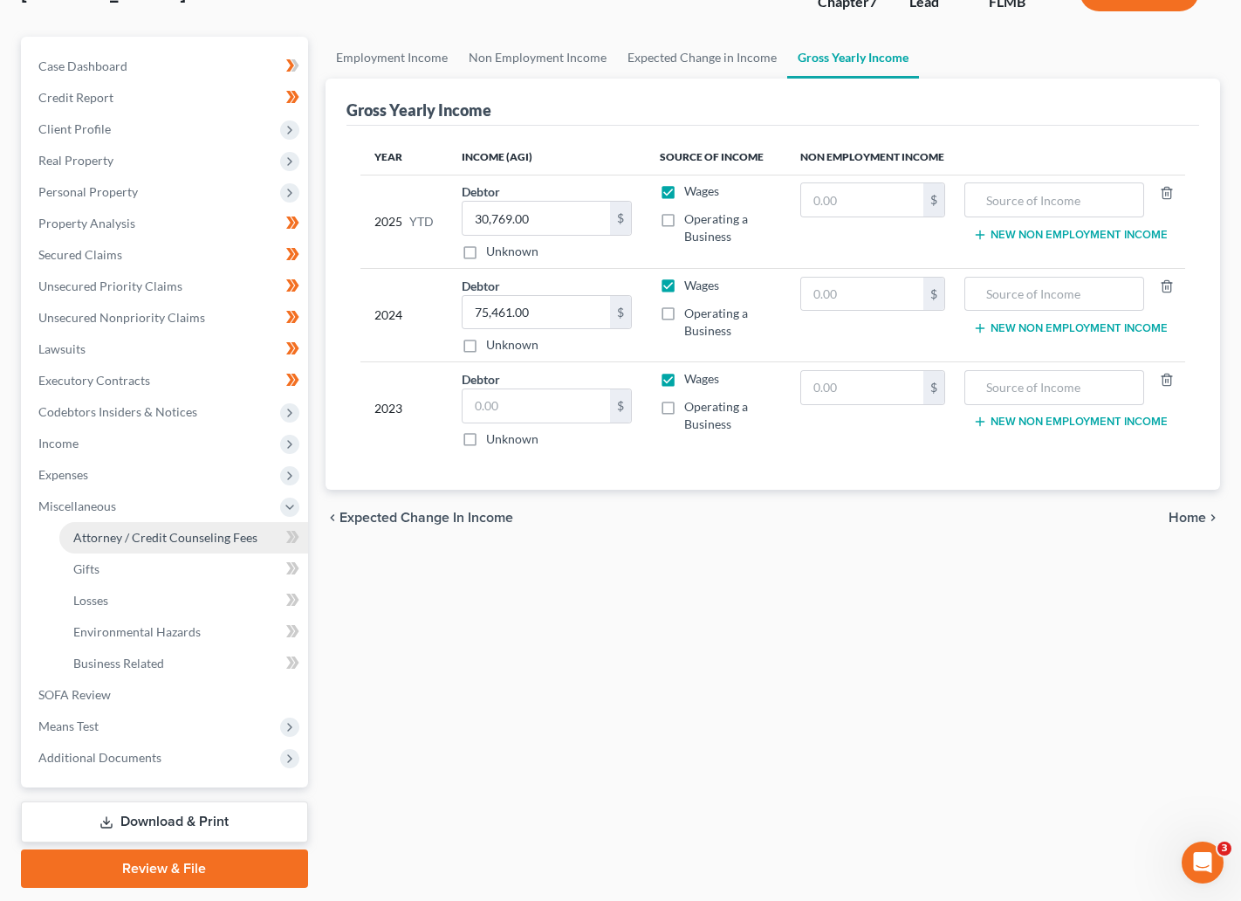
click at [160, 536] on span "Attorney / Credit Counseling Fees" at bounding box center [165, 537] width 184 height 15
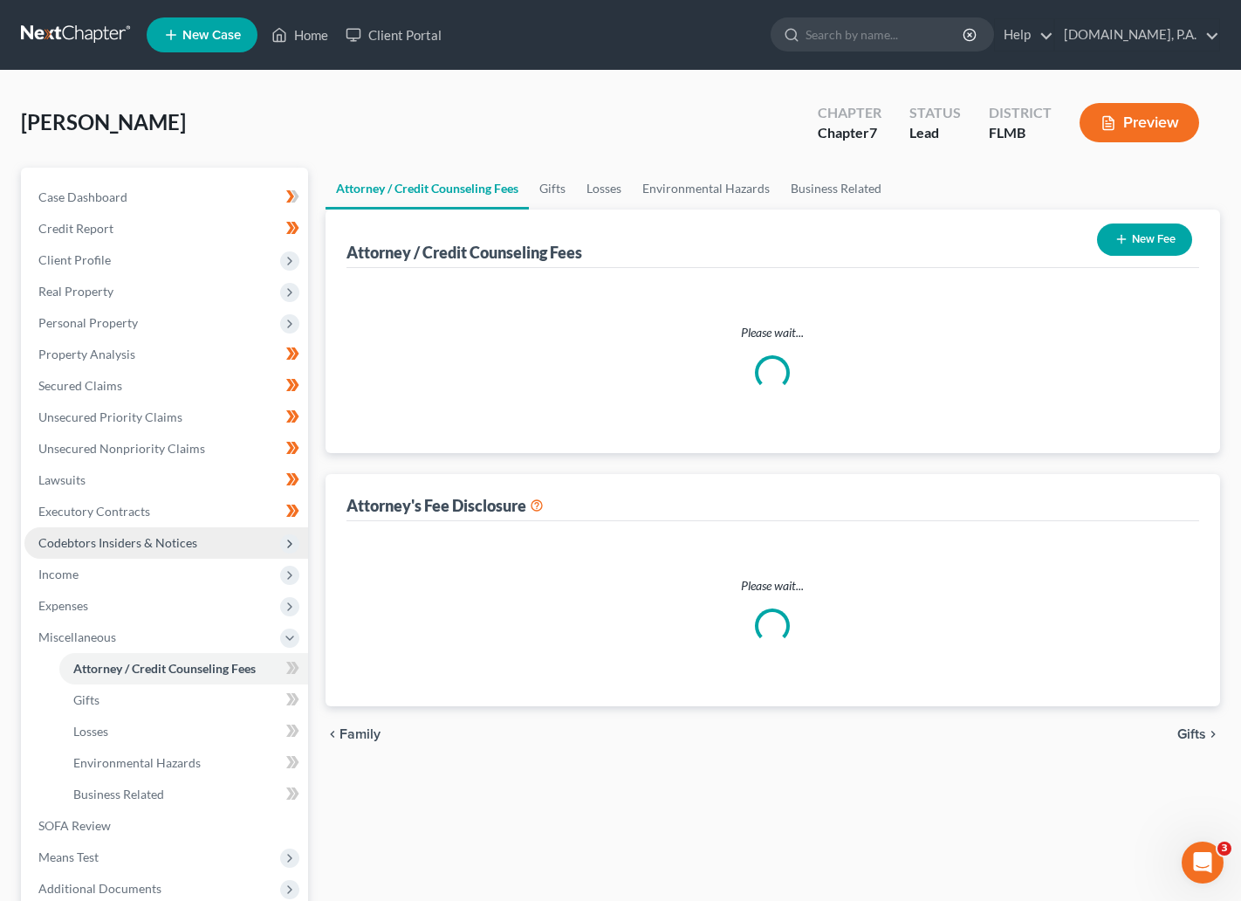
select select "3"
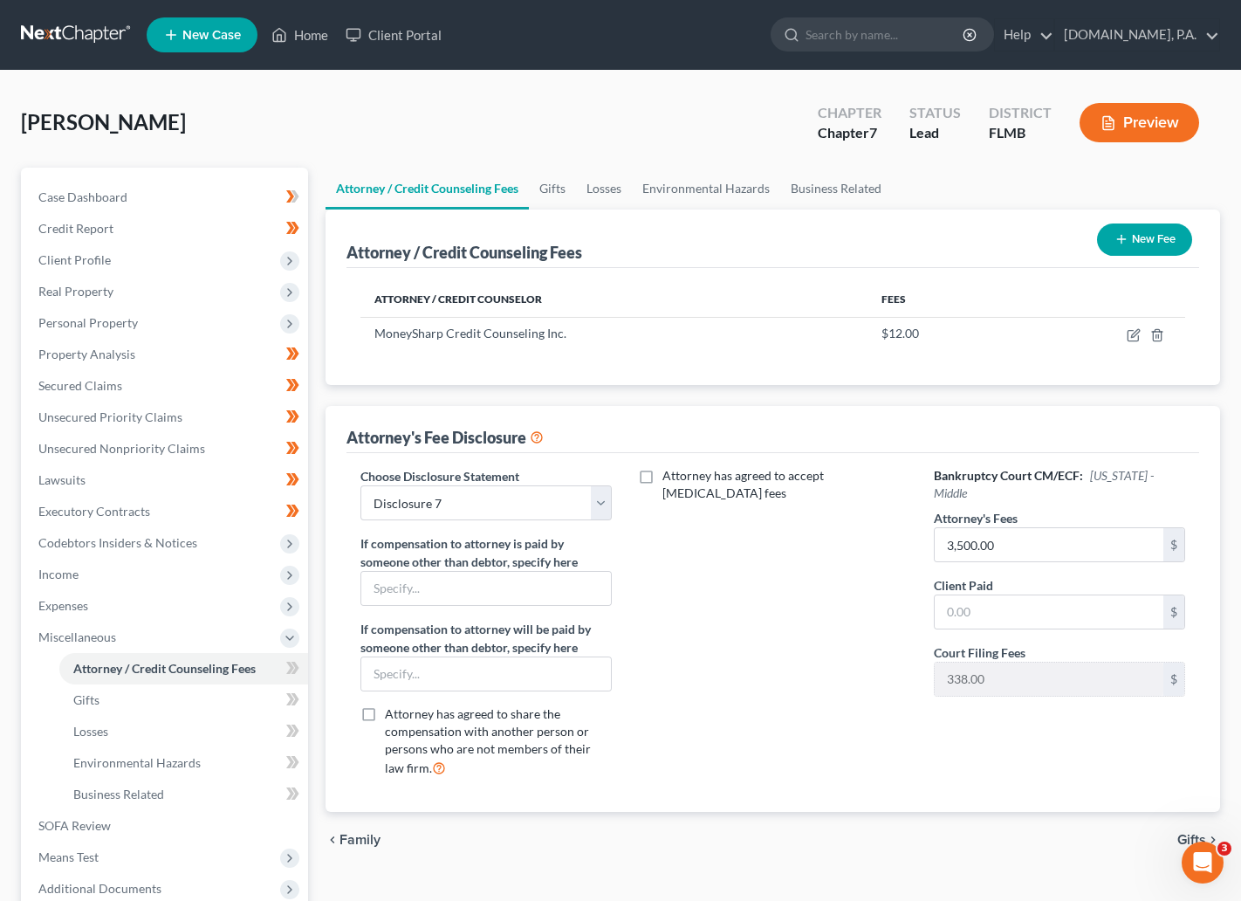
scroll to position [131, 0]
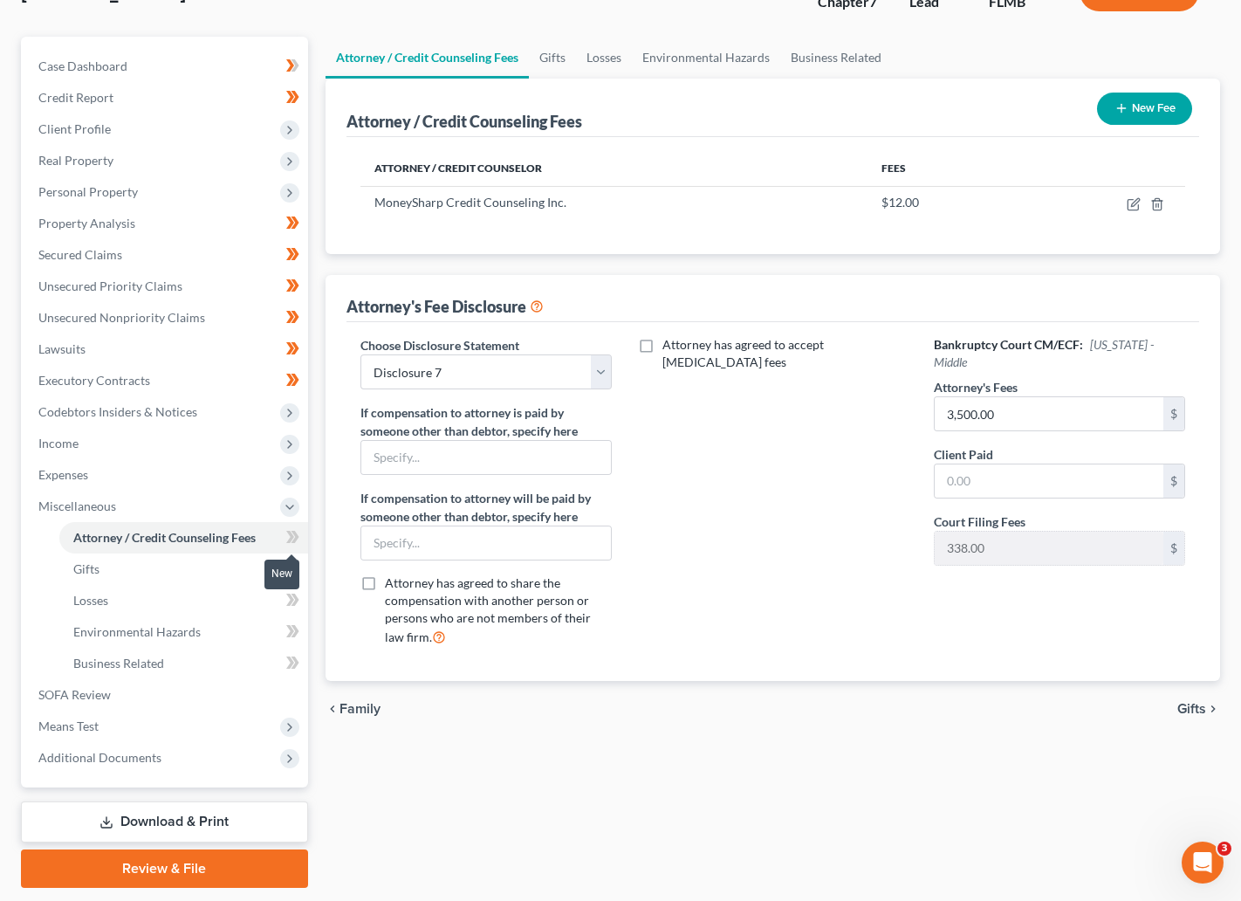
click at [286, 533] on icon at bounding box center [292, 537] width 13 height 22
click at [298, 529] on icon at bounding box center [292, 537] width 13 height 22
click at [96, 567] on span "Gifts" at bounding box center [86, 568] width 26 height 15
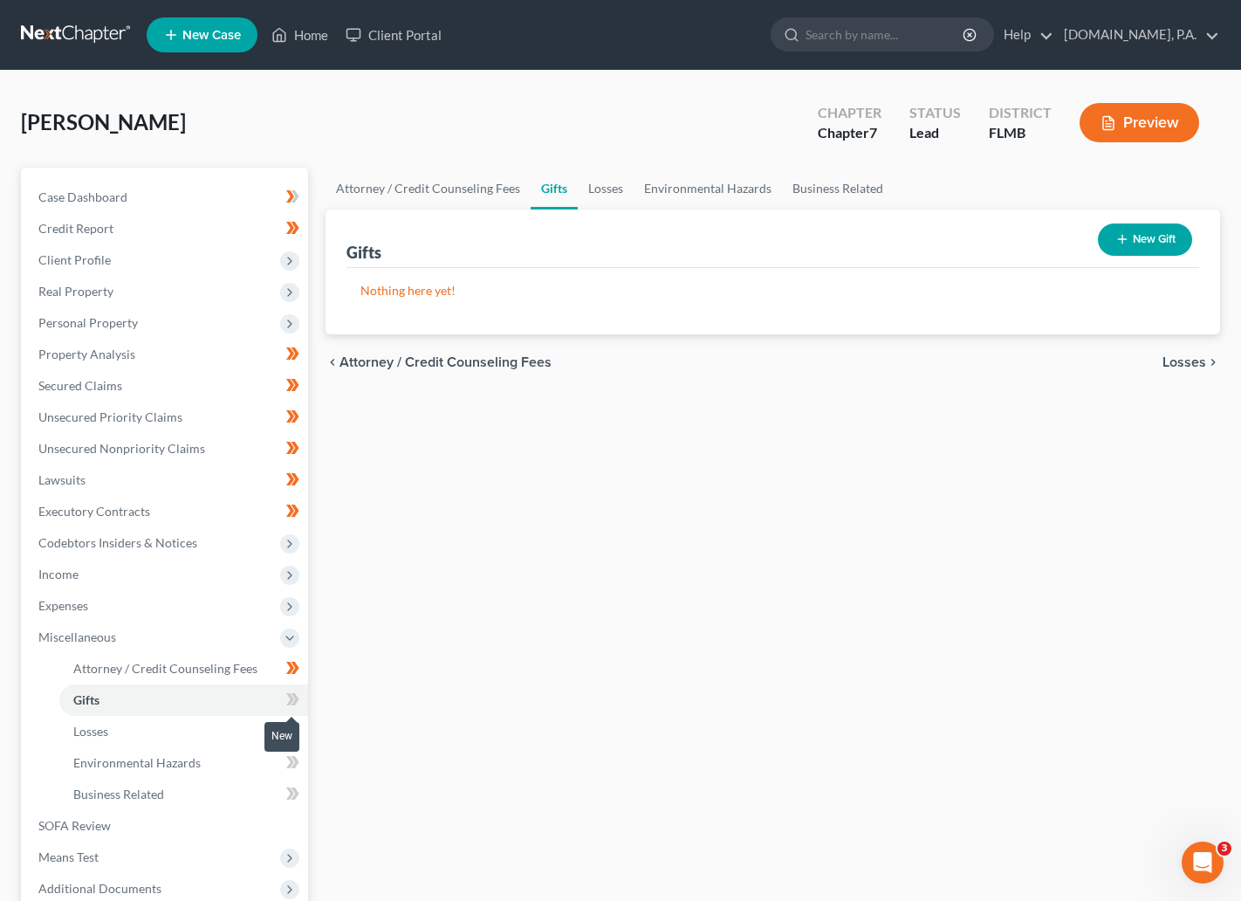
click at [286, 695] on icon at bounding box center [292, 700] width 13 height 22
click at [294, 691] on icon at bounding box center [292, 700] width 13 height 22
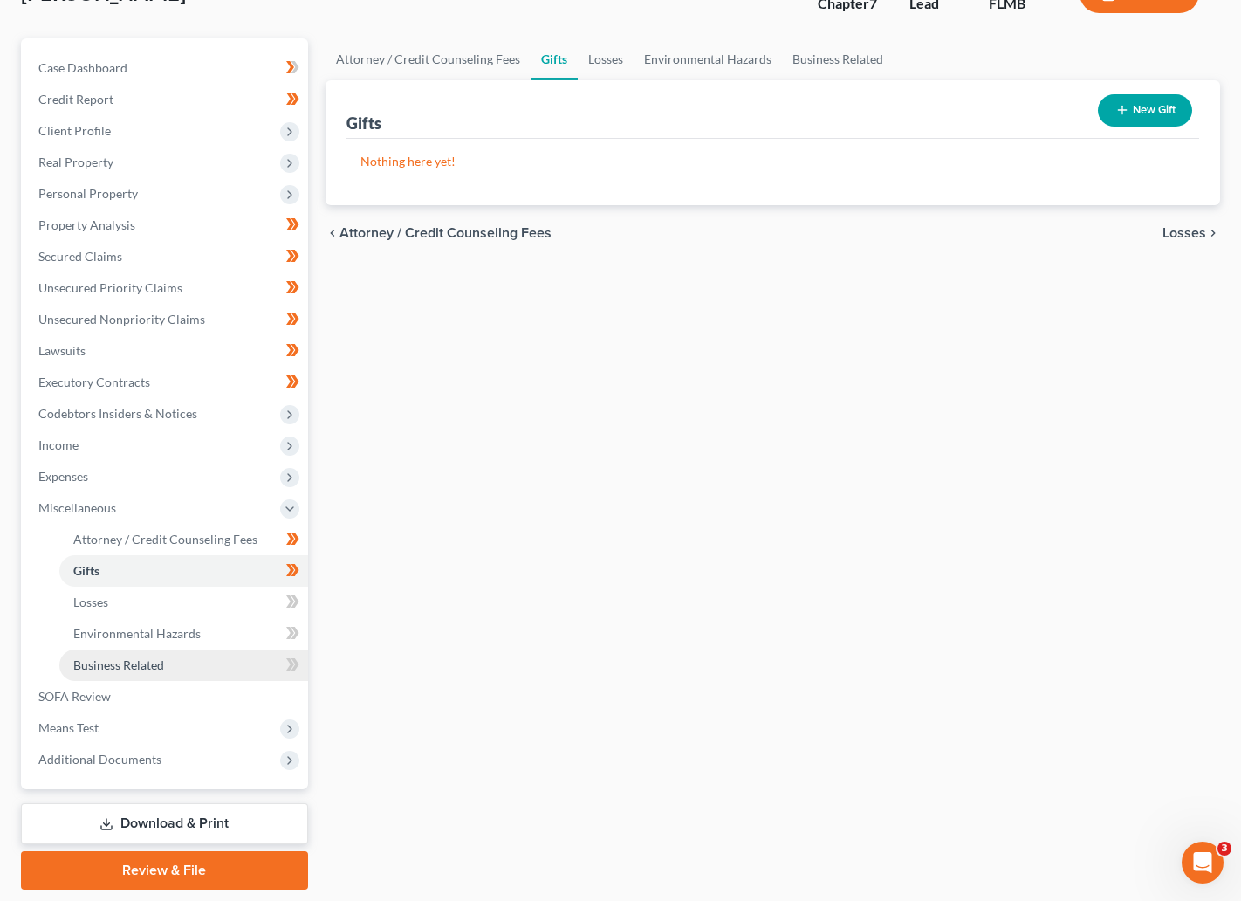
scroll to position [131, 0]
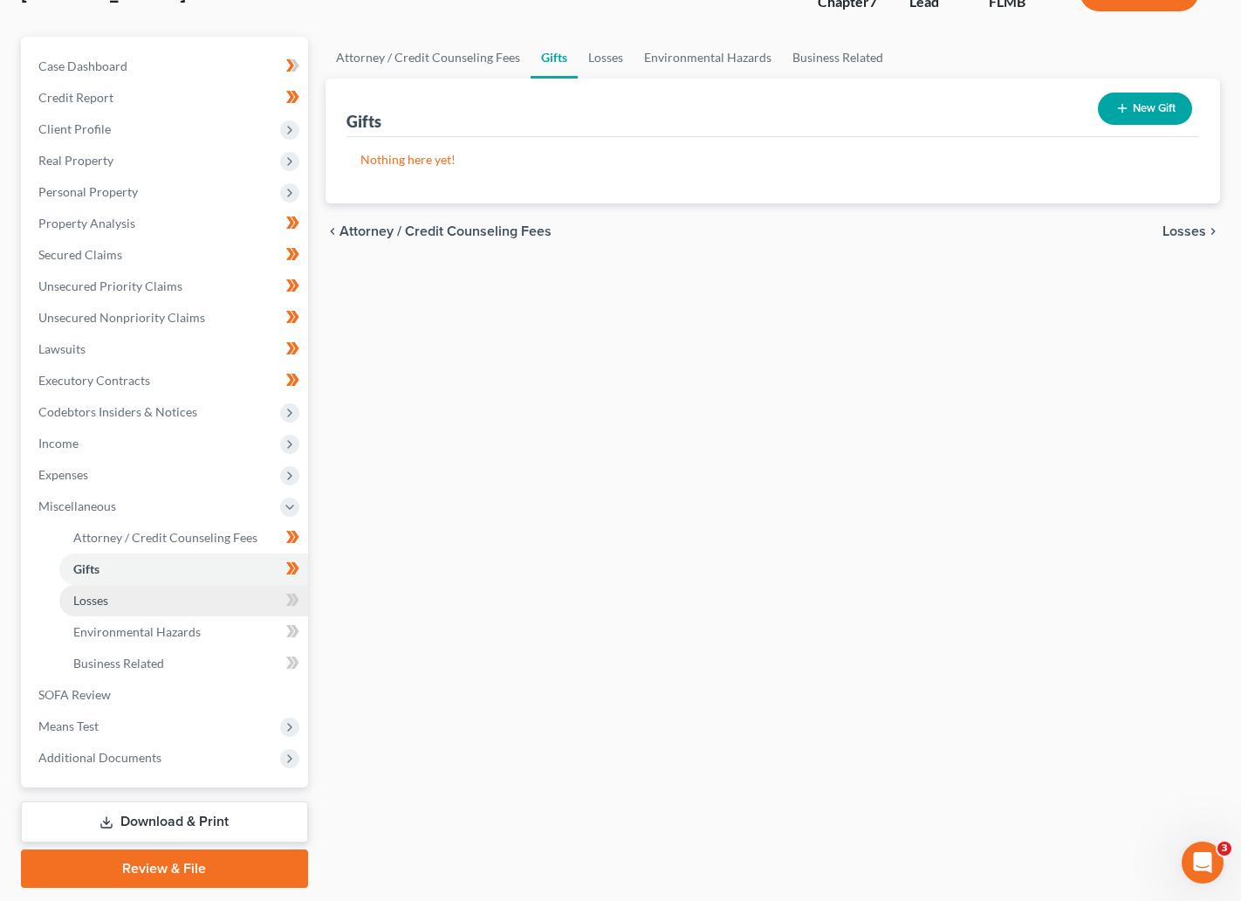
click at [93, 604] on span "Losses" at bounding box center [90, 600] width 35 height 15
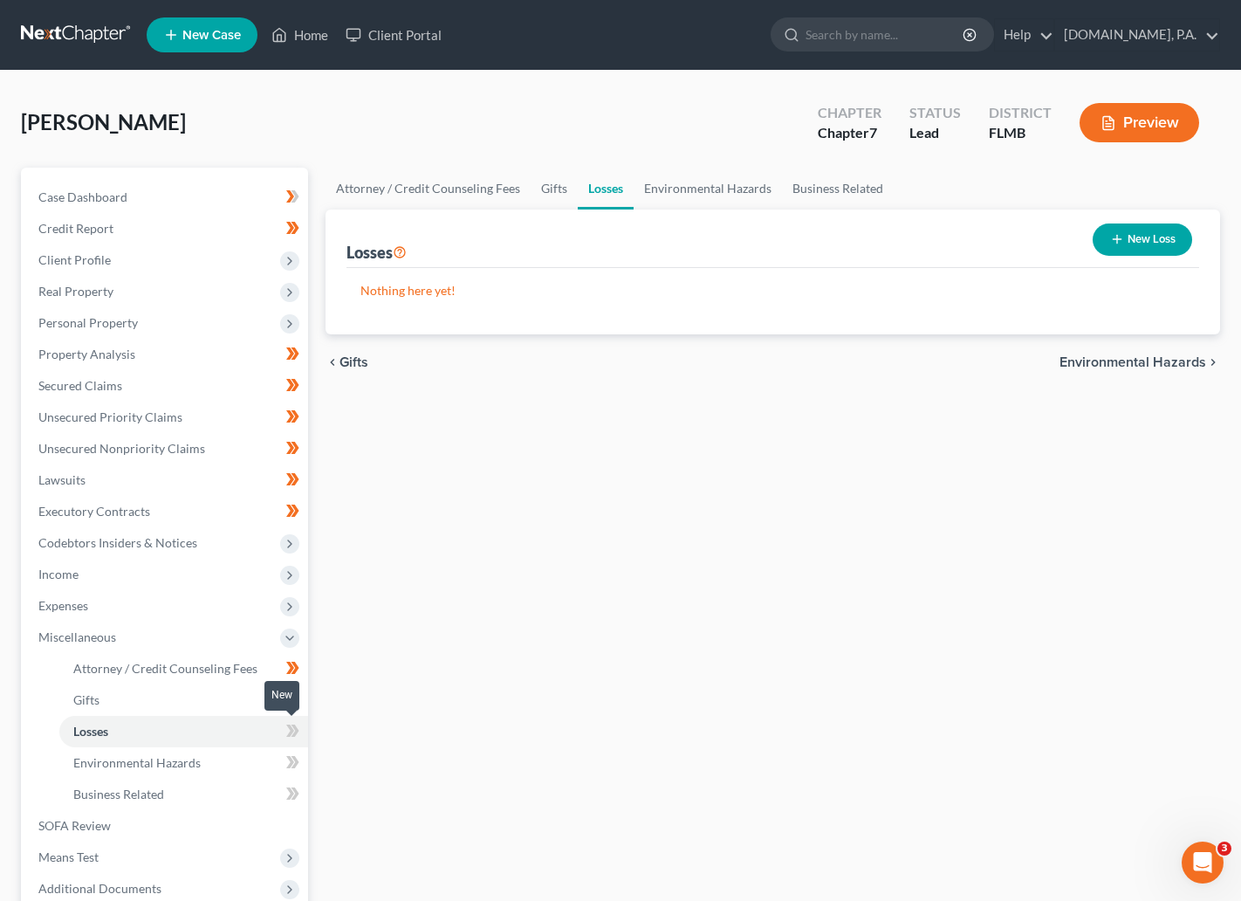
click at [286, 727] on icon at bounding box center [292, 731] width 13 height 22
click at [295, 732] on icon at bounding box center [295, 731] width 8 height 12
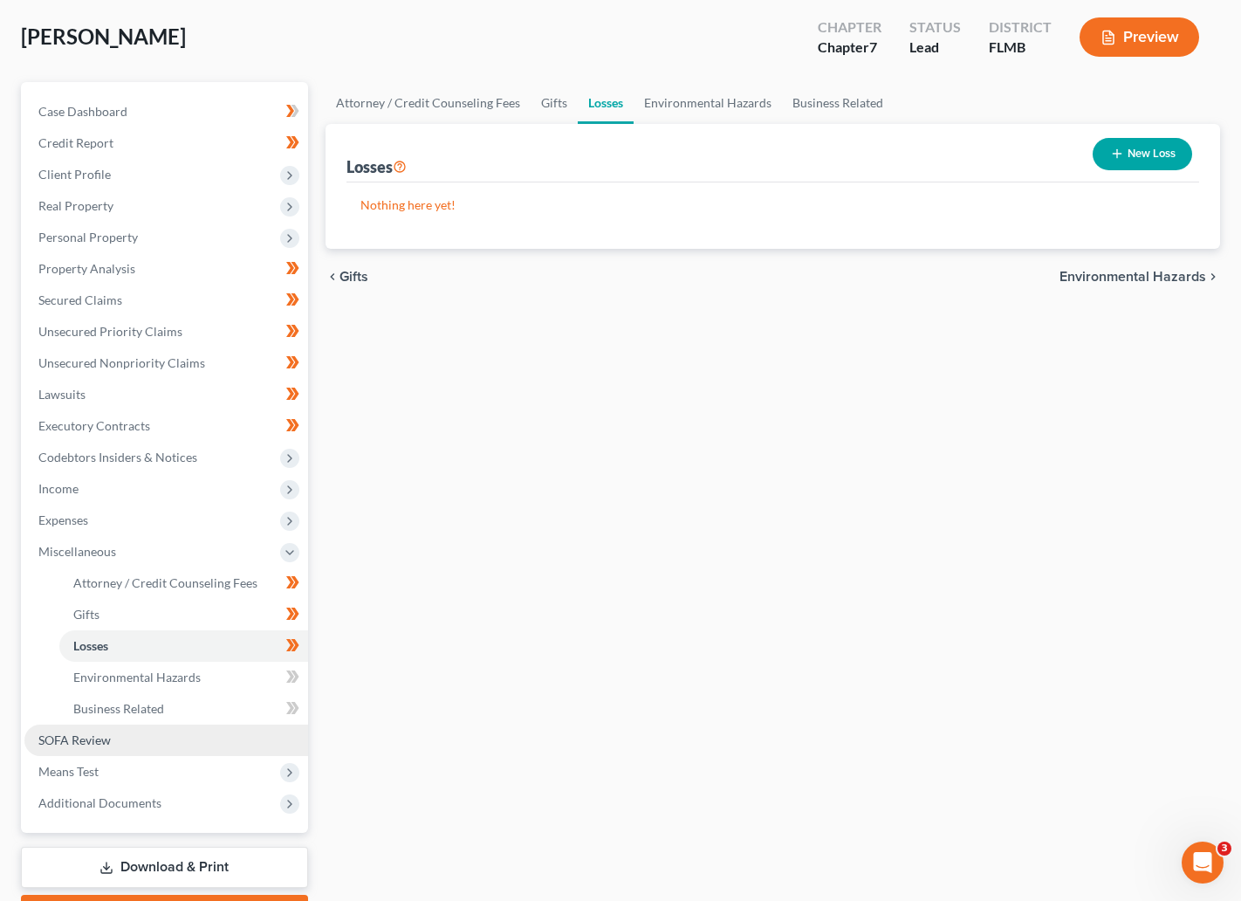
scroll to position [131, 0]
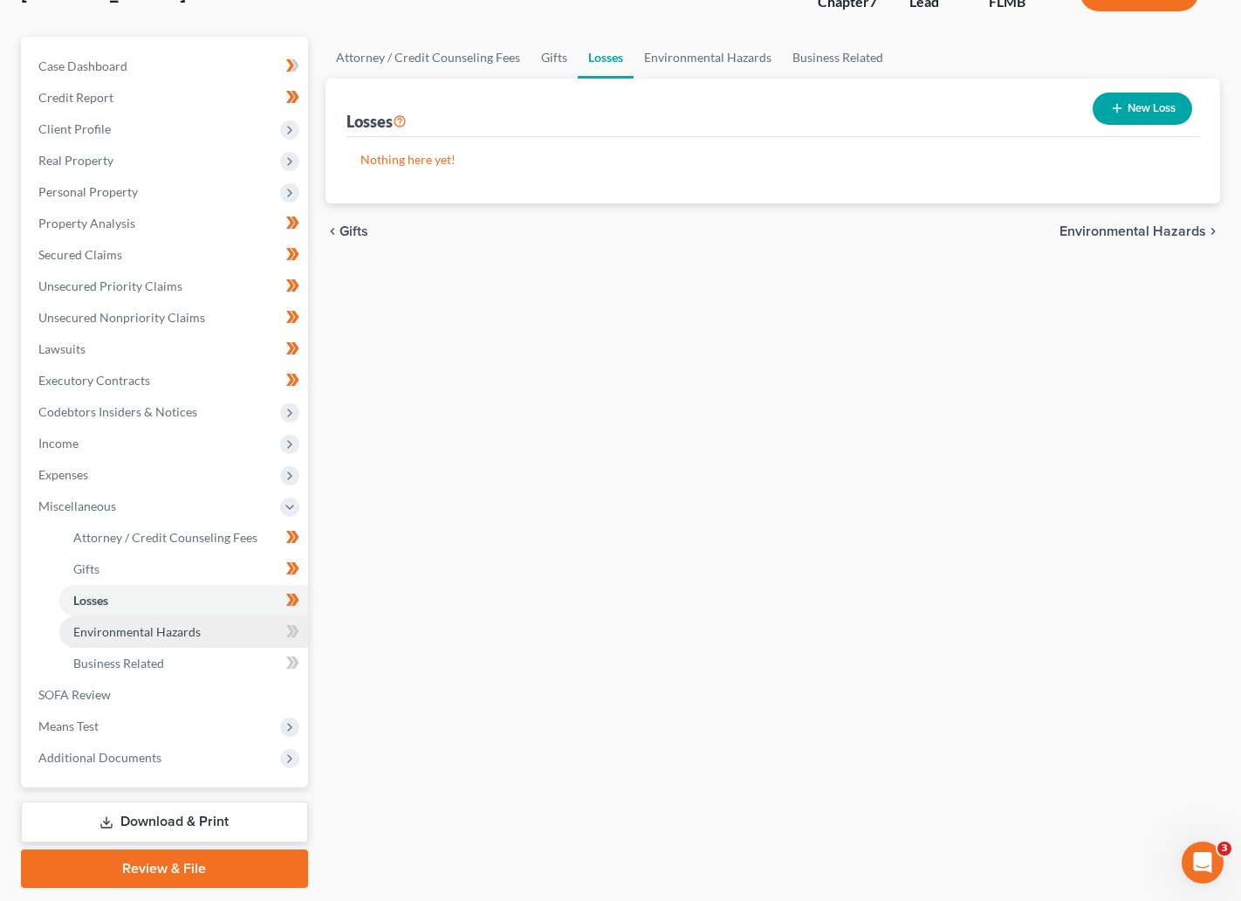
click at [100, 630] on span "Environmental Hazards" at bounding box center [136, 631] width 127 height 15
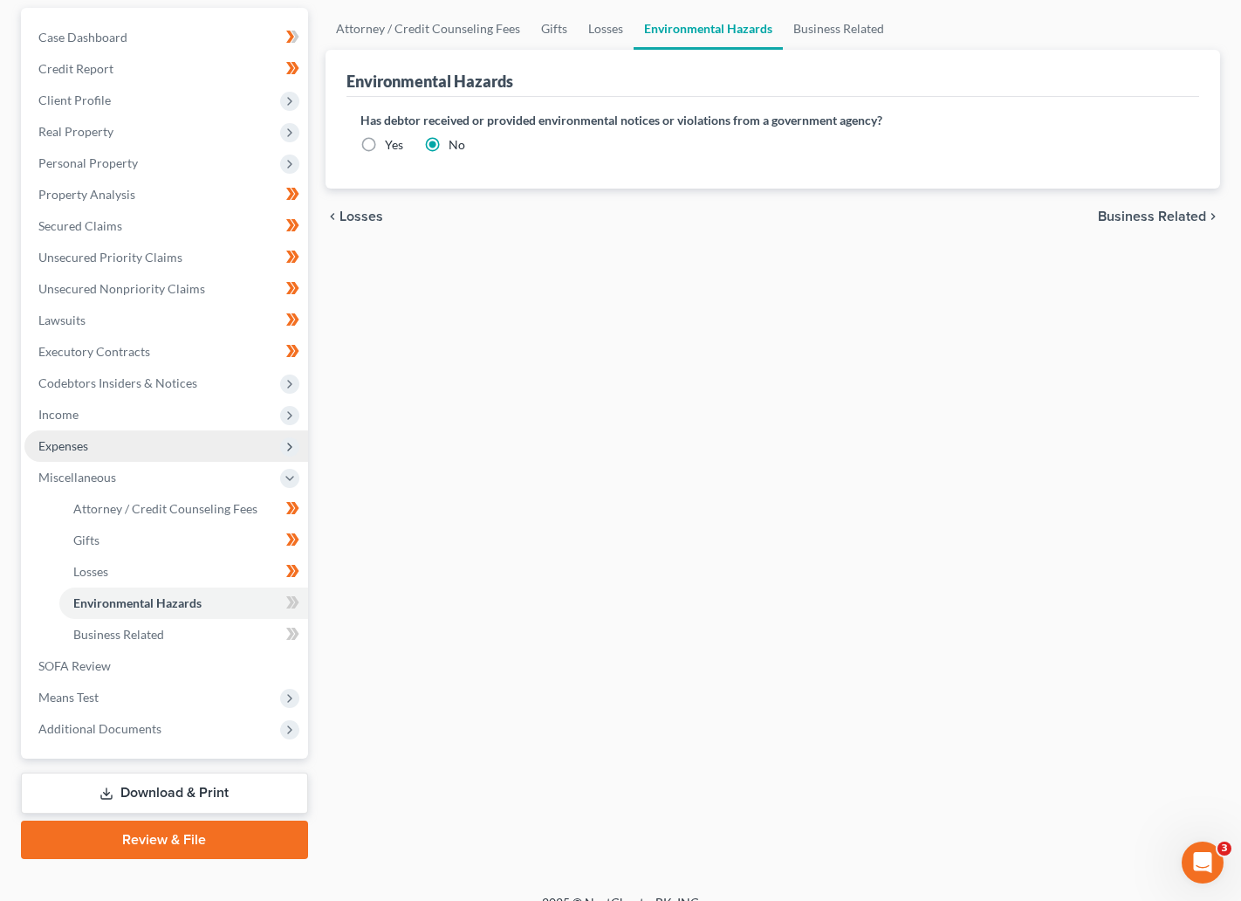
scroll to position [182, 0]
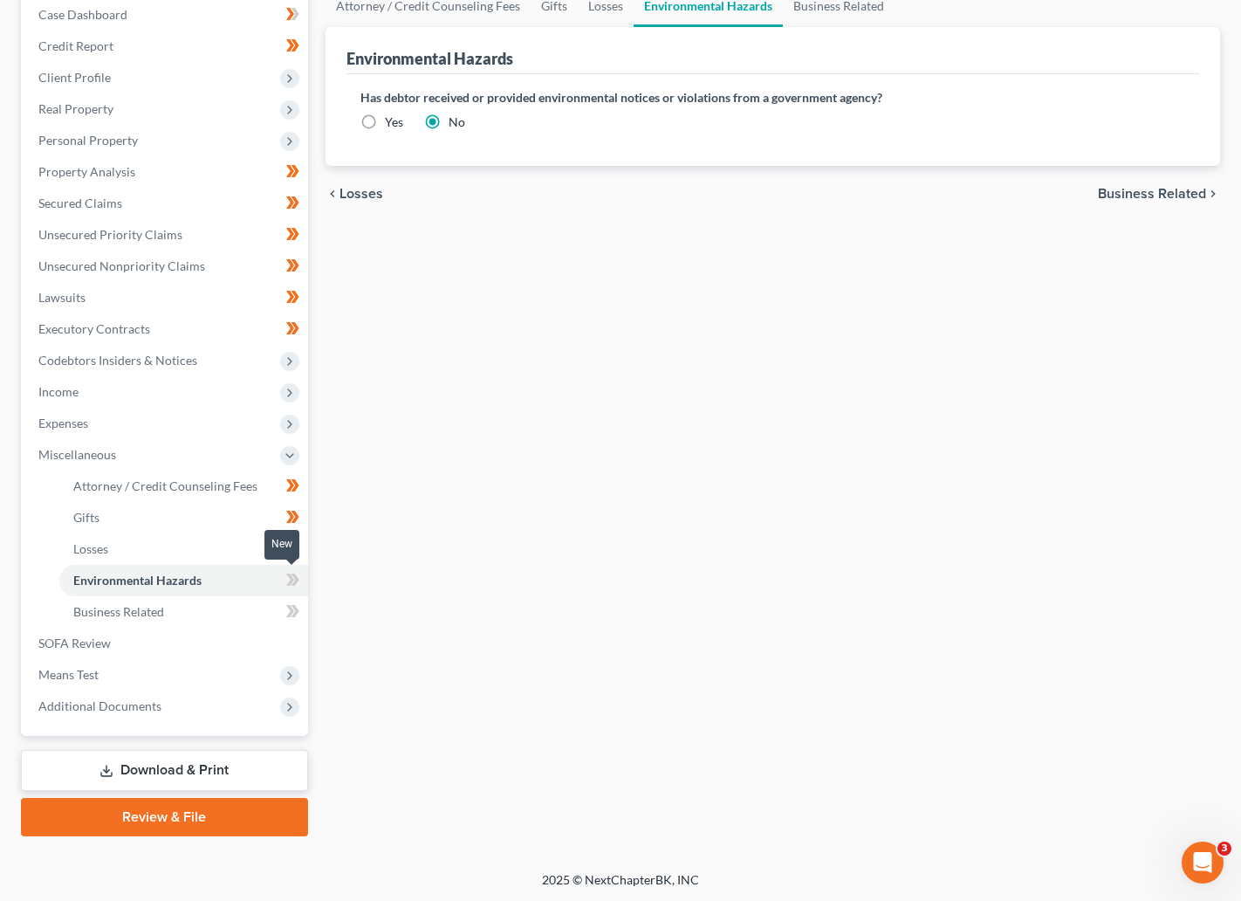
click at [286, 578] on icon at bounding box center [292, 580] width 13 height 22
click at [295, 574] on icon at bounding box center [295, 580] width 8 height 12
click at [107, 607] on span "Business Related" at bounding box center [118, 611] width 91 height 15
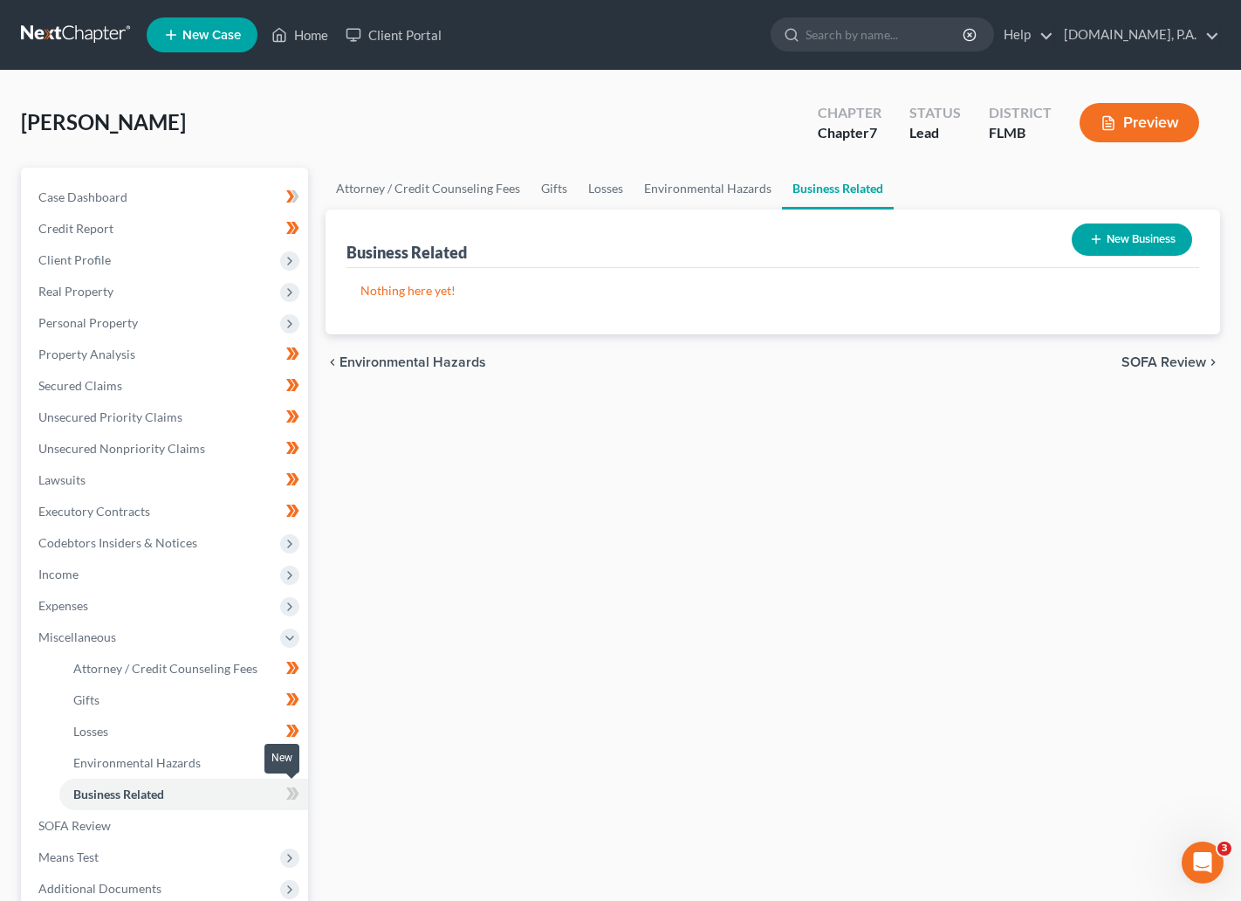
click at [286, 787] on icon at bounding box center [290, 793] width 8 height 12
click at [295, 793] on icon at bounding box center [295, 793] width 8 height 12
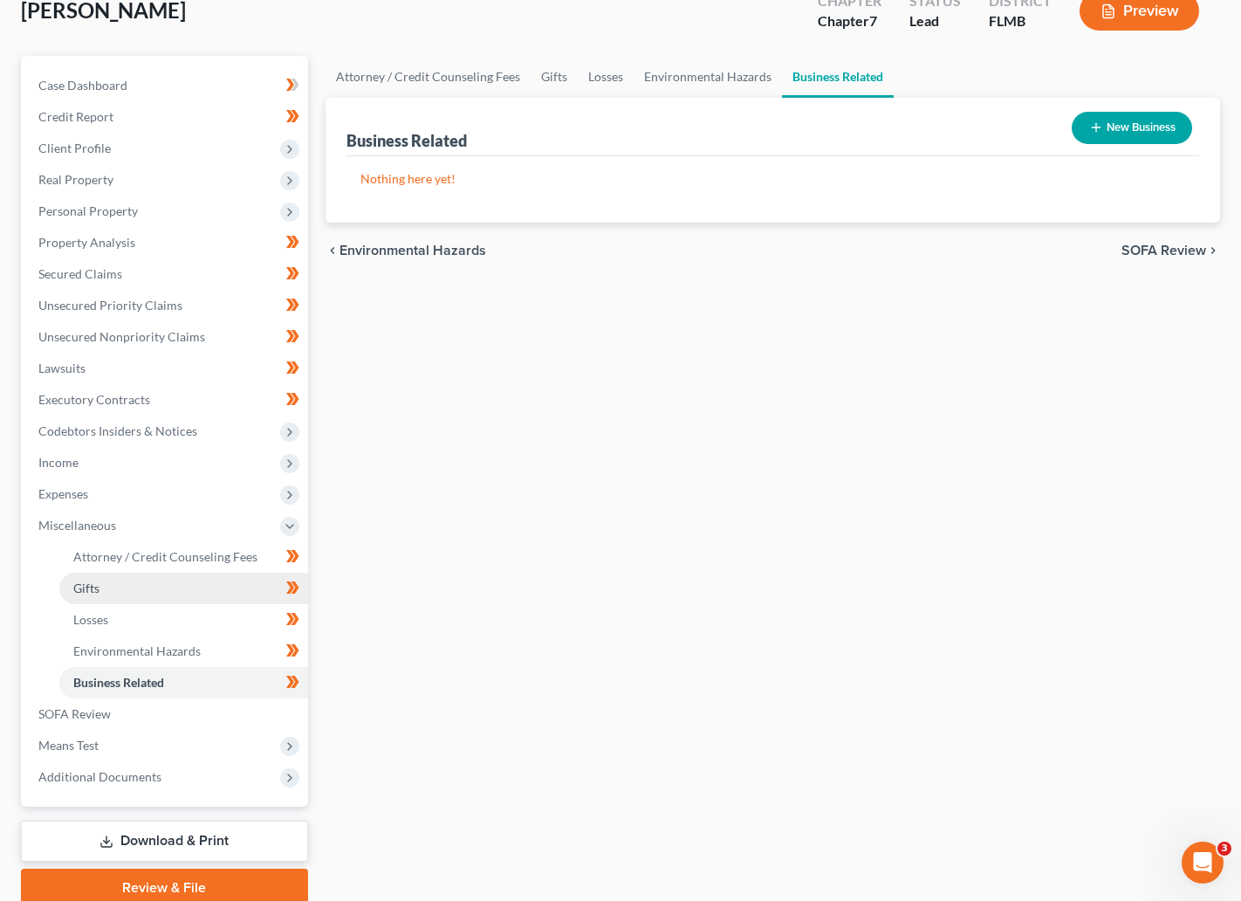
scroll to position [182, 0]
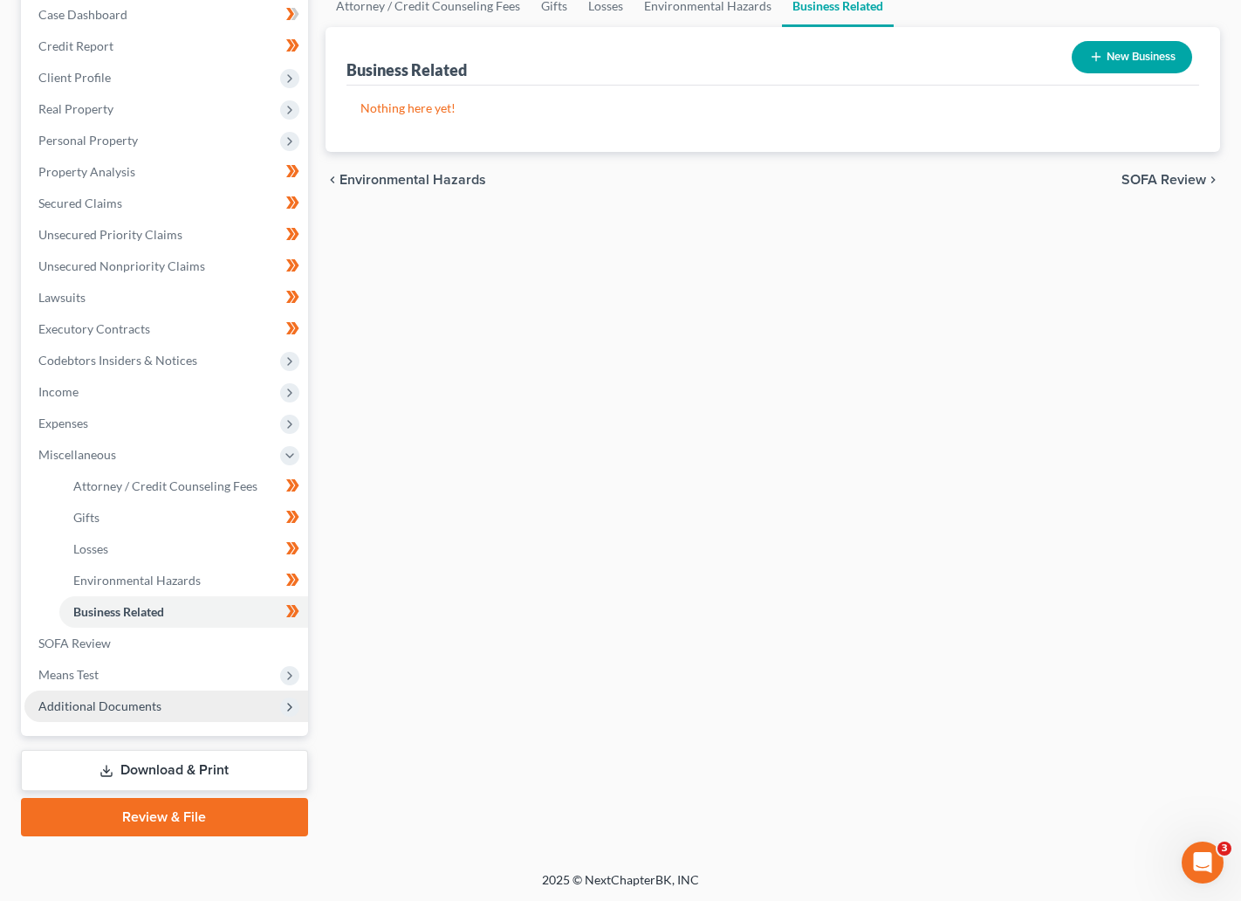
click at [113, 705] on span "Additional Documents" at bounding box center [99, 705] width 123 height 15
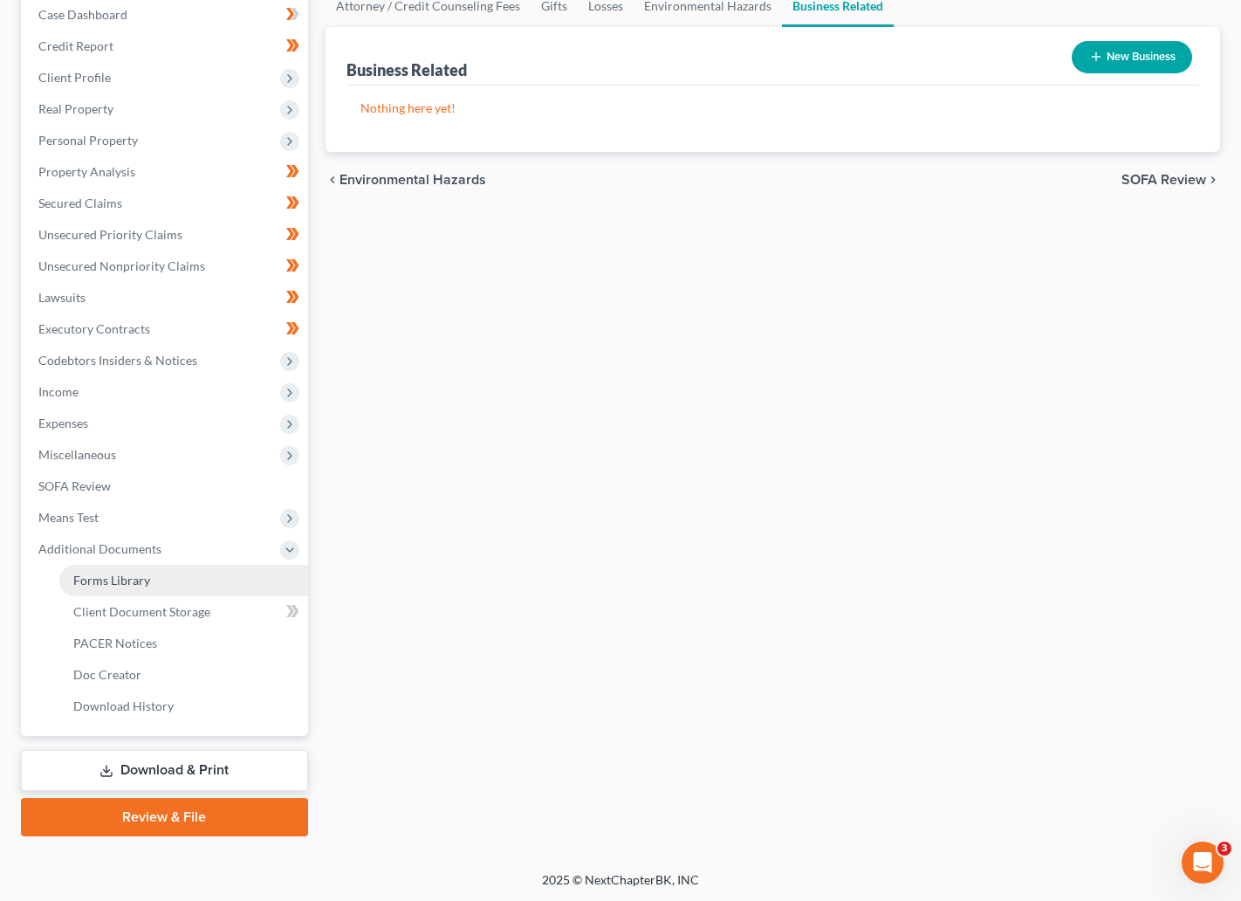
click at [134, 579] on span "Forms Library" at bounding box center [111, 580] width 77 height 15
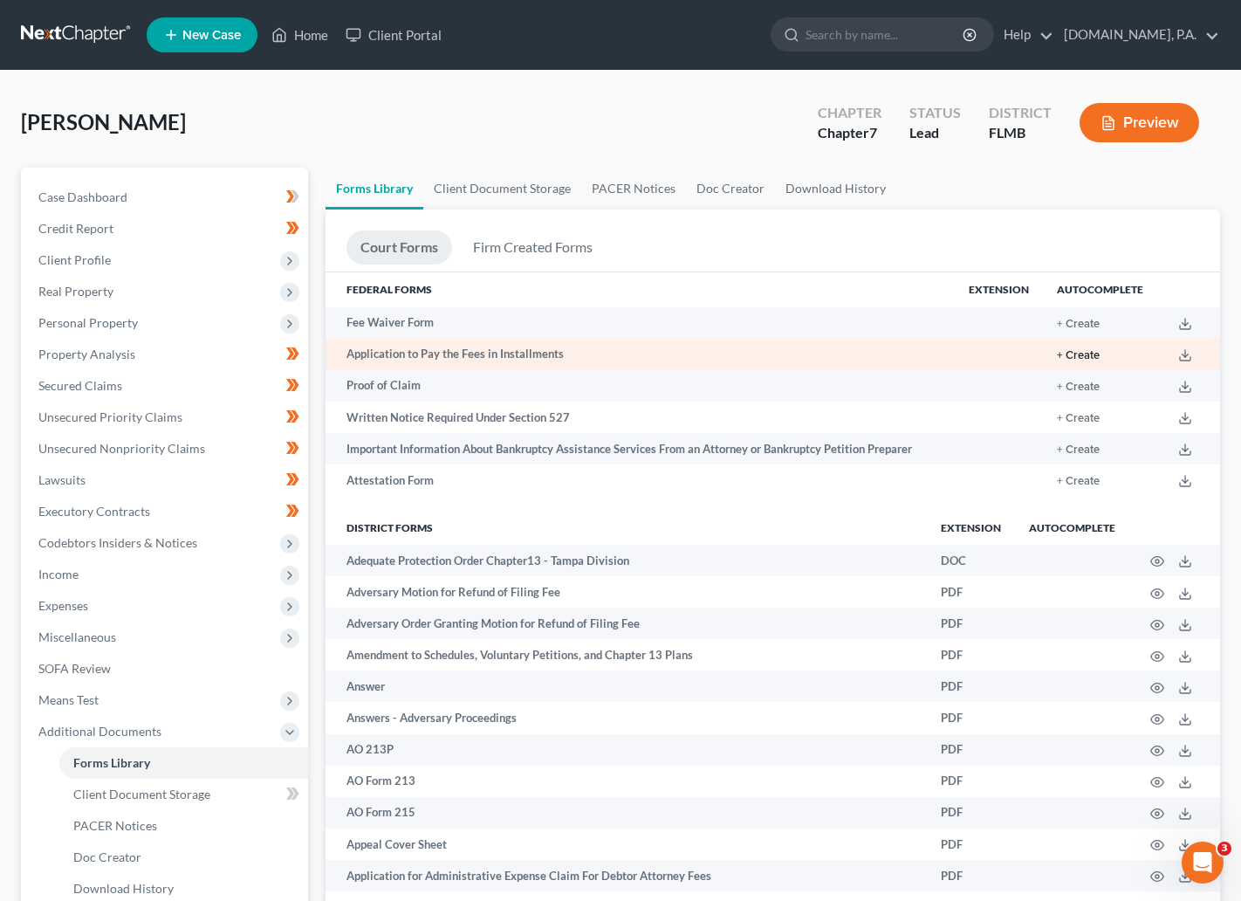
click at [1086, 353] on button "+ Create" at bounding box center [1078, 355] width 43 height 11
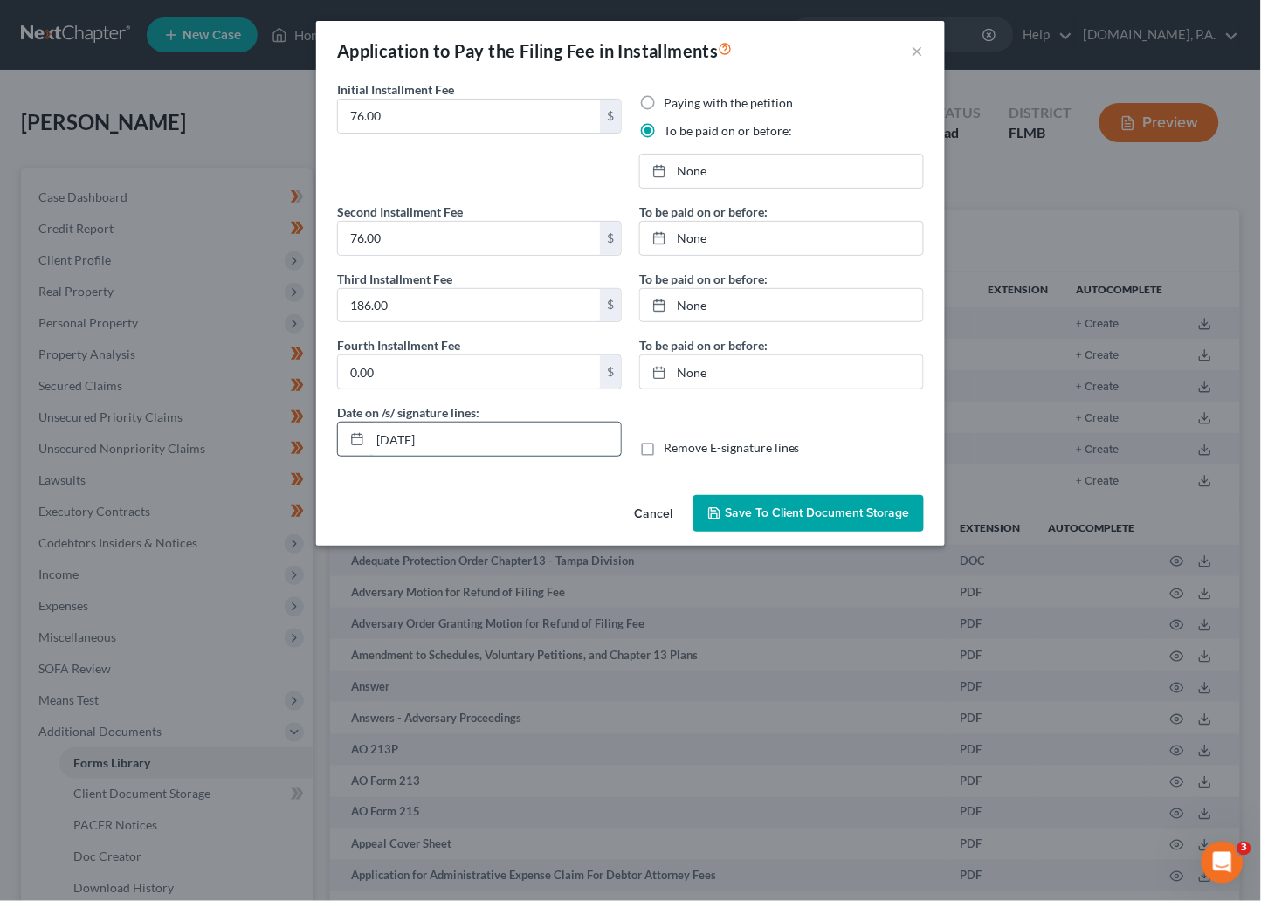
click at [504, 436] on input "[DATE]" at bounding box center [495, 439] width 251 height 33
type input "[DATE]"
click at [705, 175] on link "[DATE]" at bounding box center [781, 171] width 283 height 33
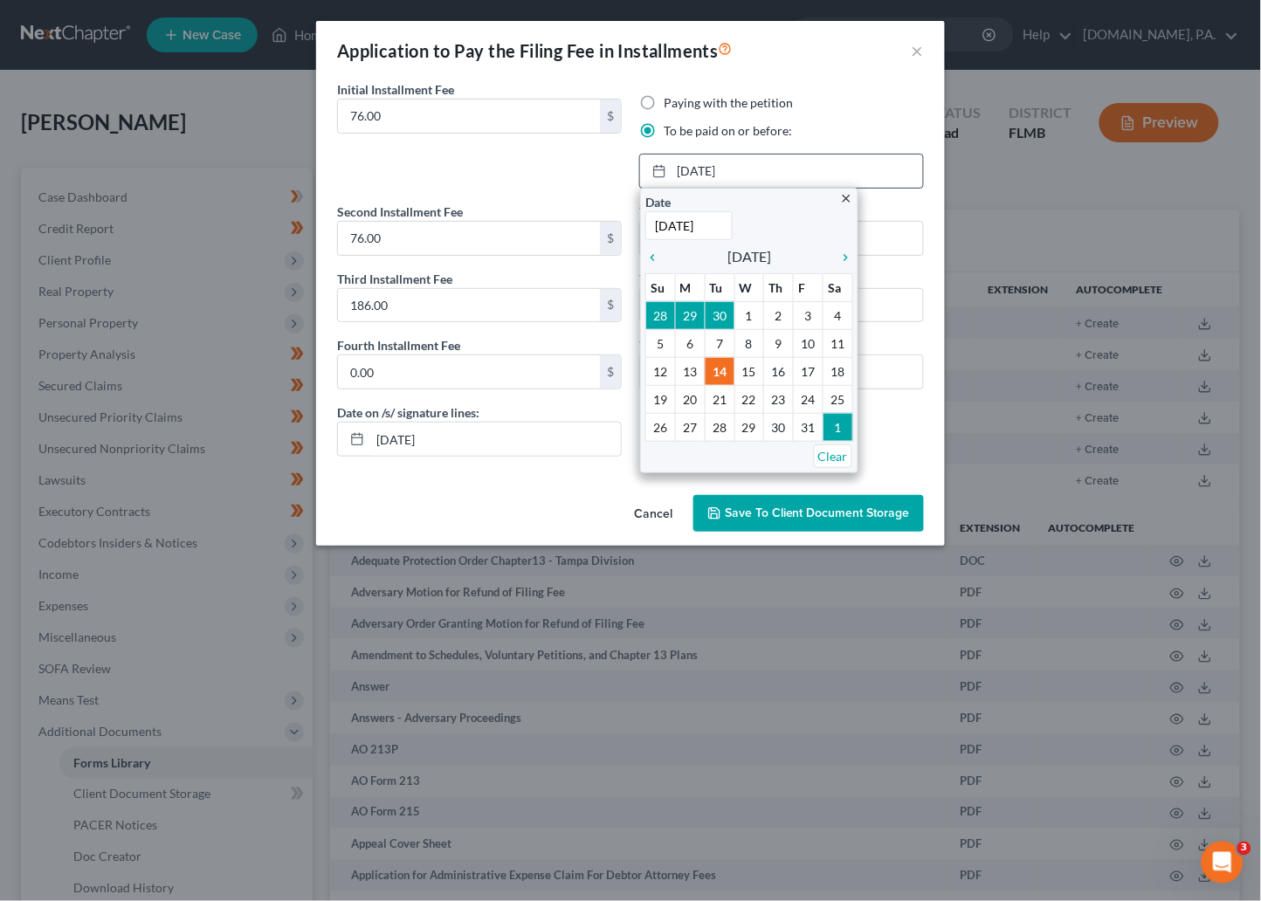
click at [853, 254] on div "close Date [DATE] Time 12:00 AM chevron_left [DATE] chevron_right Su M Tu W Th …" at bounding box center [749, 330] width 218 height 285
click at [840, 256] on icon "chevron_right" at bounding box center [841, 258] width 23 height 14
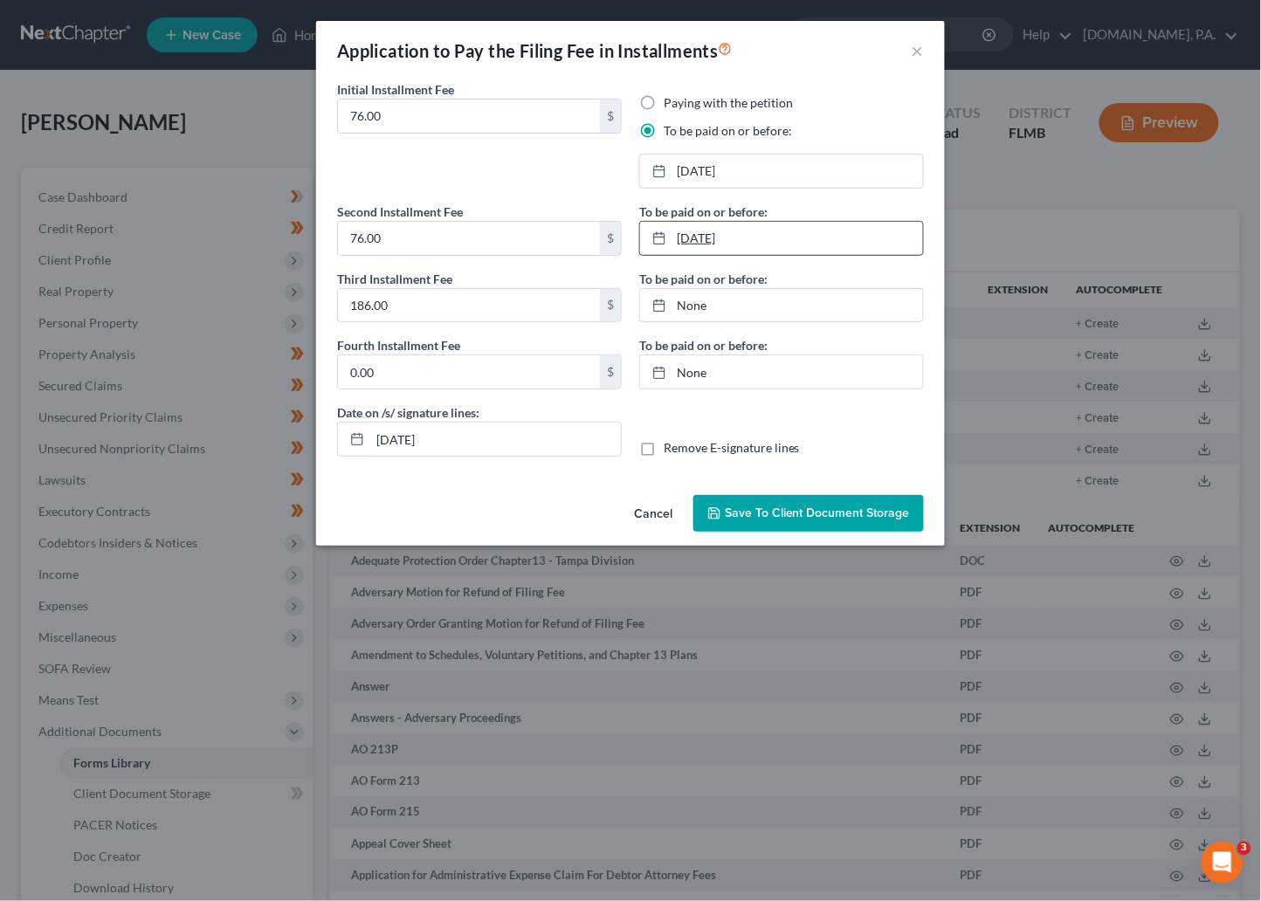
click at [701, 243] on link "[DATE]" at bounding box center [781, 238] width 283 height 33
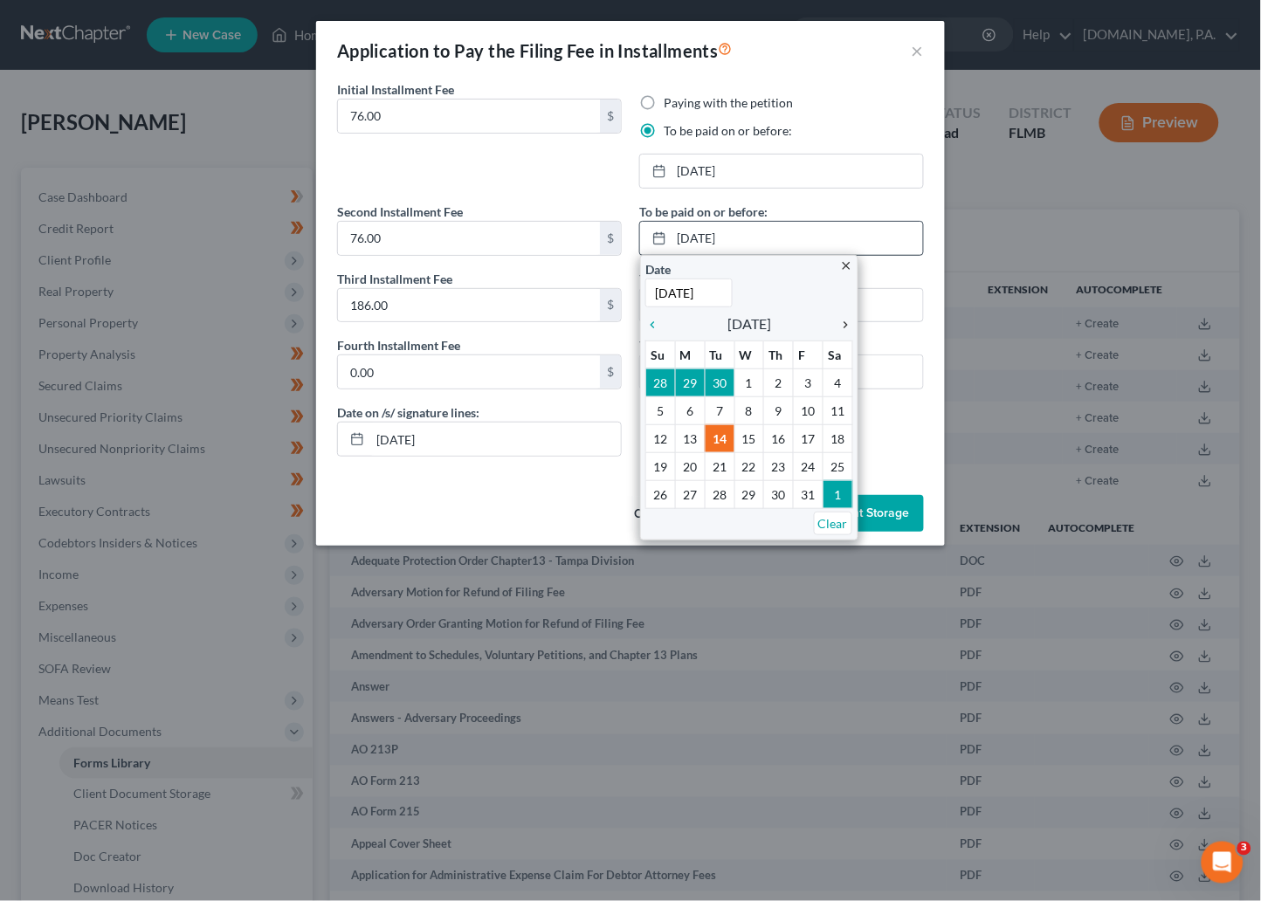
click at [847, 330] on icon "chevron_right" at bounding box center [841, 325] width 23 height 14
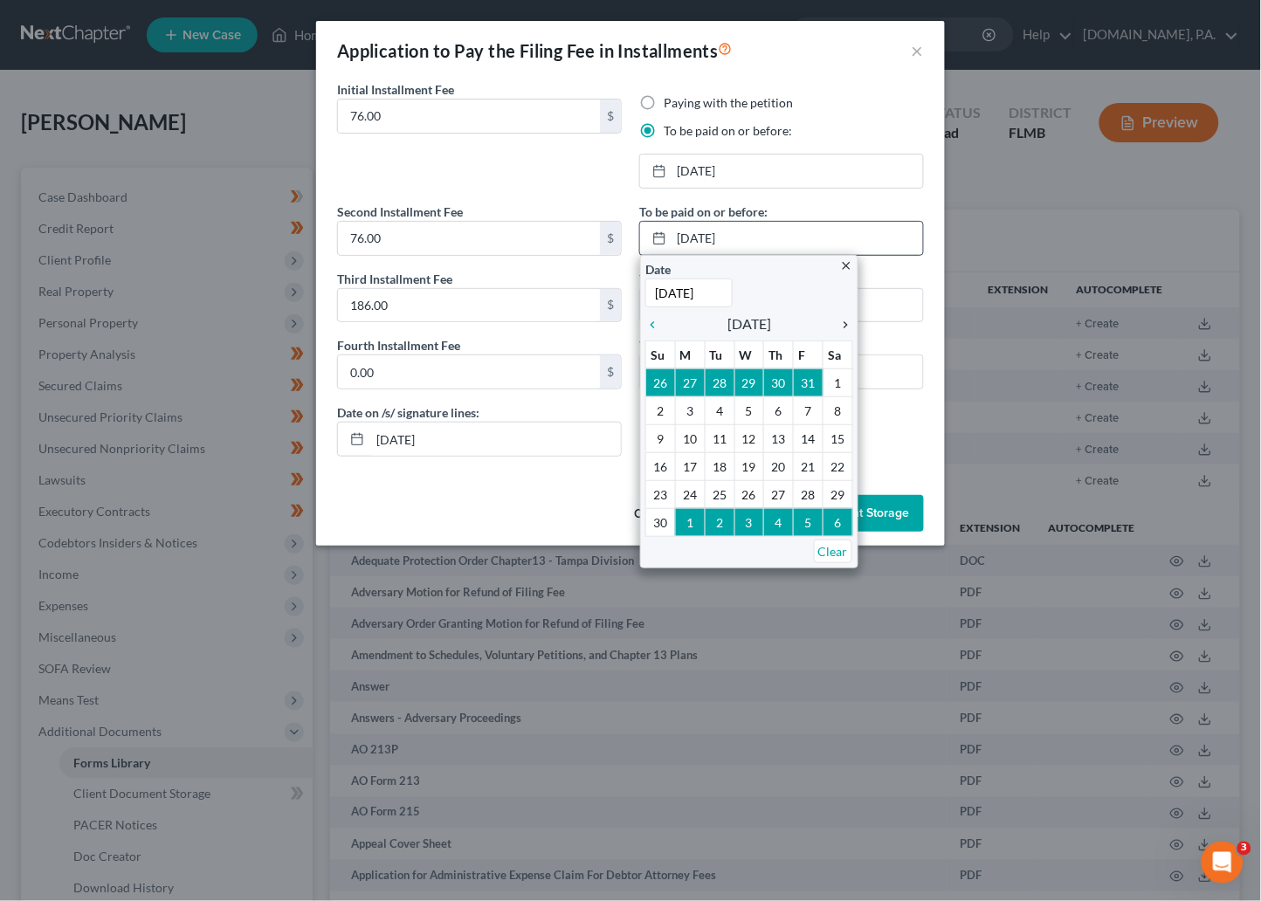
click at [847, 330] on icon "chevron_right" at bounding box center [841, 325] width 23 height 14
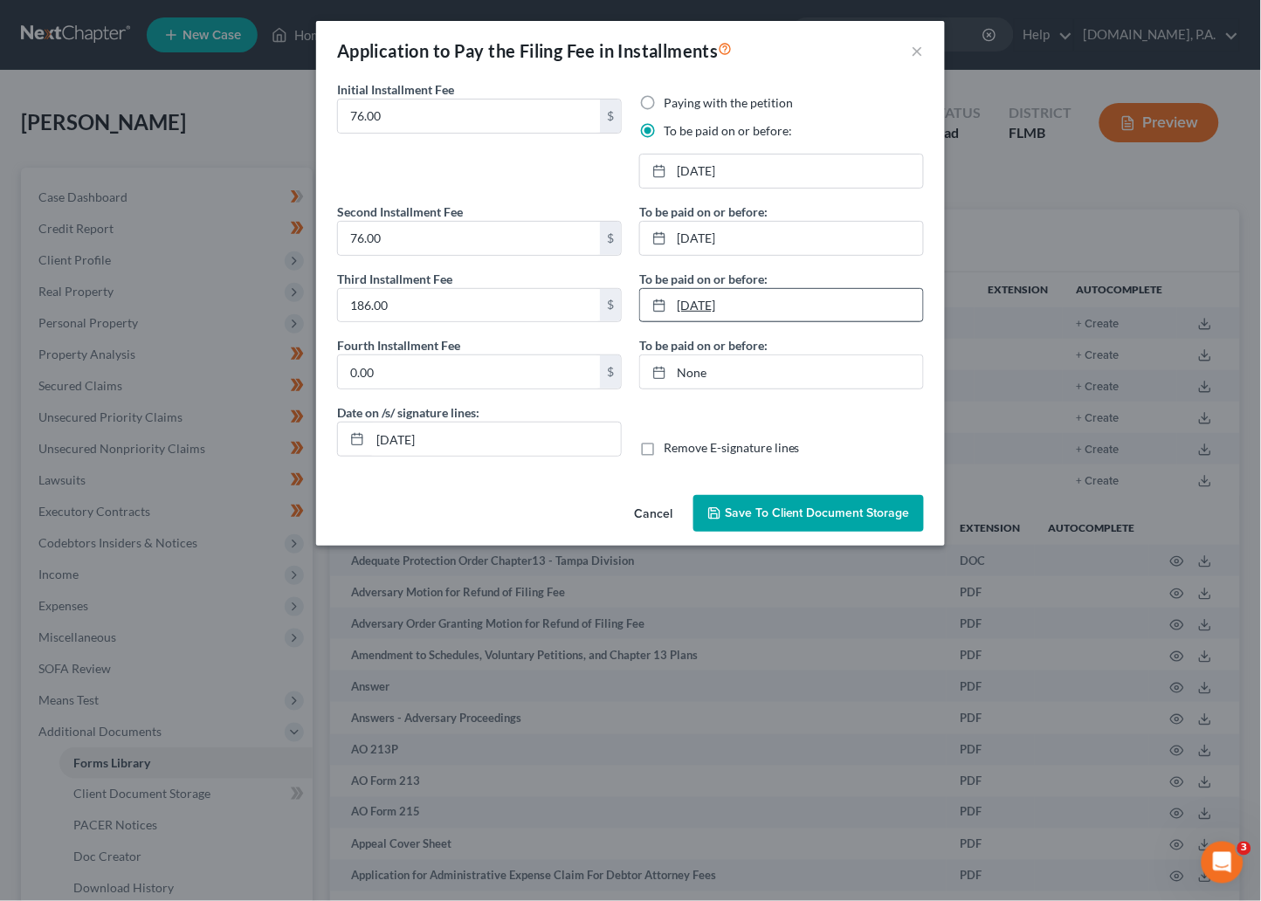
click at [705, 307] on link "[DATE]" at bounding box center [781, 305] width 283 height 33
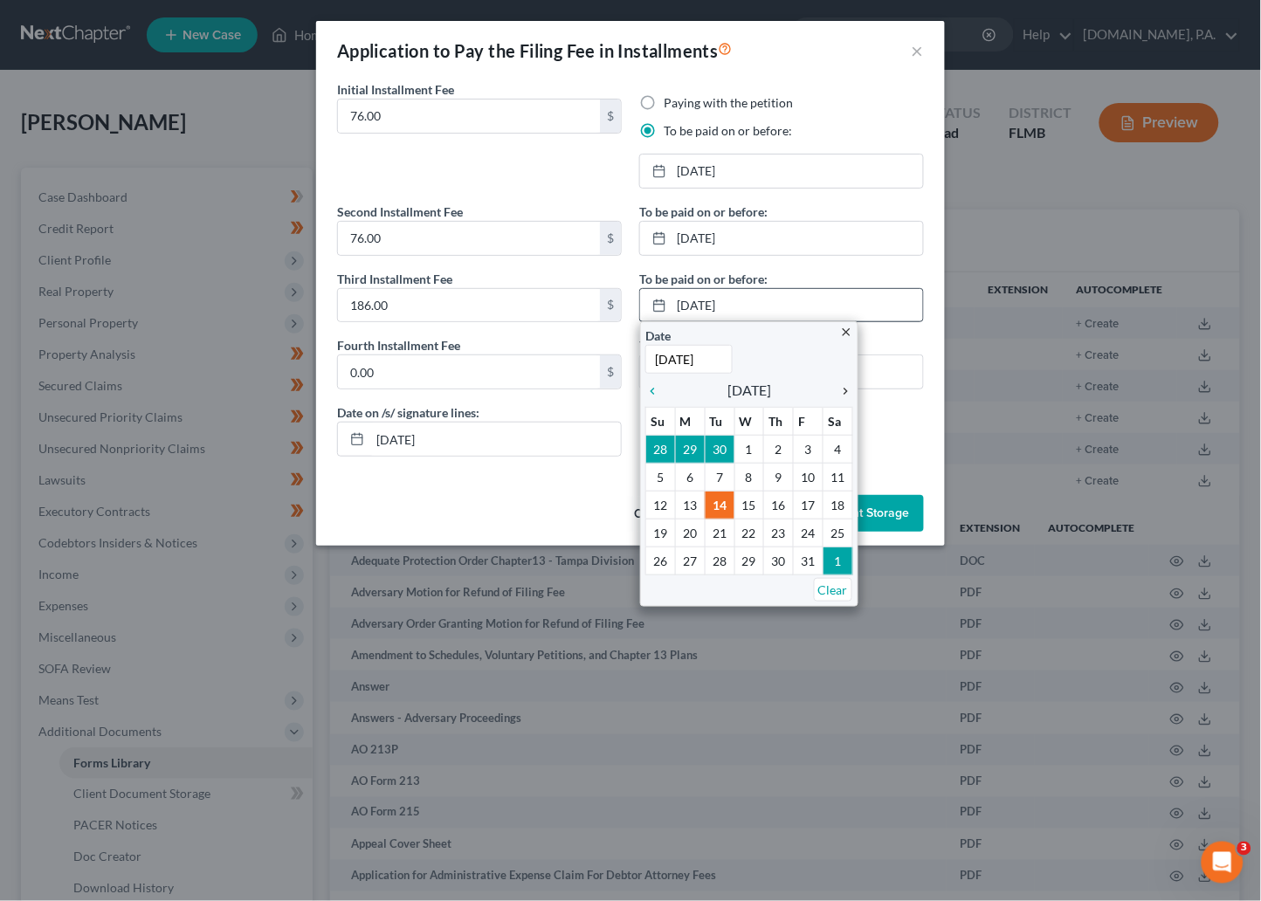
click at [847, 390] on icon "chevron_right" at bounding box center [841, 391] width 23 height 14
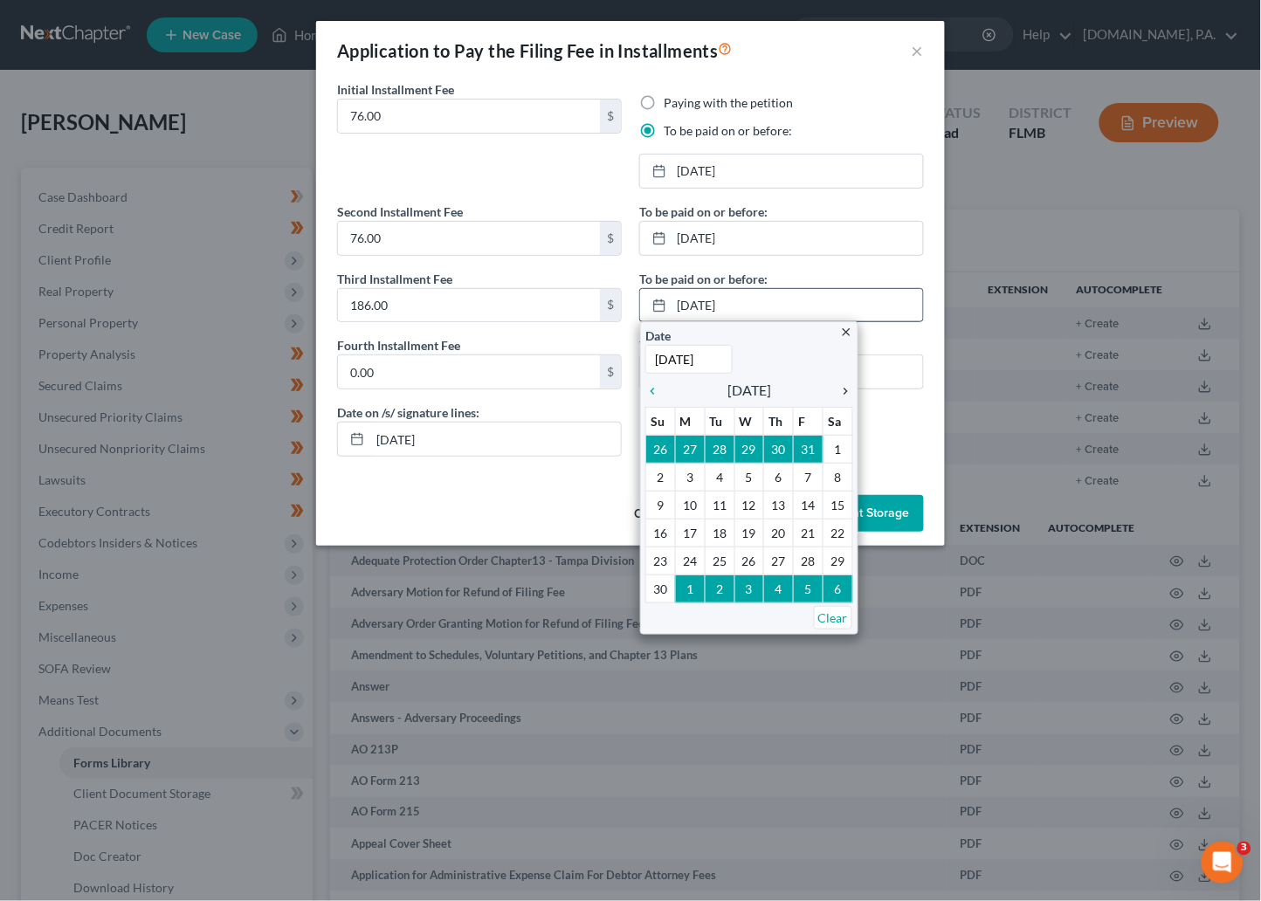
click at [847, 390] on icon "chevron_right" at bounding box center [841, 391] width 23 height 14
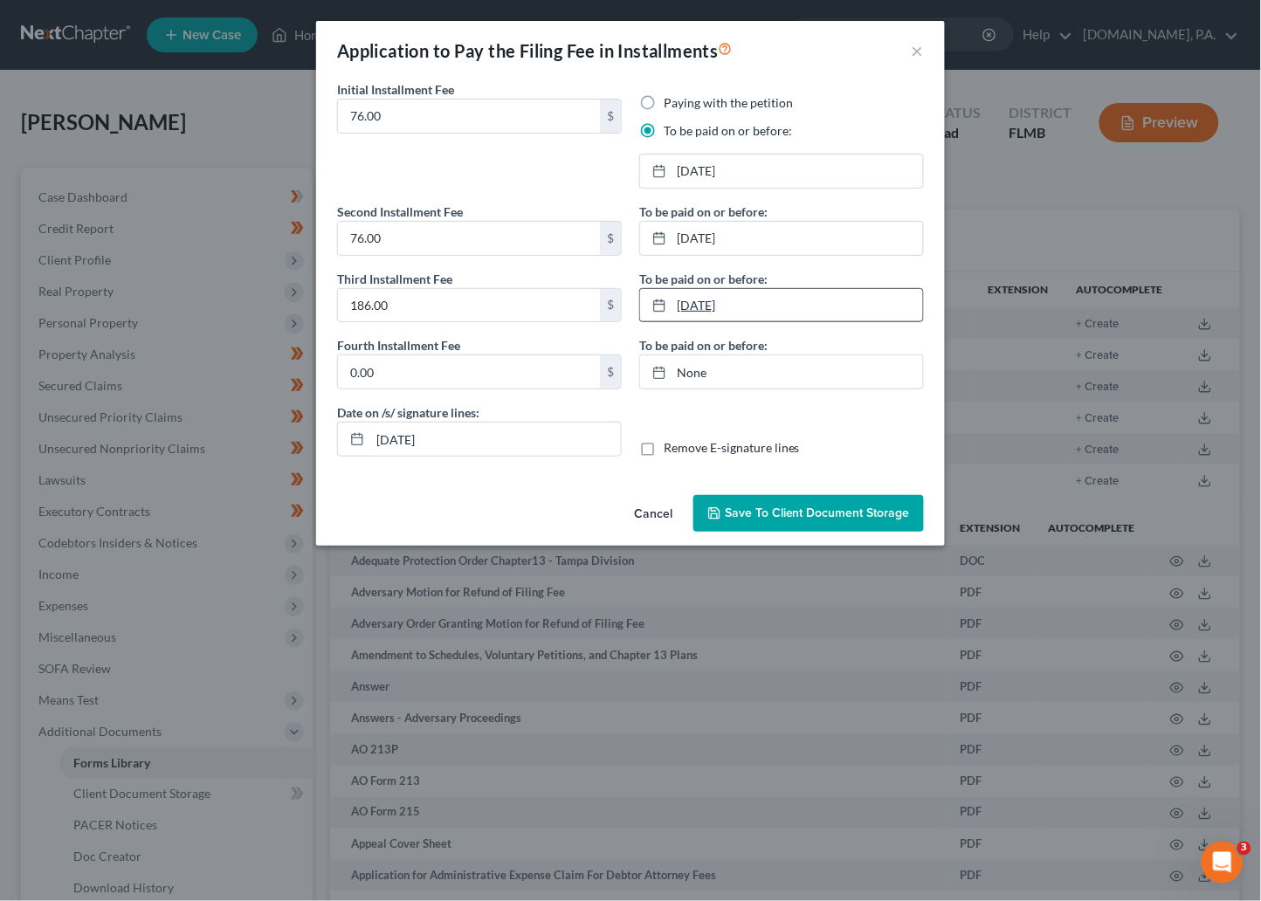
click at [737, 308] on link "[DATE]" at bounding box center [781, 305] width 283 height 33
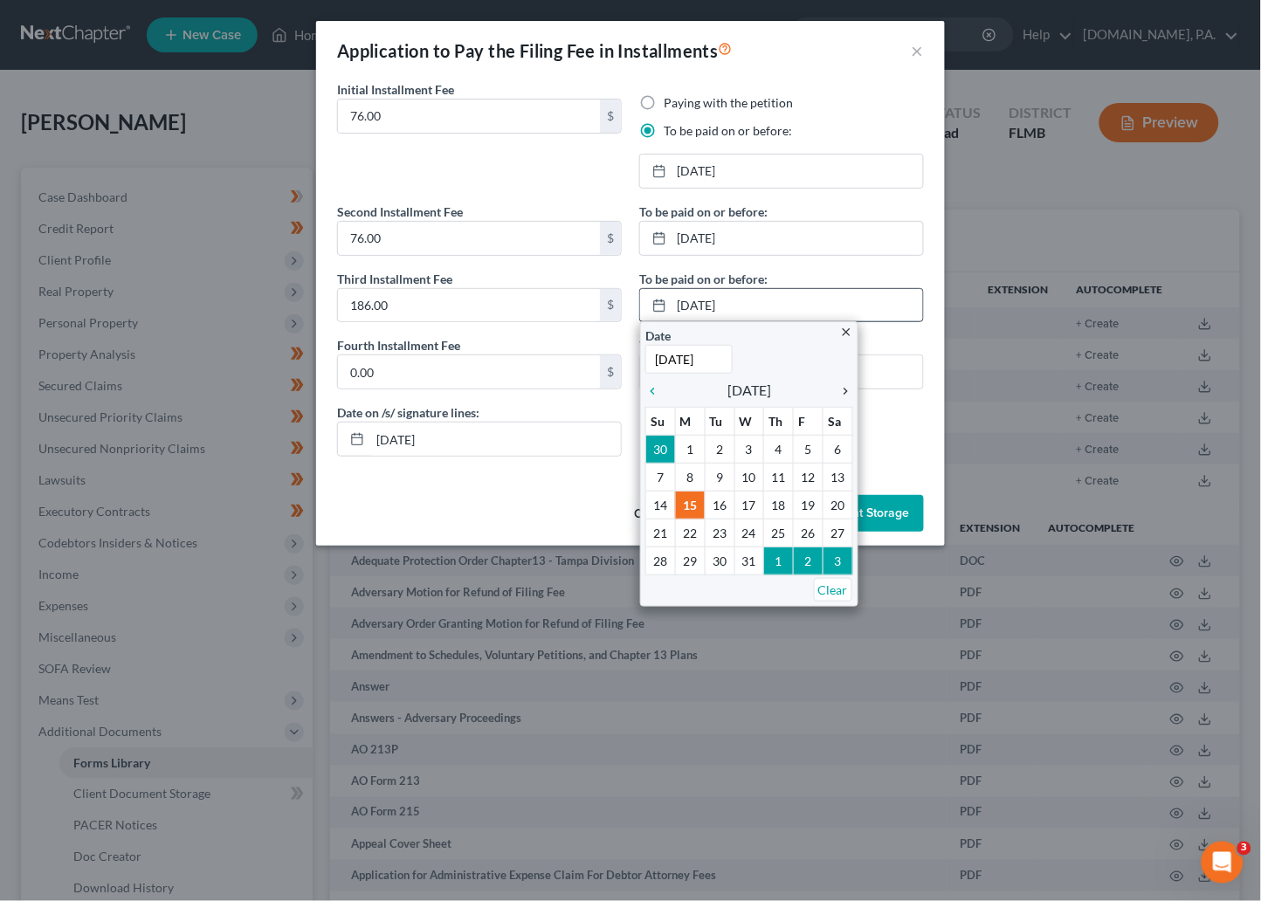
click at [845, 387] on icon "chevron_right" at bounding box center [841, 391] width 23 height 14
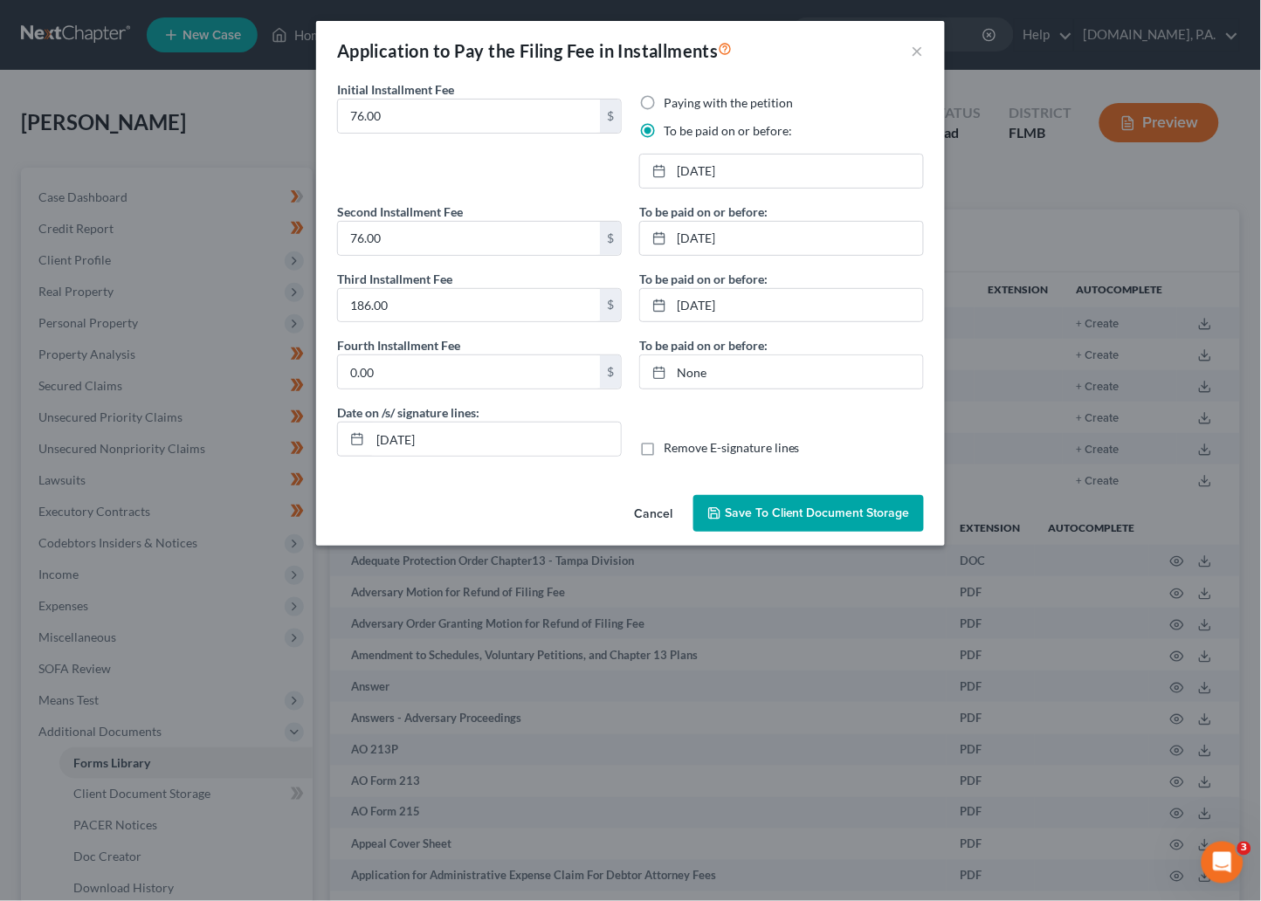
click at [783, 508] on span "Save to Client Document Storage" at bounding box center [817, 512] width 185 height 15
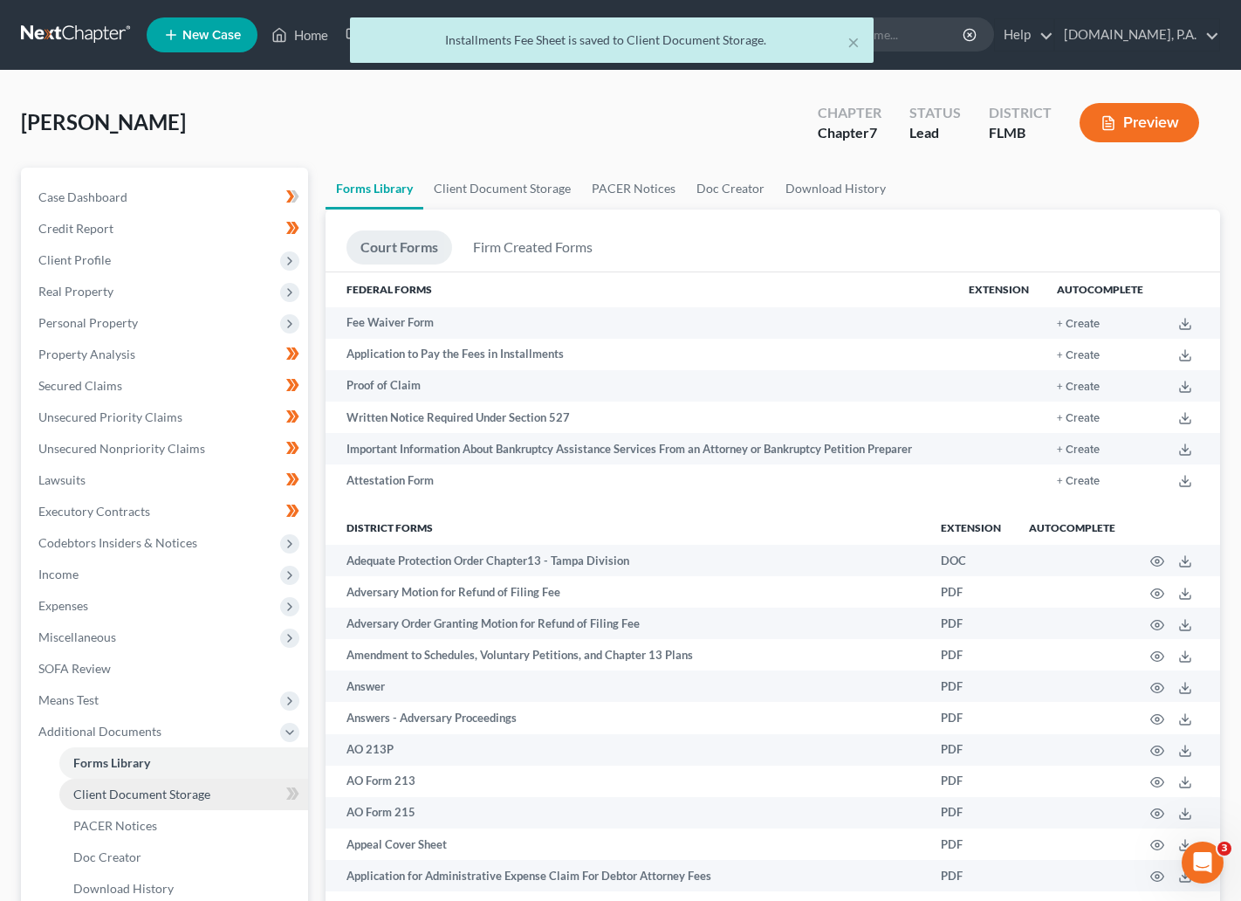
click at [128, 790] on span "Client Document Storage" at bounding box center [141, 794] width 137 height 15
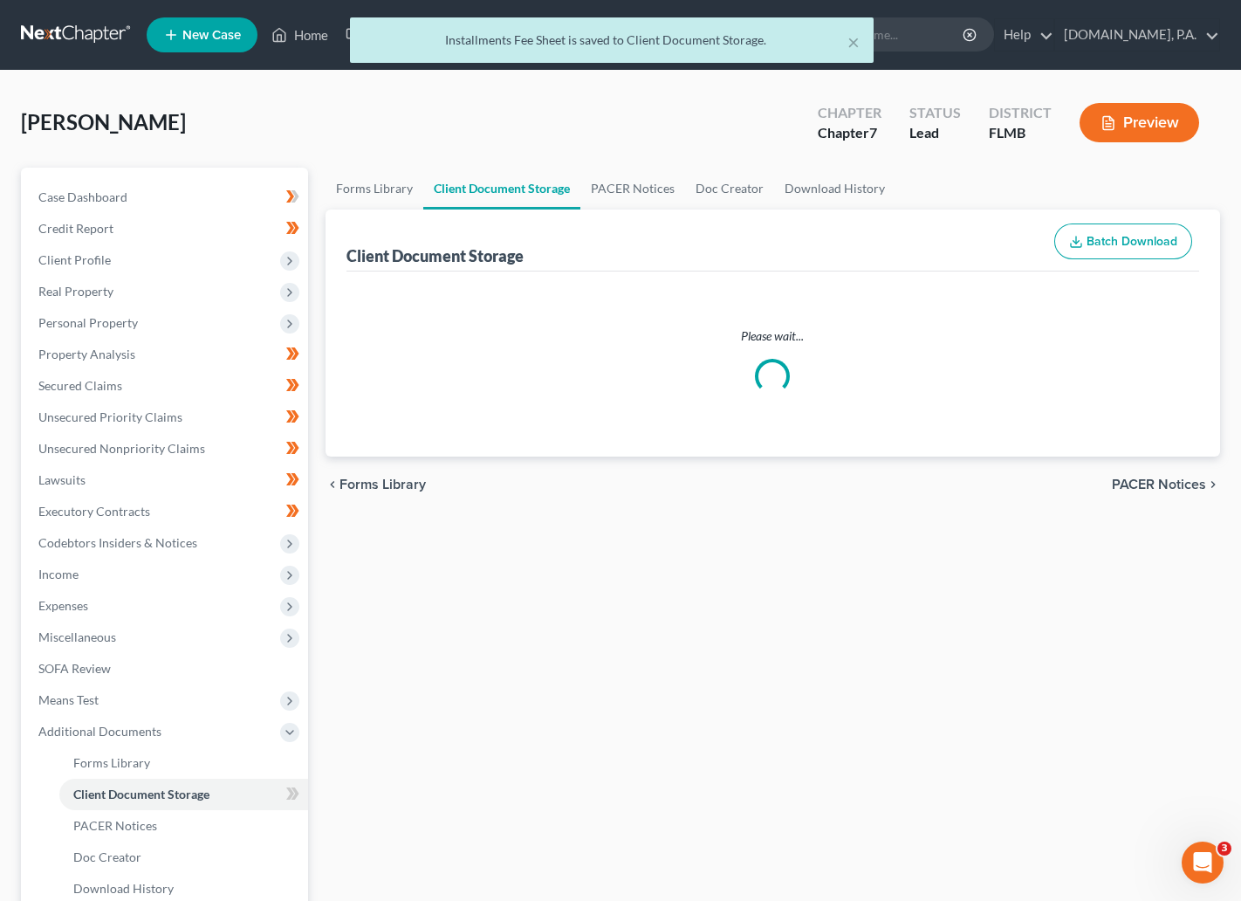
select select "9"
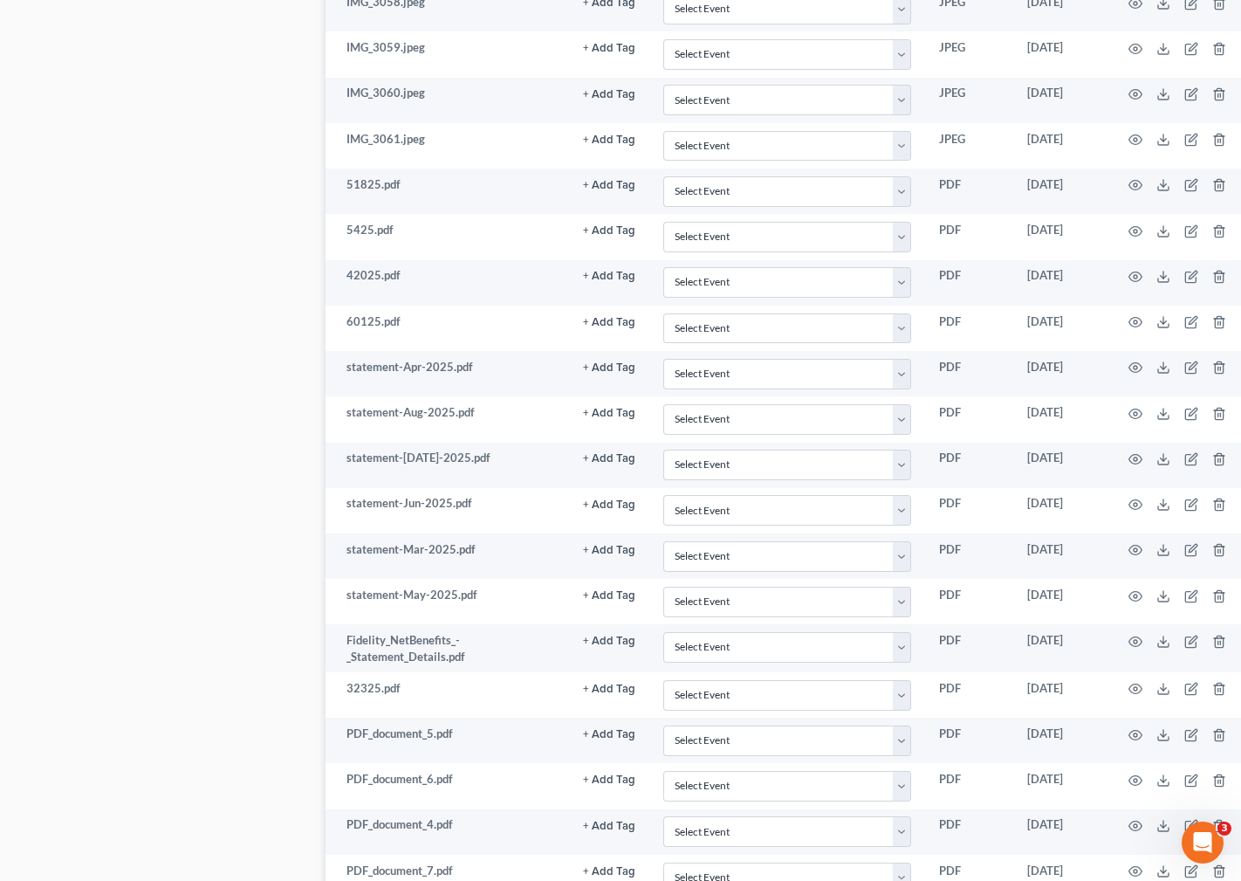
scroll to position [2066, 0]
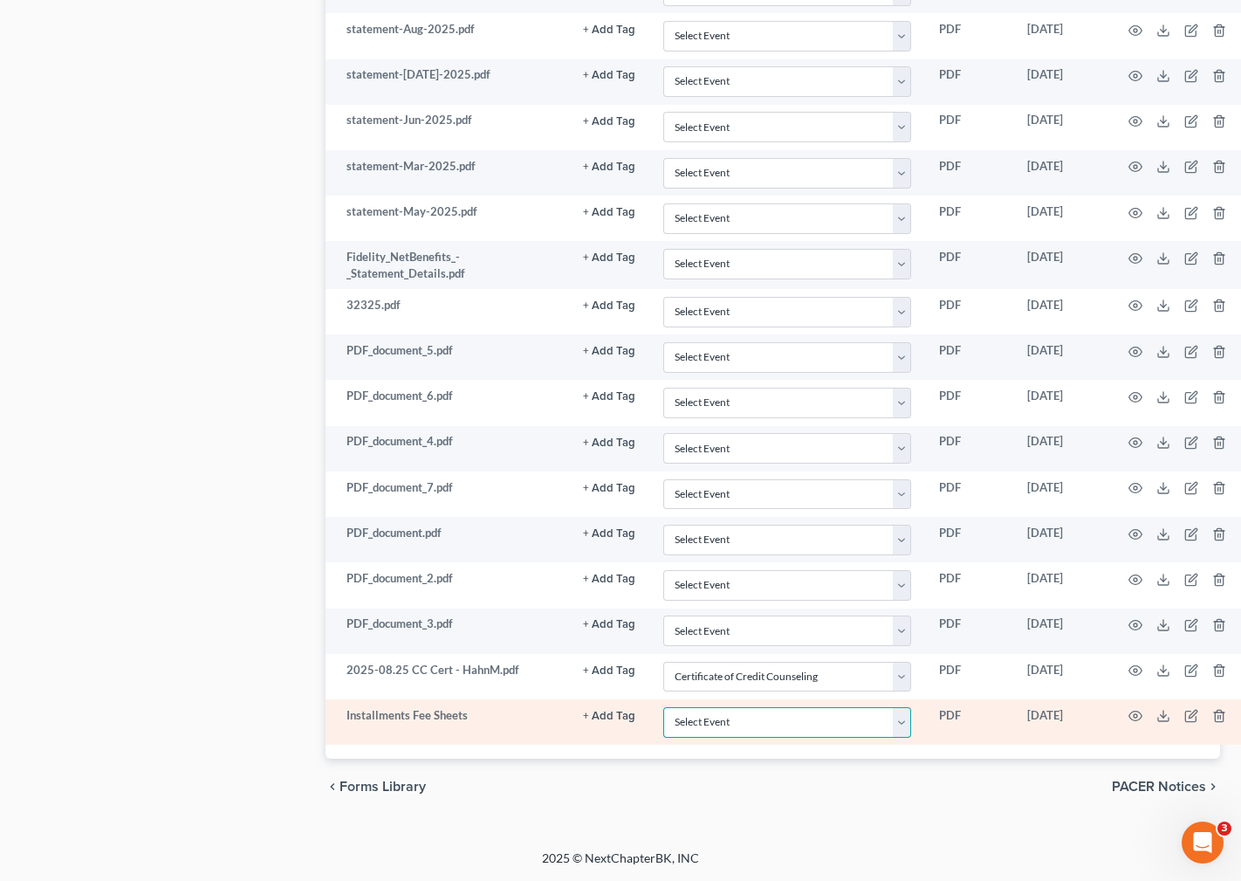
click at [899, 728] on select "Select Event 20 Largest Unsecured Creditors Amended Chapter 13 Plan Amended Cre…" at bounding box center [787, 722] width 248 height 31
select select "4"
click at [663, 707] on select "Select Event 20 Largest Unsecured Creditors Amended Chapter 13 Plan Amended Cre…" at bounding box center [787, 722] width 248 height 31
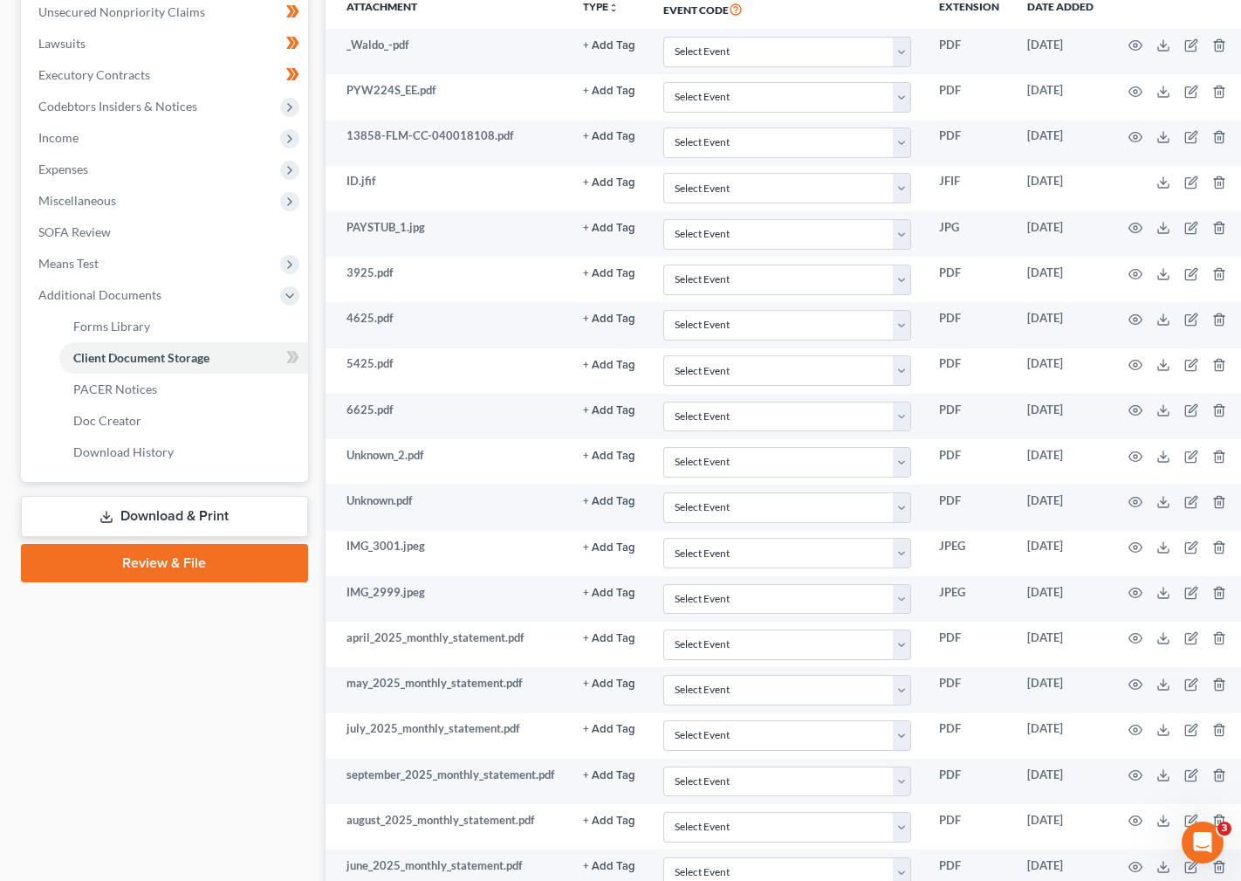
scroll to position [262, 0]
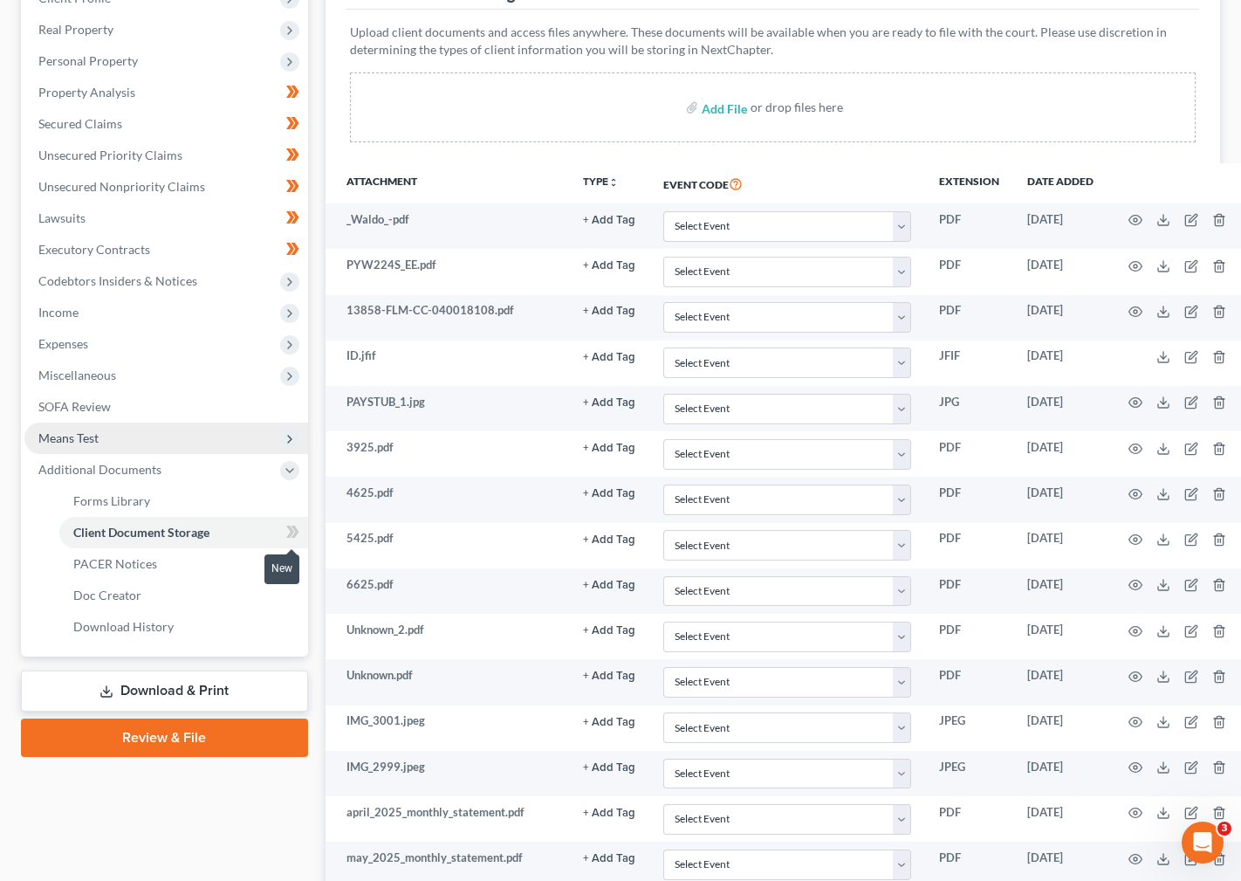
drag, startPoint x: 287, startPoint y: 534, endPoint x: 216, endPoint y: 450, distance: 110.9
click at [290, 533] on icon at bounding box center [290, 532] width 8 height 12
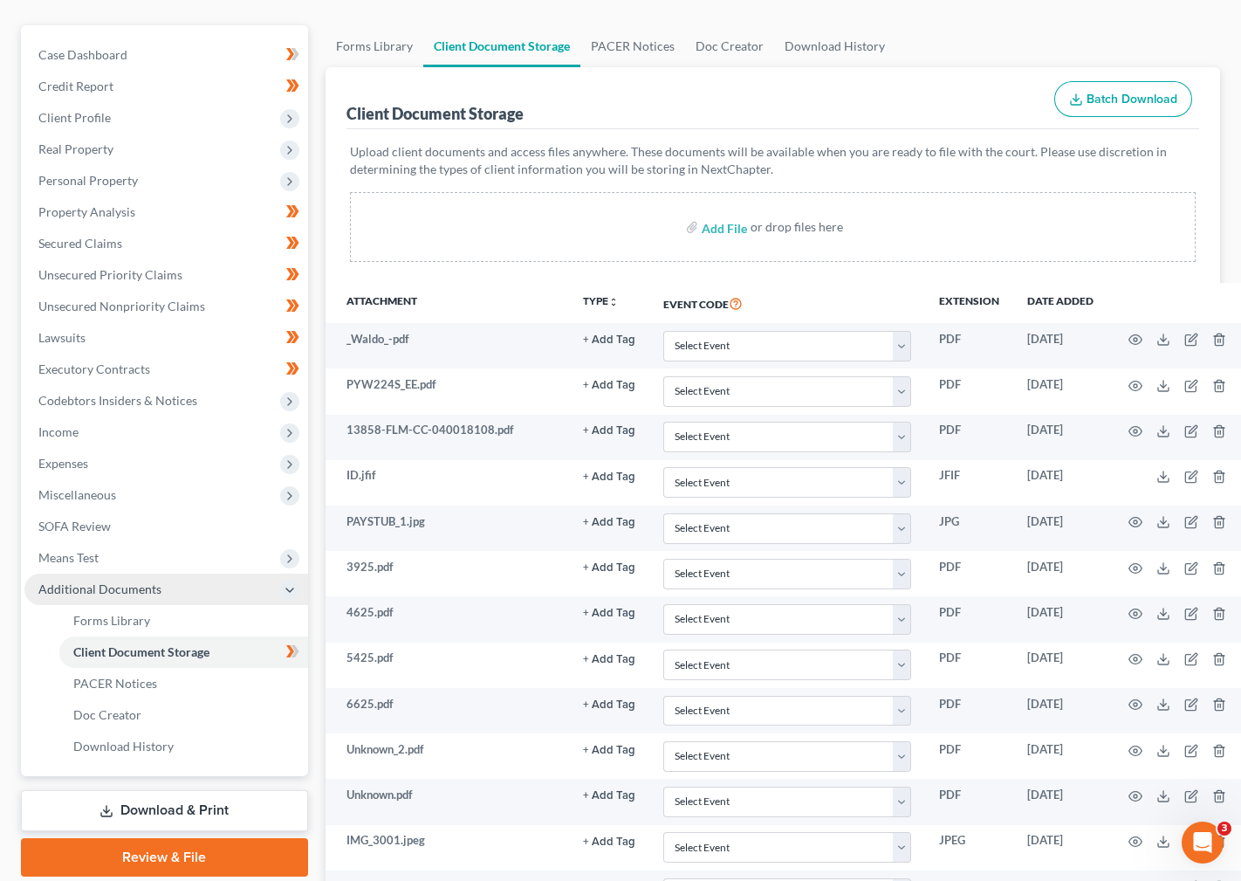
scroll to position [131, 0]
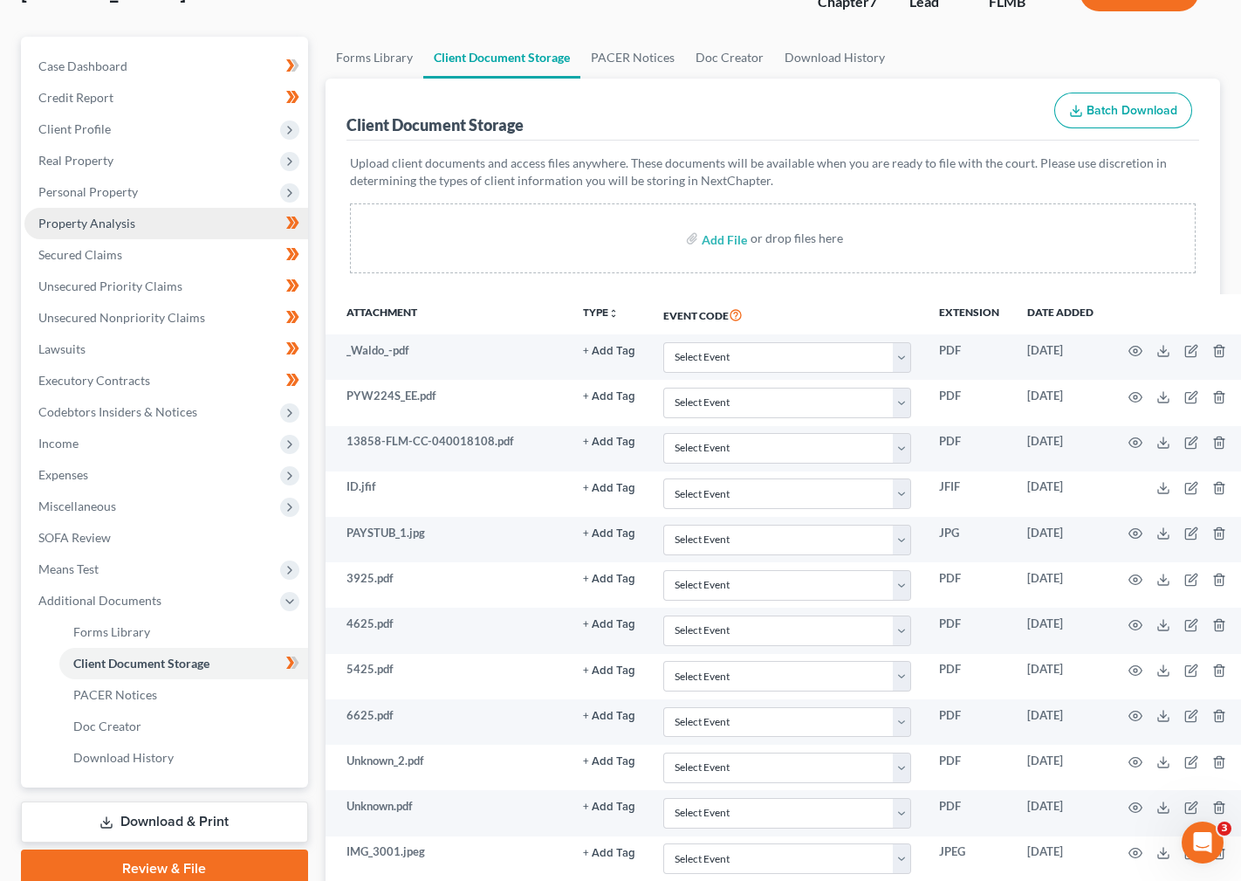
click at [93, 223] on span "Property Analysis" at bounding box center [86, 223] width 97 height 15
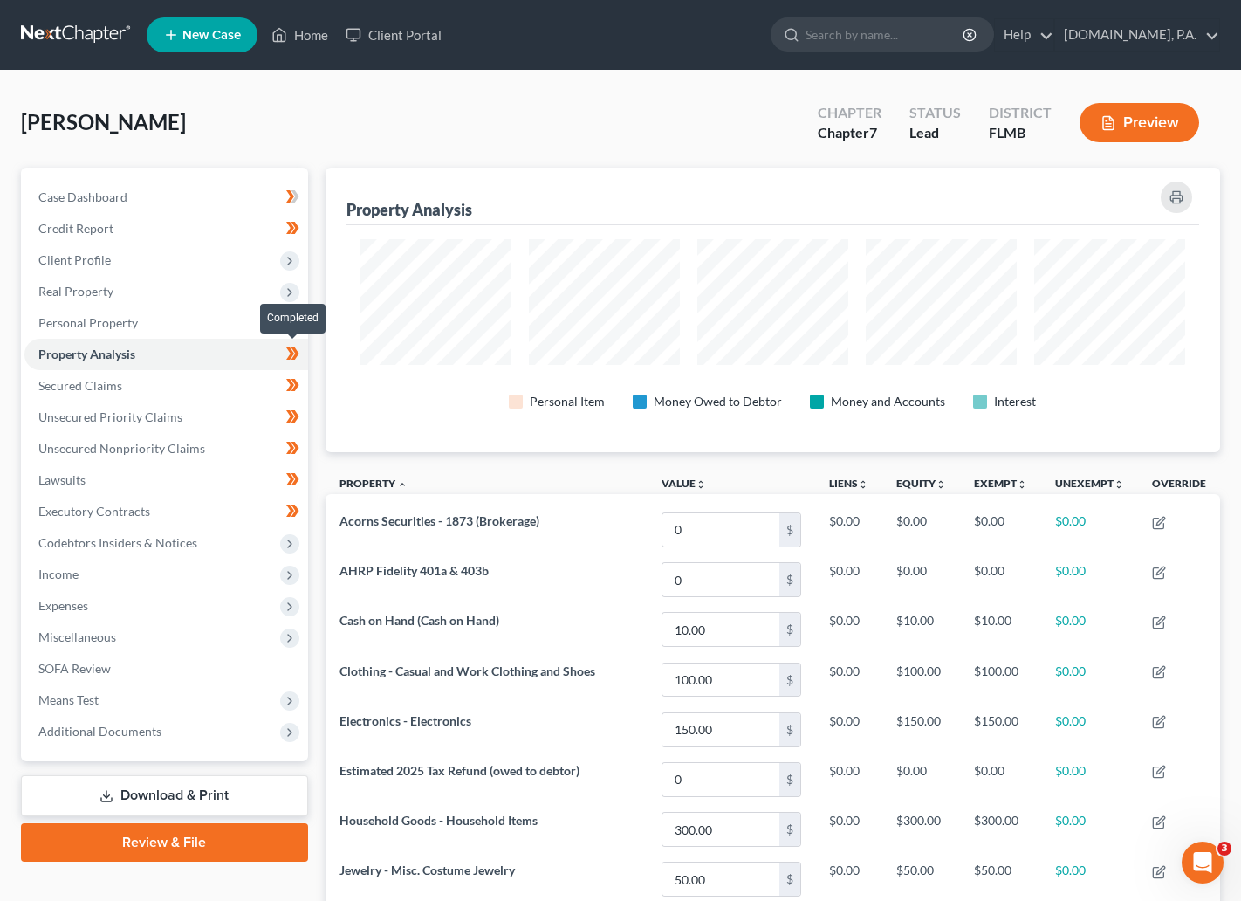
click at [295, 353] on icon at bounding box center [295, 353] width 8 height 12
click at [292, 350] on icon at bounding box center [292, 354] width 13 height 22
click at [133, 326] on span "Personal Property" at bounding box center [88, 322] width 100 height 15
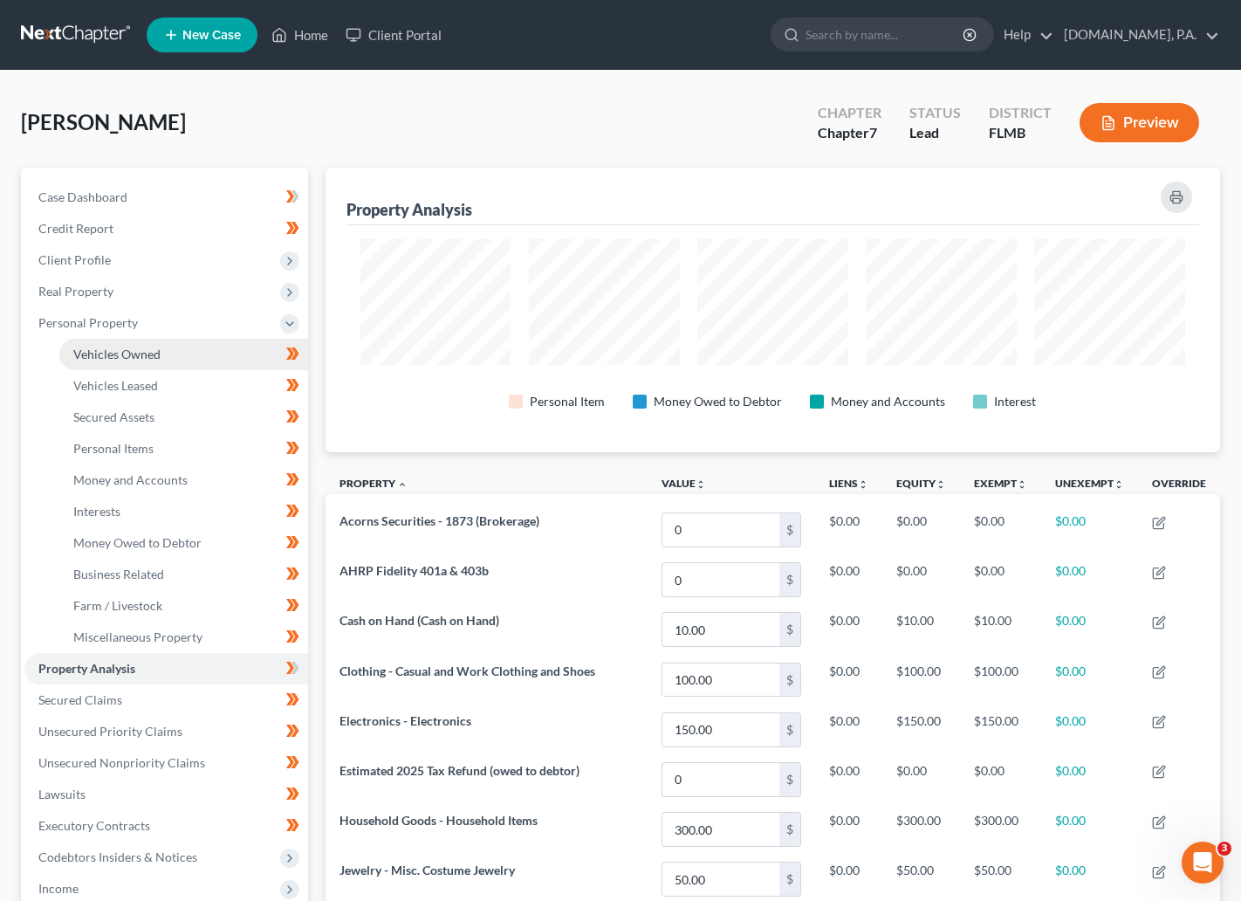
click at [123, 351] on span "Vehicles Owned" at bounding box center [116, 354] width 87 height 15
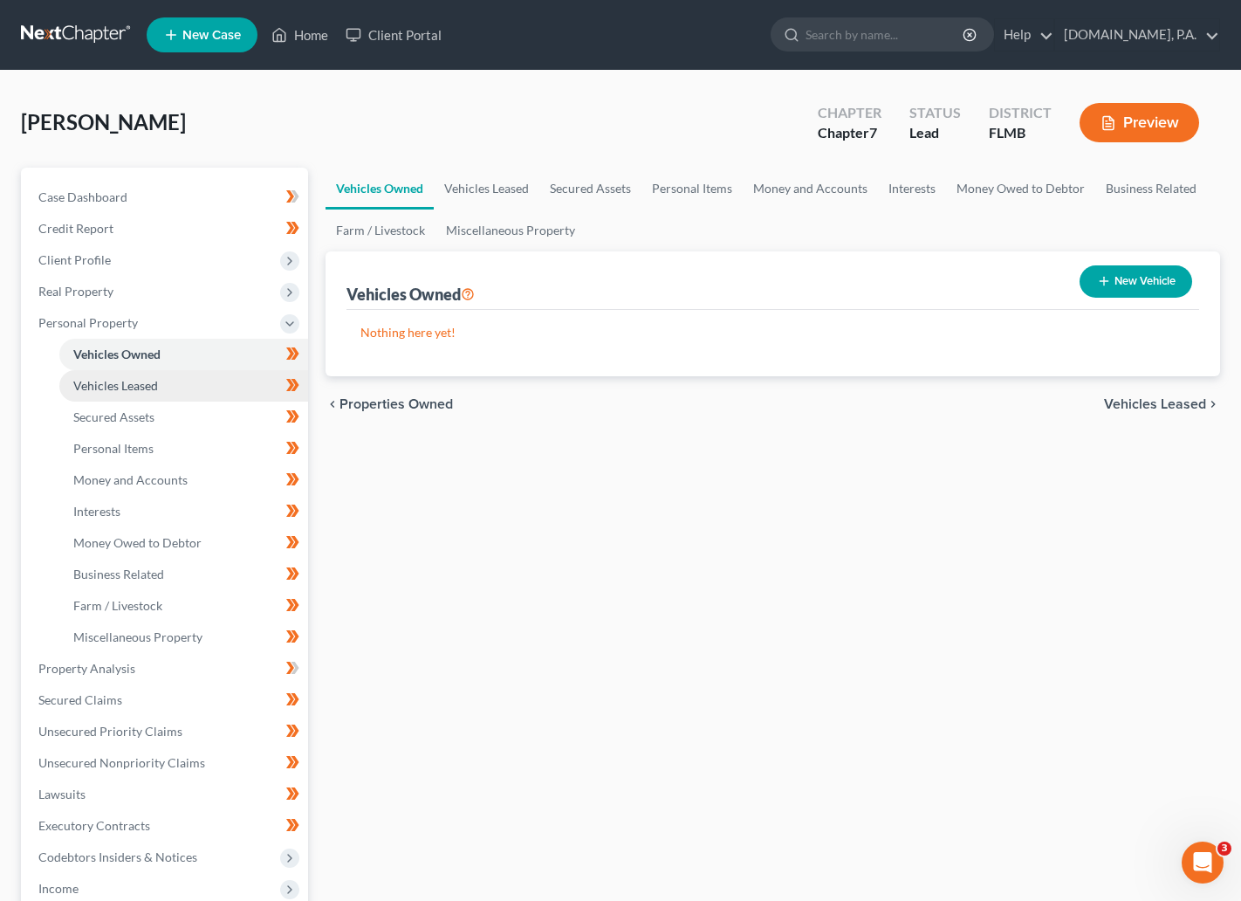
click at [127, 379] on span "Vehicles Leased" at bounding box center [115, 385] width 85 height 15
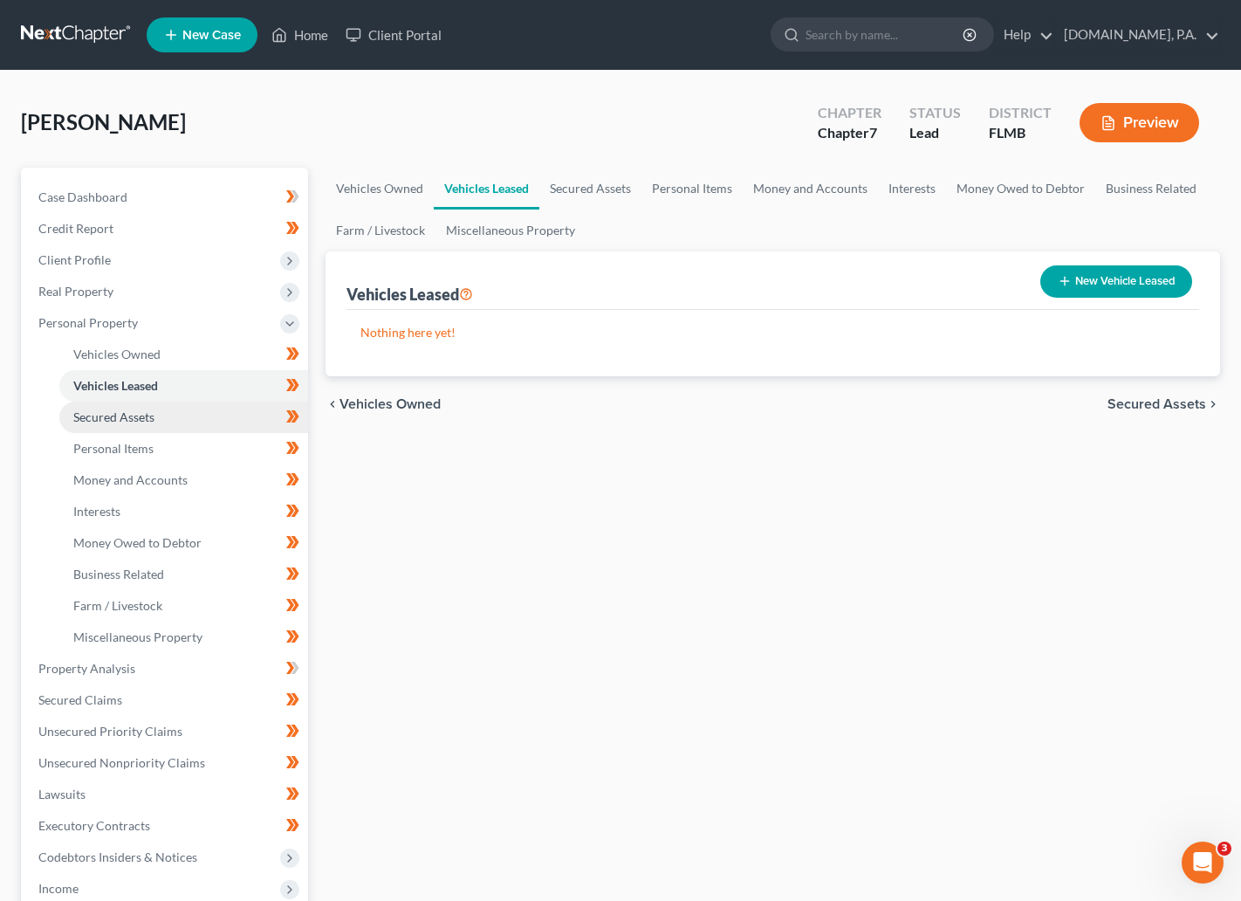
click at [127, 423] on span "Secured Assets" at bounding box center [113, 416] width 81 height 15
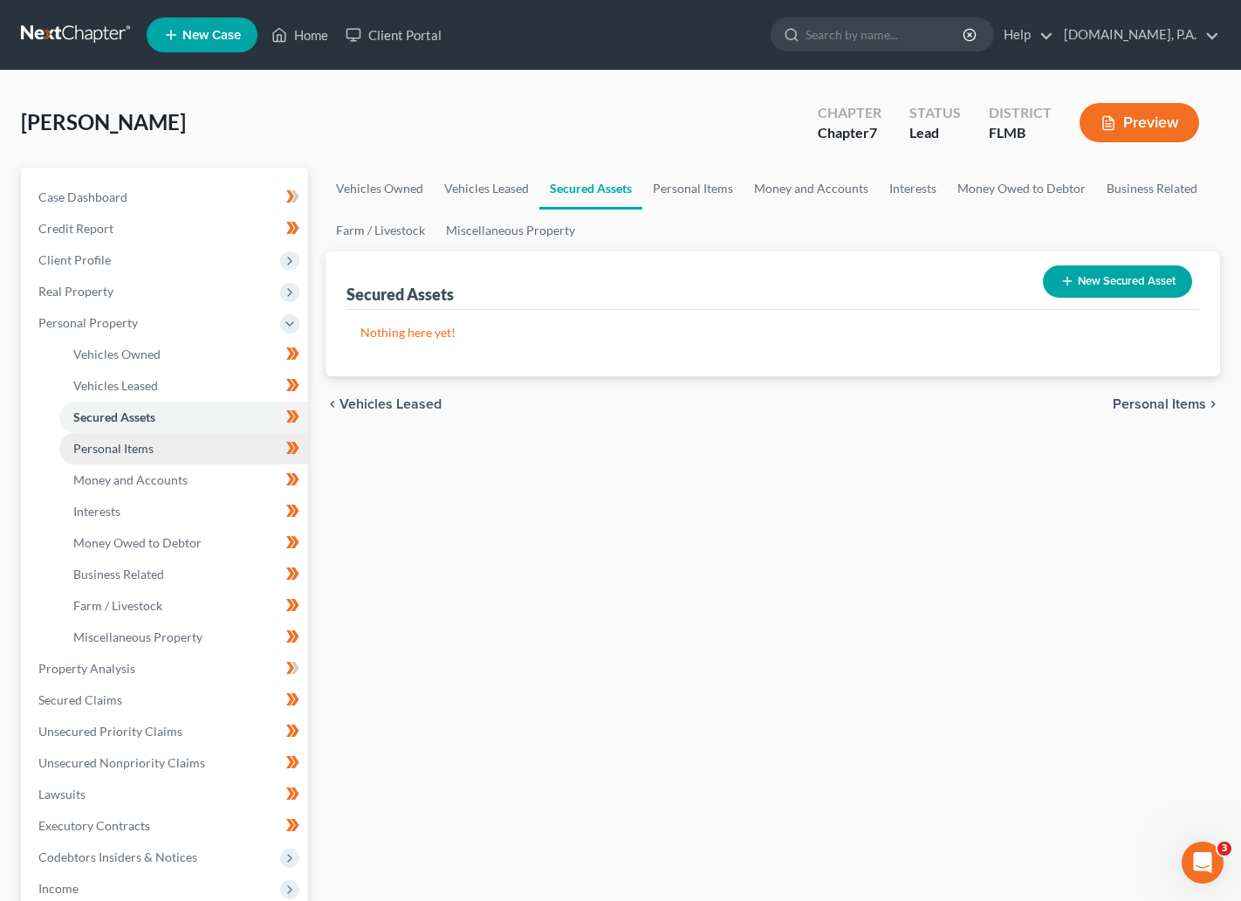
click at [127, 454] on span "Personal Items" at bounding box center [113, 448] width 80 height 15
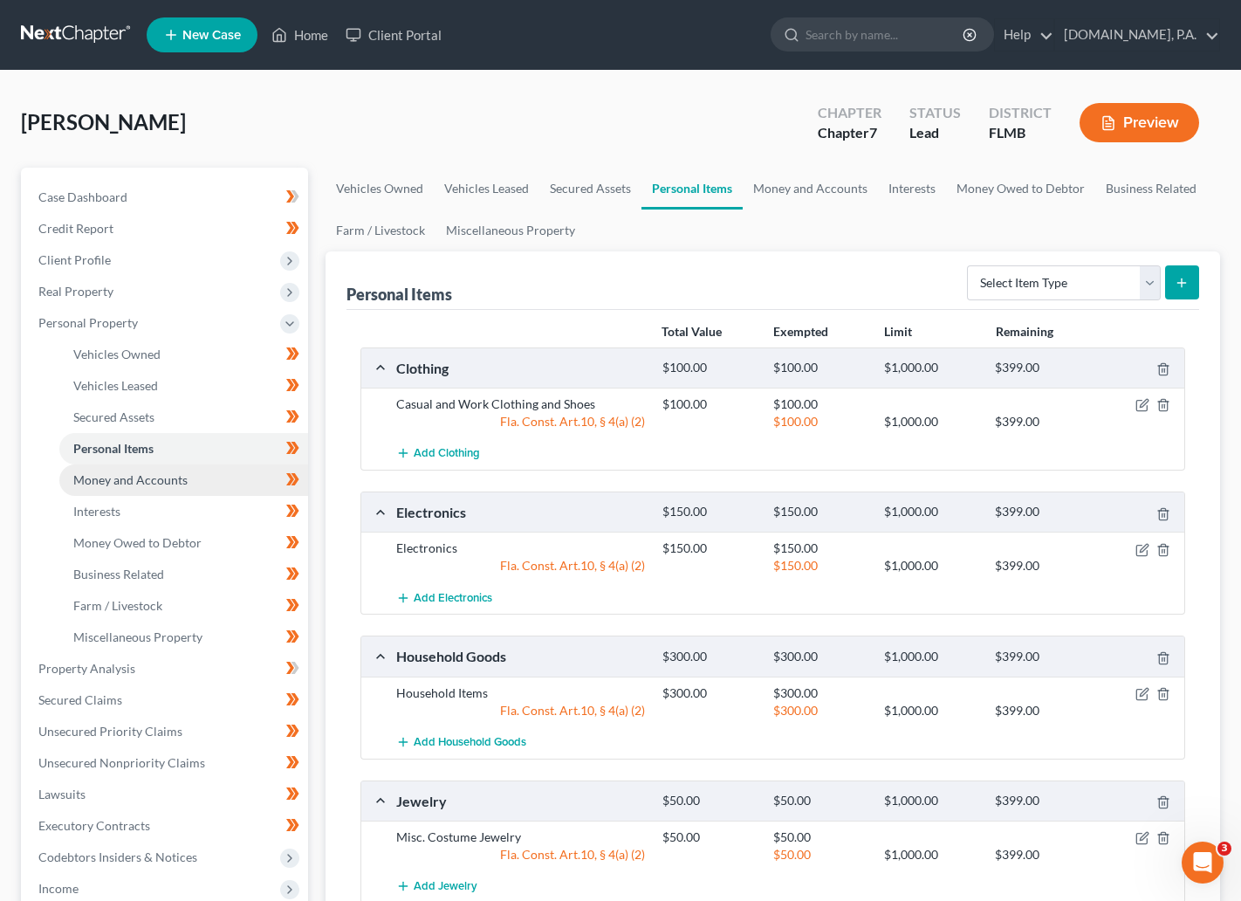
click at [120, 476] on span "Money and Accounts" at bounding box center [130, 479] width 114 height 15
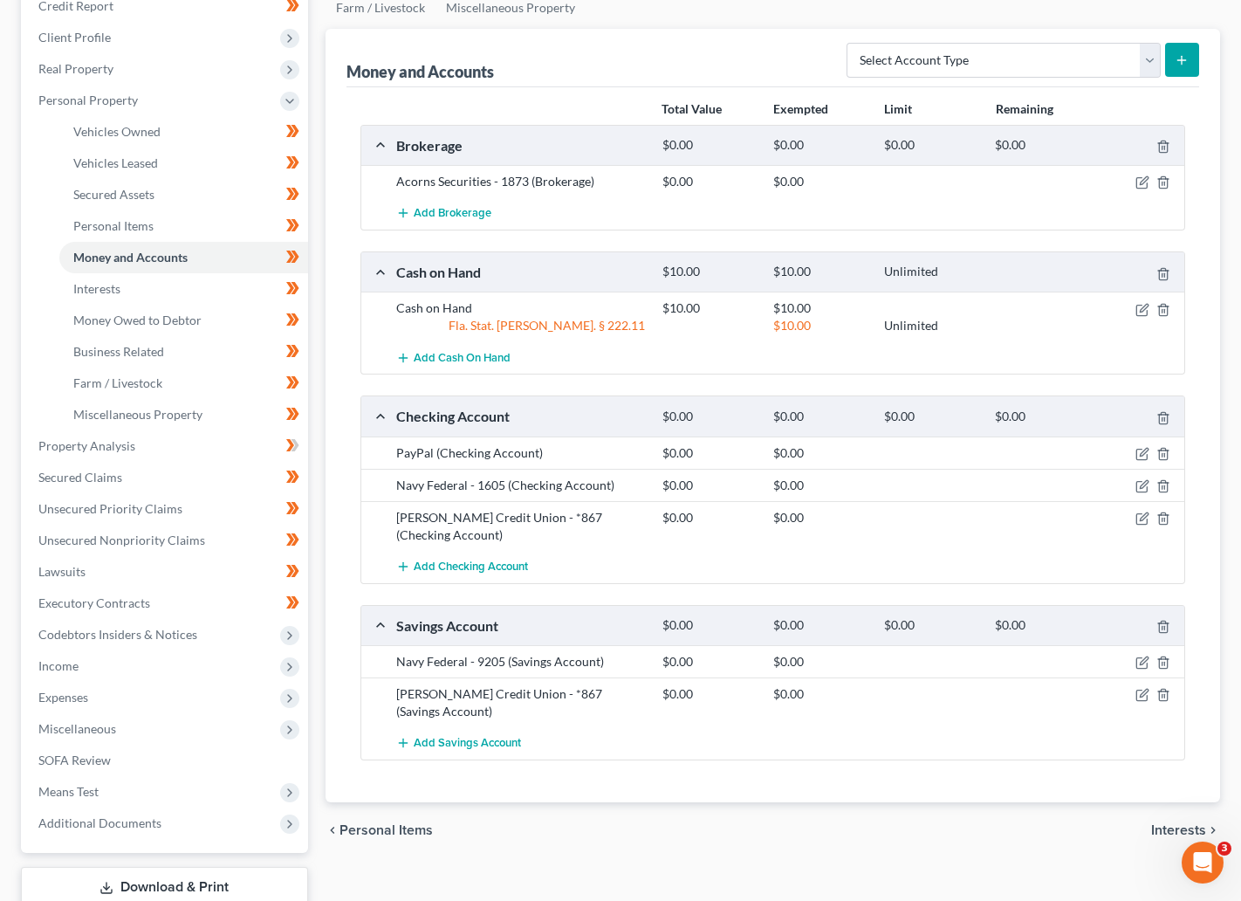
scroll to position [262, 0]
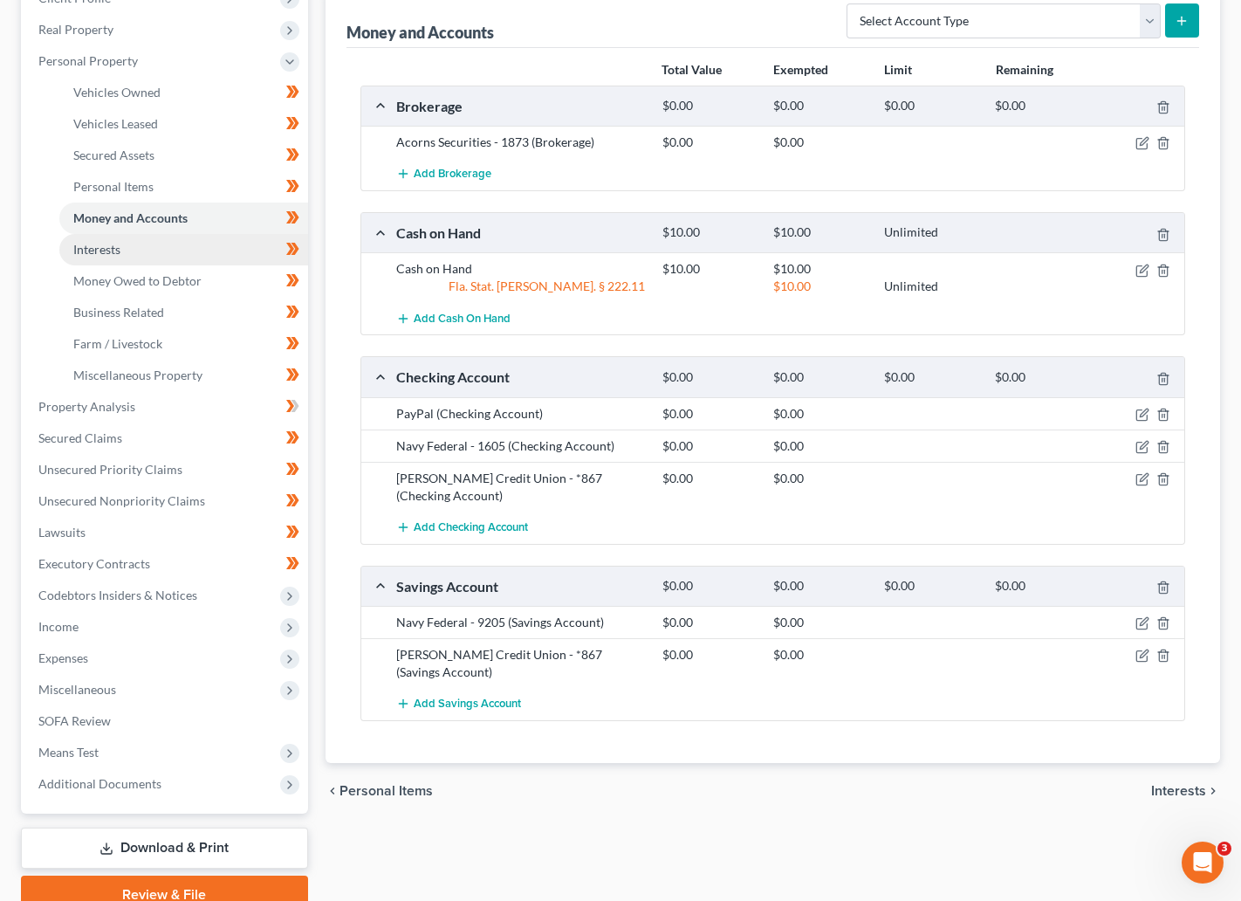
click at [87, 251] on span "Interests" at bounding box center [96, 249] width 47 height 15
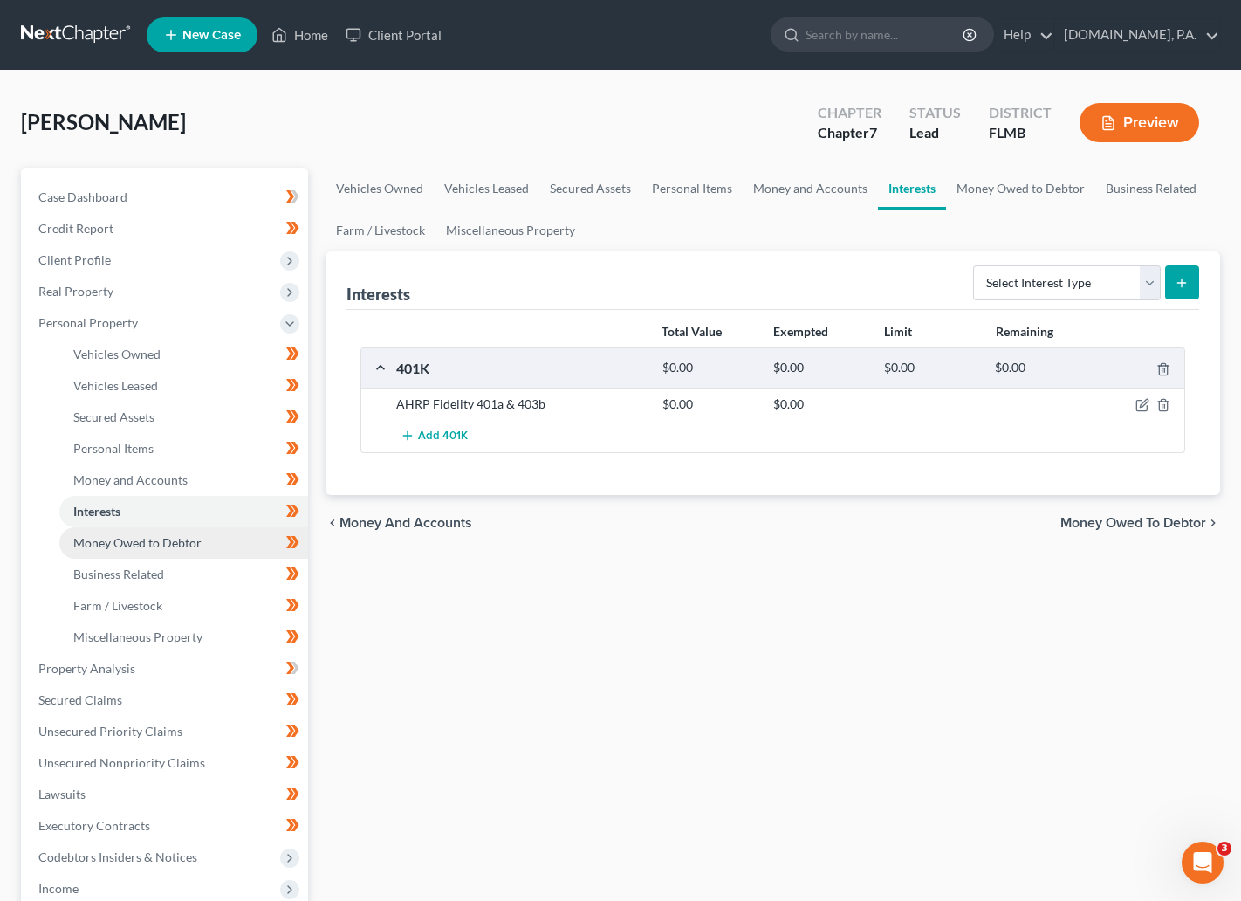
click at [154, 543] on span "Money Owed to Debtor" at bounding box center [137, 542] width 128 height 15
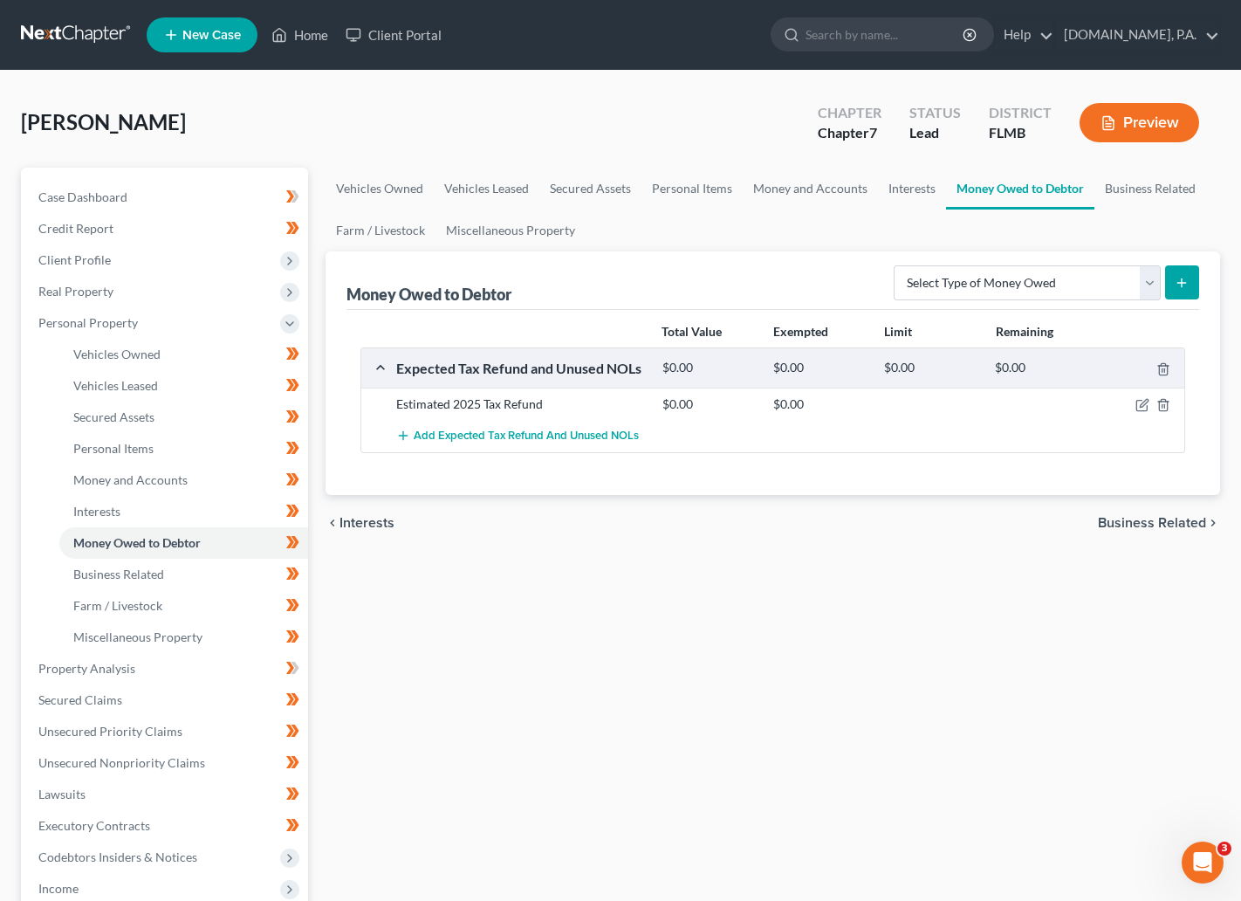
scroll to position [131, 0]
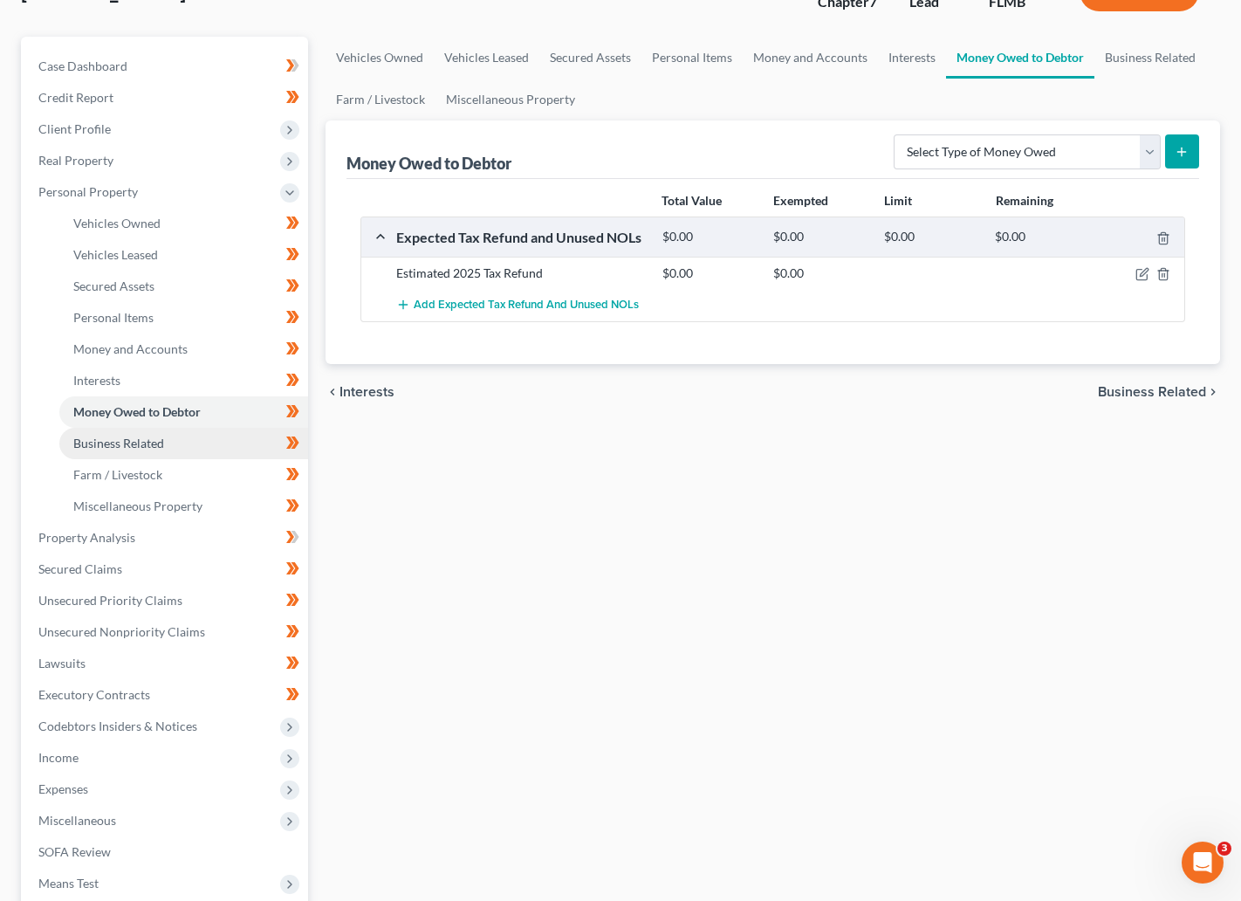
click at [155, 442] on span "Business Related" at bounding box center [118, 443] width 91 height 15
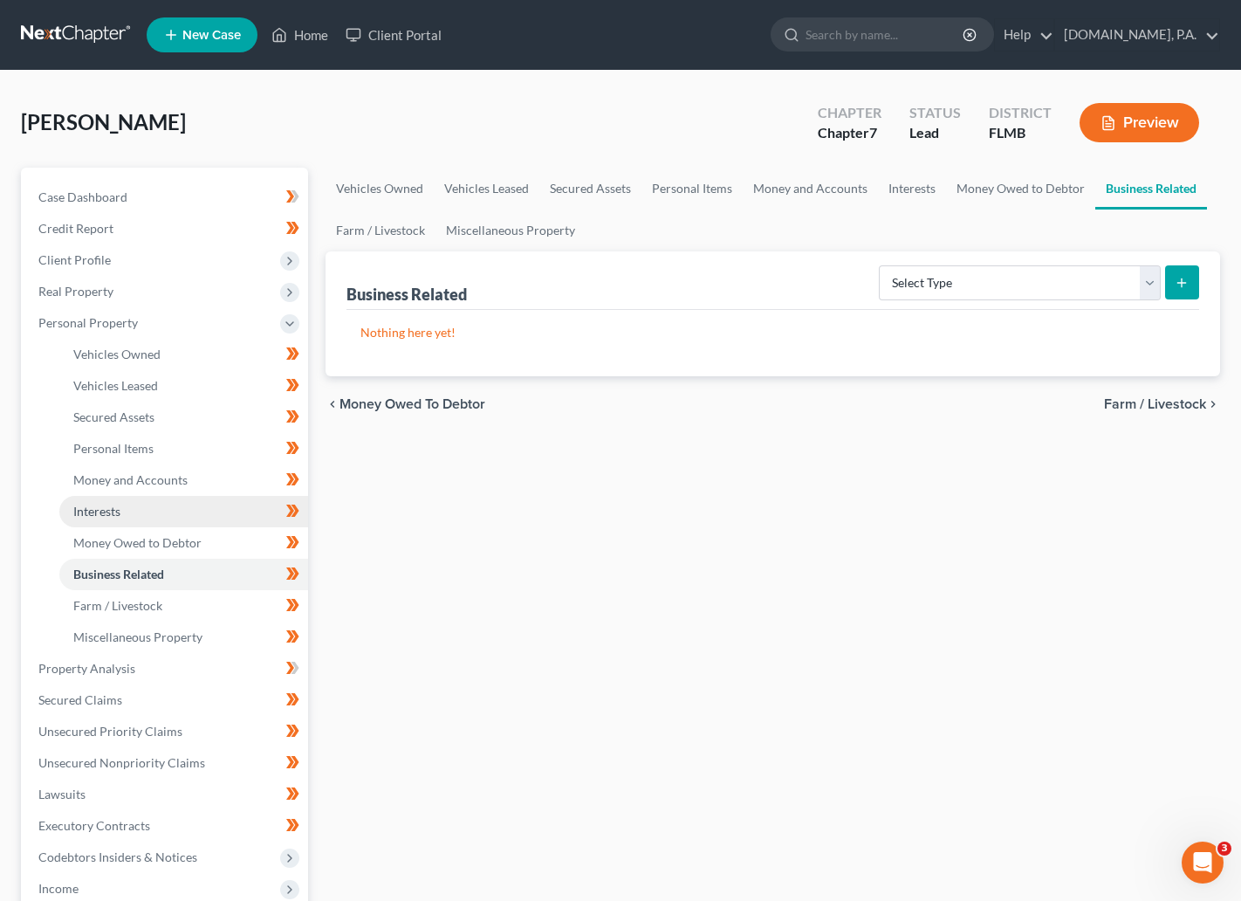
click at [120, 508] on span "Interests" at bounding box center [96, 511] width 47 height 15
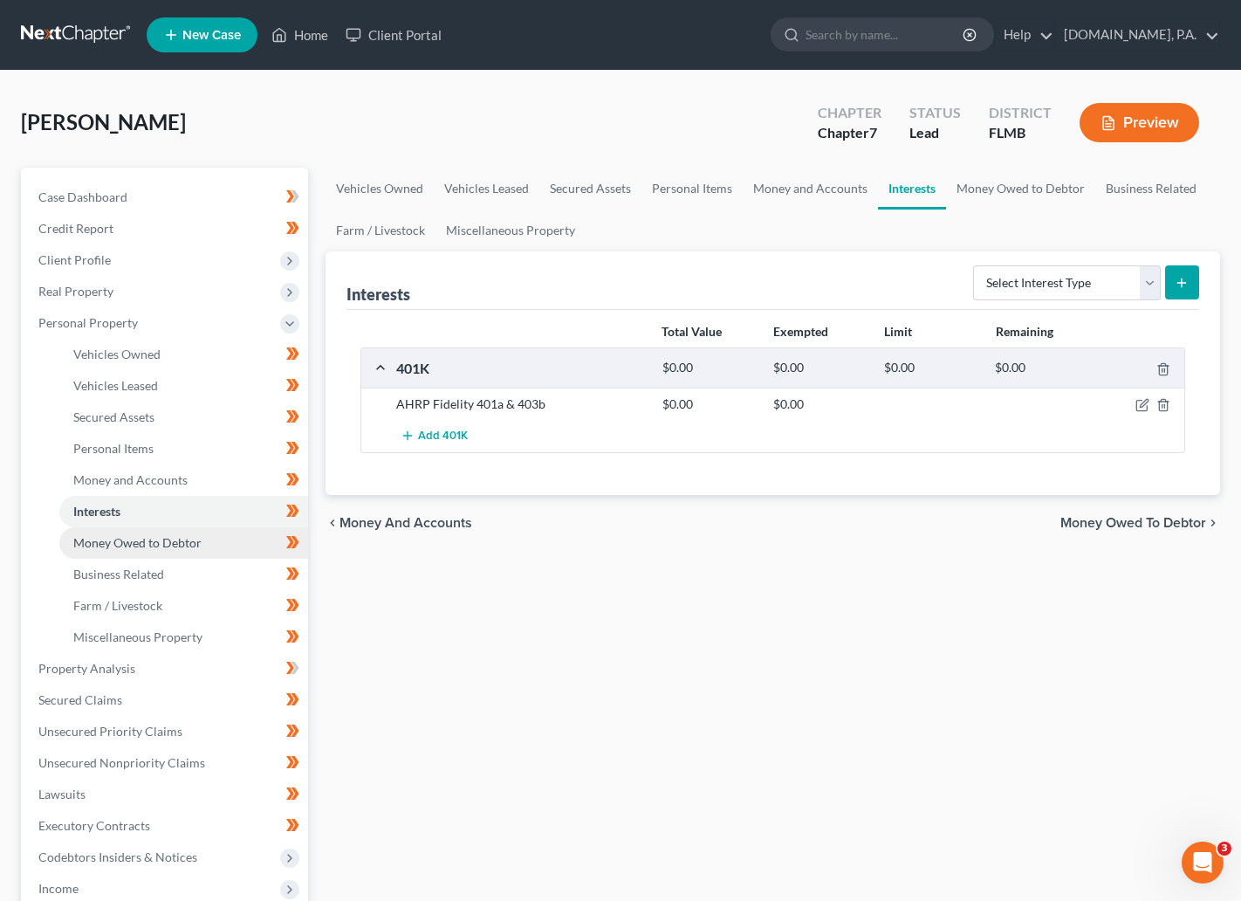
click at [143, 538] on span "Money Owed to Debtor" at bounding box center [137, 542] width 128 height 15
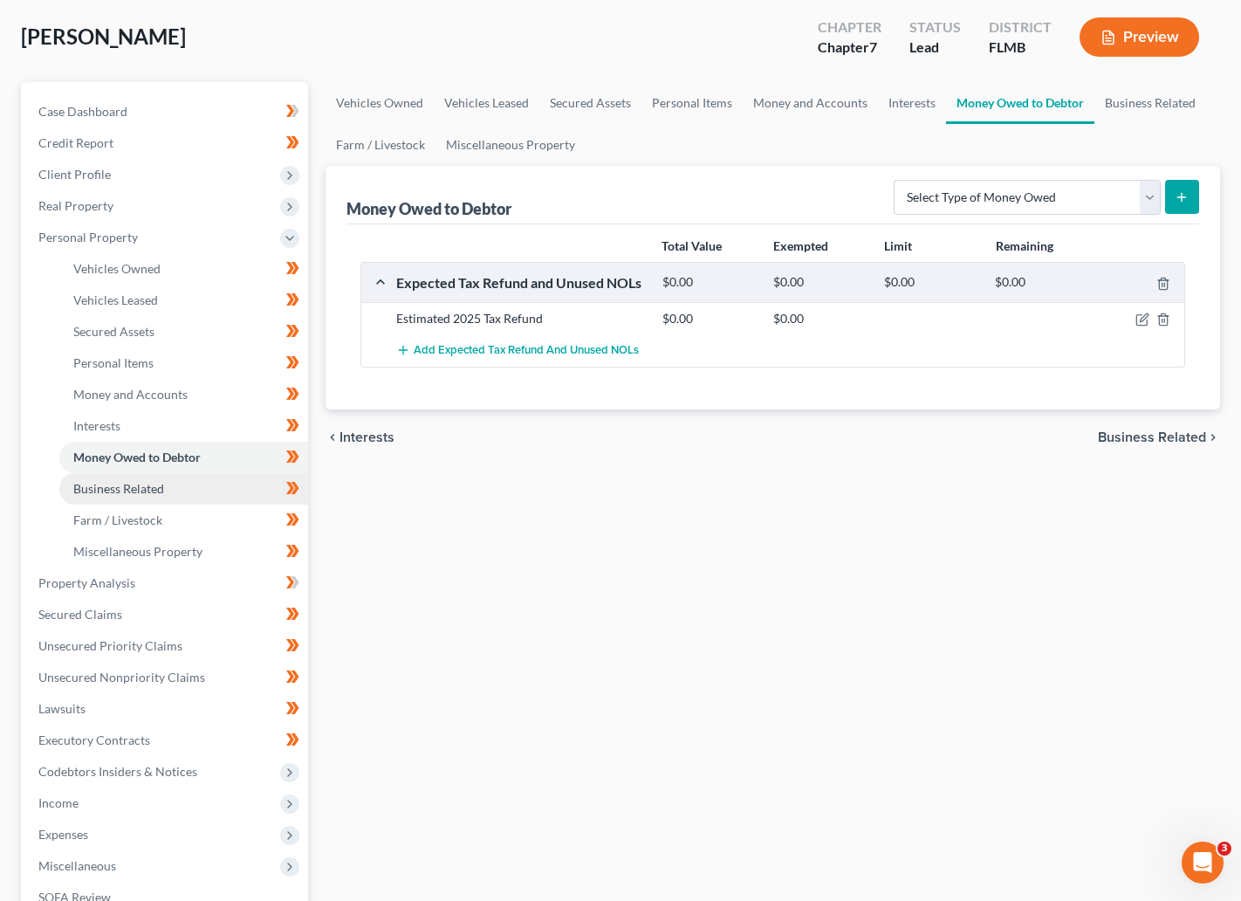
scroll to position [131, 0]
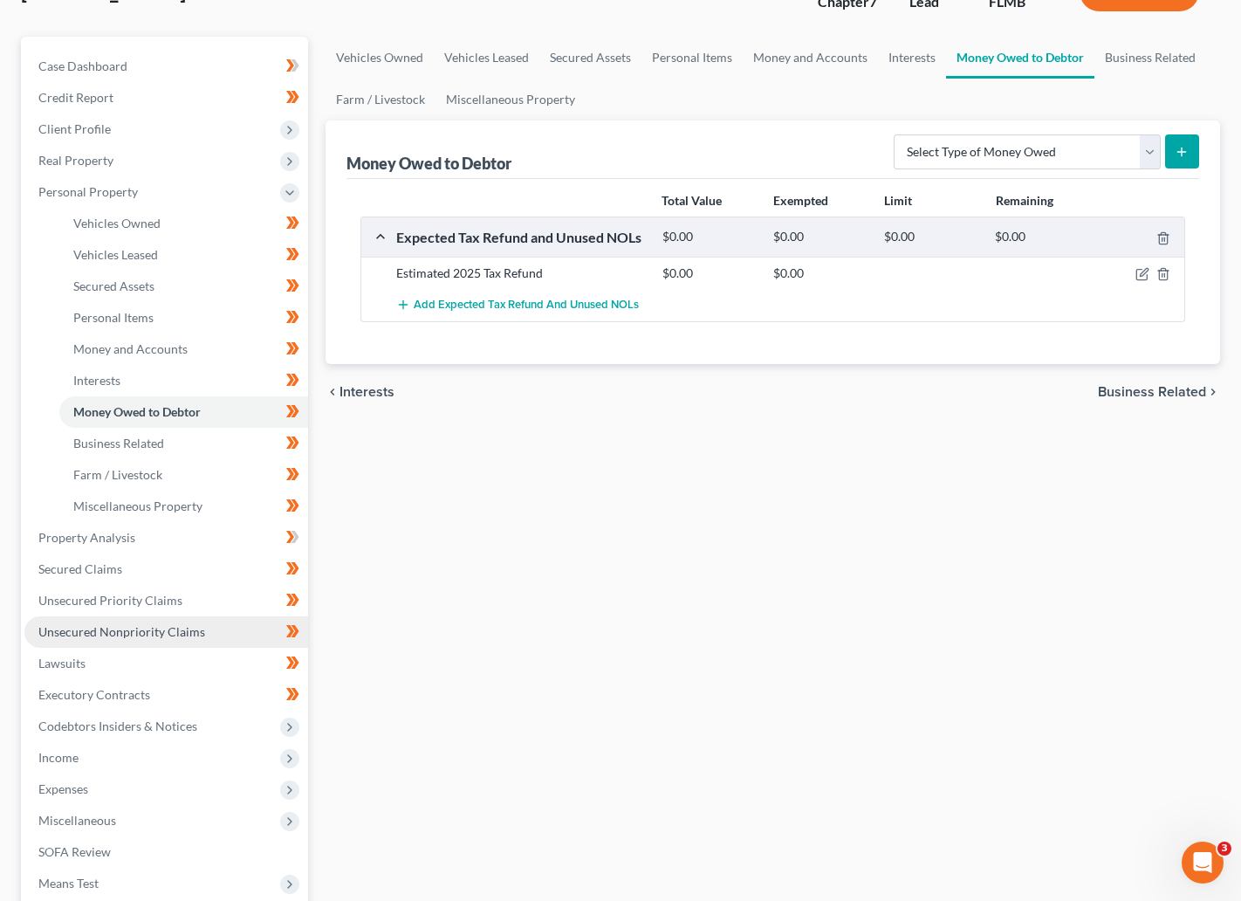
click at [135, 624] on span "Unsecured Nonpriority Claims" at bounding box center [121, 631] width 167 height 15
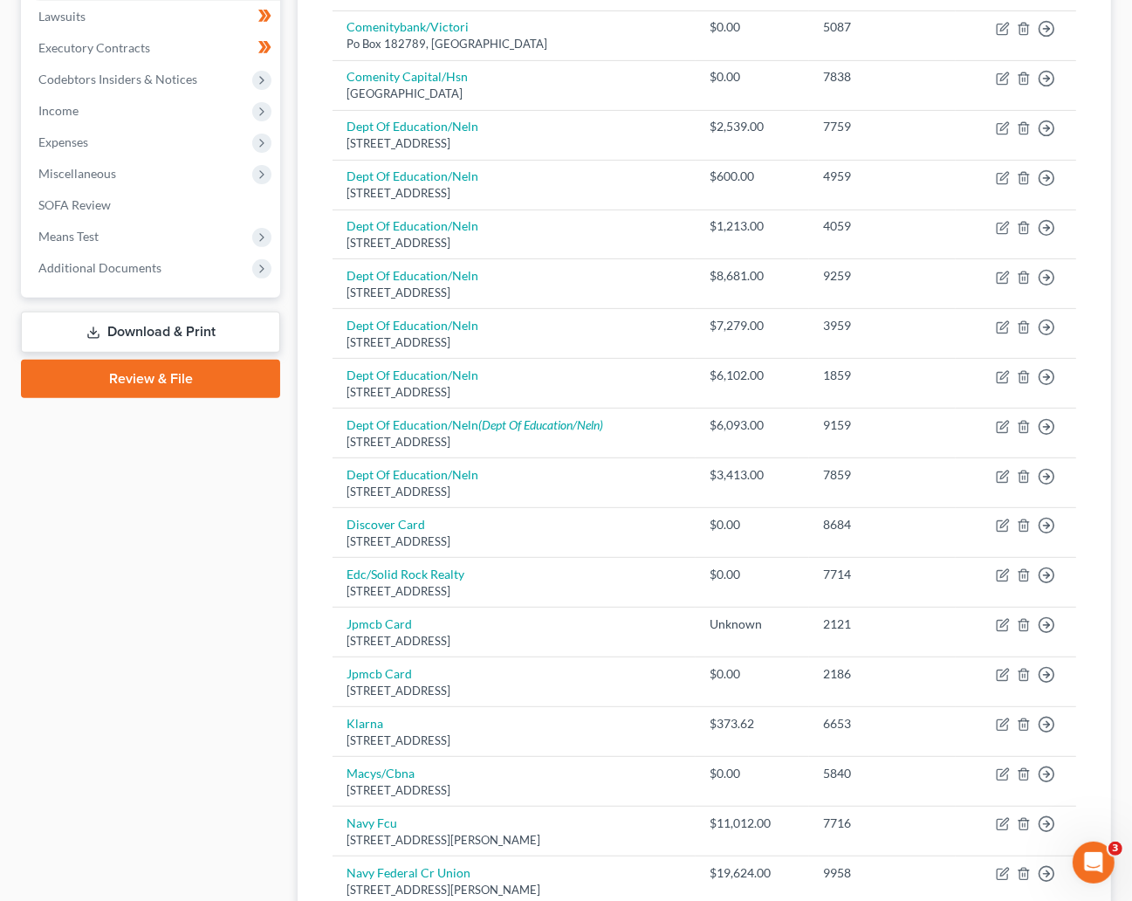
scroll to position [417, 0]
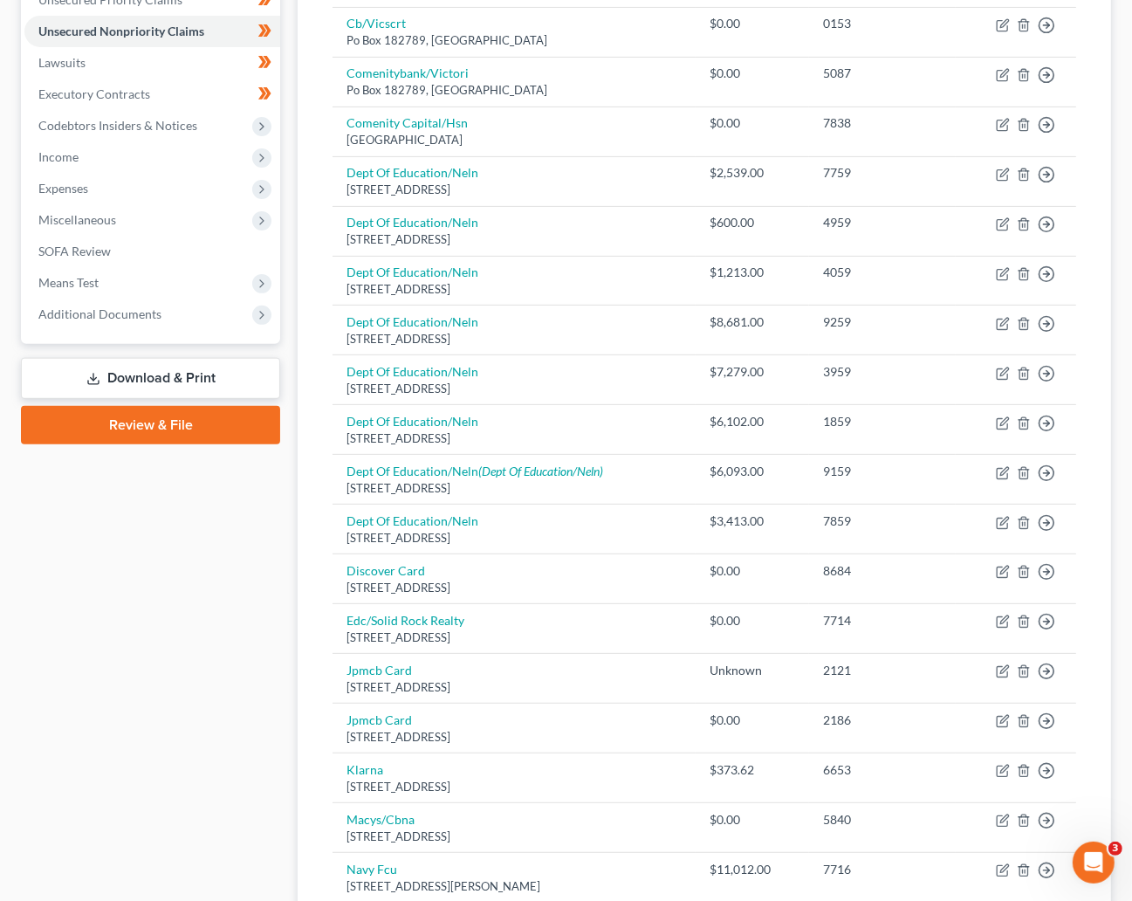
click at [134, 367] on link "Download & Print" at bounding box center [150, 378] width 259 height 41
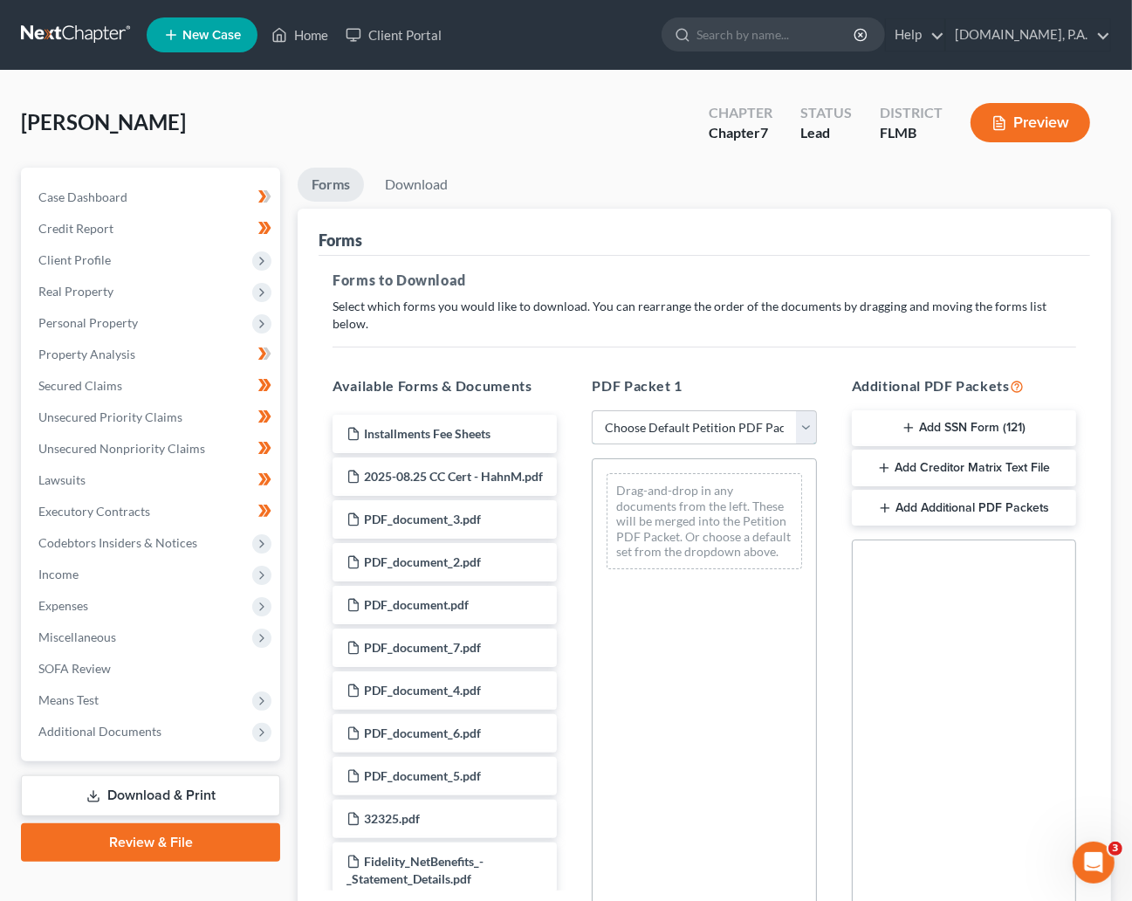
click at [805, 412] on select "Choose Default Petition PDF Packet Complete Bankruptcy Petition (all forms and …" at bounding box center [704, 427] width 224 height 35
select select "5"
click at [592, 410] on select "Choose Default Petition PDF Packet Complete Bankruptcy Petition (all forms and …" at bounding box center [704, 427] width 224 height 35
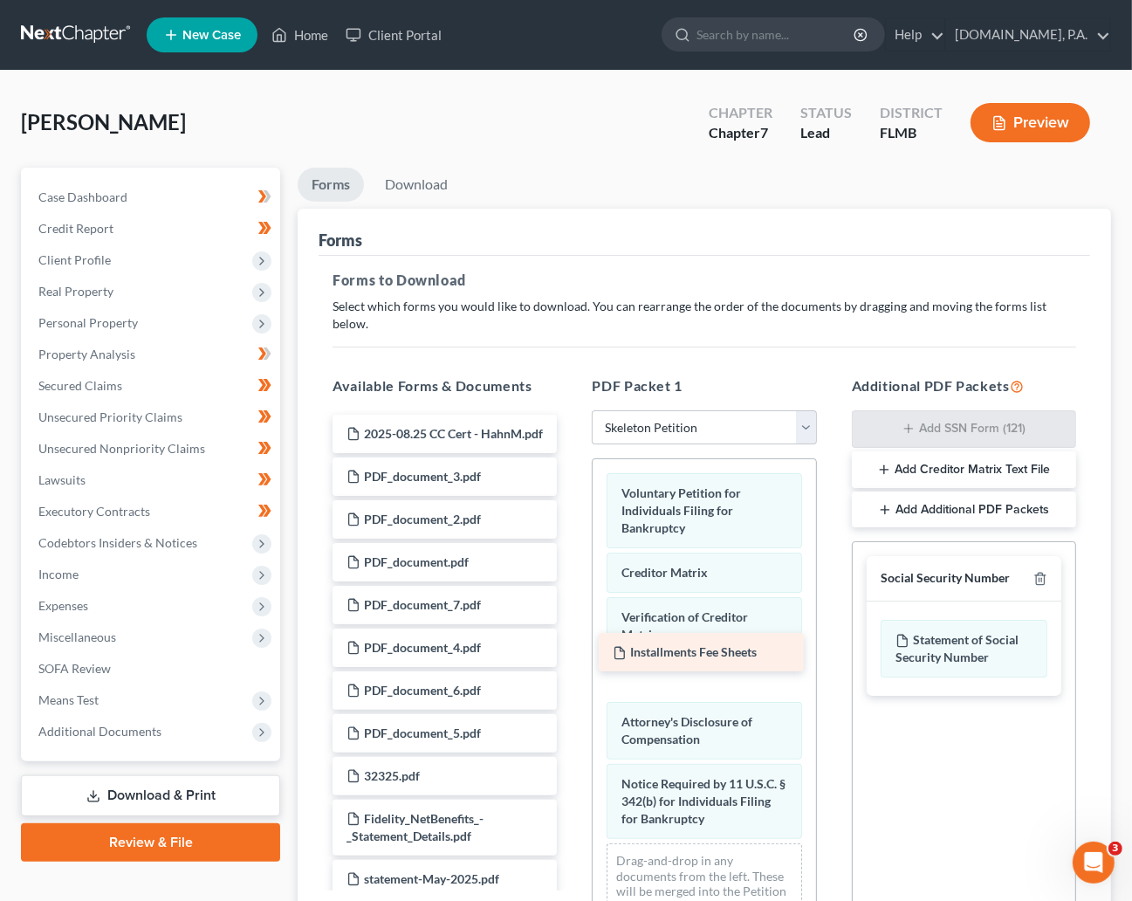
drag, startPoint x: 415, startPoint y: 410, endPoint x: 679, endPoint y: 647, distance: 354.9
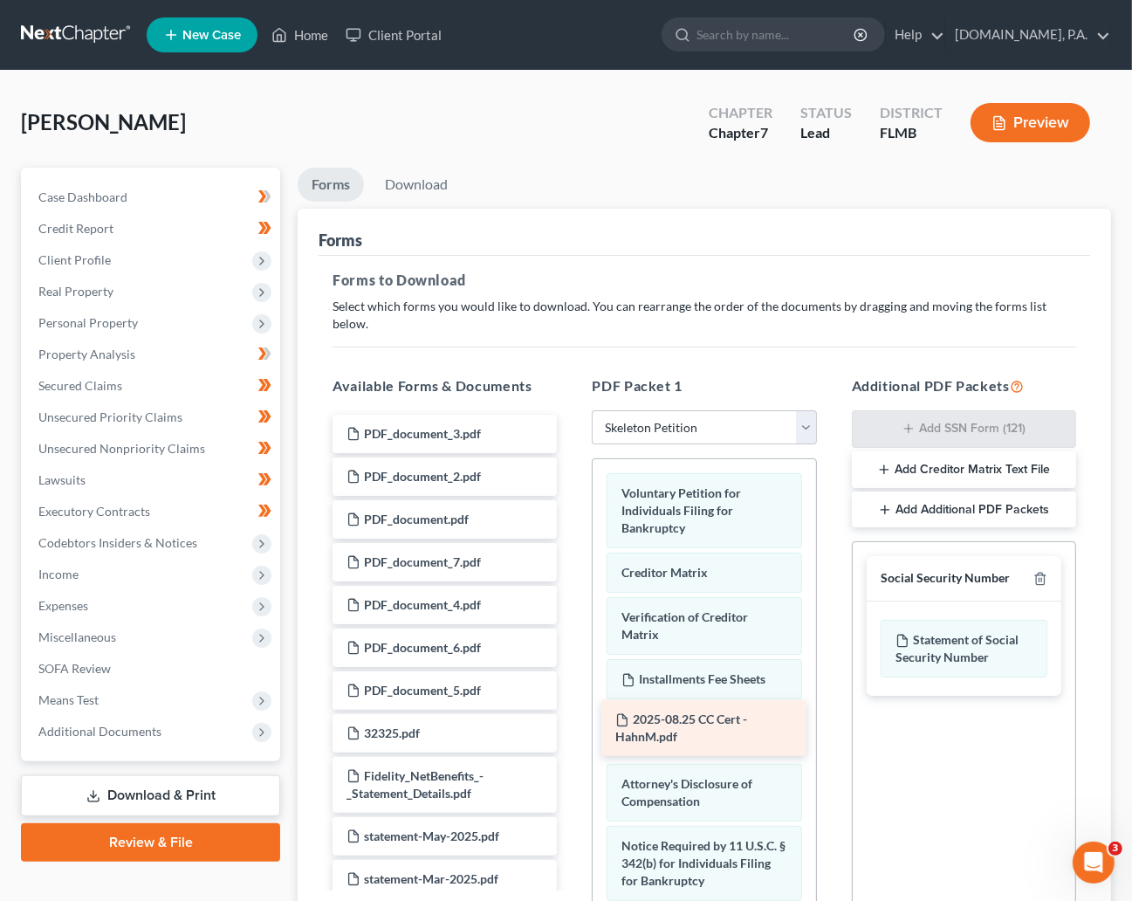
drag, startPoint x: 395, startPoint y: 421, endPoint x: 659, endPoint y: 720, distance: 399.0
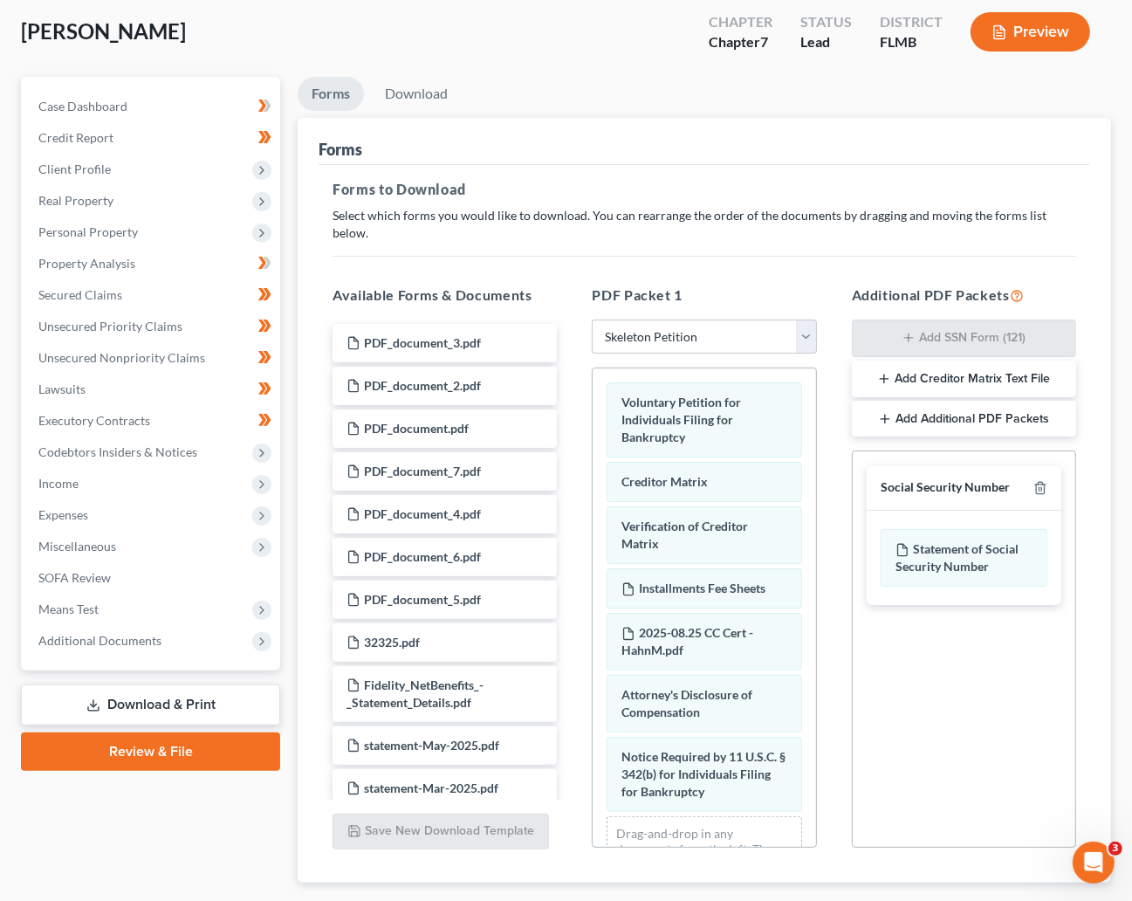
scroll to position [131, 0]
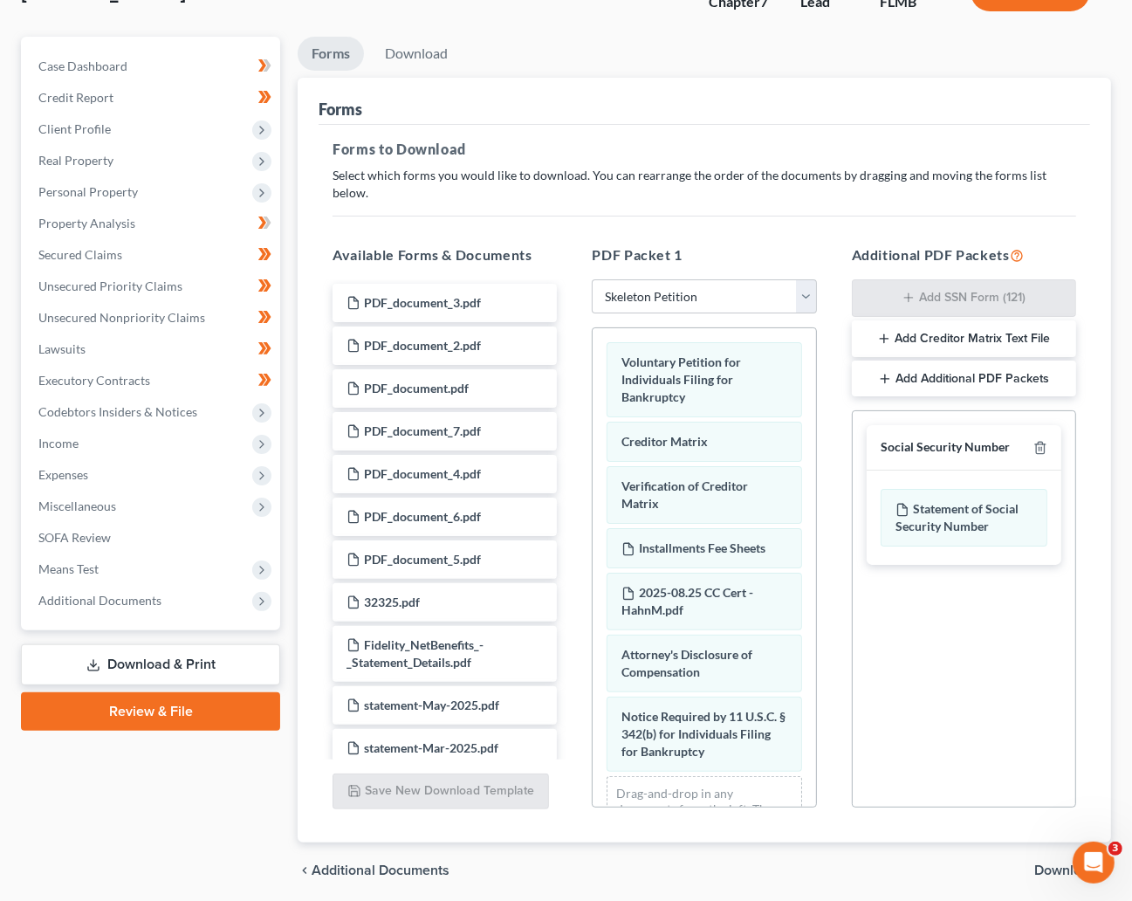
click at [1057, 863] on span "Download" at bounding box center [1065, 870] width 63 height 14
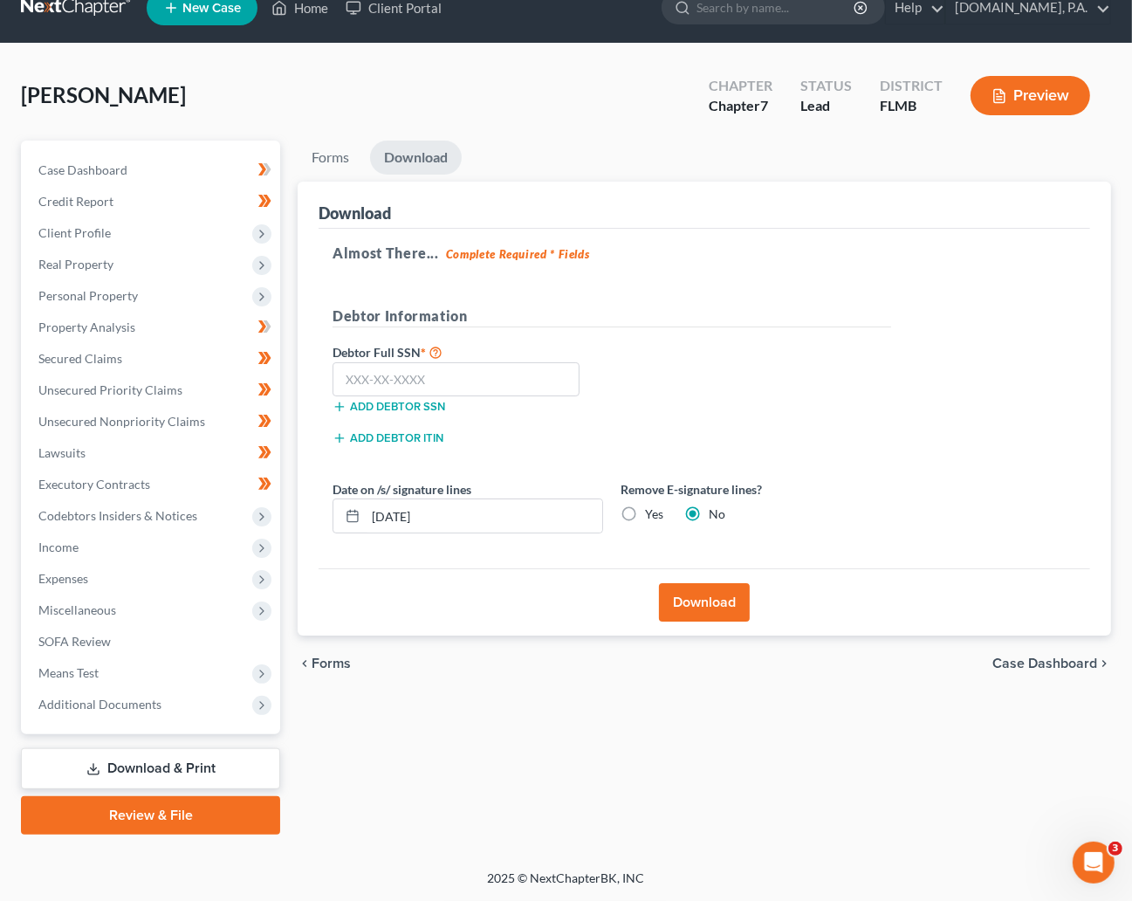
scroll to position [25, 0]
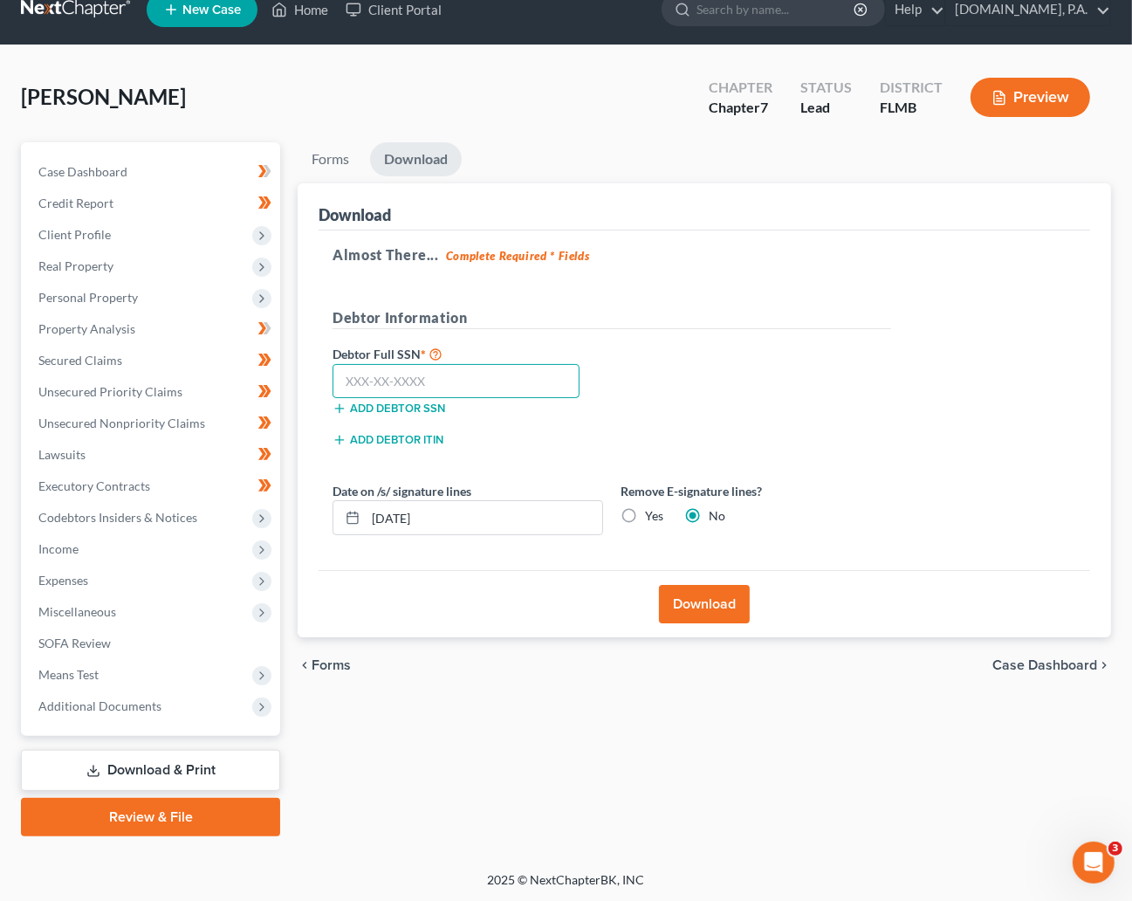
click at [394, 374] on input "text" at bounding box center [456, 381] width 247 height 35
type input "610-56-8256"
click at [457, 513] on input "[DATE]" at bounding box center [484, 517] width 237 height 33
type input "[DATE]"
click at [727, 606] on button "Download" at bounding box center [704, 604] width 91 height 38
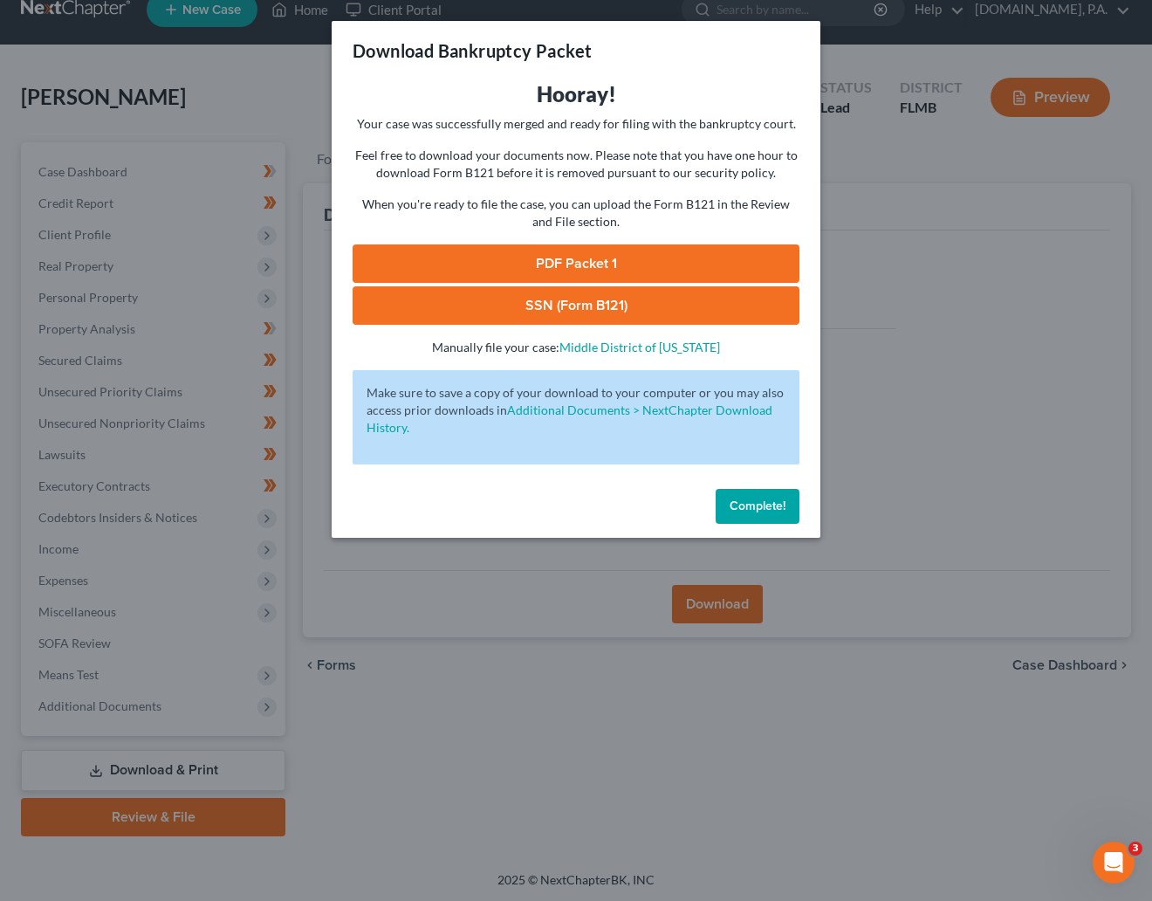
click at [578, 300] on link "SSN (Form B121)" at bounding box center [576, 305] width 447 height 38
click at [567, 256] on link "PDF Packet 1" at bounding box center [576, 263] width 447 height 38
click at [753, 498] on span "Complete!" at bounding box center [758, 505] width 56 height 15
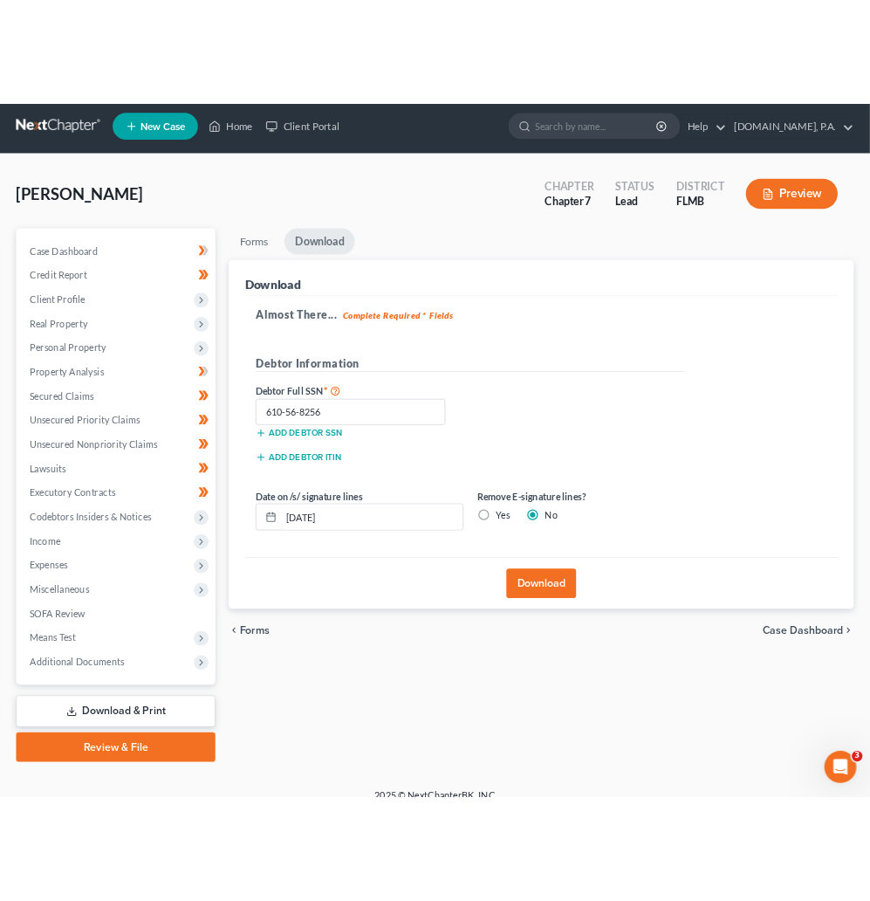
scroll to position [0, 0]
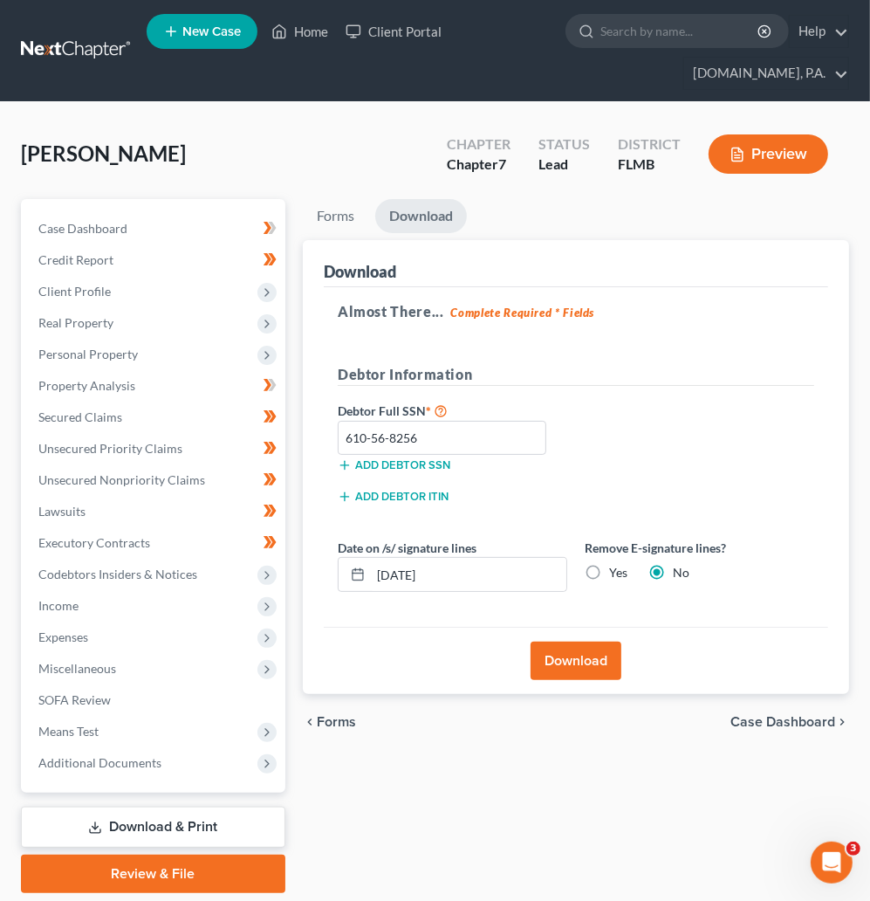
click at [102, 37] on link at bounding box center [77, 50] width 112 height 31
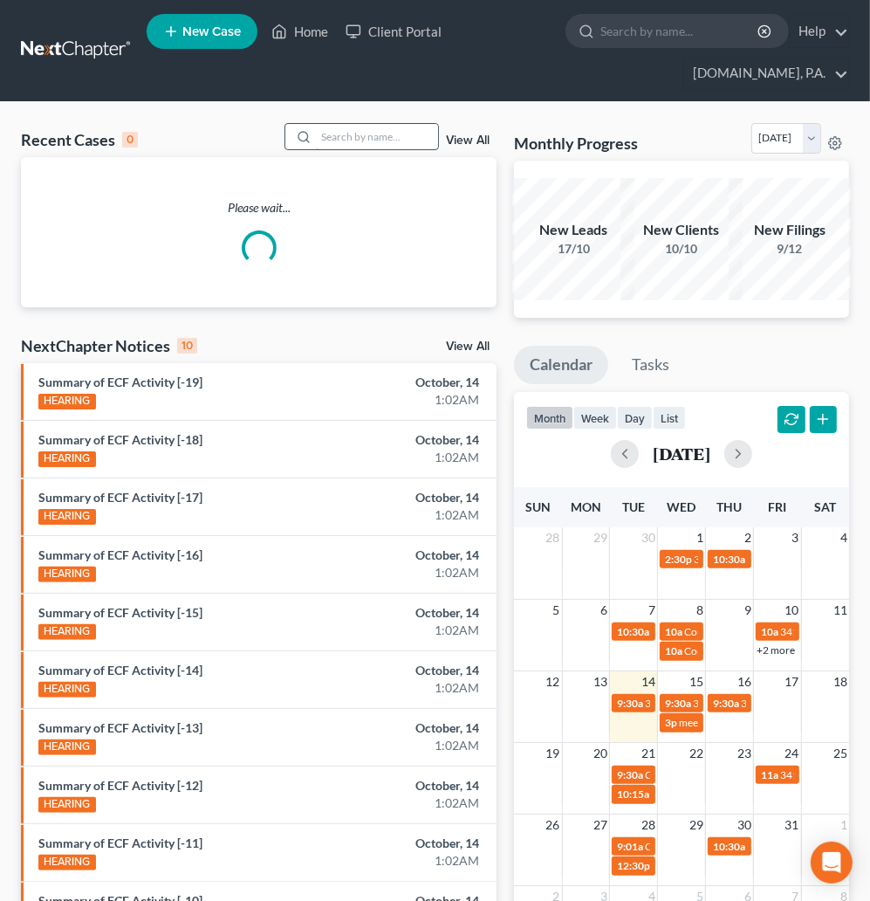
click at [388, 134] on input "search" at bounding box center [377, 136] width 122 height 25
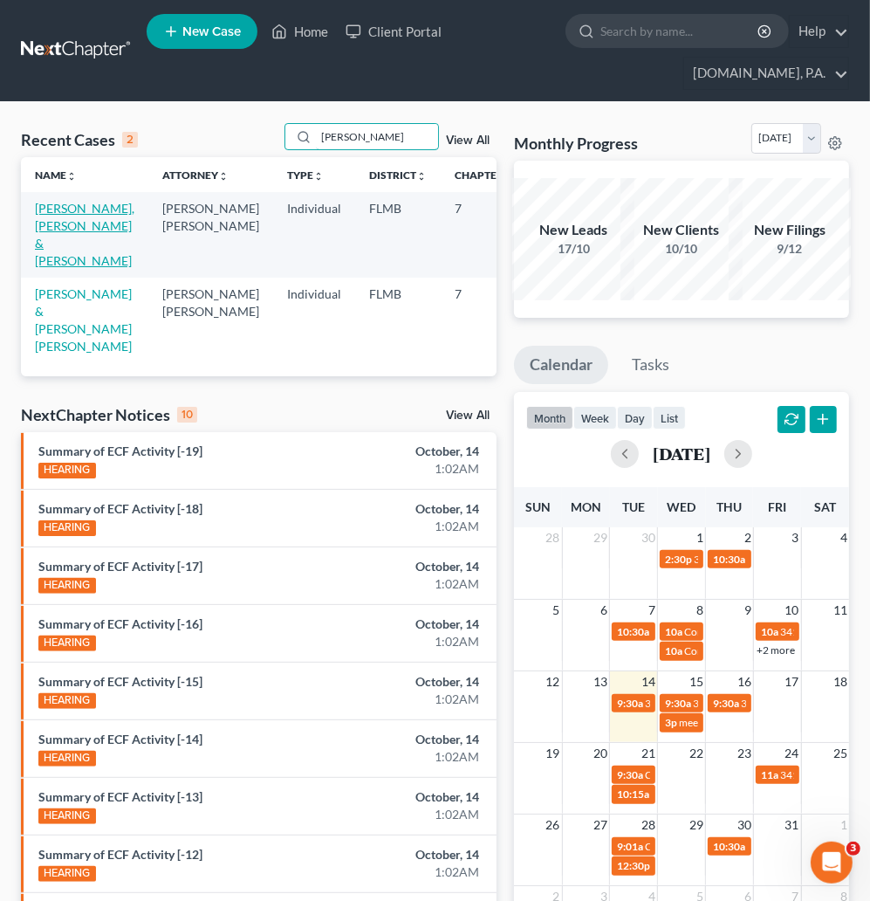
type input "avila"
click at [57, 230] on link "Avila Jr, Hector & Avila, Ashley" at bounding box center [85, 234] width 100 height 67
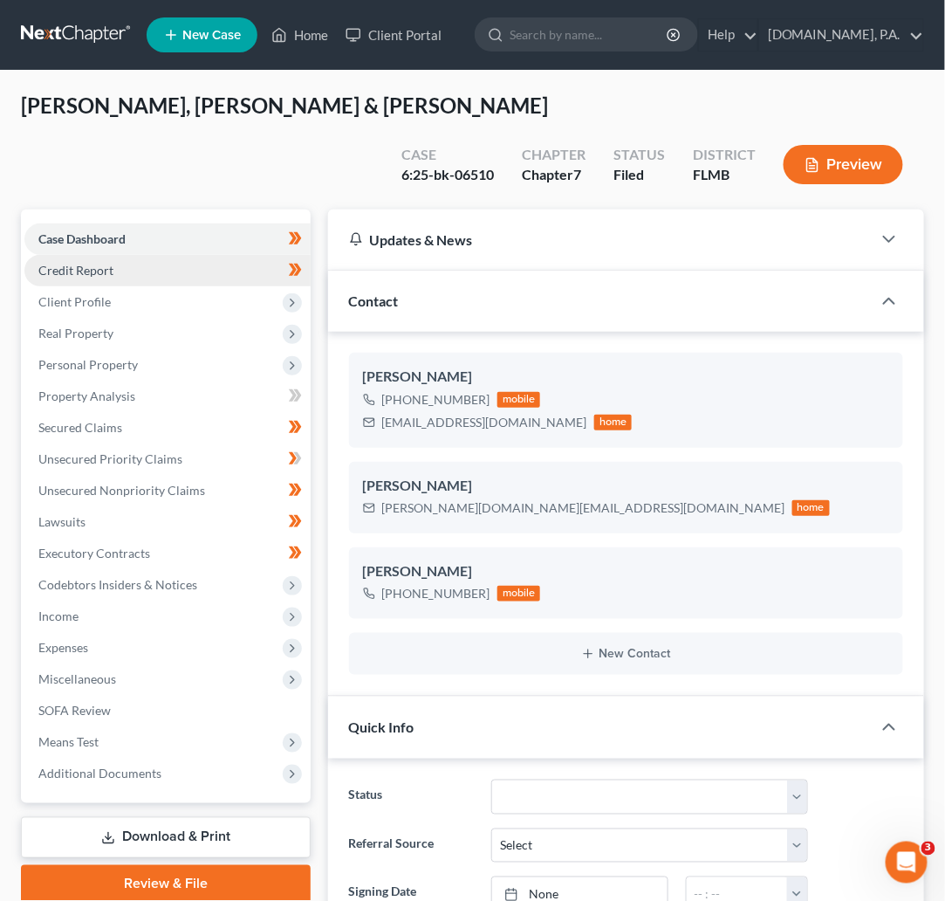
click at [102, 263] on span "Credit Report" at bounding box center [75, 270] width 75 height 15
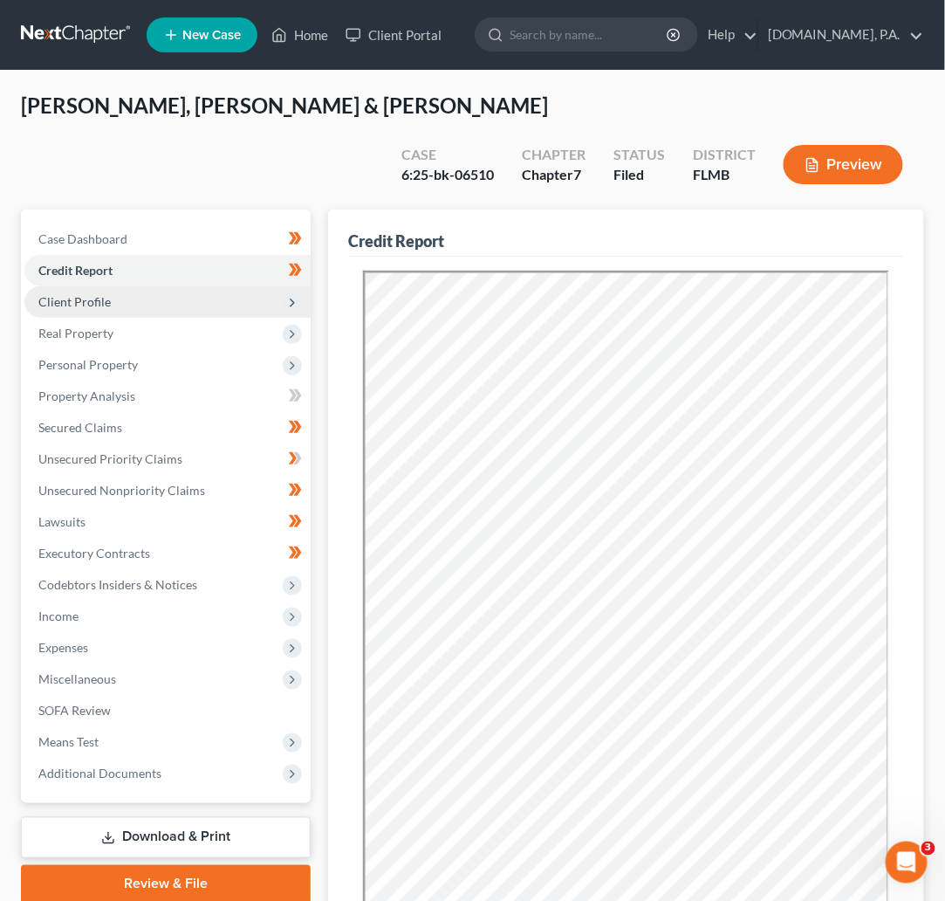
click at [108, 286] on span "Client Profile" at bounding box center [167, 301] width 286 height 31
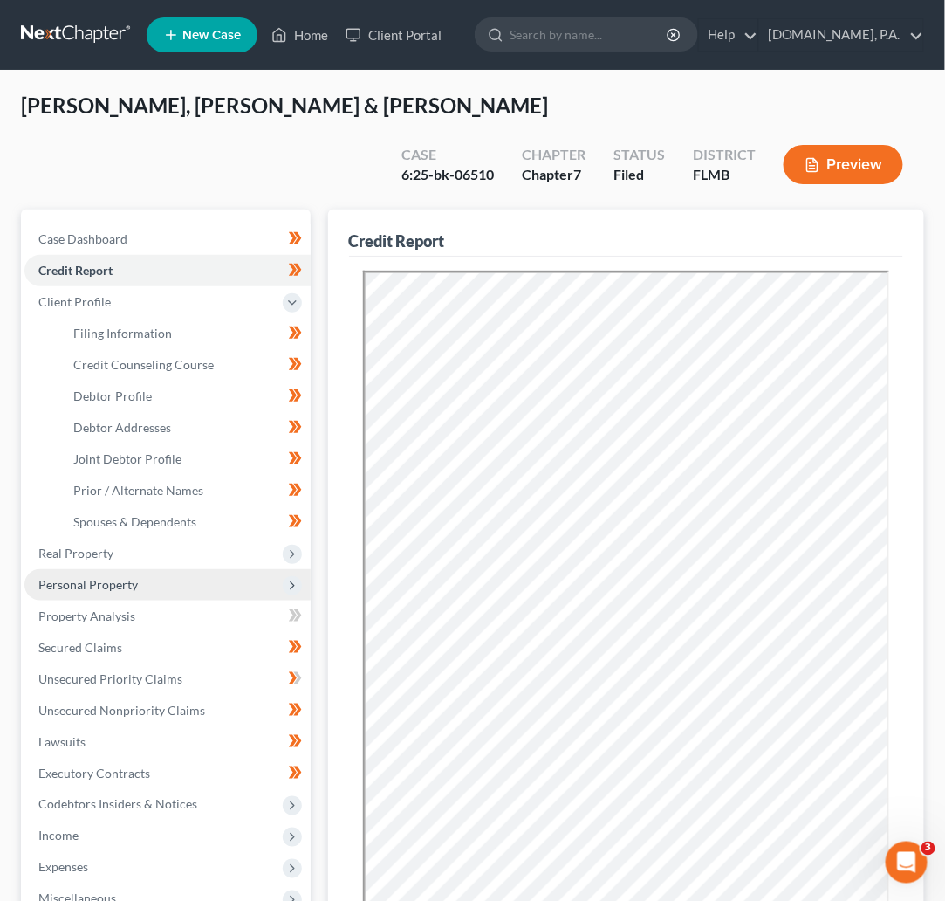
click at [127, 577] on span "Personal Property" at bounding box center [88, 584] width 100 height 15
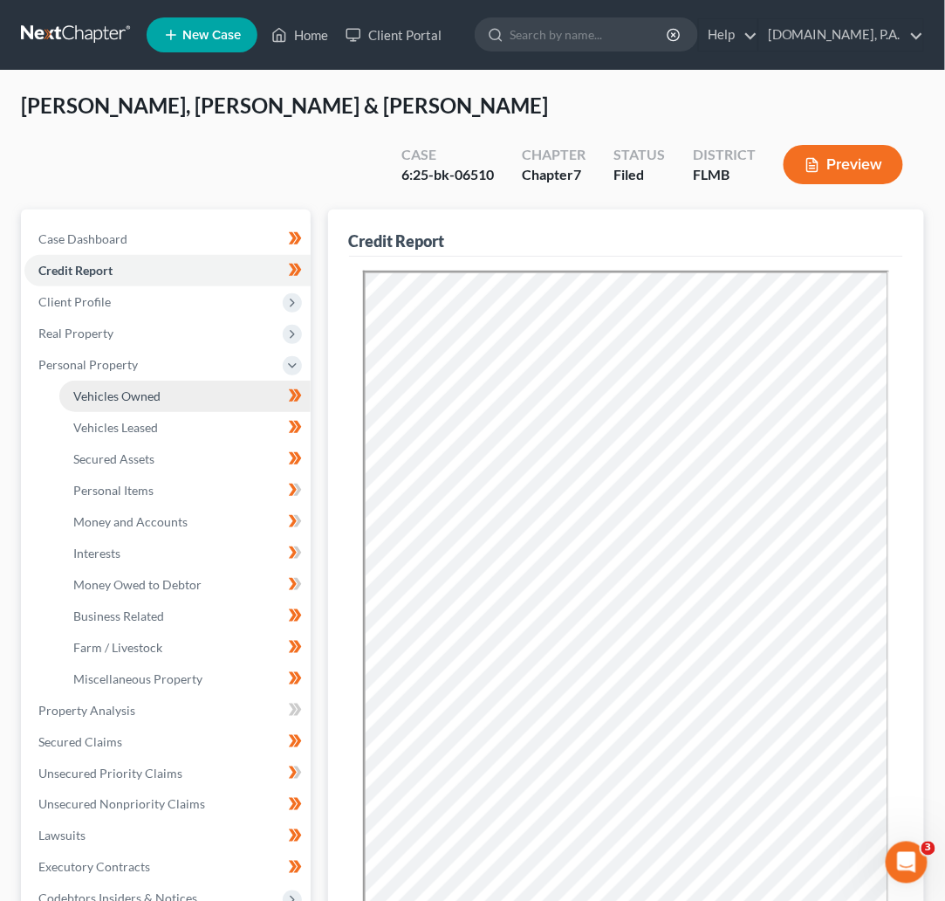
click at [130, 388] on span "Vehicles Owned" at bounding box center [116, 395] width 87 height 15
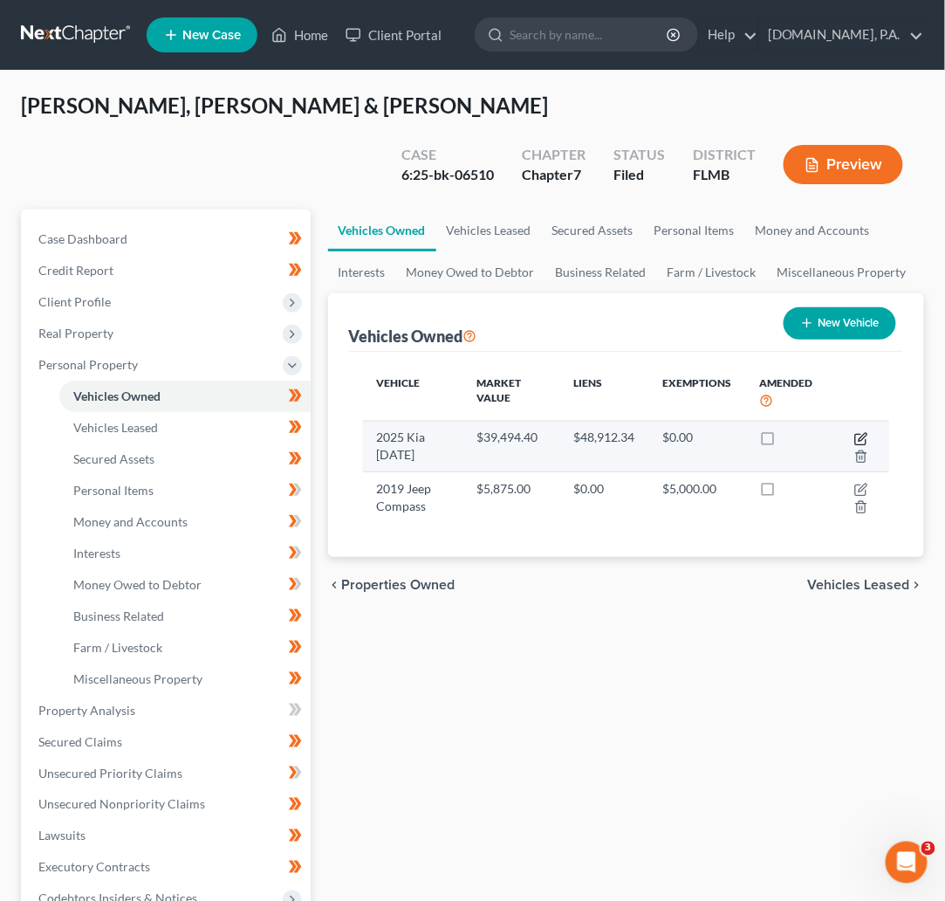
click at [860, 432] on icon "button" at bounding box center [862, 439] width 14 height 14
select select "0"
select select "1"
select select "3"
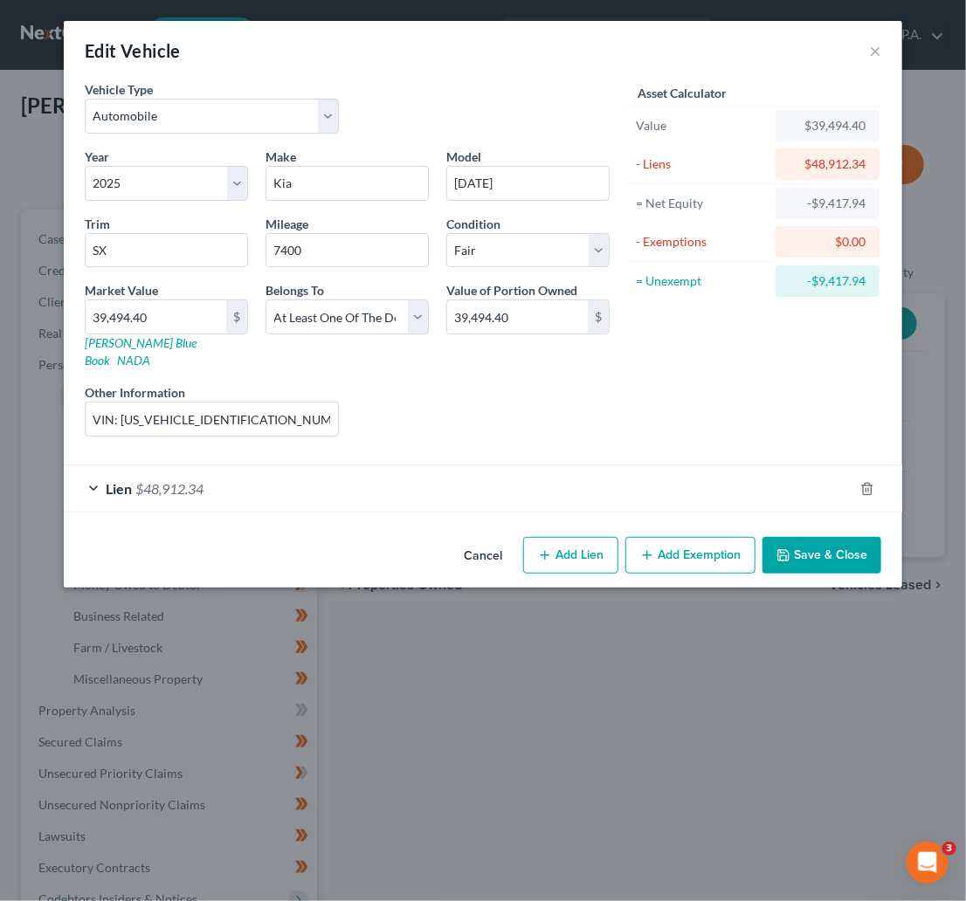
click at [93, 466] on div "Lien $48,912.34" at bounding box center [458, 488] width 789 height 46
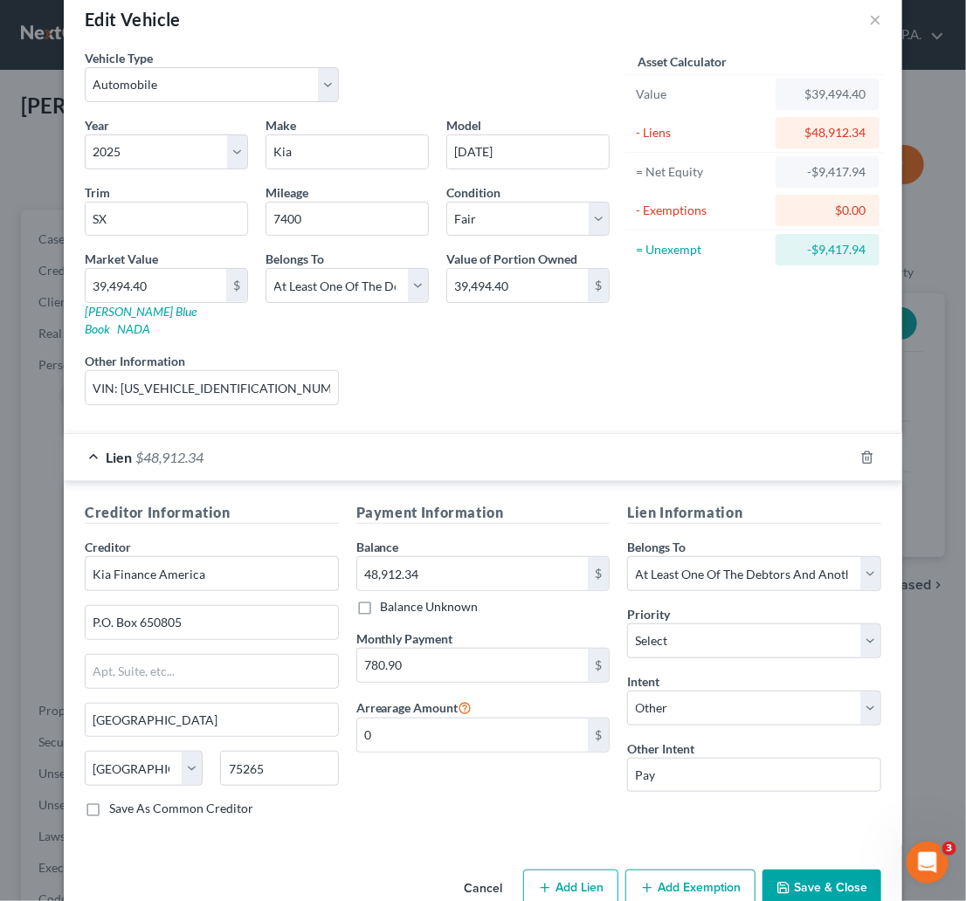
scroll to position [58, 0]
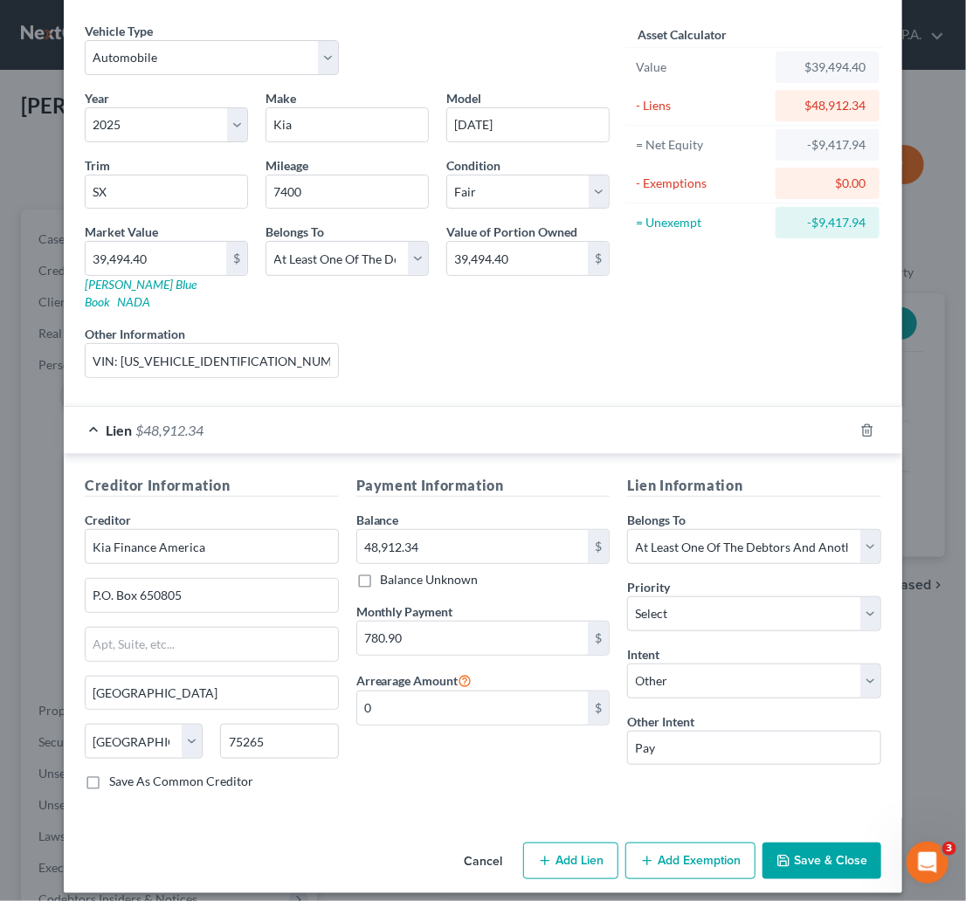
click at [800, 842] on button "Save & Close" at bounding box center [821, 860] width 119 height 37
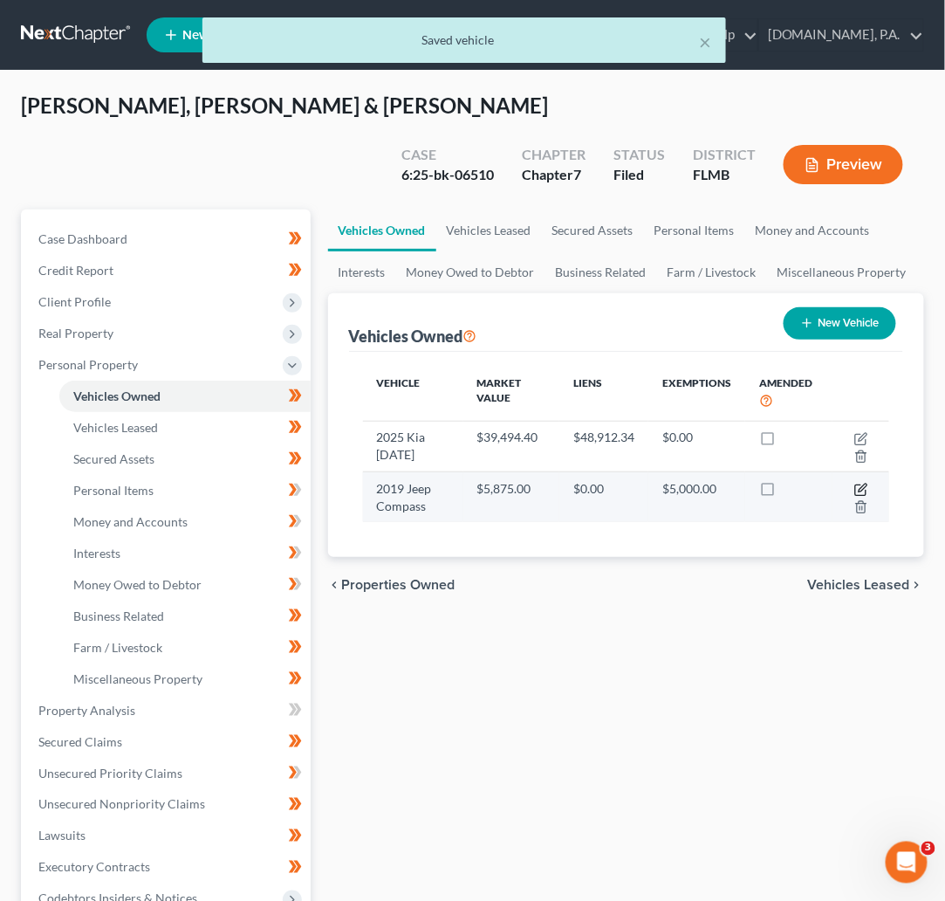
click at [857, 483] on icon "button" at bounding box center [862, 490] width 14 height 14
select select "0"
select select "7"
select select "3"
select select "0"
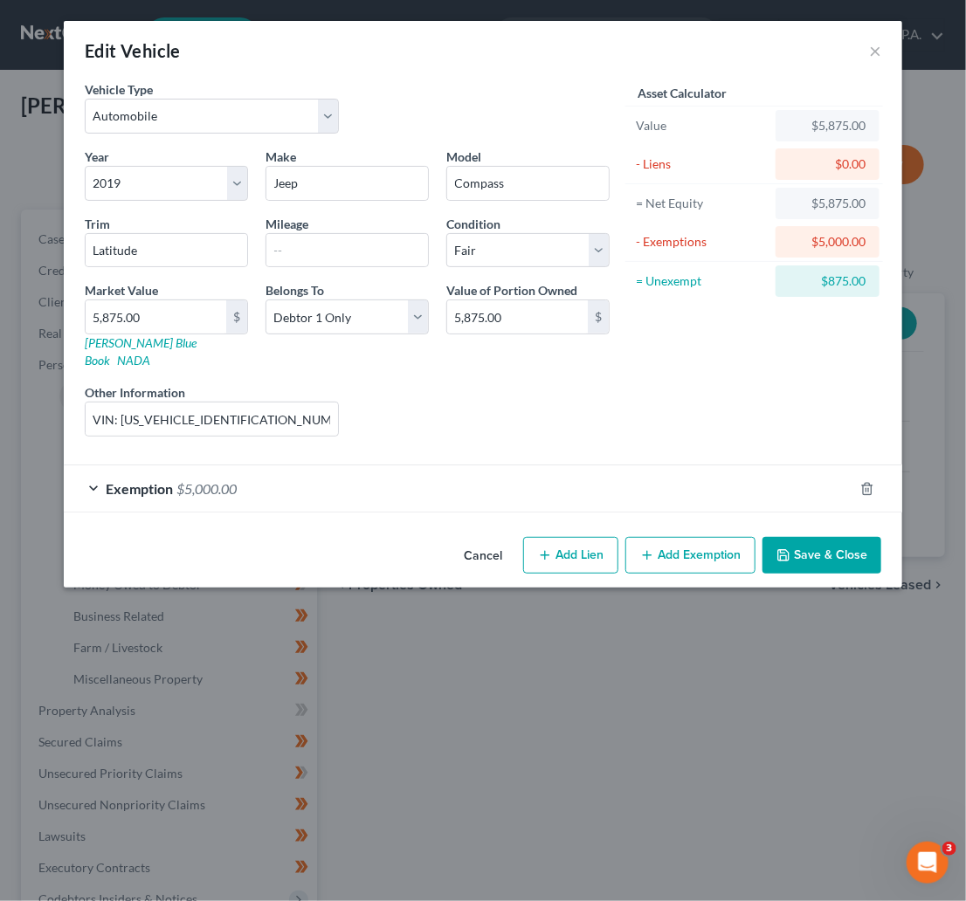
click at [95, 469] on div "Exemption $5,000.00" at bounding box center [458, 488] width 789 height 46
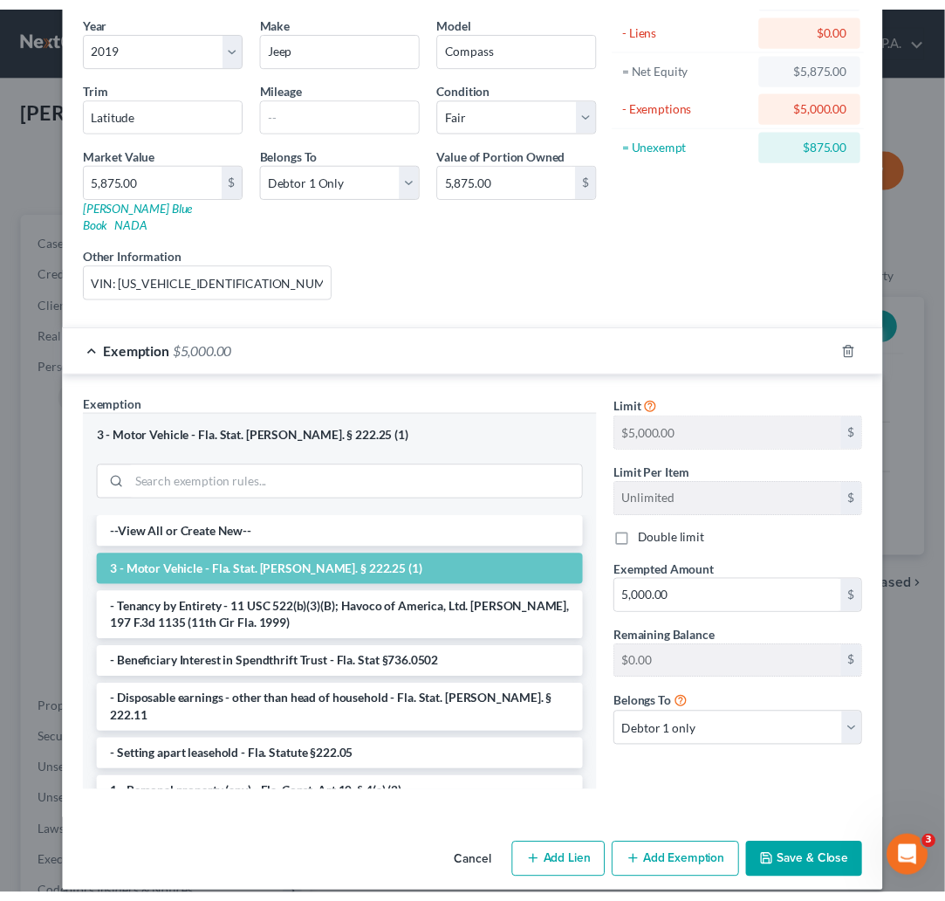
scroll to position [144, 0]
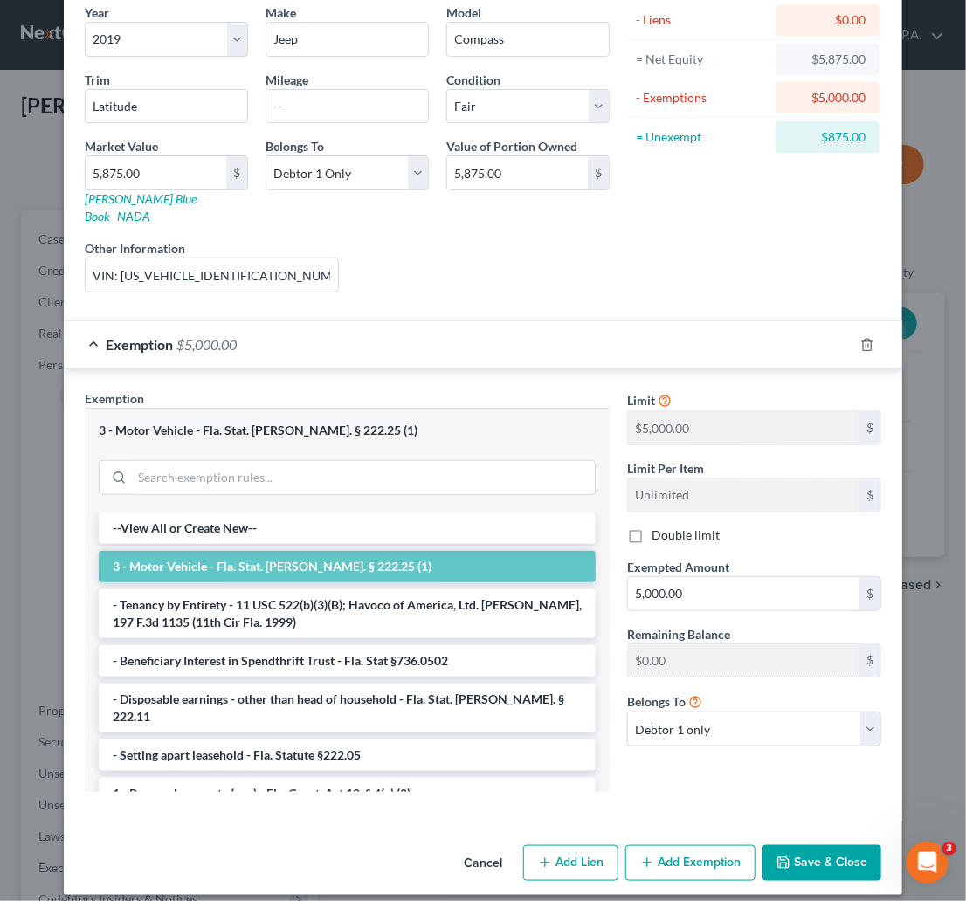
click at [810, 845] on button "Save & Close" at bounding box center [821, 863] width 119 height 37
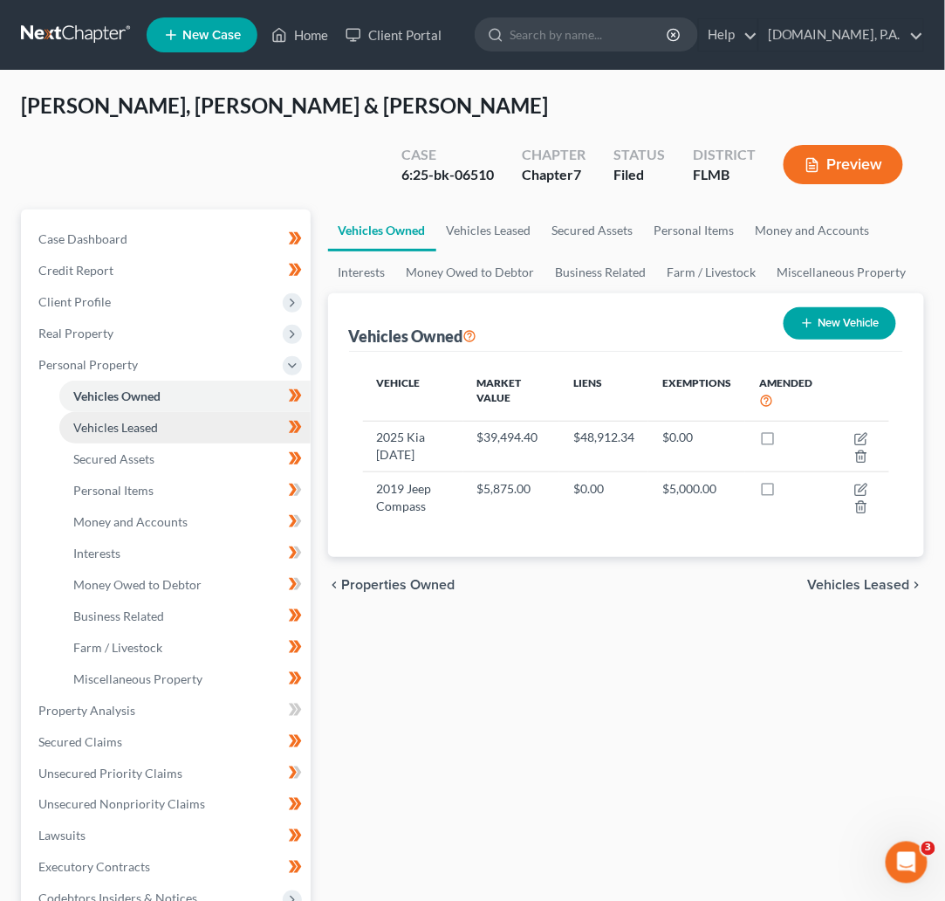
click at [128, 420] on span "Vehicles Leased" at bounding box center [115, 427] width 85 height 15
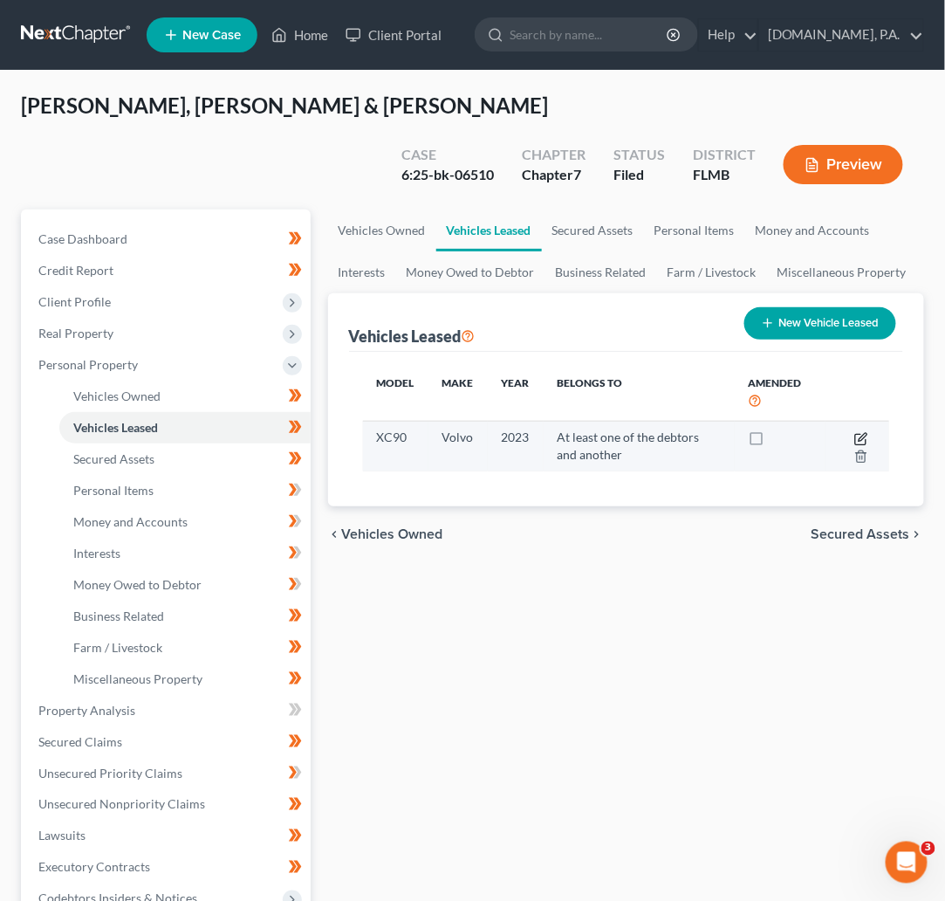
click at [856, 432] on icon "button" at bounding box center [862, 439] width 14 height 14
select select "0"
select select "3"
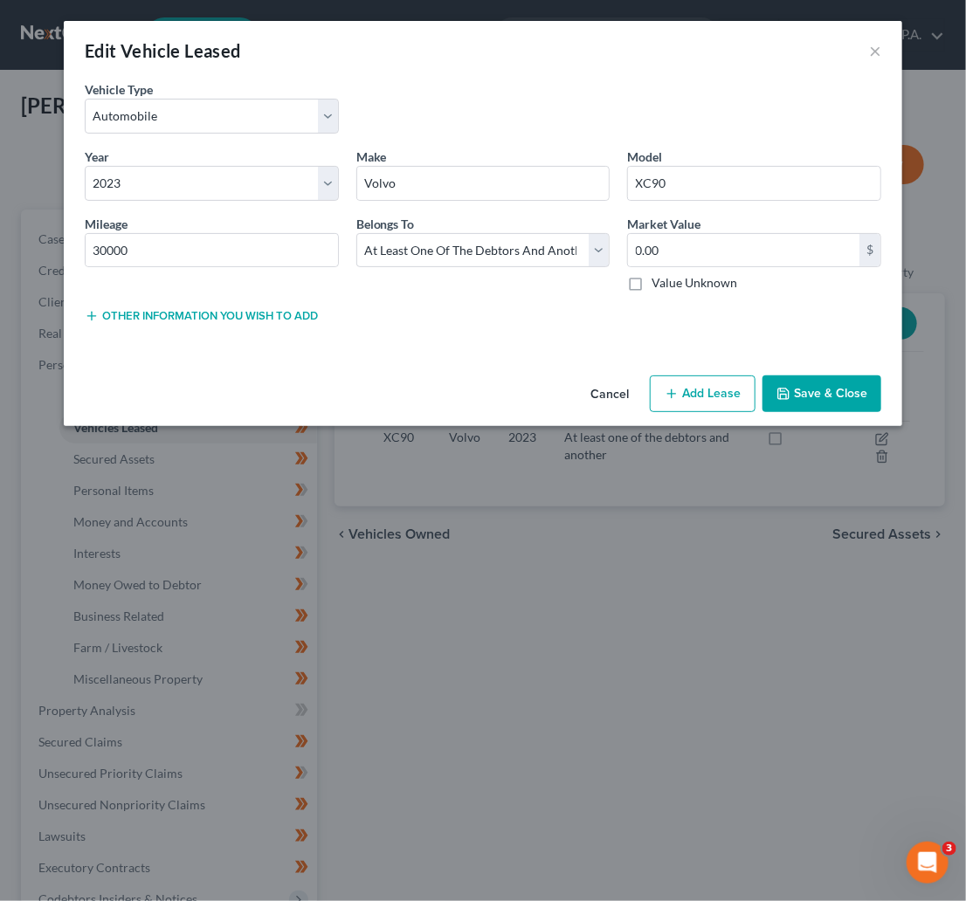
click at [615, 395] on button "Cancel" at bounding box center [609, 394] width 66 height 35
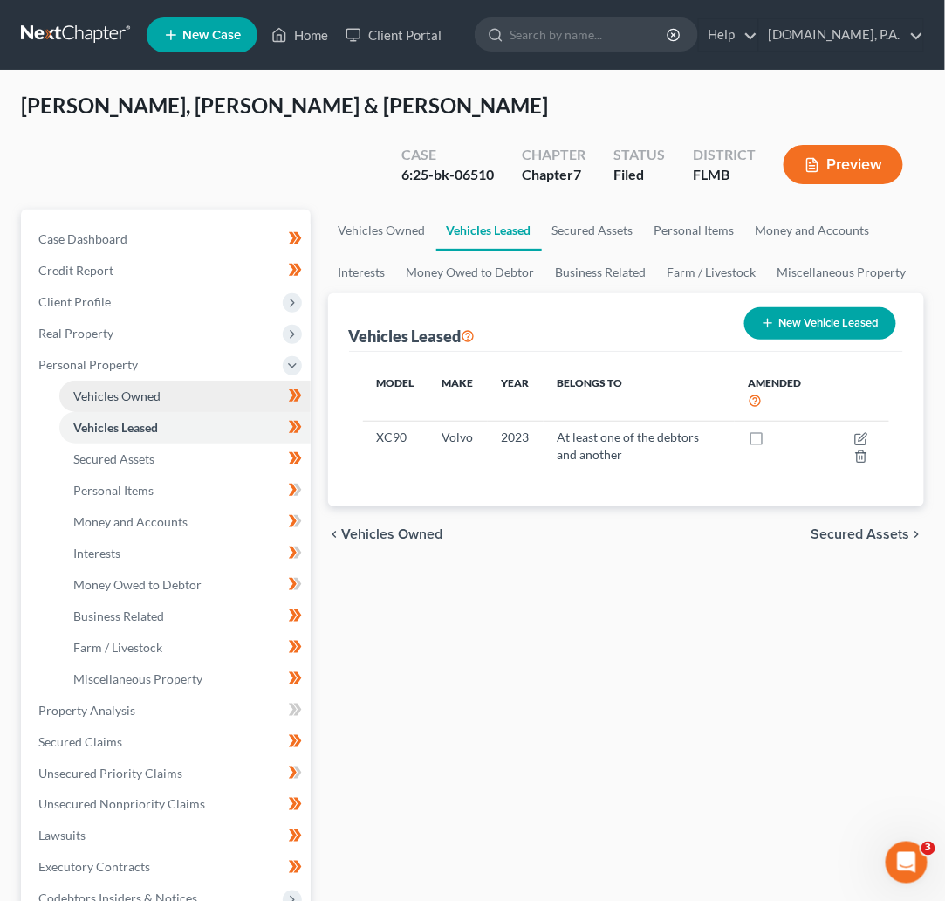
click at [137, 388] on span "Vehicles Owned" at bounding box center [116, 395] width 87 height 15
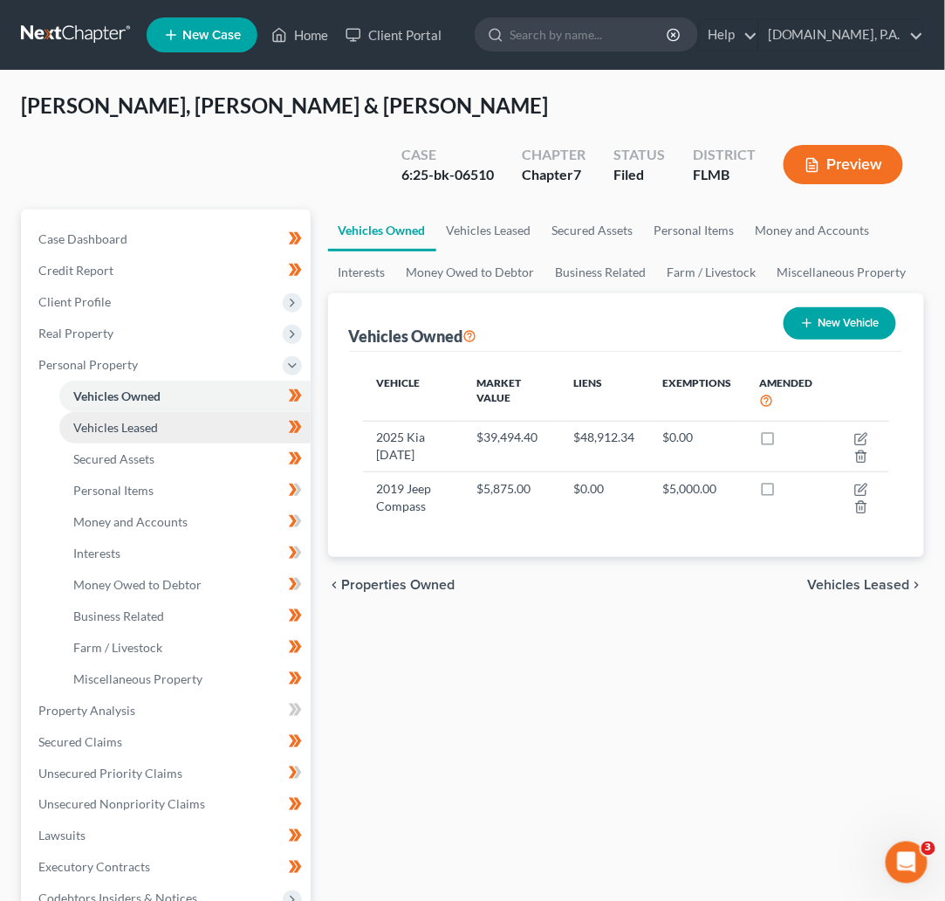
click at [127, 420] on span "Vehicles Leased" at bounding box center [115, 427] width 85 height 15
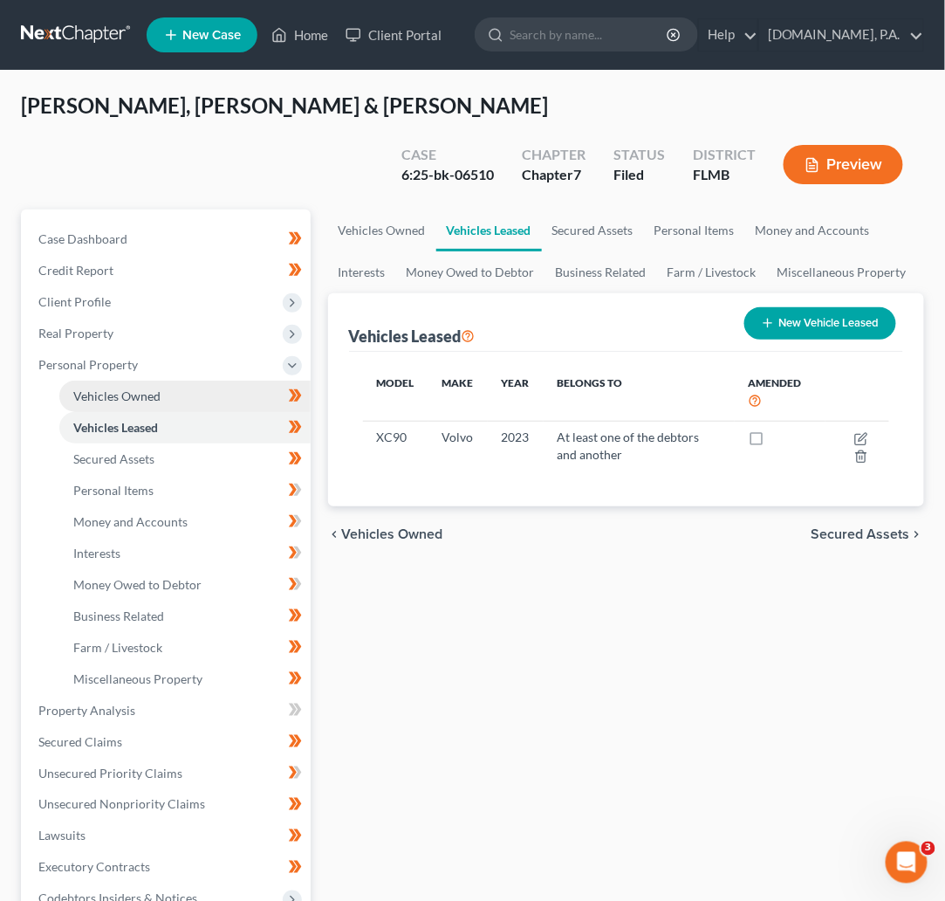
click at [130, 388] on span "Vehicles Owned" at bounding box center [116, 395] width 87 height 15
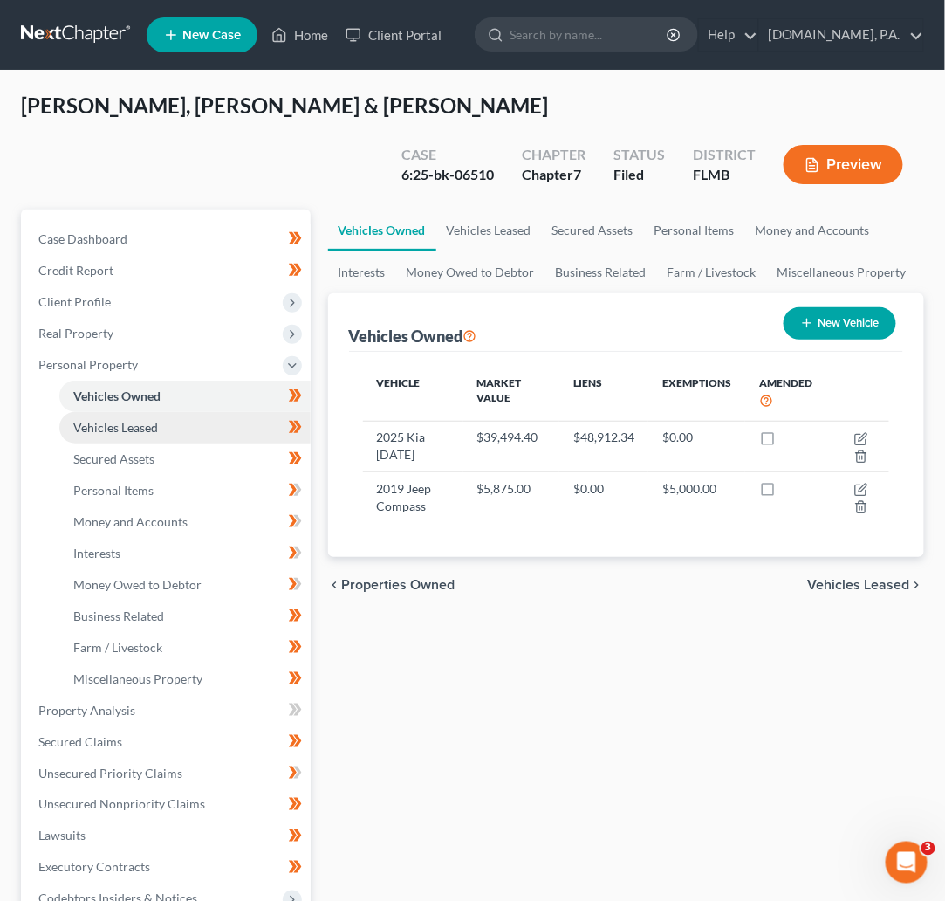
click at [117, 420] on span "Vehicles Leased" at bounding box center [115, 427] width 85 height 15
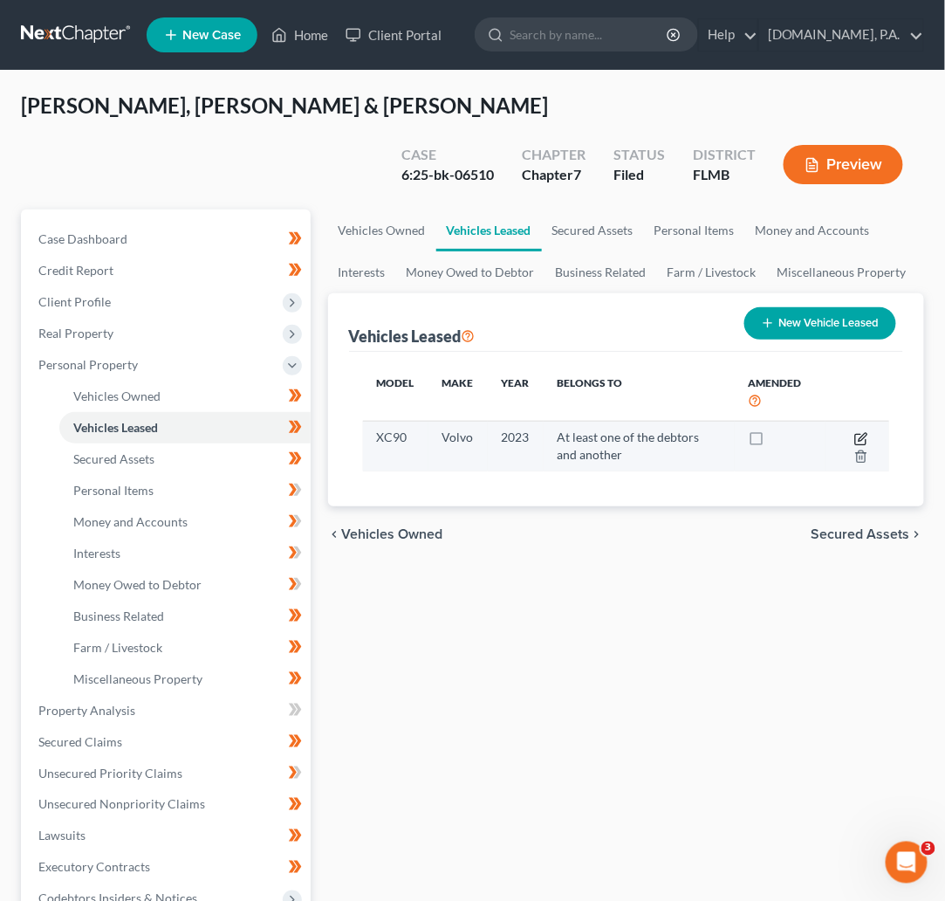
click at [863, 432] on icon "button" at bounding box center [862, 439] width 14 height 14
select select "0"
select select "3"
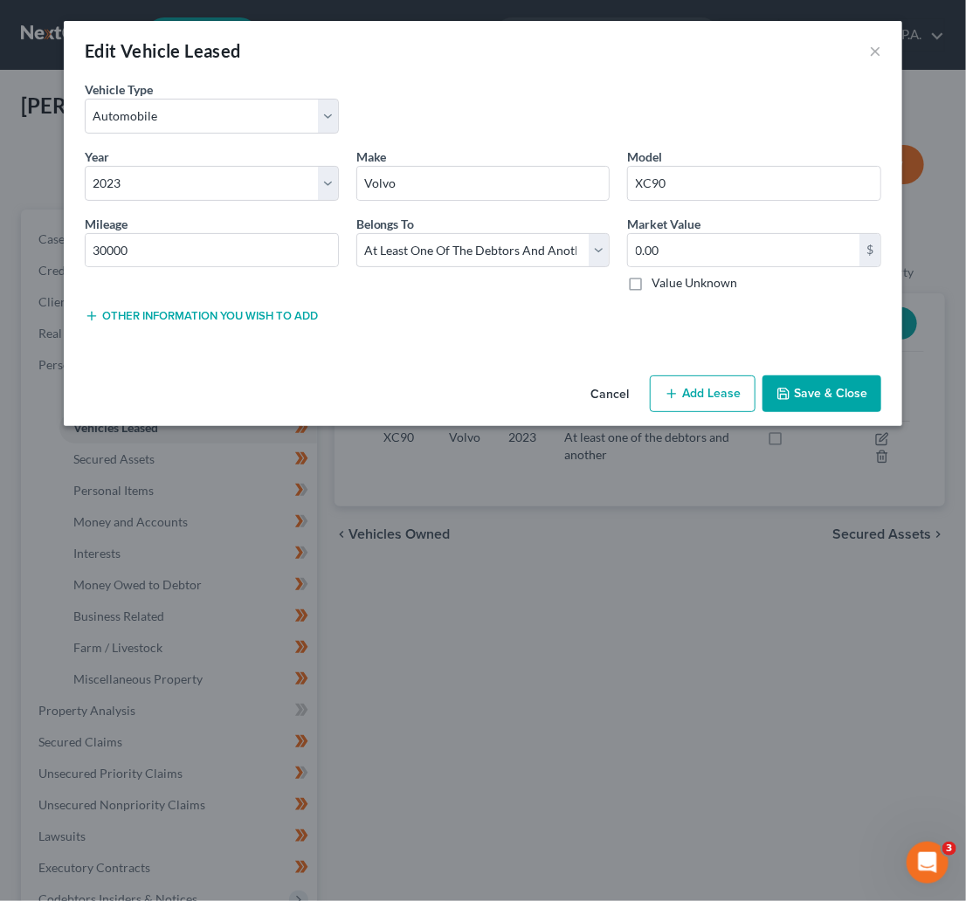
click at [612, 391] on button "Cancel" at bounding box center [609, 394] width 66 height 35
